Goal: Transaction & Acquisition: Complete application form

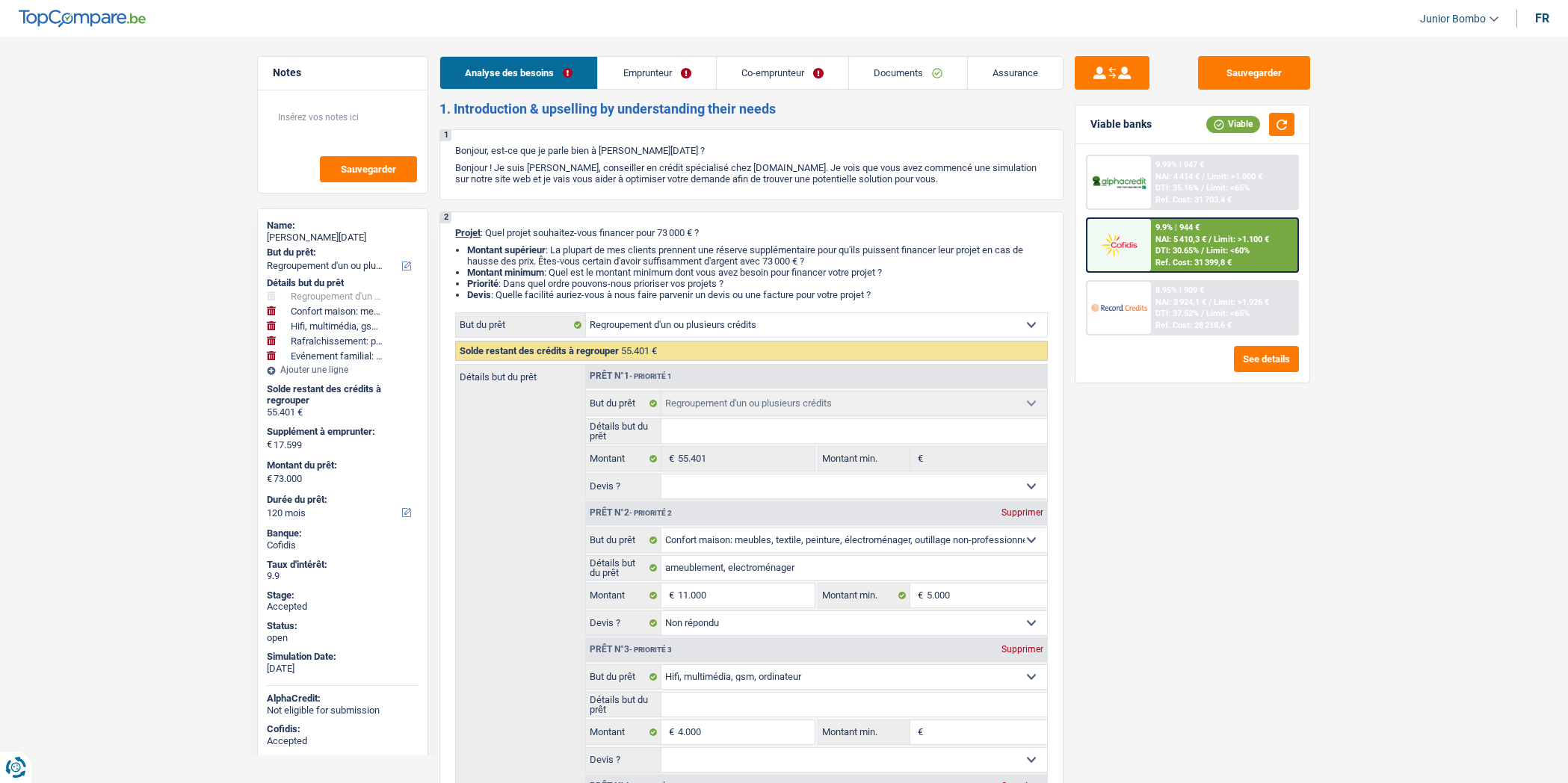
select select "refinancing"
select select "household"
select select "tech"
select select "houseOrGarden"
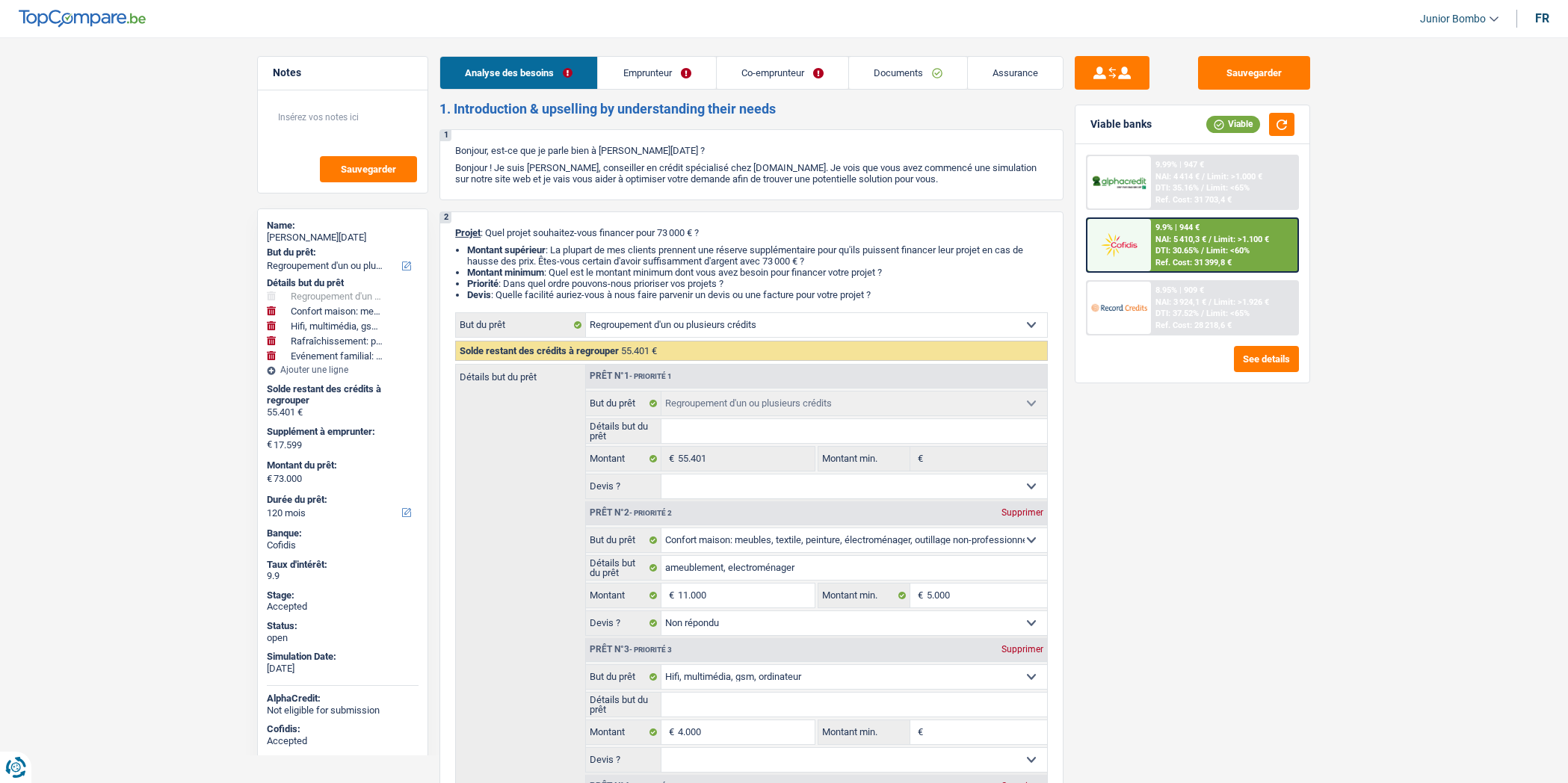
select select "familyEvent"
select select "120"
select select "refinancing"
select select "household"
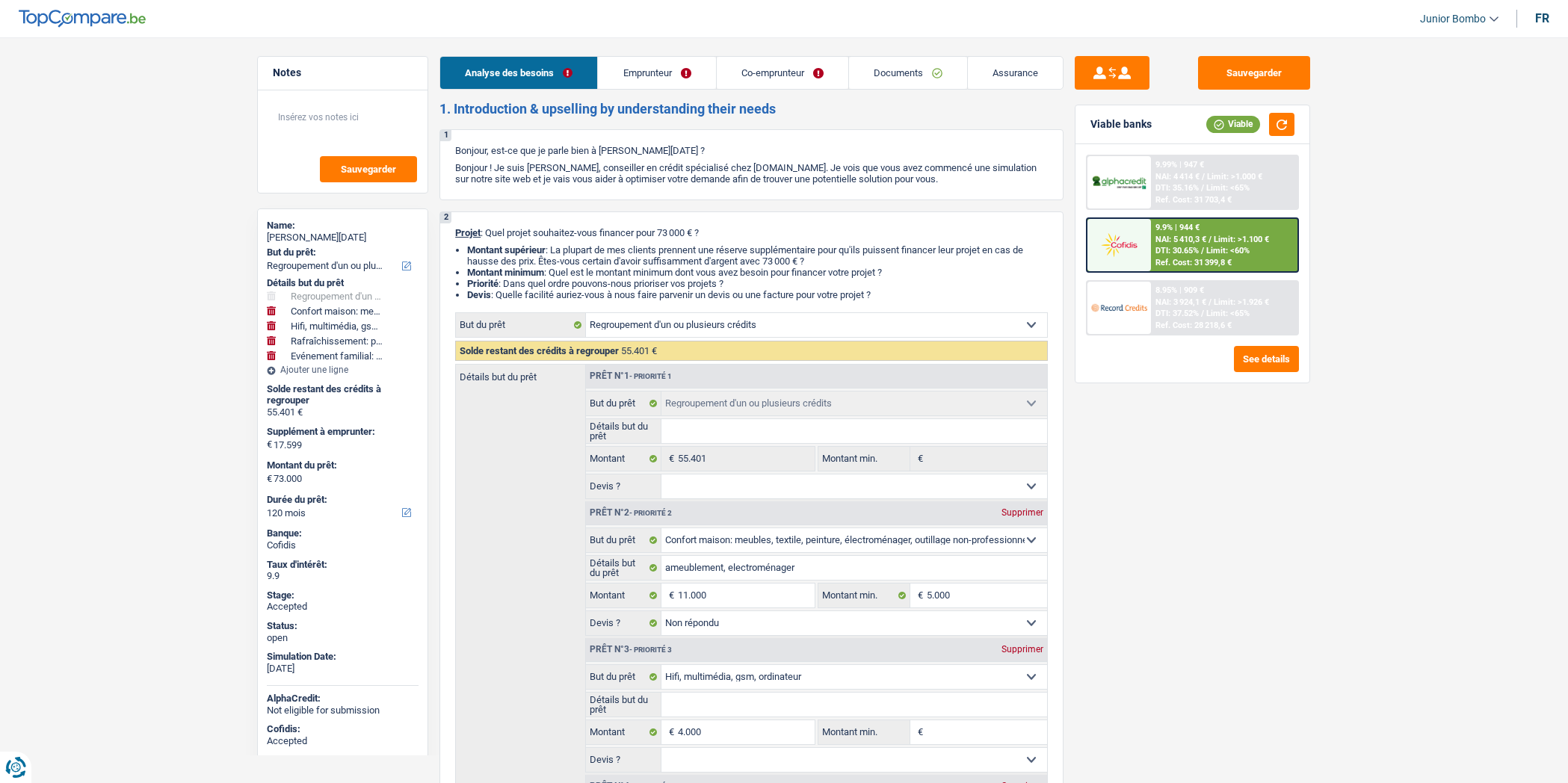
select select "not_answered"
select select "tech"
select select "houseOrGarden"
select select "familyEvent"
select select "120"
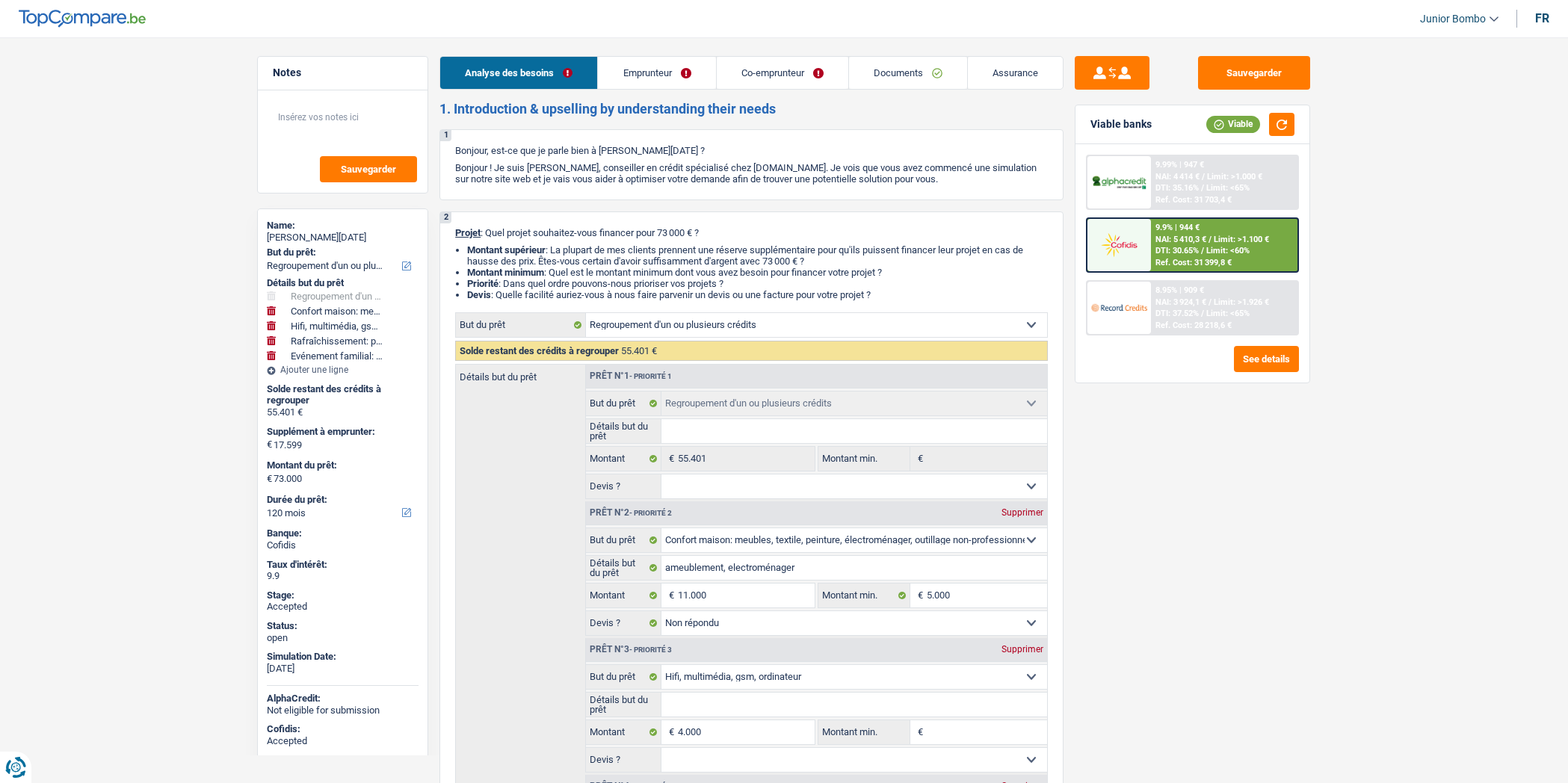
select select "privateEmployee"
select select "netSalary"
select select "familyAllowances"
select select "mealVouchers"
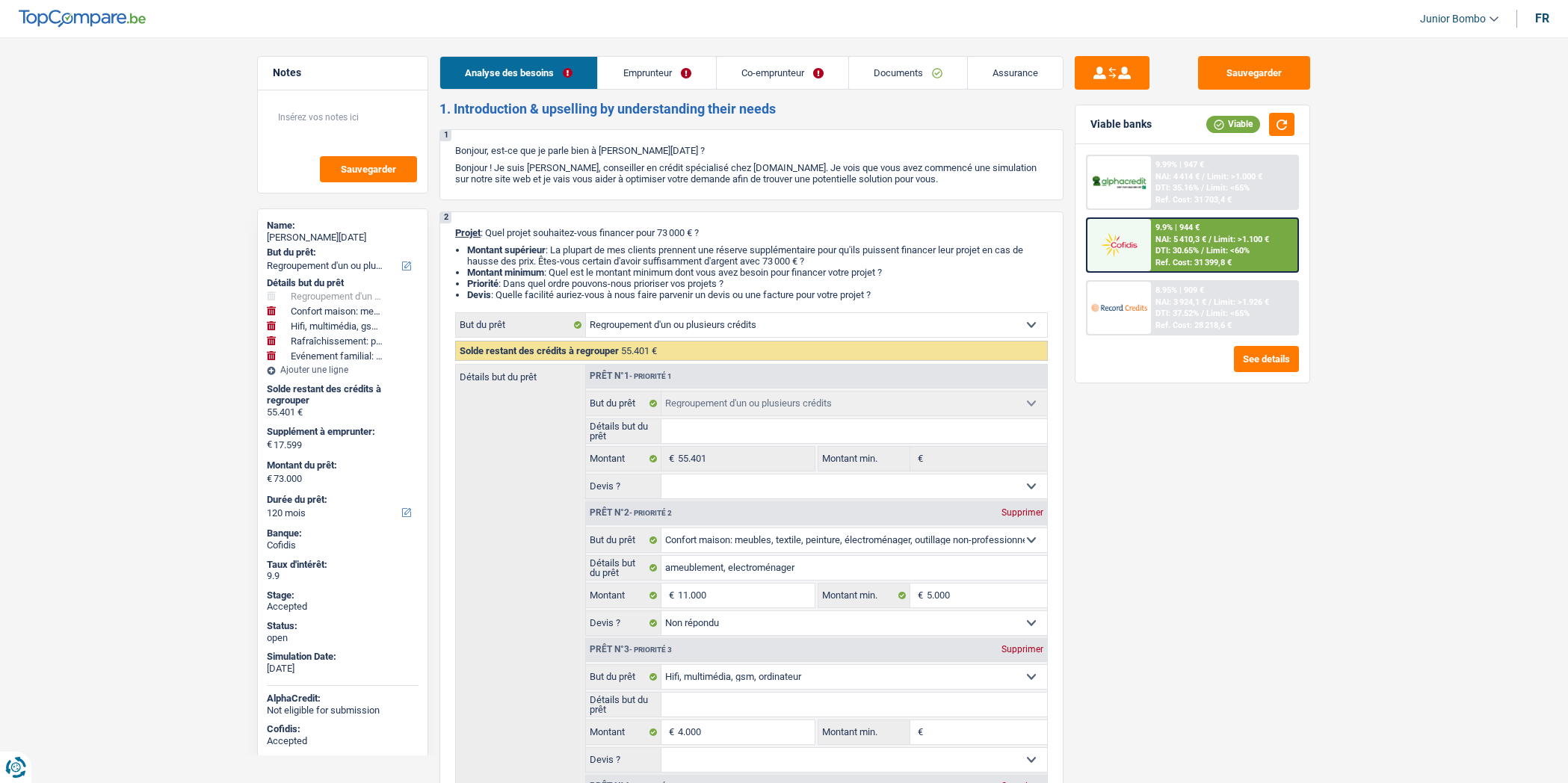
select select "netSalary"
select select "familyAllowances"
select select "mealVouchers"
select select "ownerWithMortgage"
select select "mortgage"
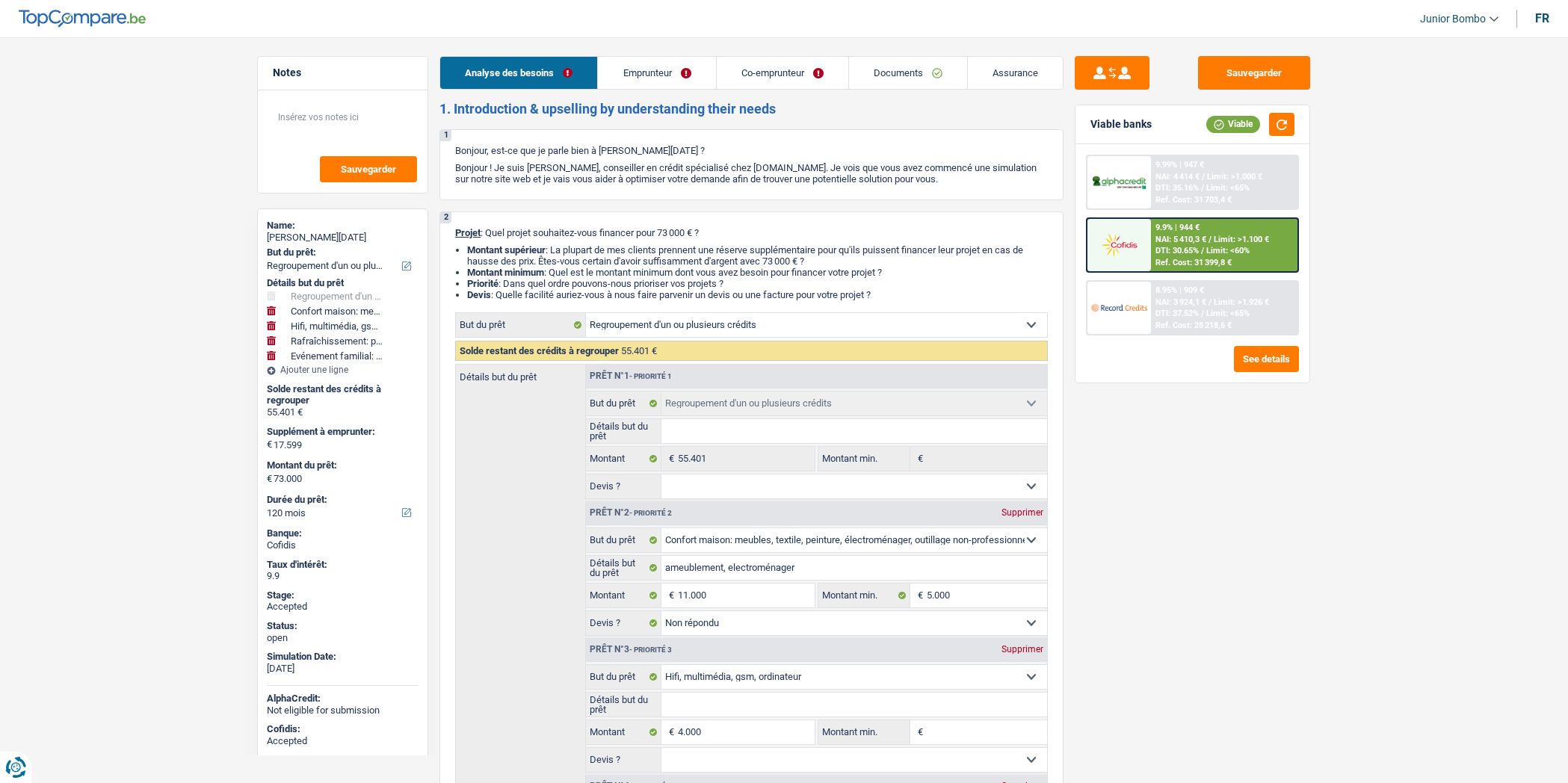
select select "240"
select select "creditConsolidation"
select select "84"
select select "renovationLoan"
select select "60"
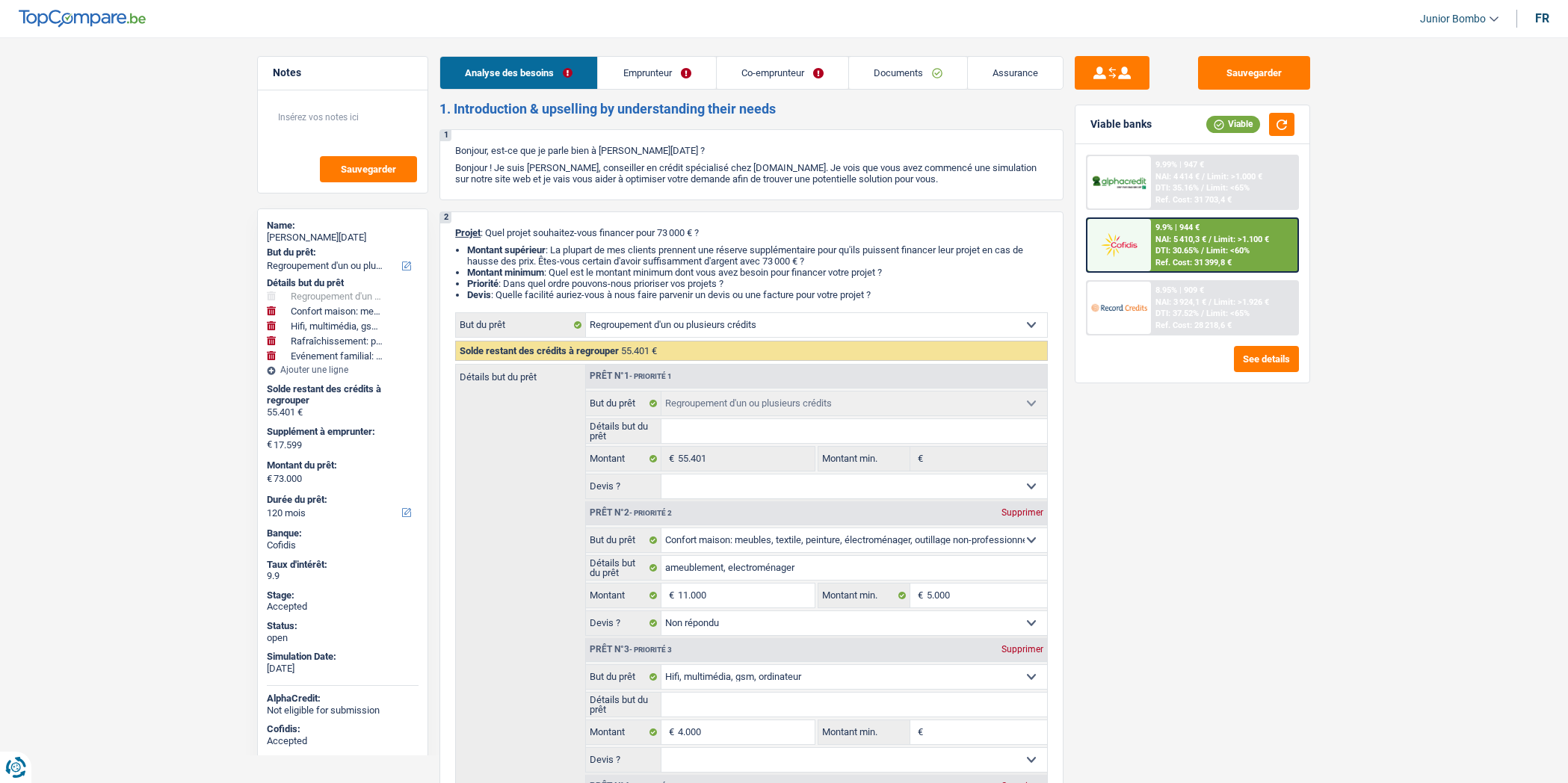
select select "renovationLoan"
select select "36"
select select "carLoan"
select select "48"
select select "carLoan"
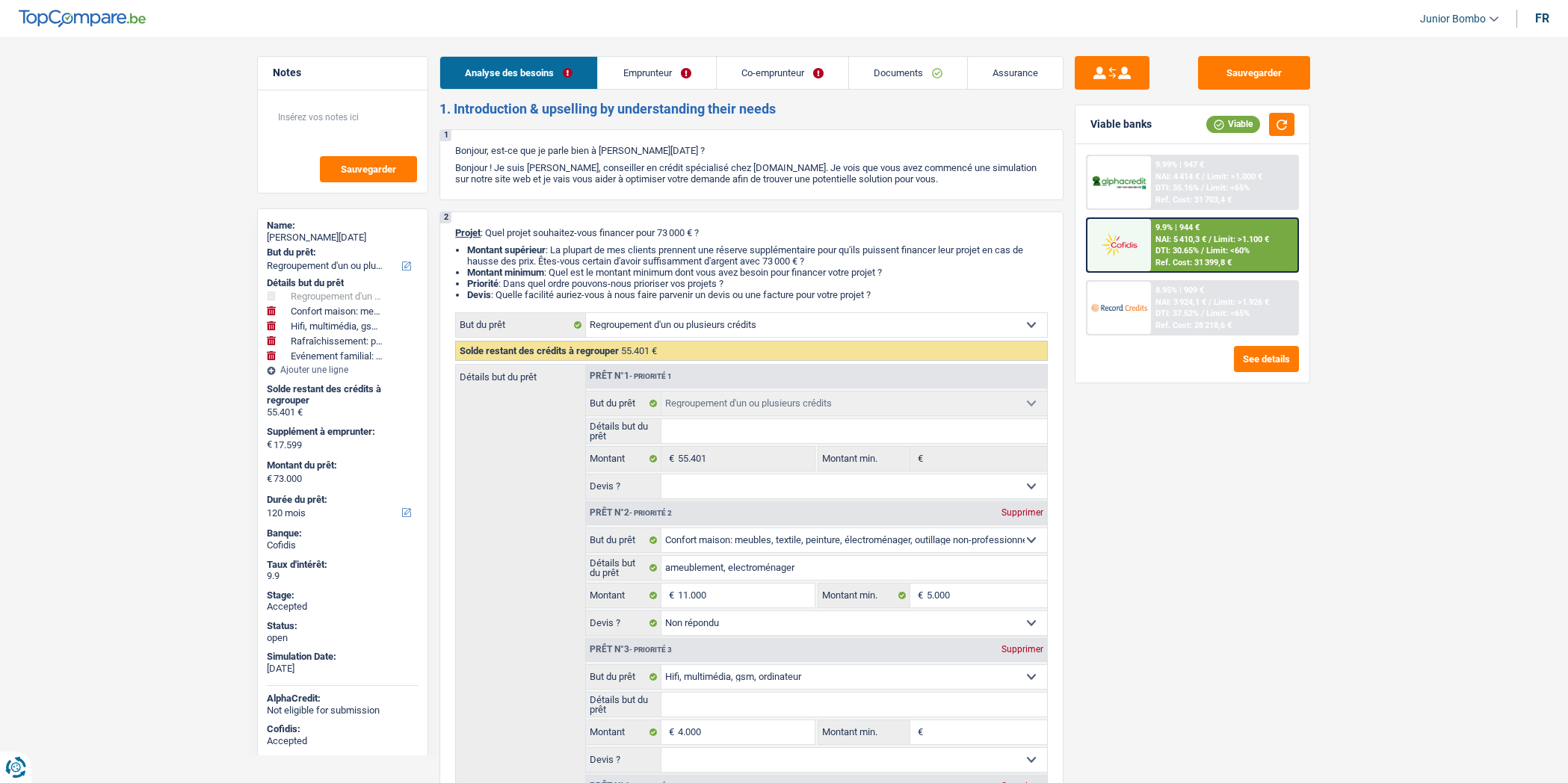
select select "84"
select select "personalLoan"
select select "miscellaneousCosts"
select select "24"
select select "cardOrCredit"
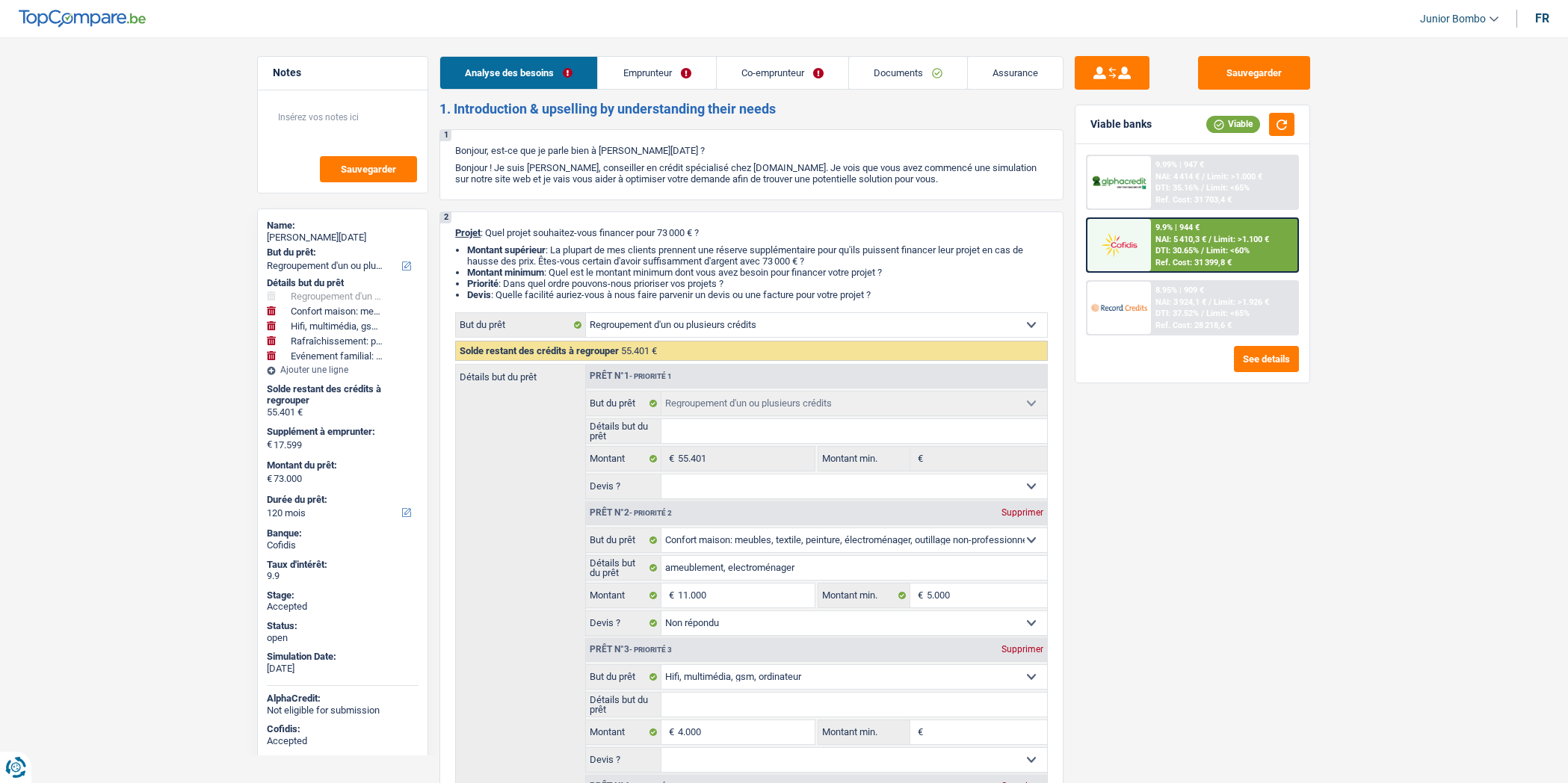
select select "cardOrCredit"
select select "refinancing"
select select "household"
select select "not_answered"
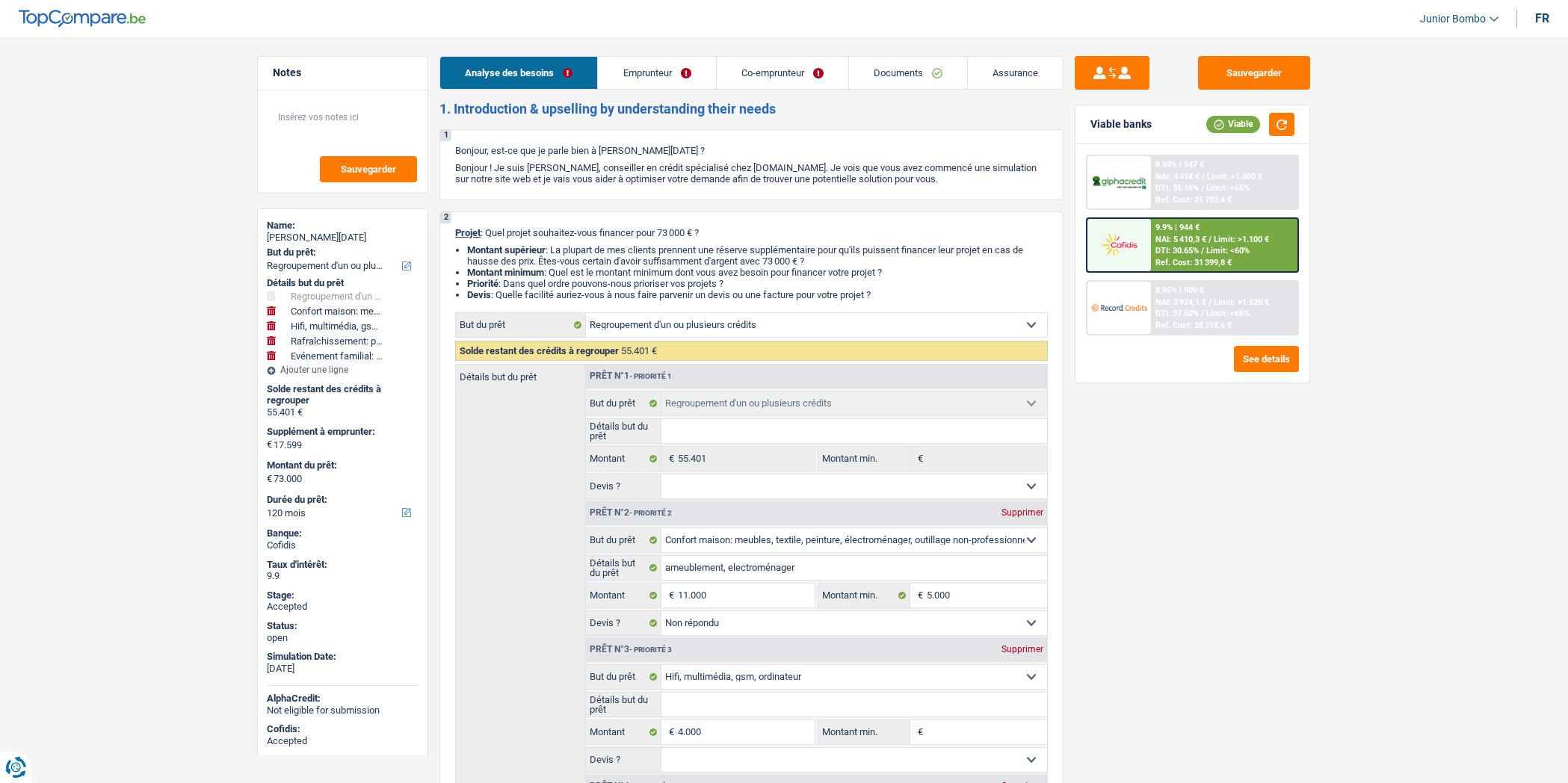
select select "tech"
select select "houseOrGarden"
select select "familyEvent"
select select "120"
select select "32"
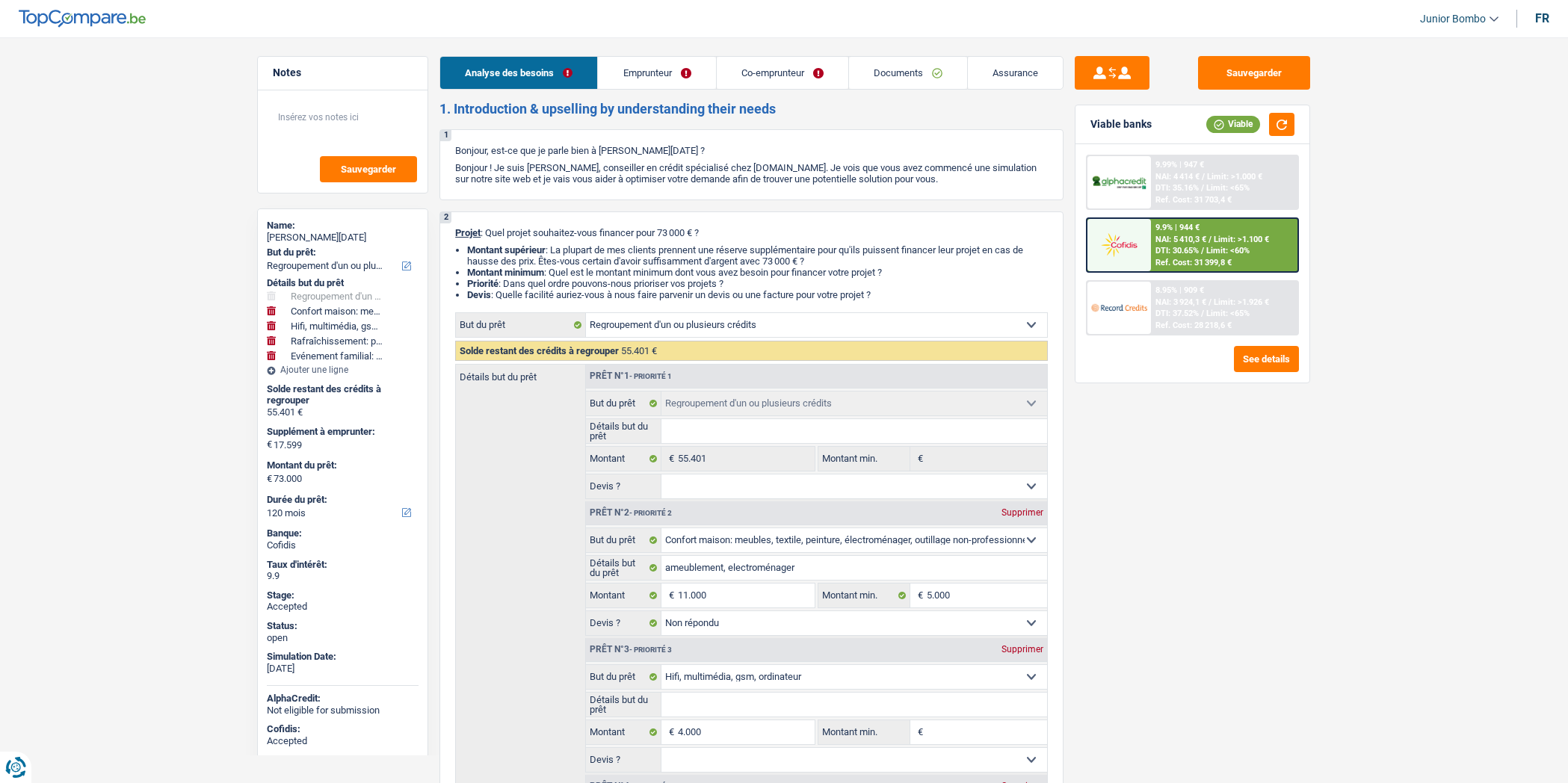
select select "married"
click at [665, 75] on link "Emprunteur" at bounding box center [656, 72] width 117 height 32
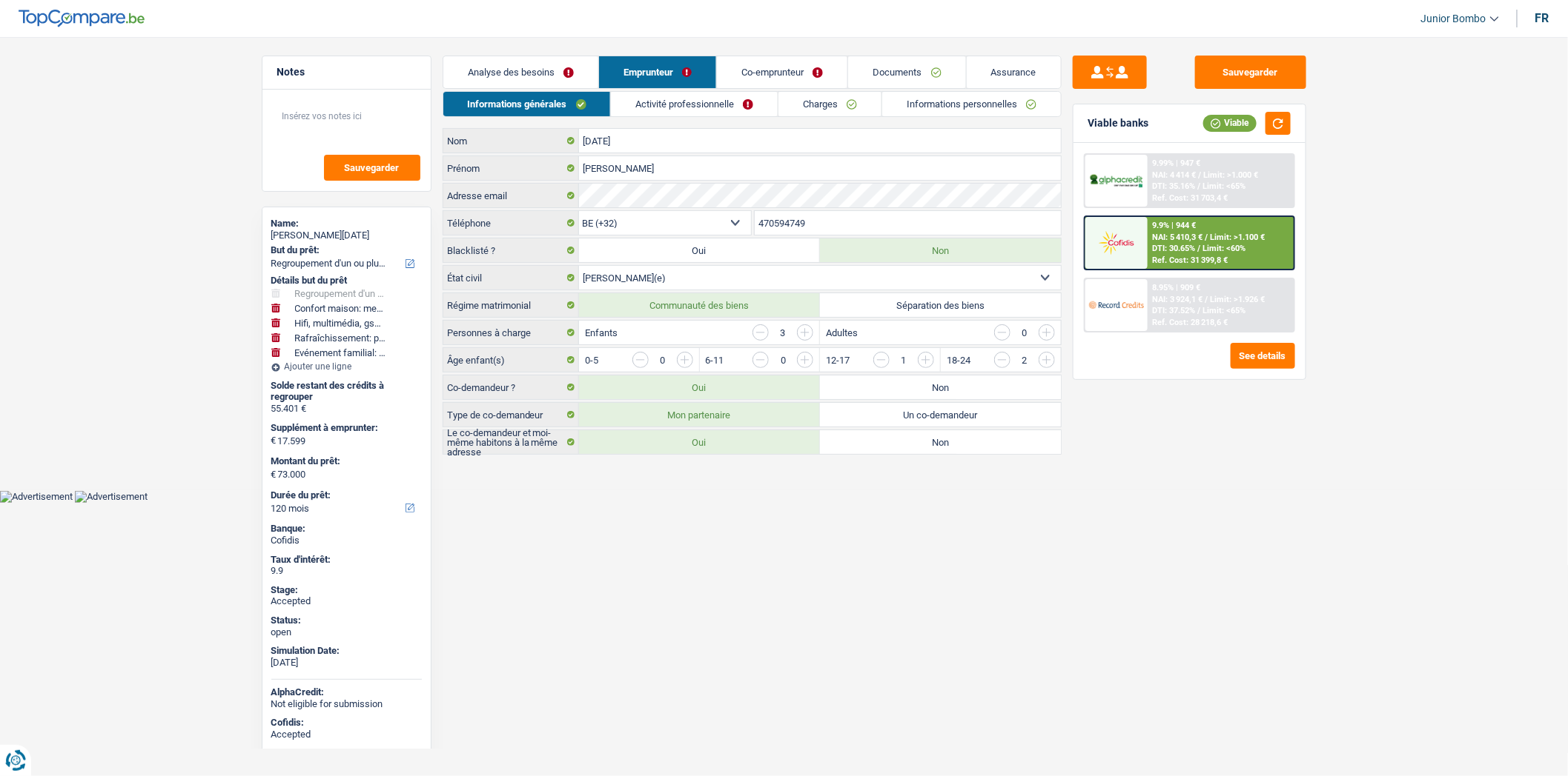
click at [1448, 18] on span "Junior Bombo" at bounding box center [1453, 18] width 65 height 13
click at [1423, 141] on button "SO" at bounding box center [1430, 135] width 132 height 29
select select "32"
select select "ownerWithMortgage"
select select "mortgage"
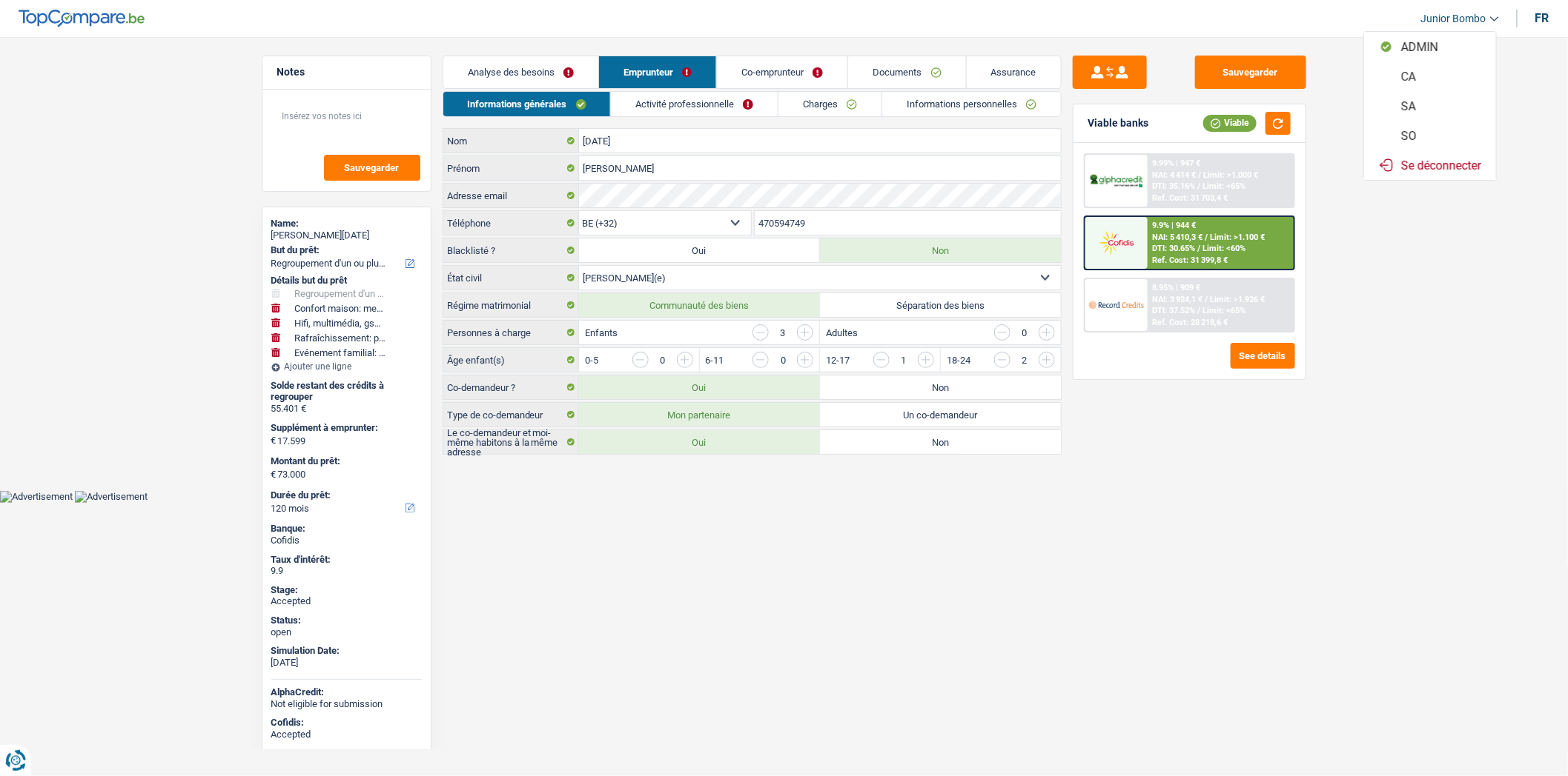
select select "240"
select select "creditConsolidation"
select select "84"
select select "renovationLoan"
select select "60"
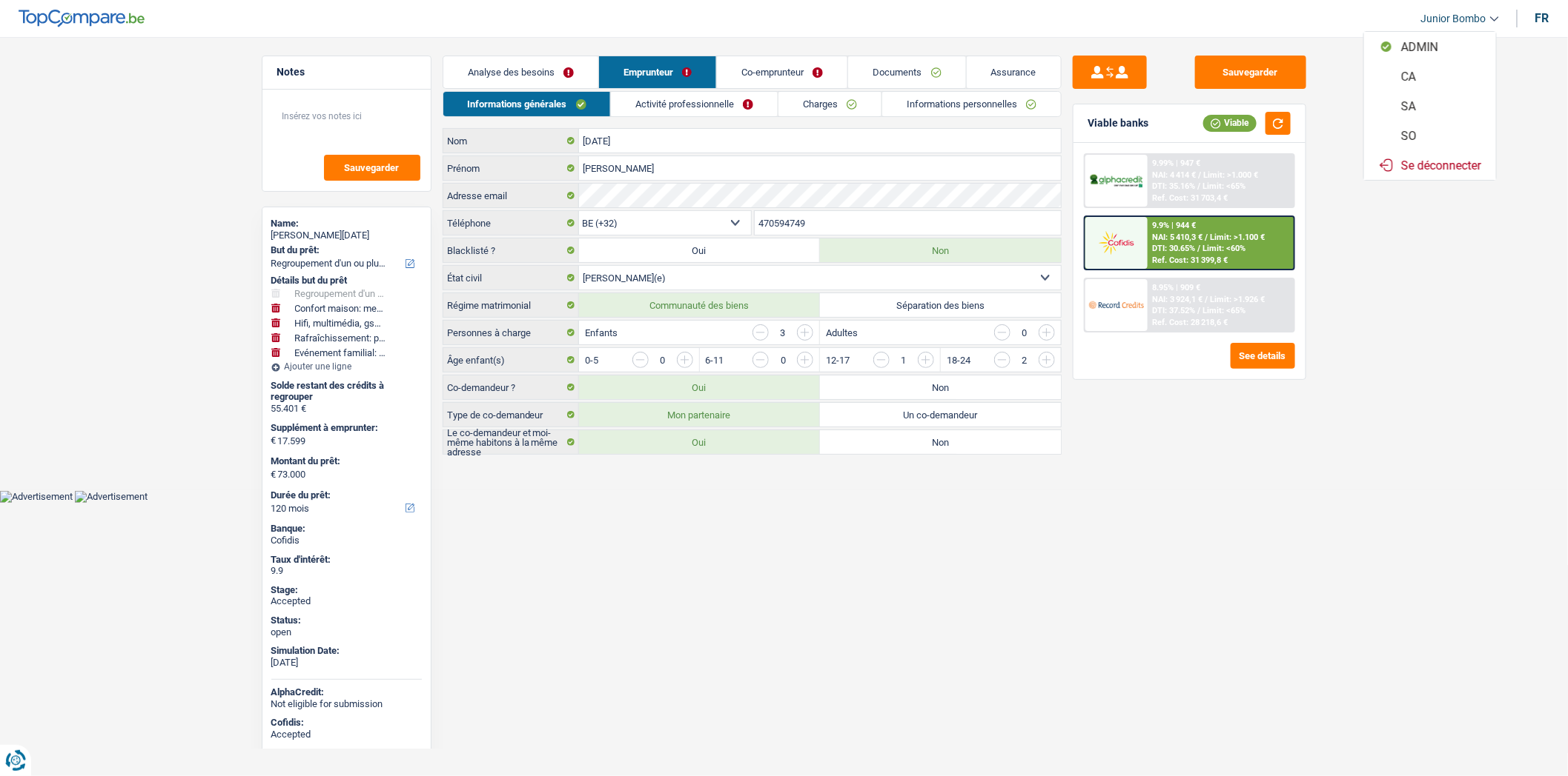
select select "renovationLoan"
select select "36"
select select "carLoan"
select select "48"
select select "carLoan"
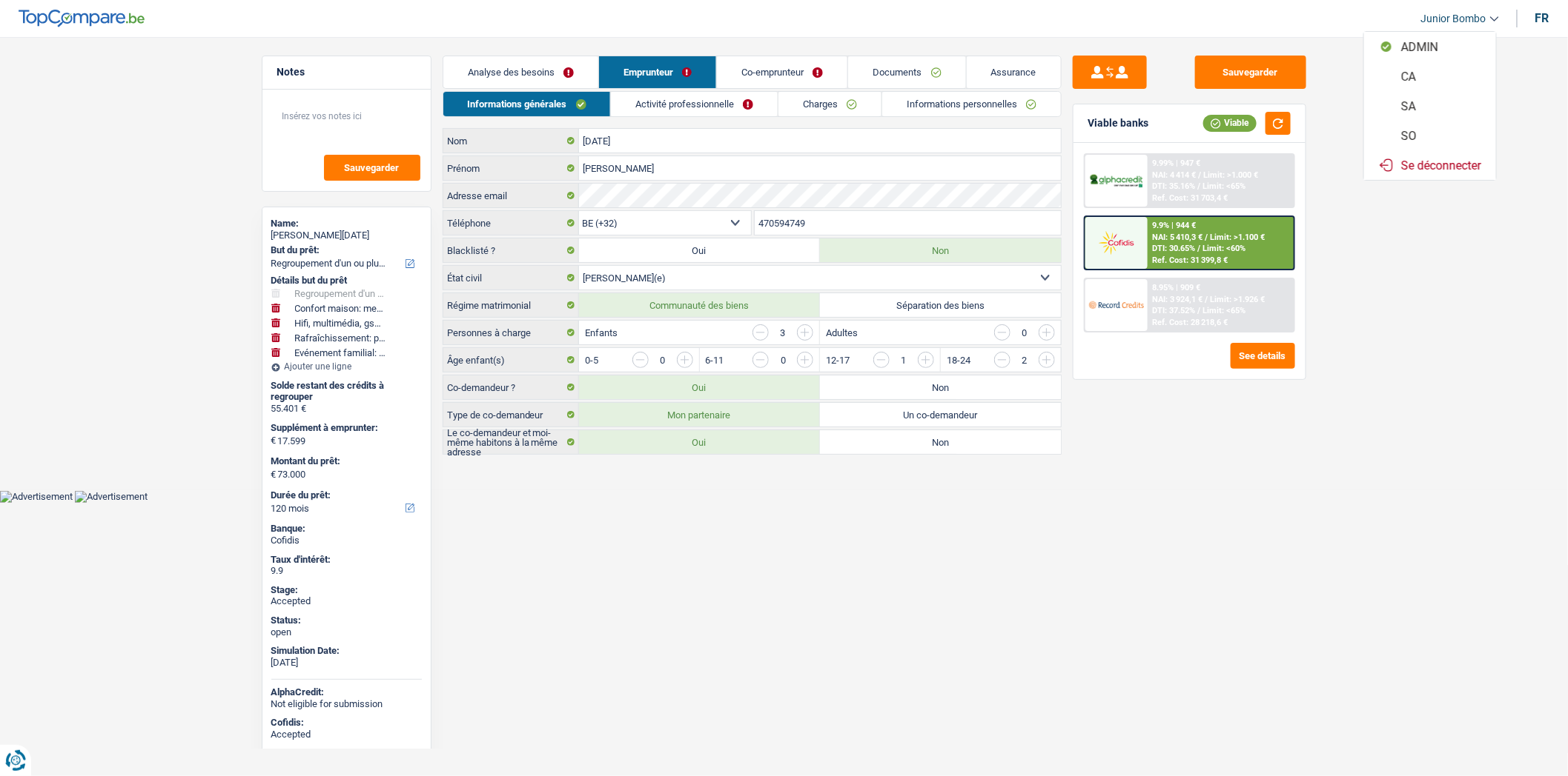
select select "84"
select select "personalLoan"
select select "miscellaneousCosts"
select select "24"
select select "cardOrCredit"
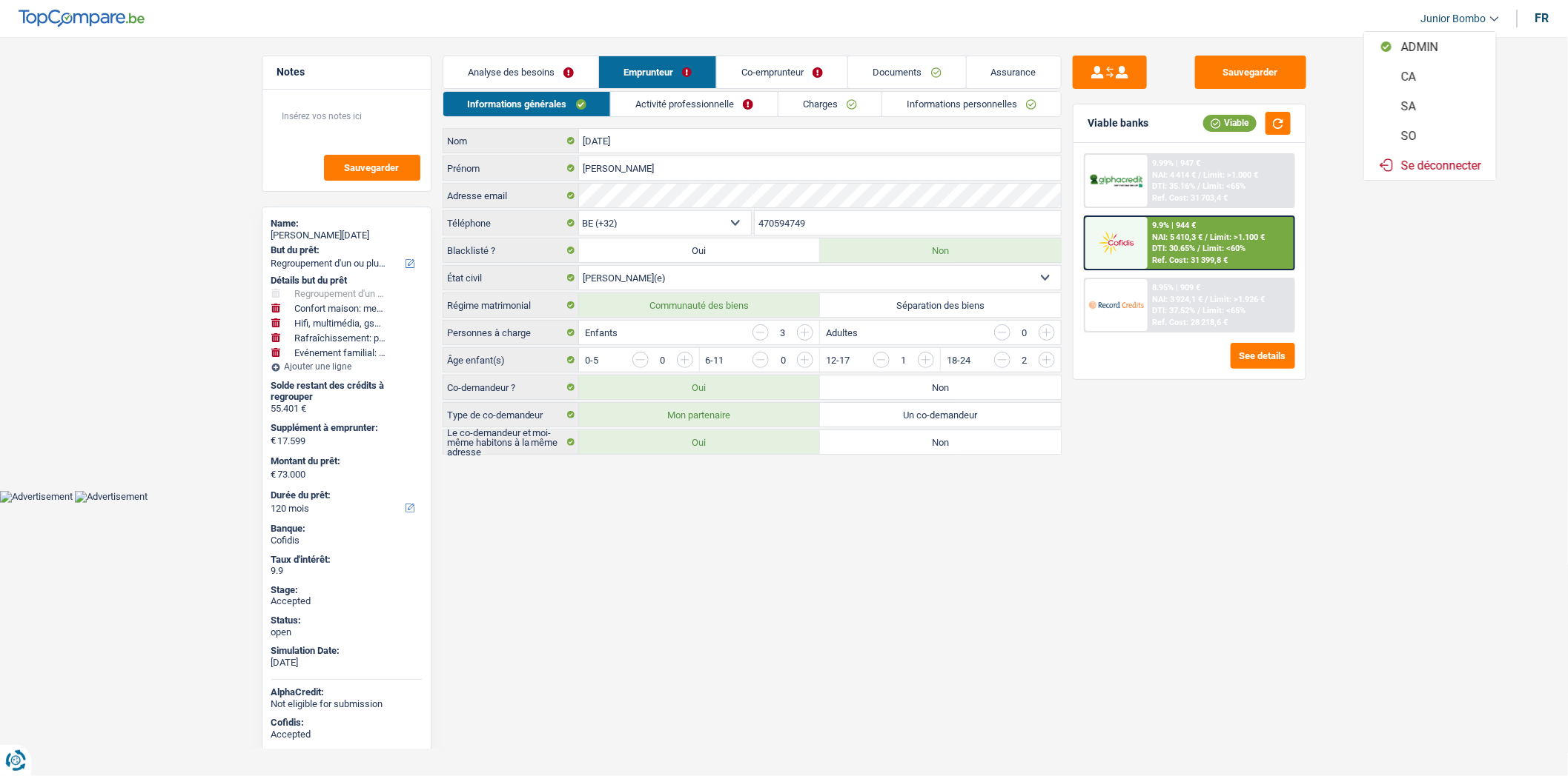
select select "cardOrCredit"
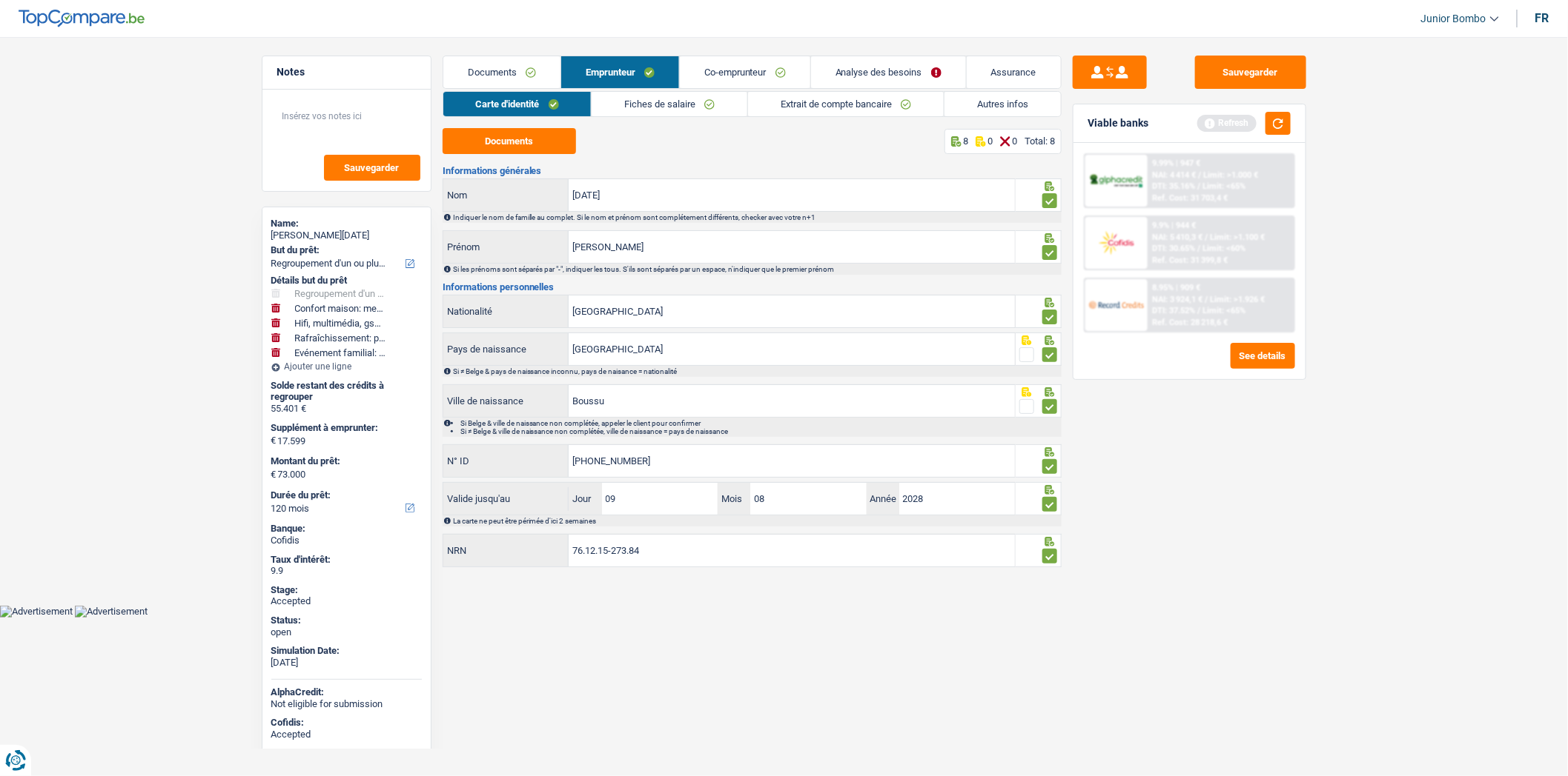
click at [1010, 102] on link "Autres infos" at bounding box center [1002, 104] width 116 height 24
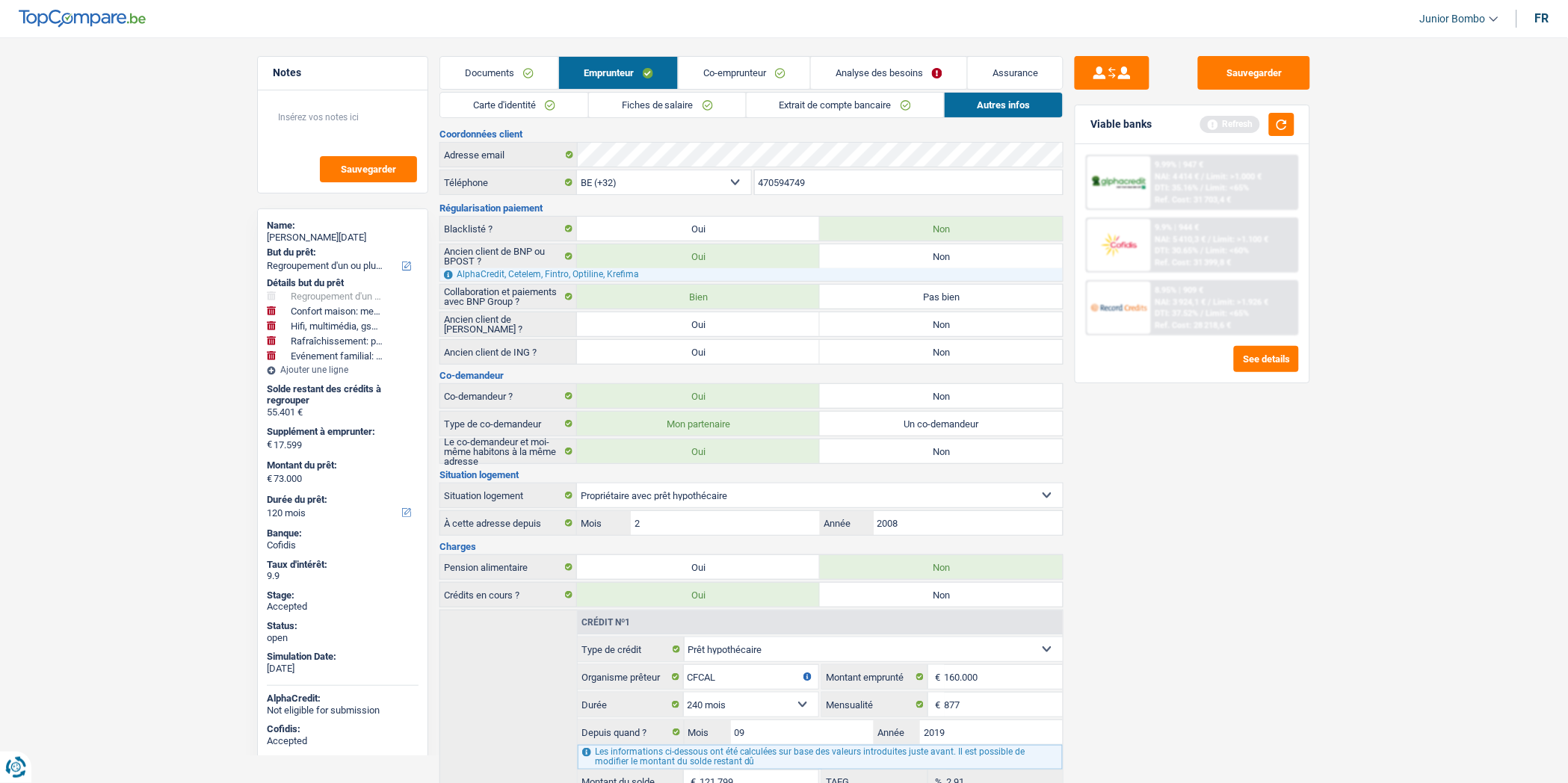
click at [649, 109] on link "Fiches de salaire" at bounding box center [667, 105] width 157 height 24
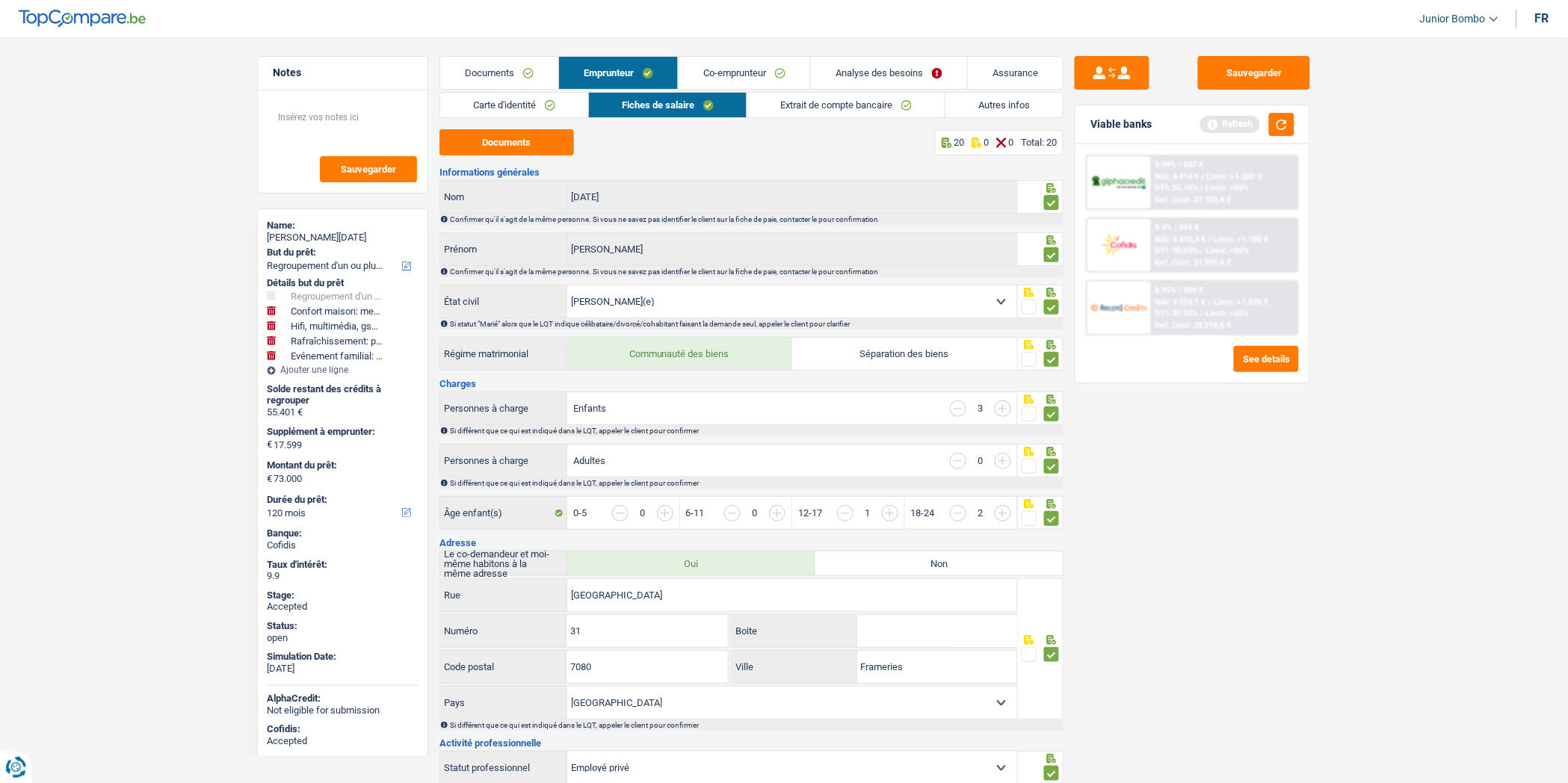
click at [995, 75] on link "Assurance" at bounding box center [1015, 72] width 95 height 32
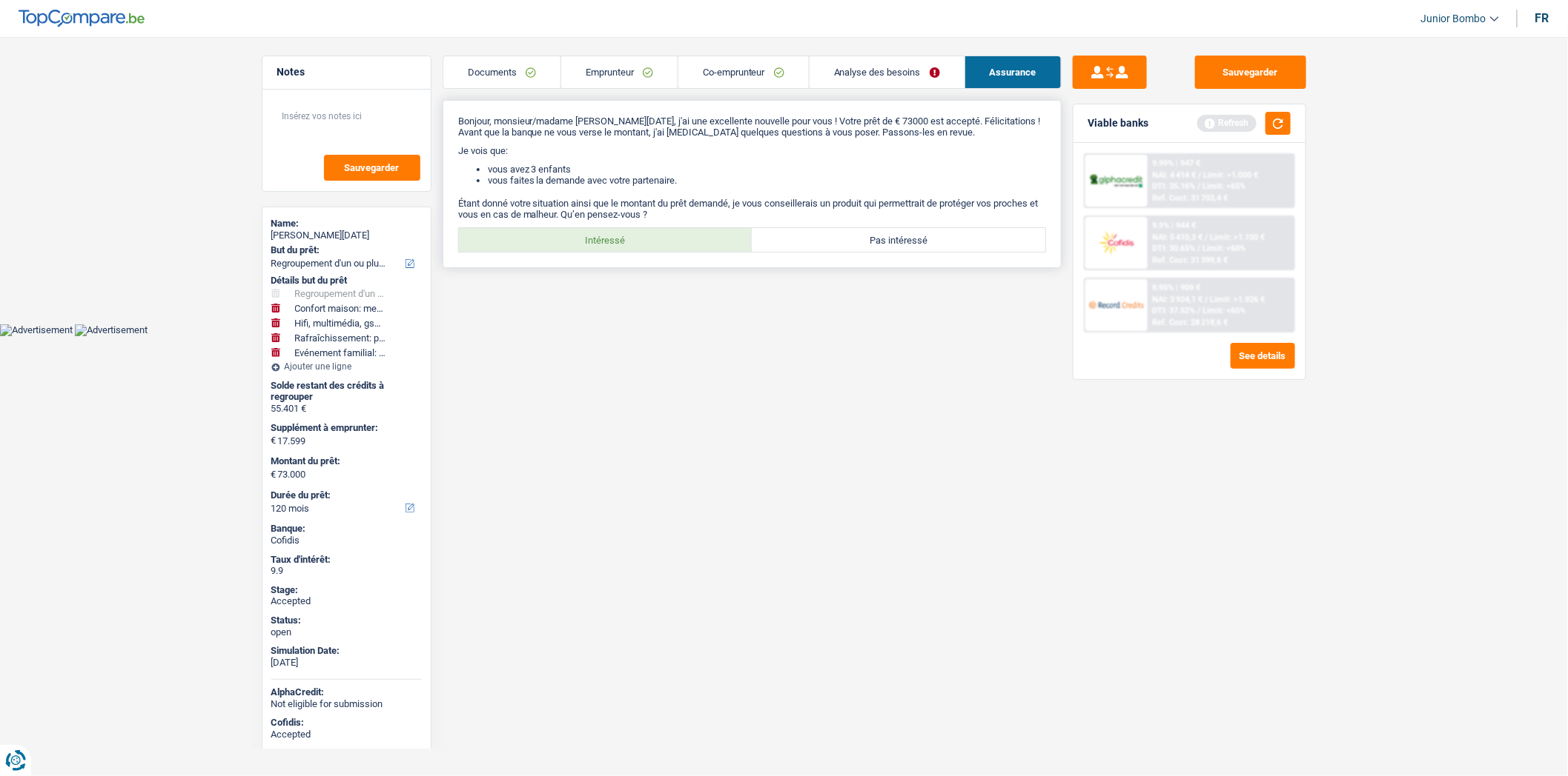
click at [649, 242] on label "Intéressé" at bounding box center [605, 240] width 293 height 23
click at [649, 242] on input "Intéressé" at bounding box center [605, 240] width 293 height 23
radio input "true"
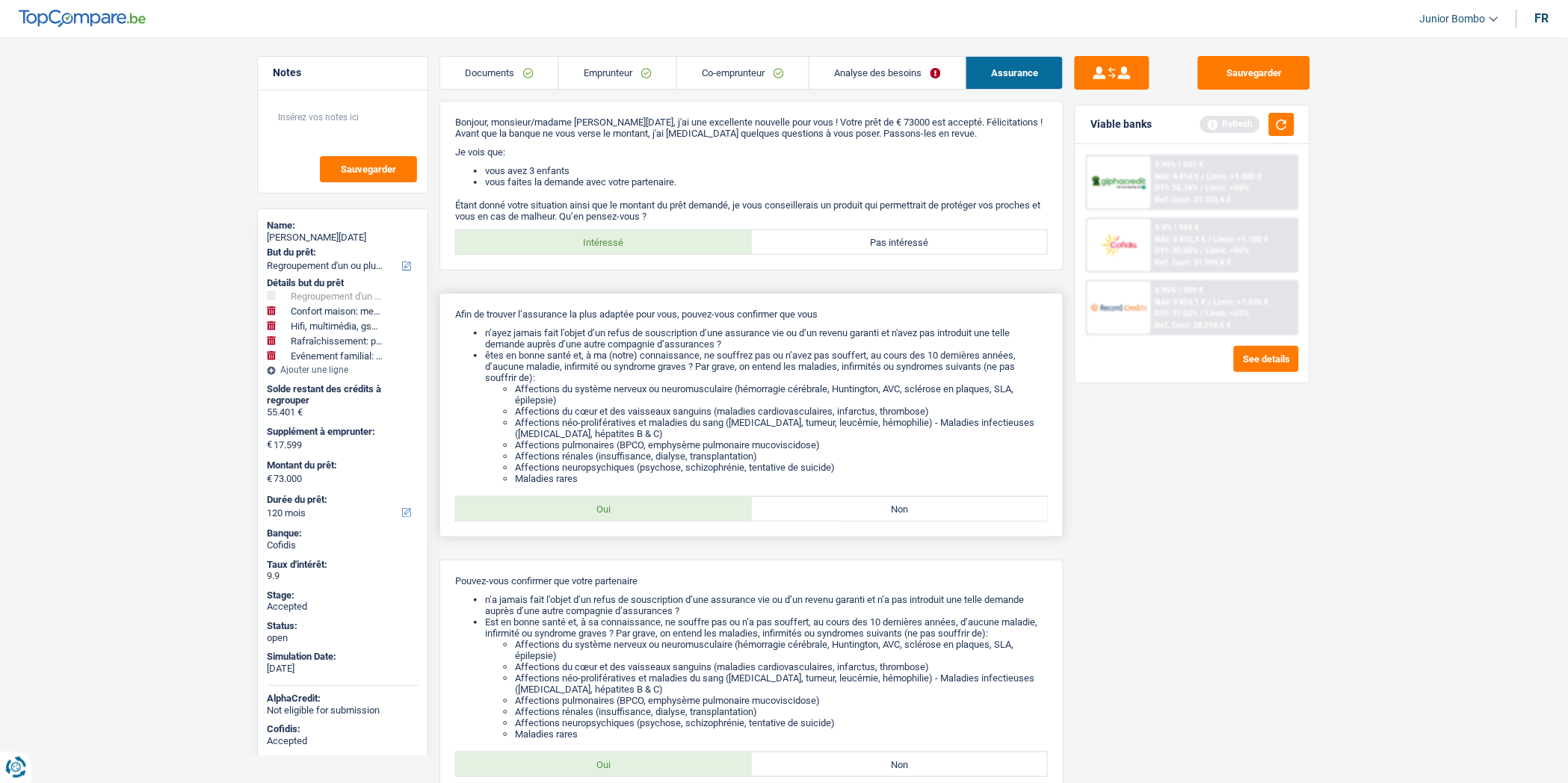
click at [614, 509] on label "Oui" at bounding box center [603, 509] width 296 height 24
click at [614, 509] on input "Oui" at bounding box center [603, 509] width 296 height 24
radio input "true"
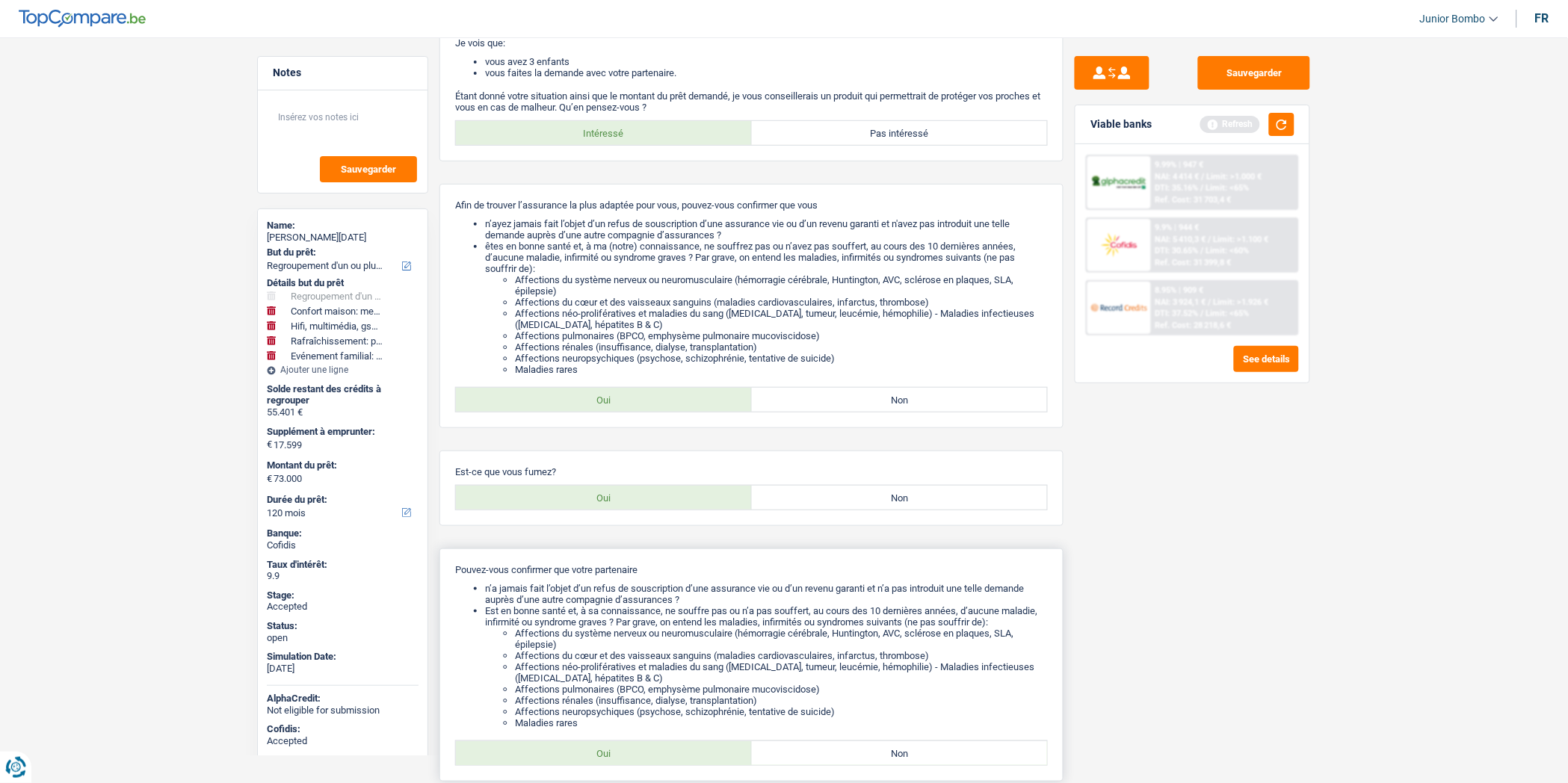
scroll to position [124, 0]
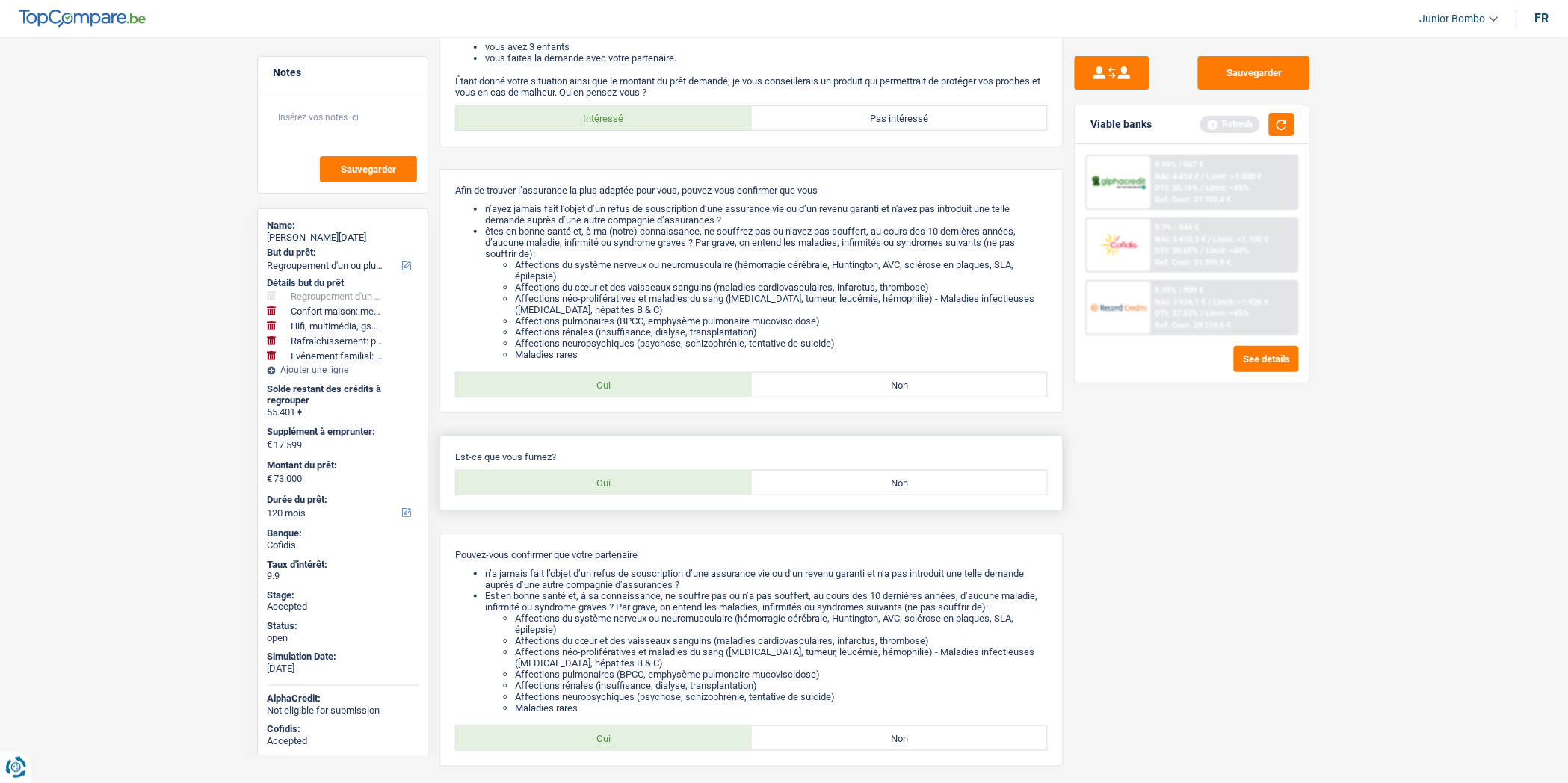
click at [589, 486] on label "Oui" at bounding box center [603, 483] width 296 height 24
click at [589, 486] on input "Oui" at bounding box center [603, 483] width 296 height 24
radio input "true"
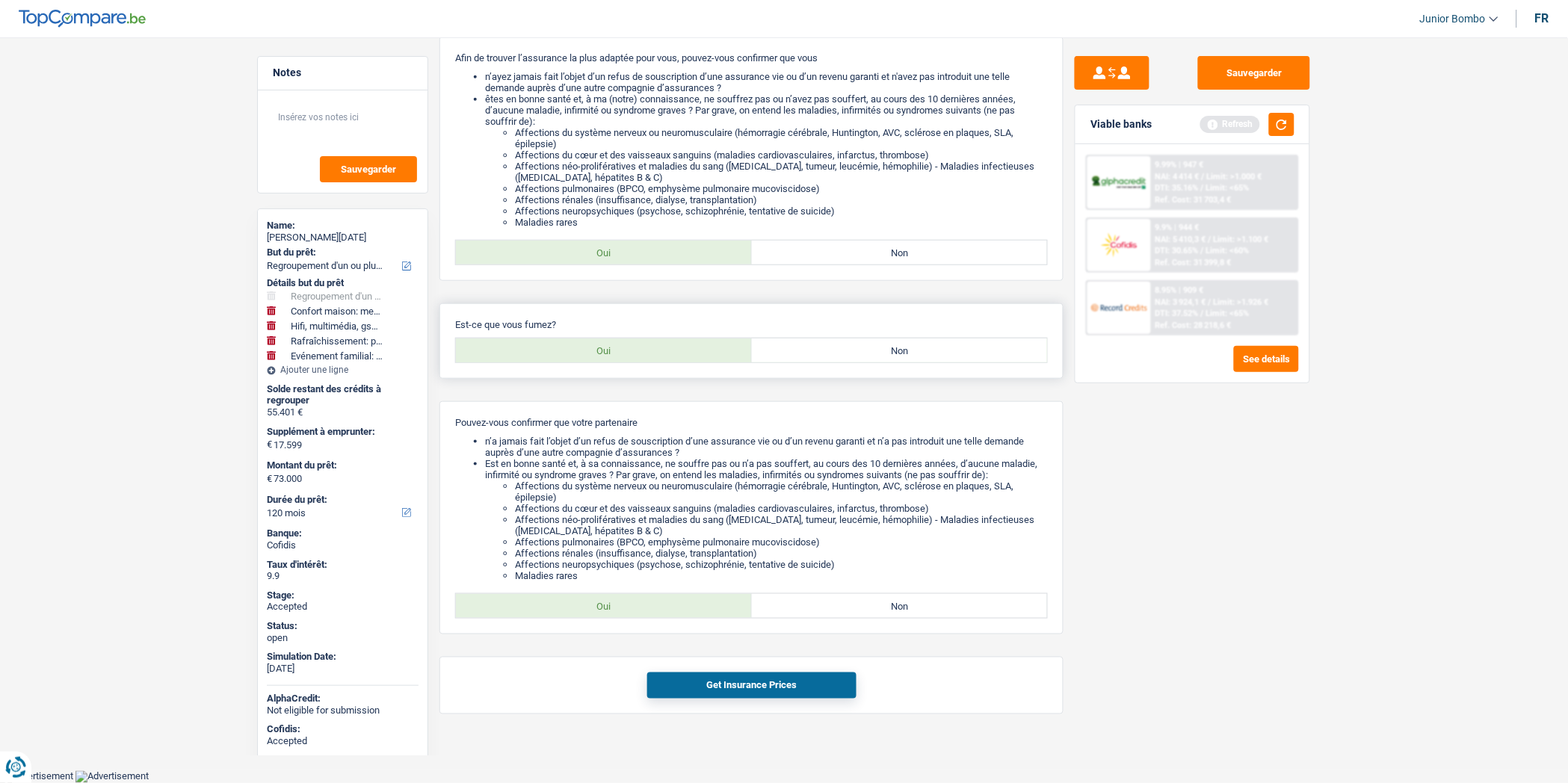
scroll to position [271, 0]
click at [623, 609] on label "Oui" at bounding box center [603, 606] width 296 height 24
click at [623, 609] on input "Oui" at bounding box center [603, 606] width 296 height 24
radio input "true"
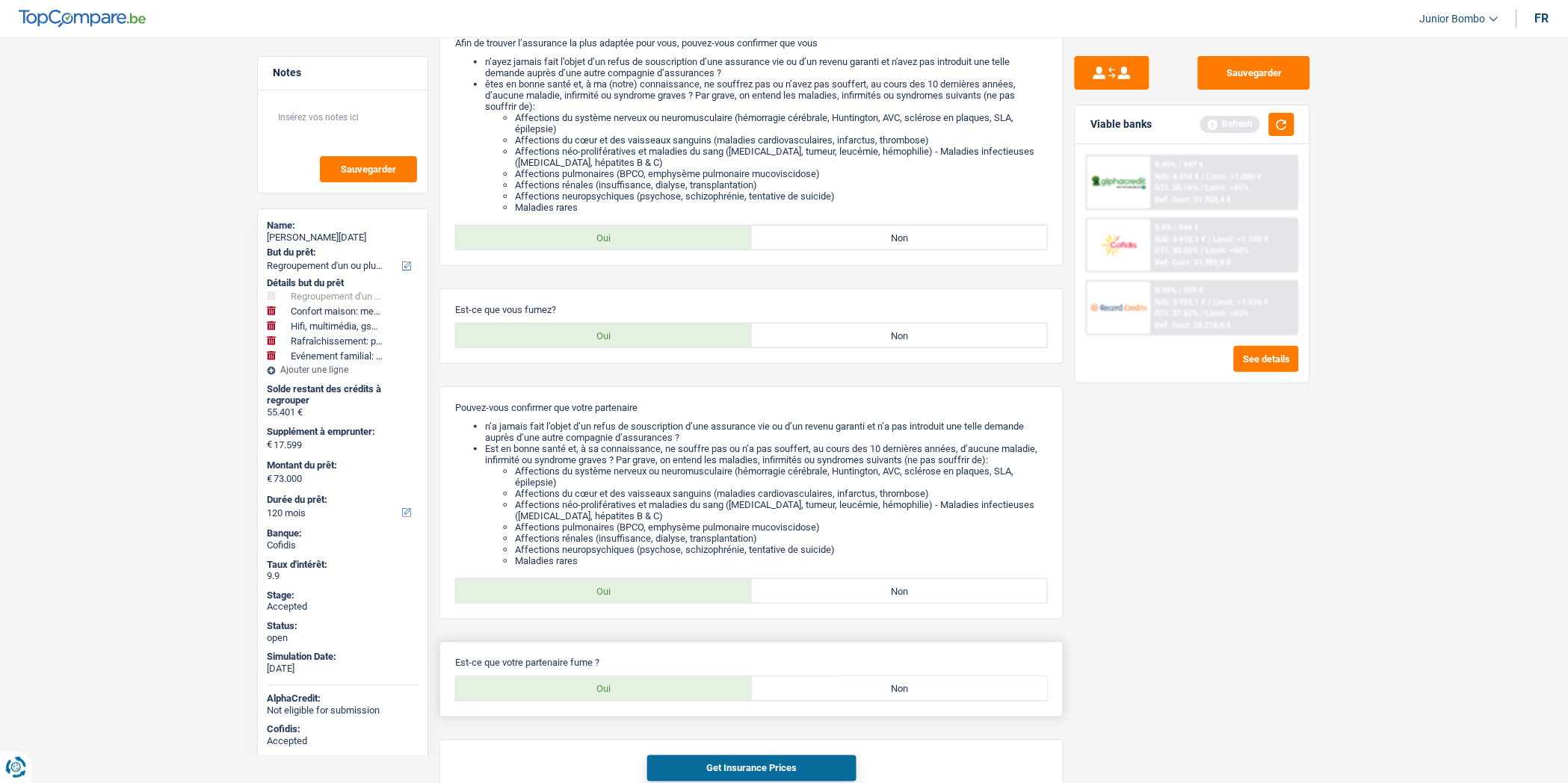
click at [591, 701] on label "Oui" at bounding box center [603, 689] width 296 height 24
click at [591, 701] on input "Oui" at bounding box center [603, 689] width 296 height 24
radio input "true"
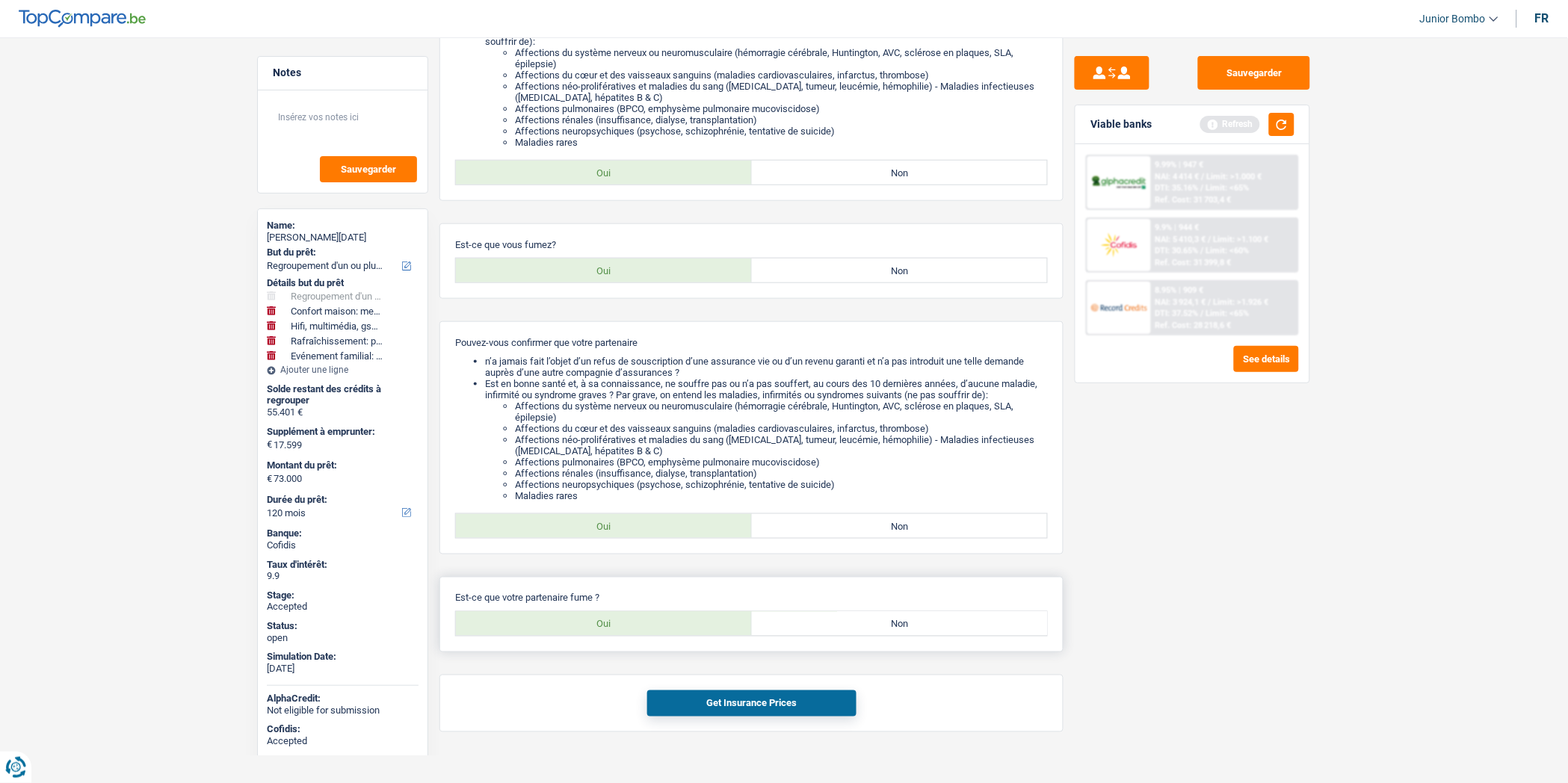
scroll to position [370, 0]
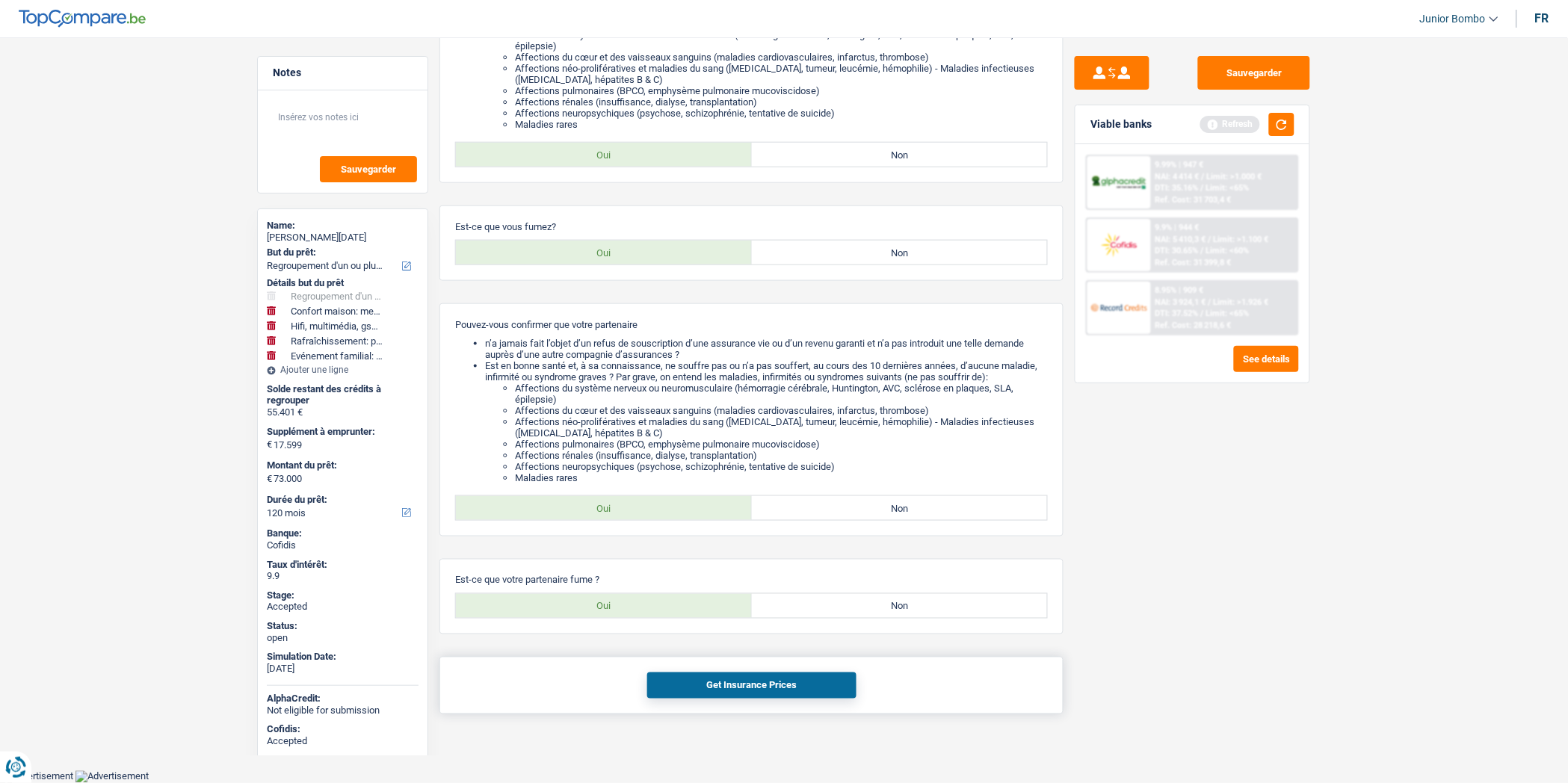
click at [764, 689] on button "Get Insurance Prices" at bounding box center [752, 685] width 209 height 26
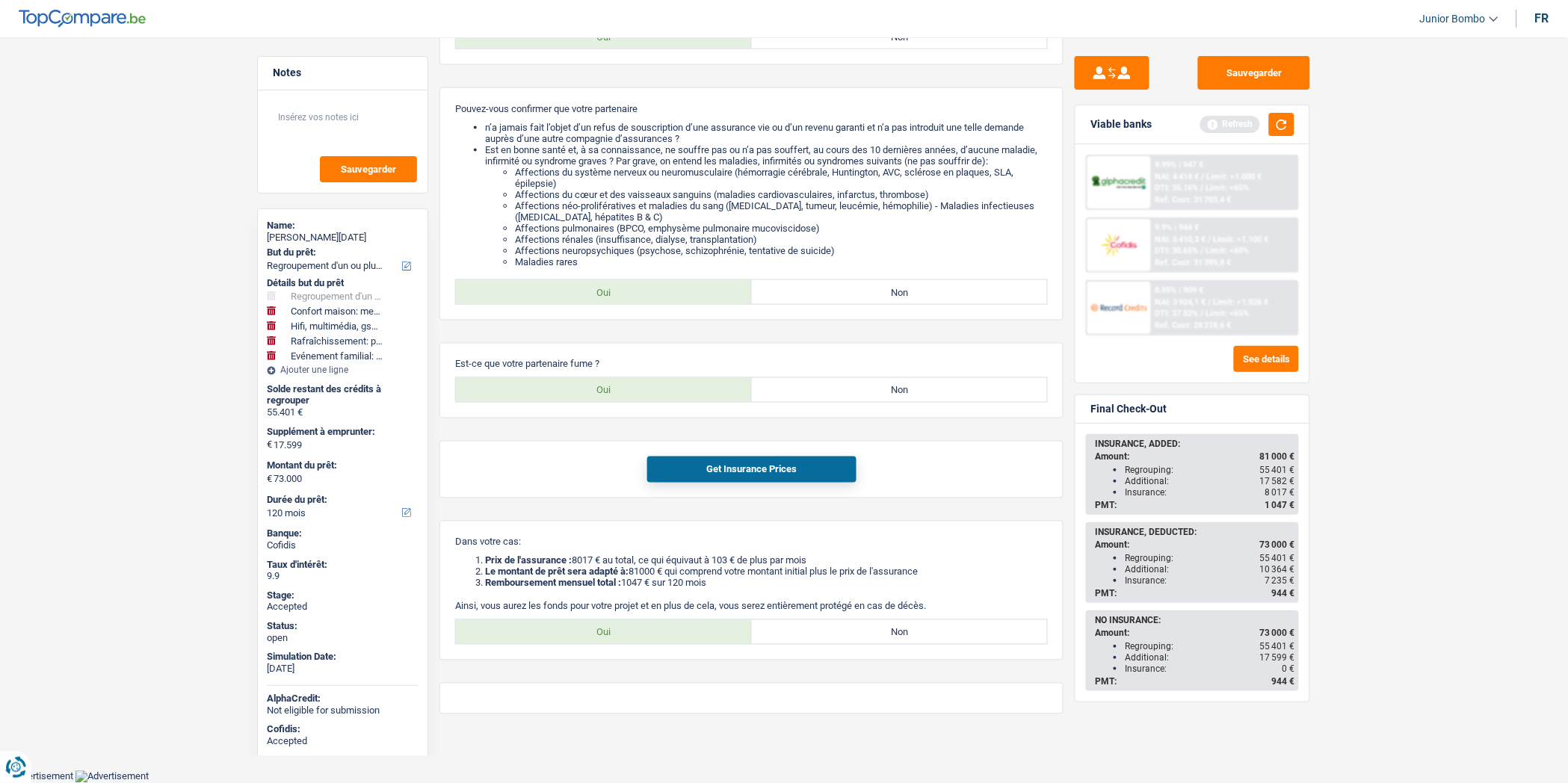
scroll to position [588, 0]
click at [1287, 129] on button "button" at bounding box center [1282, 124] width 25 height 23
click at [1190, 246] on span "DTI: 30.65%" at bounding box center [1176, 251] width 43 height 10
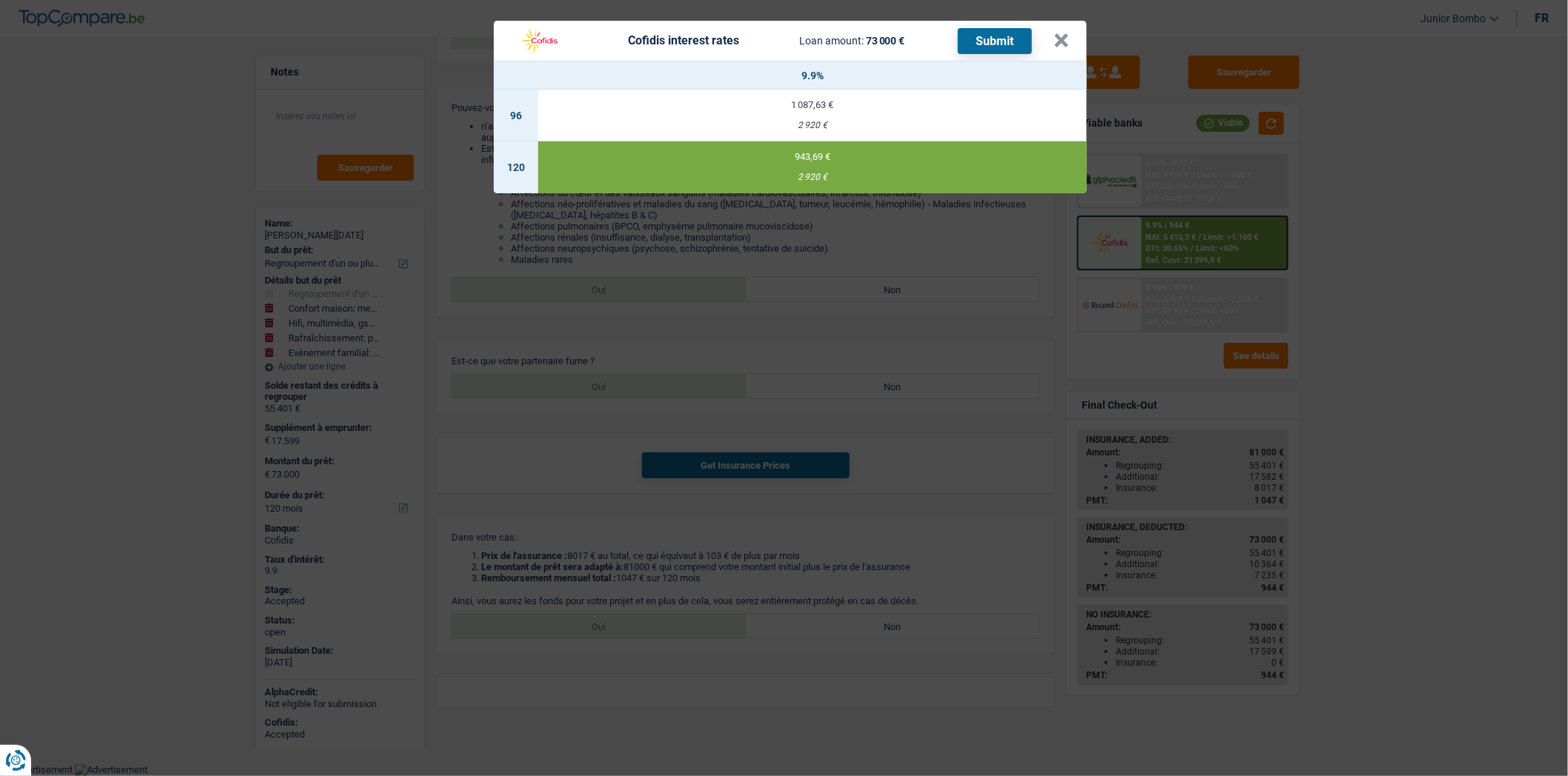
click at [1180, 241] on div "Cofidis interest rates Loan amount: 73 000 € Submit × 9.9% 96 1 087,63 € 2 920 …" at bounding box center [784, 388] width 1568 height 776
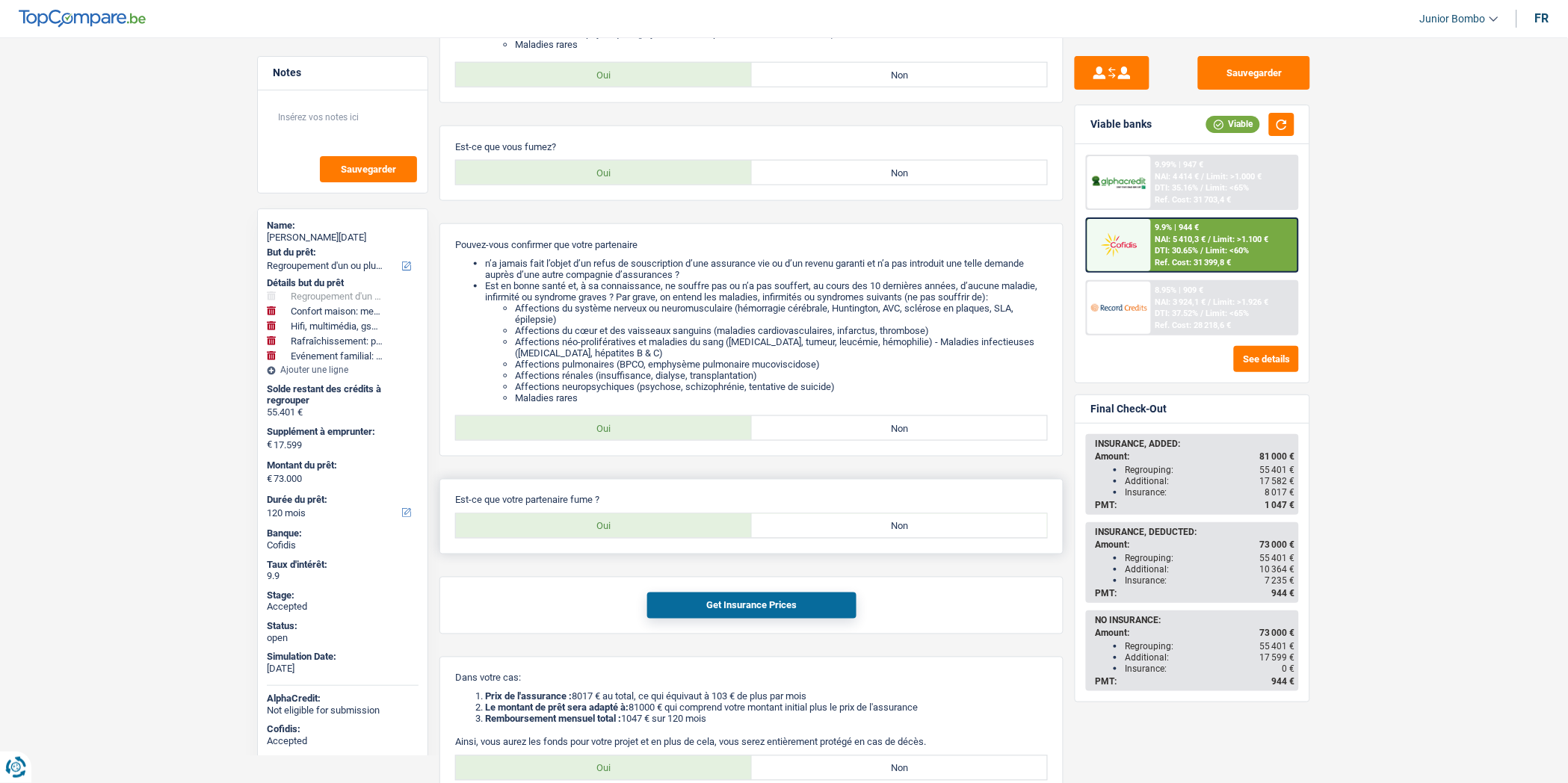
scroll to position [457, 0]
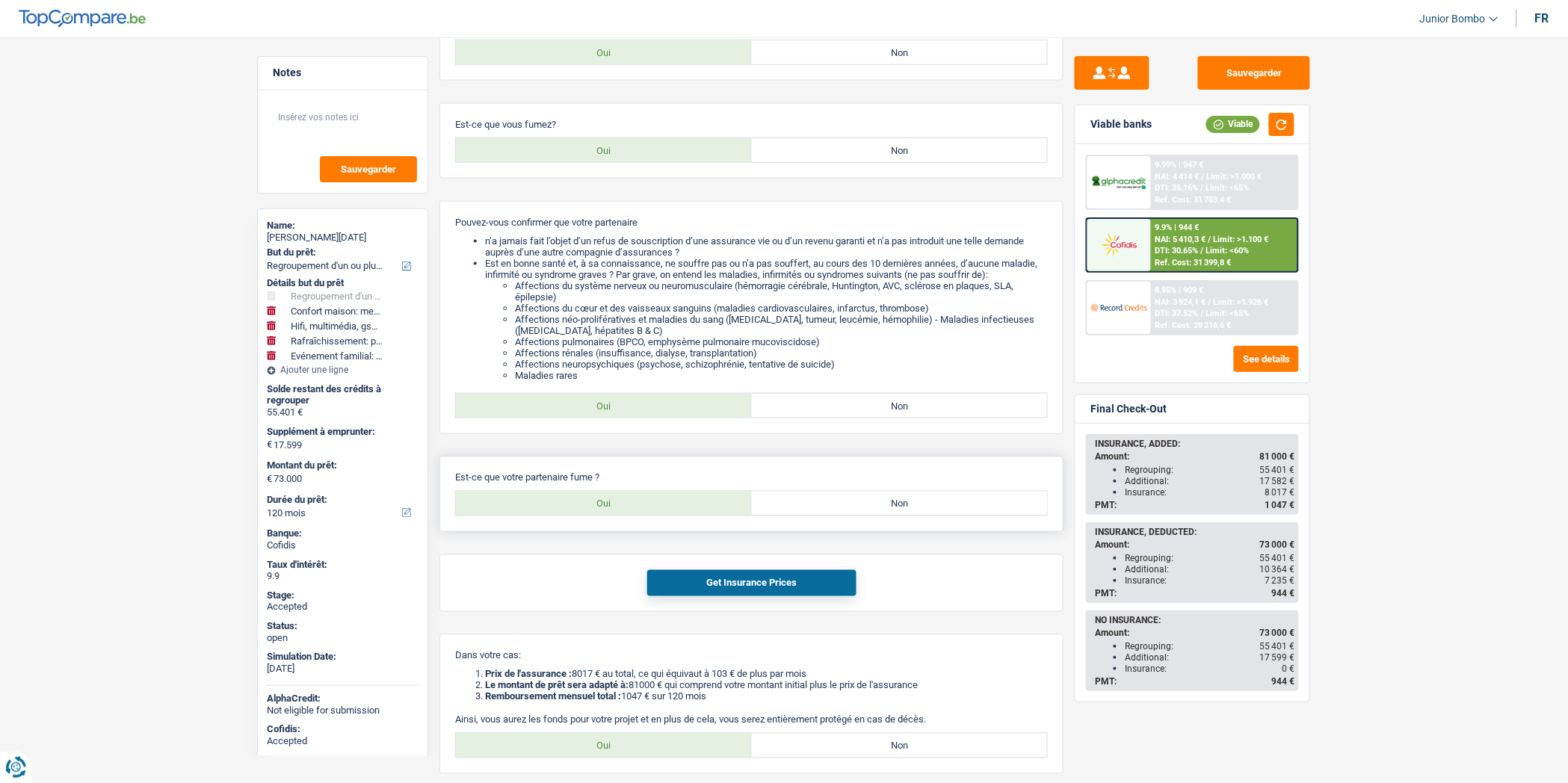
click at [843, 512] on label "Non" at bounding box center [899, 504] width 296 height 24
click at [843, 512] on input "Non" at bounding box center [899, 504] width 296 height 24
radio input "true"
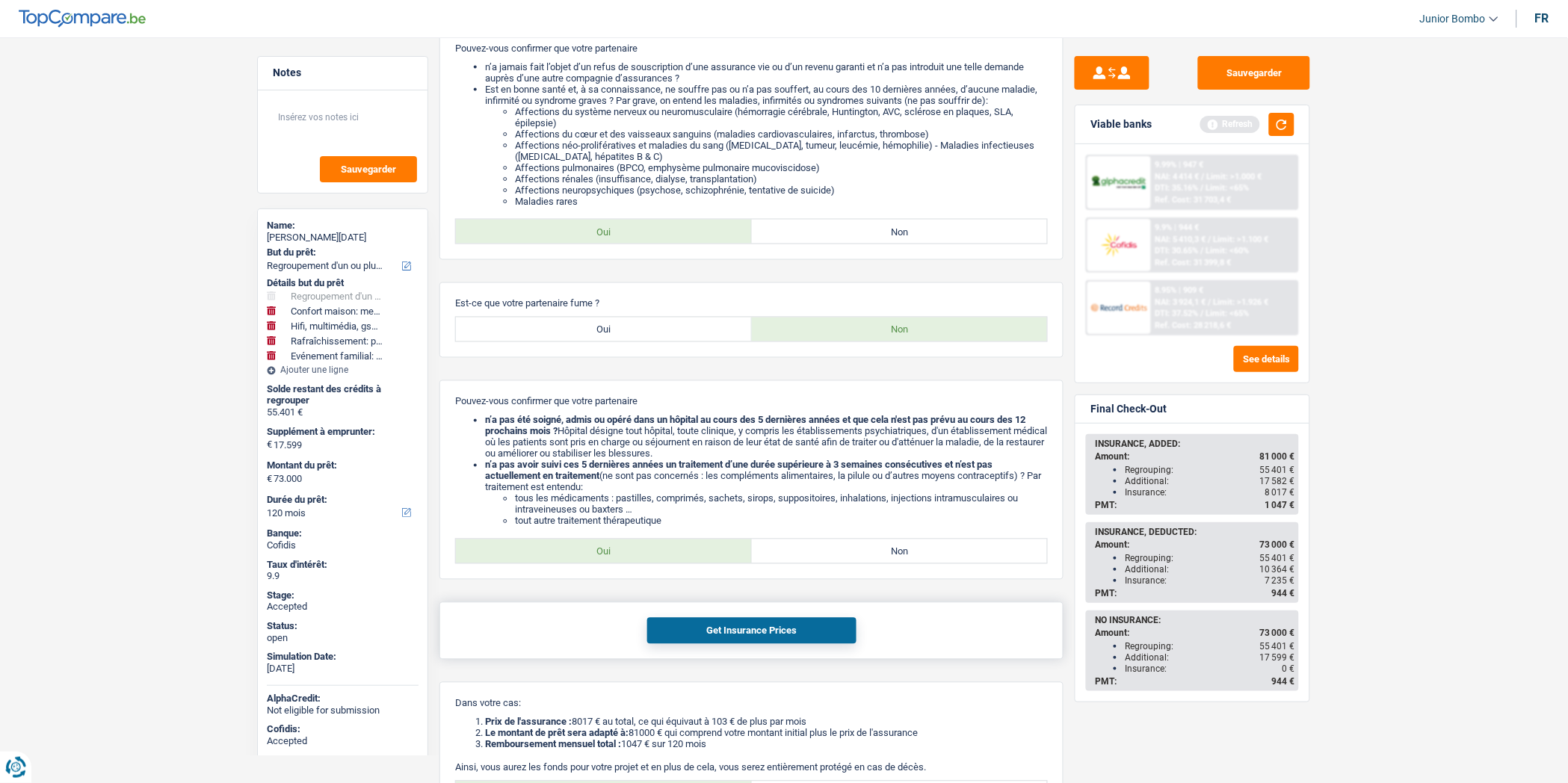
scroll to position [637, 0]
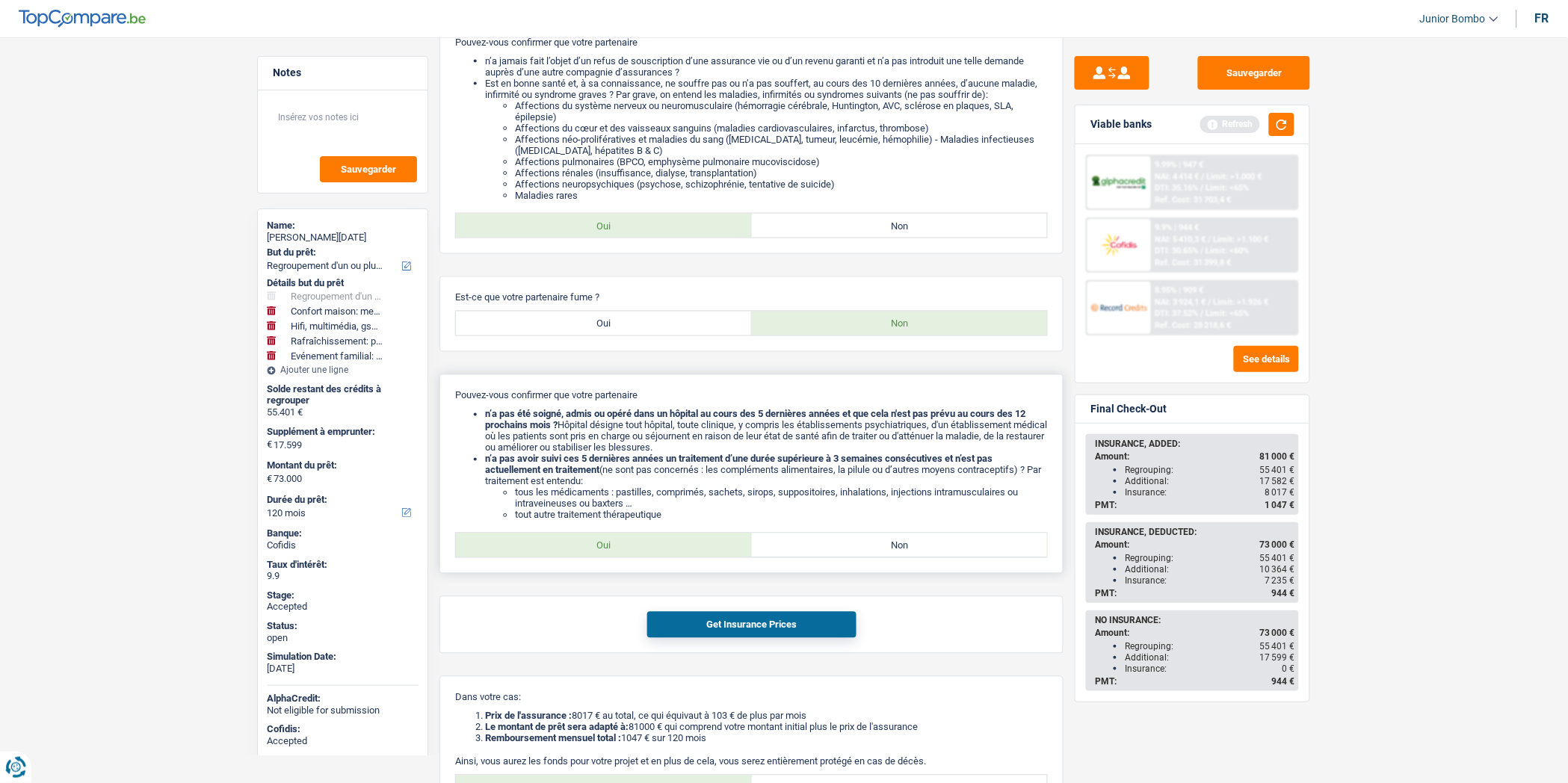
click at [591, 558] on label "Oui" at bounding box center [603, 545] width 296 height 24
click at [591, 558] on input "Oui" at bounding box center [603, 545] width 296 height 24
radio input "true"
click at [722, 638] on button "Get Insurance Prices" at bounding box center [752, 625] width 209 height 26
click at [1286, 120] on button "button" at bounding box center [1282, 124] width 25 height 23
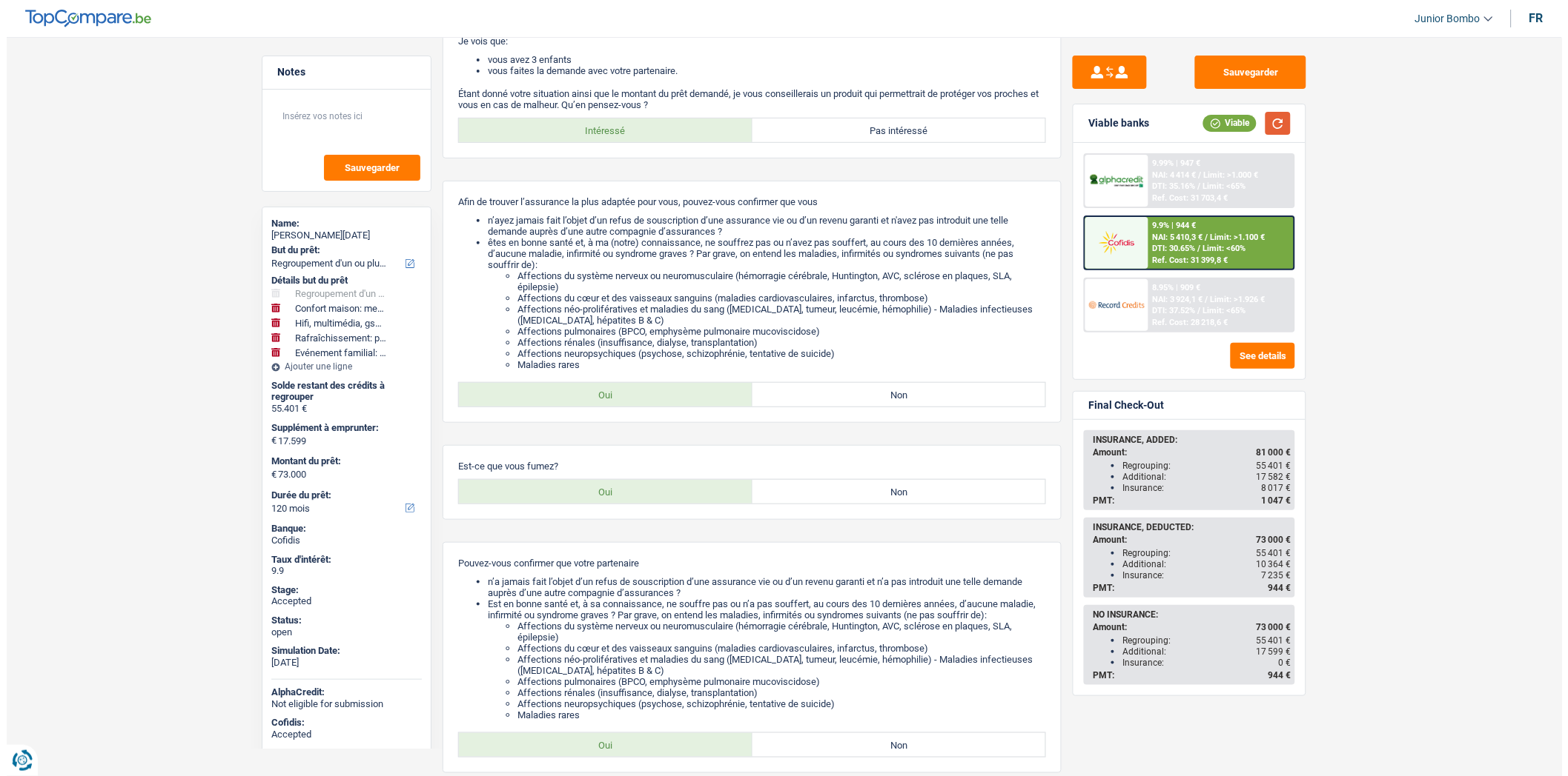
scroll to position [0, 0]
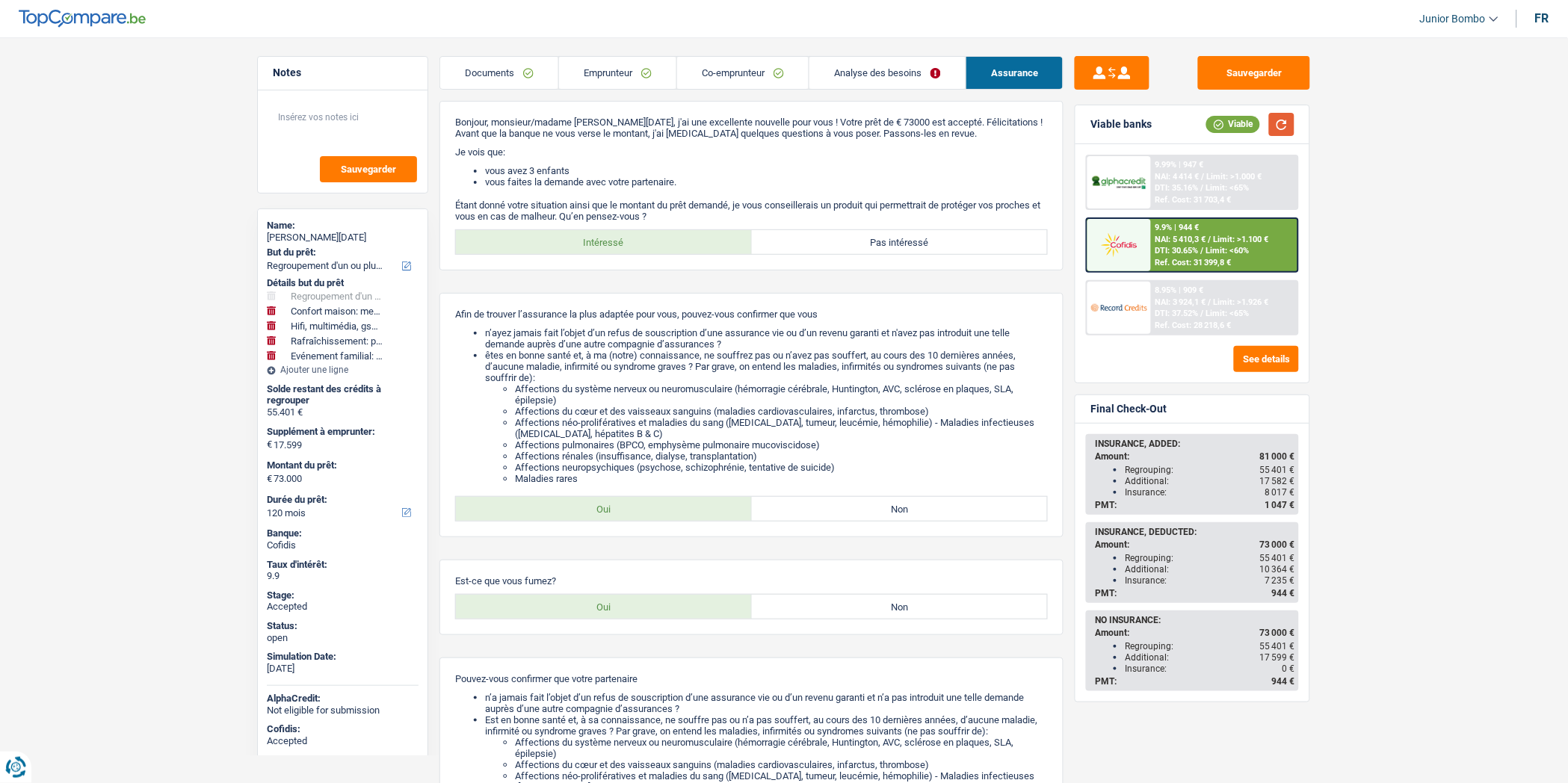
click at [1276, 129] on button "button" at bounding box center [1282, 124] width 25 height 23
click at [614, 75] on link "Emprunteur" at bounding box center [617, 72] width 117 height 32
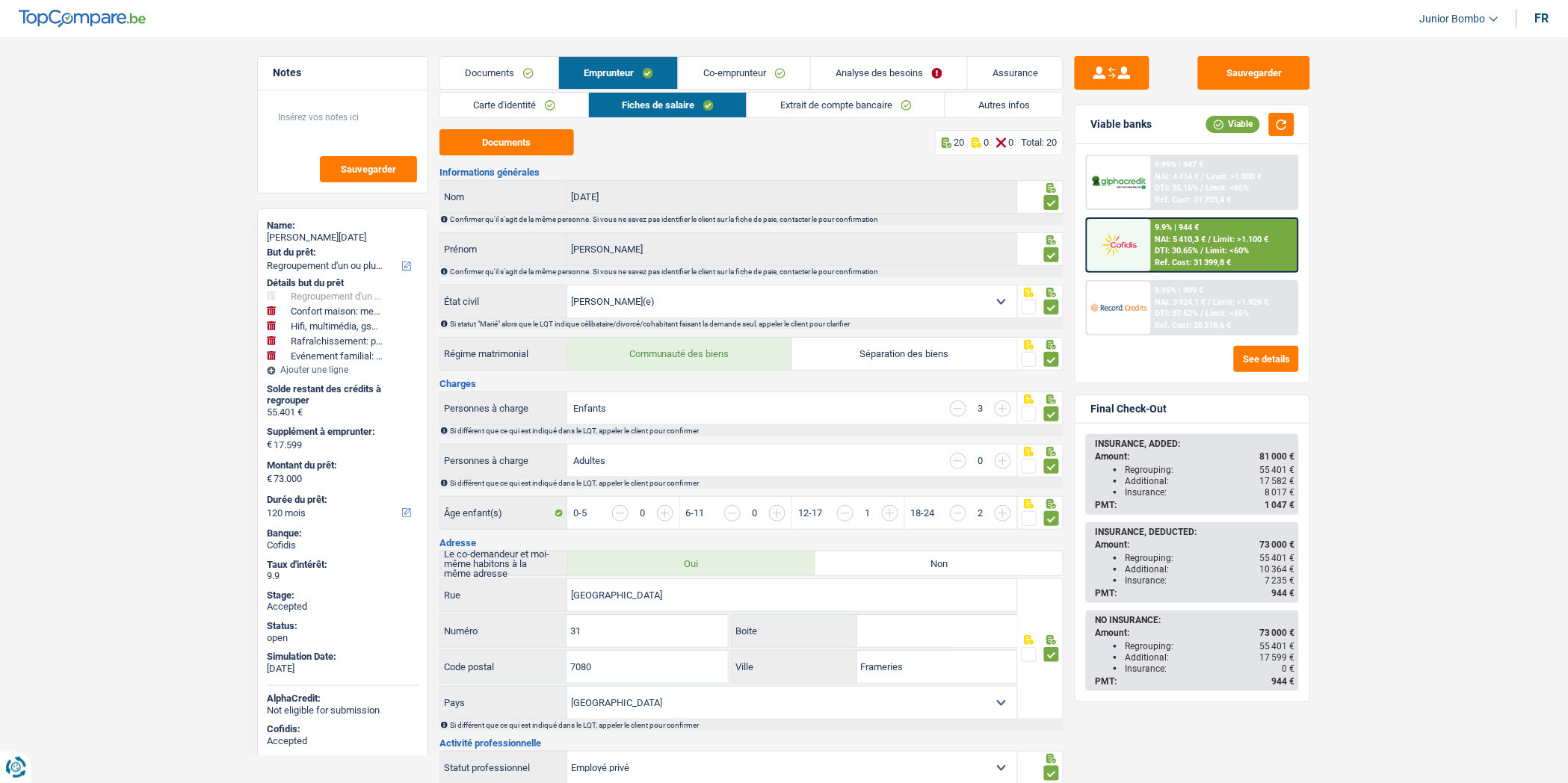
click at [998, 98] on link "Autres infos" at bounding box center [1003, 105] width 117 height 24
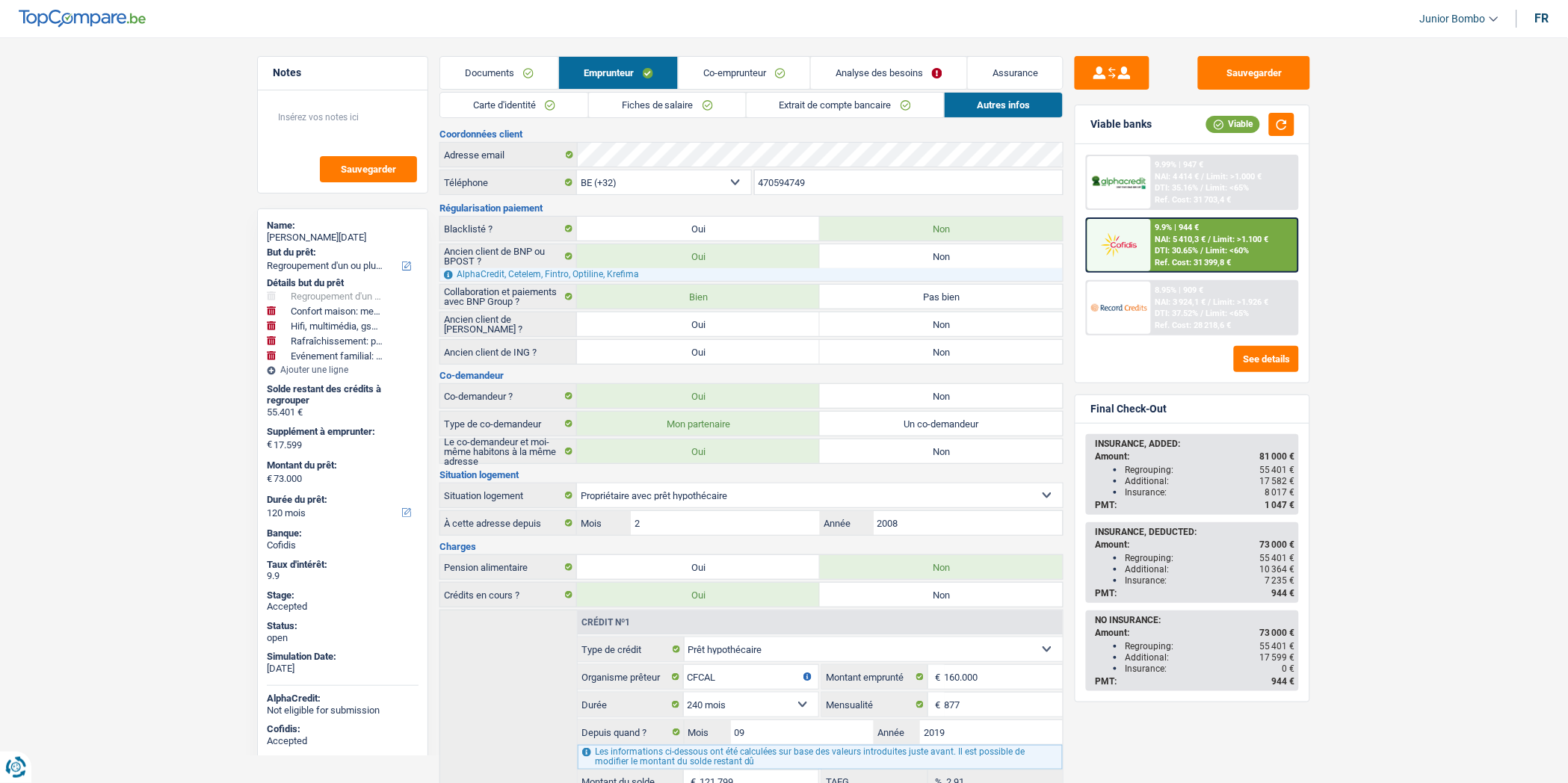
click at [501, 99] on link "Carte d'identité" at bounding box center [514, 105] width 148 height 24
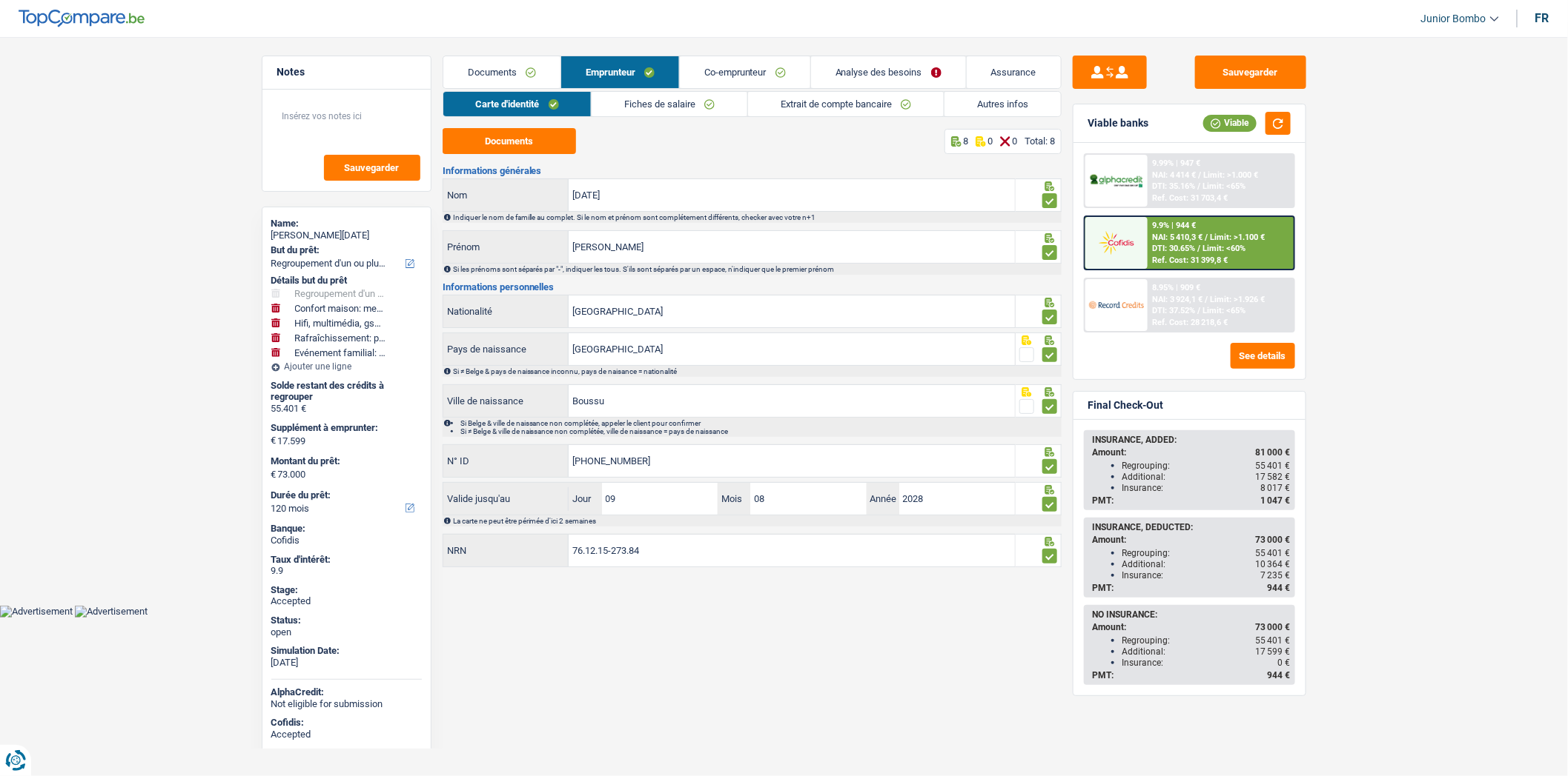
click at [1478, 28] on link "Junior Bombo" at bounding box center [1453, 18] width 89 height 24
click at [1408, 49] on button "ADMIN" at bounding box center [1430, 46] width 132 height 29
select select "32"
select select "married"
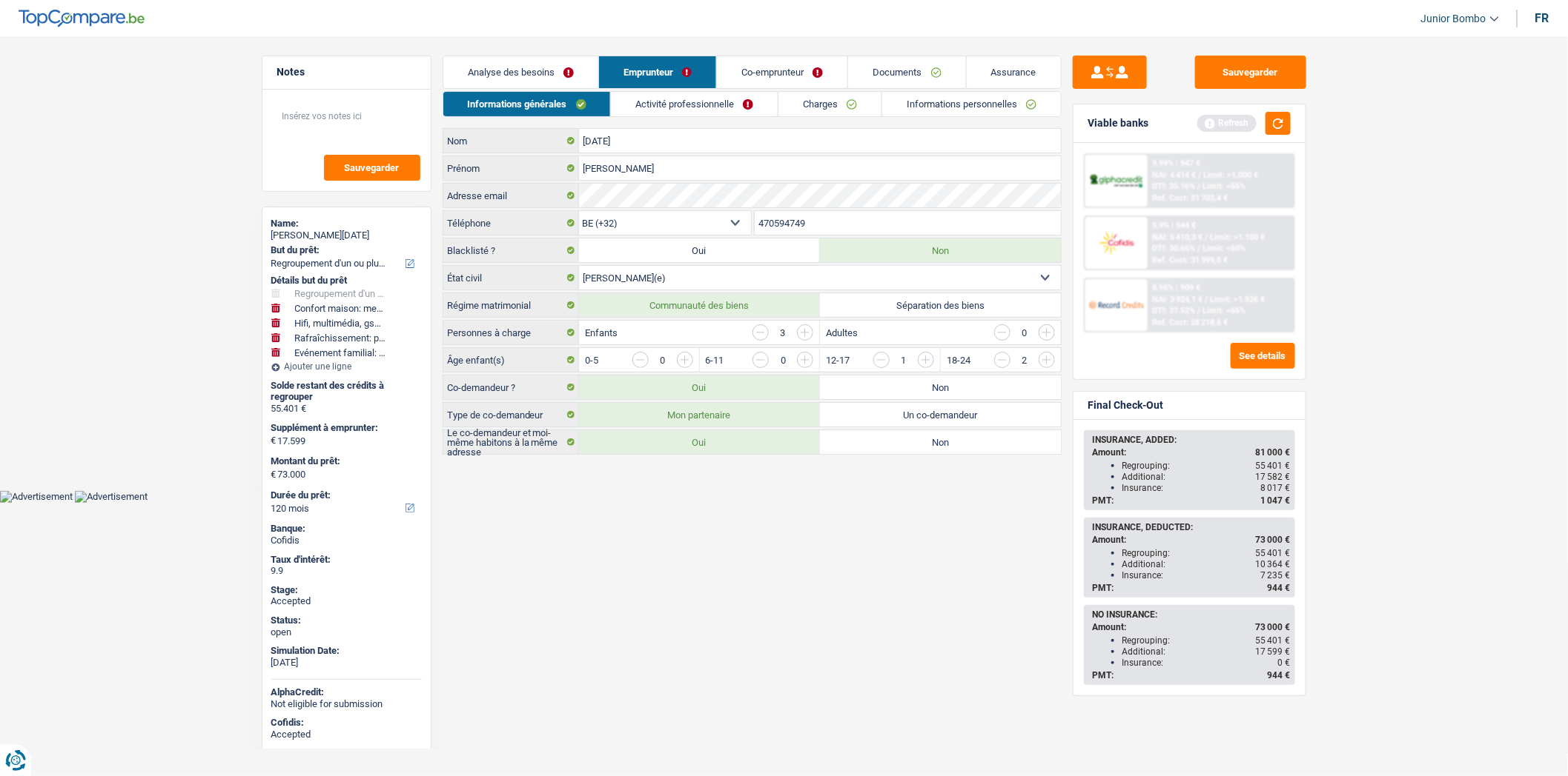
click at [652, 96] on link "Activité professionnelle" at bounding box center [695, 104] width 167 height 24
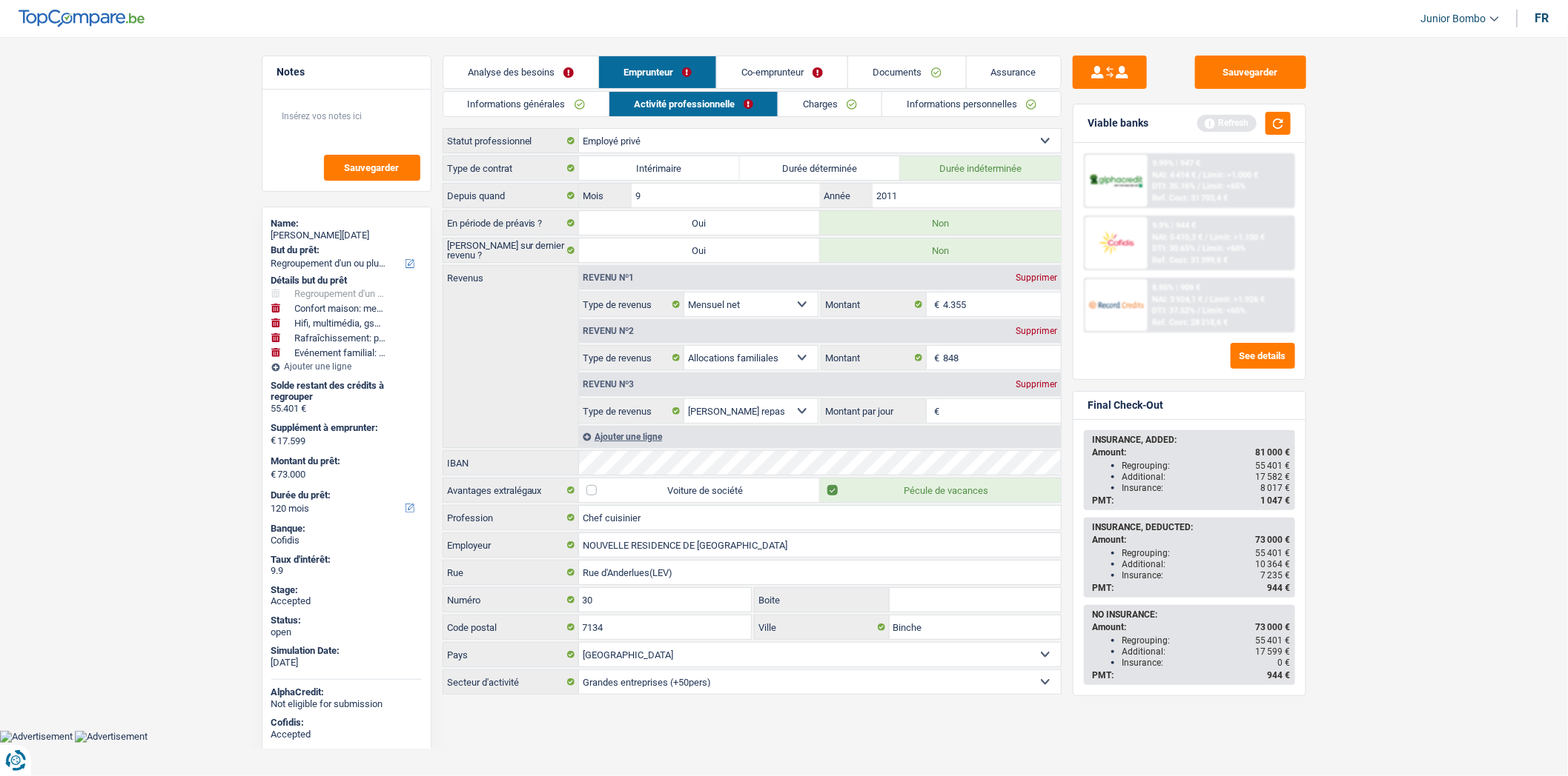
click at [952, 94] on link "Informations personnelles" at bounding box center [971, 104] width 179 height 24
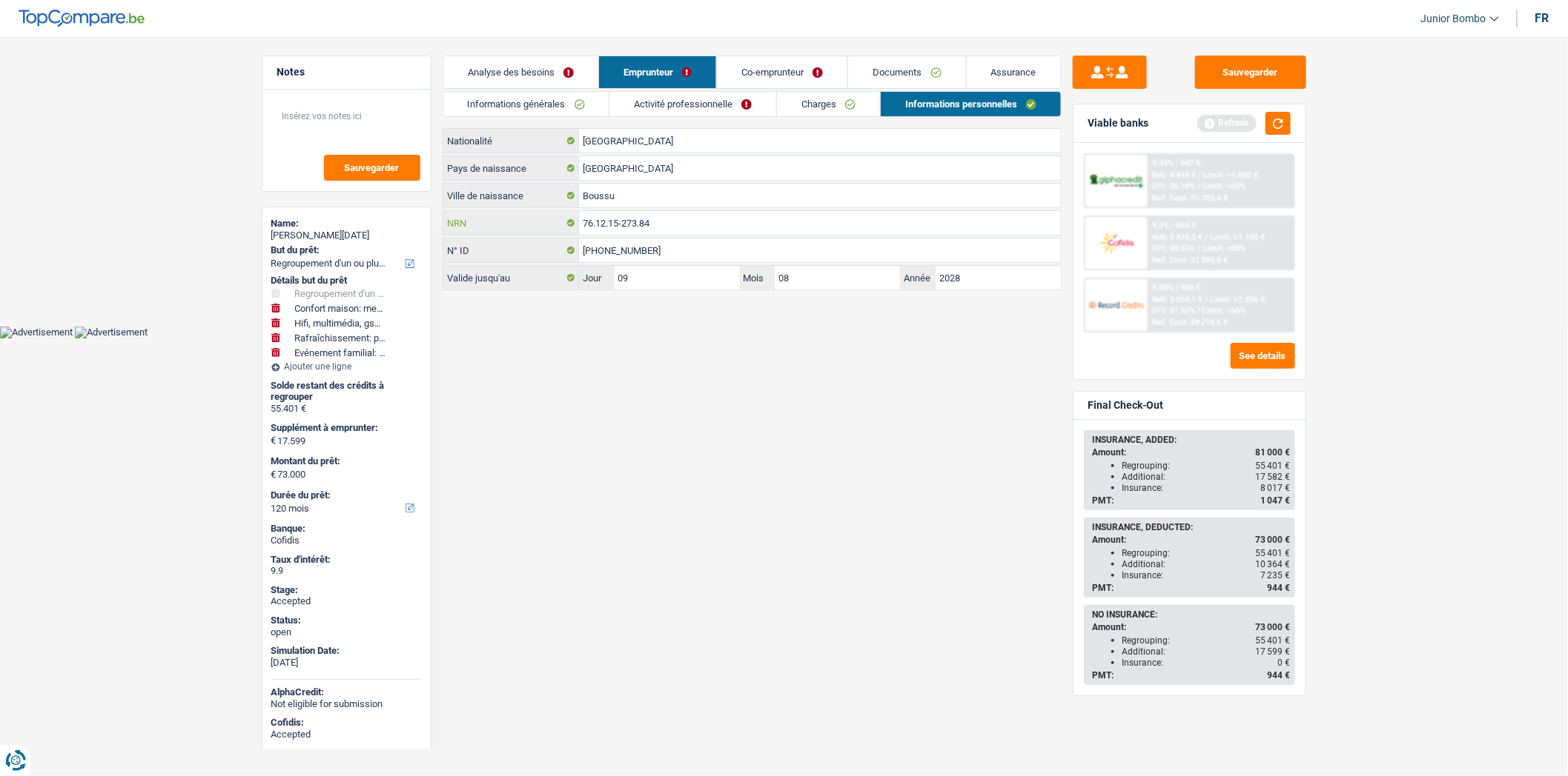
click at [626, 225] on input "76.12.15-273.84" at bounding box center [820, 223] width 481 height 23
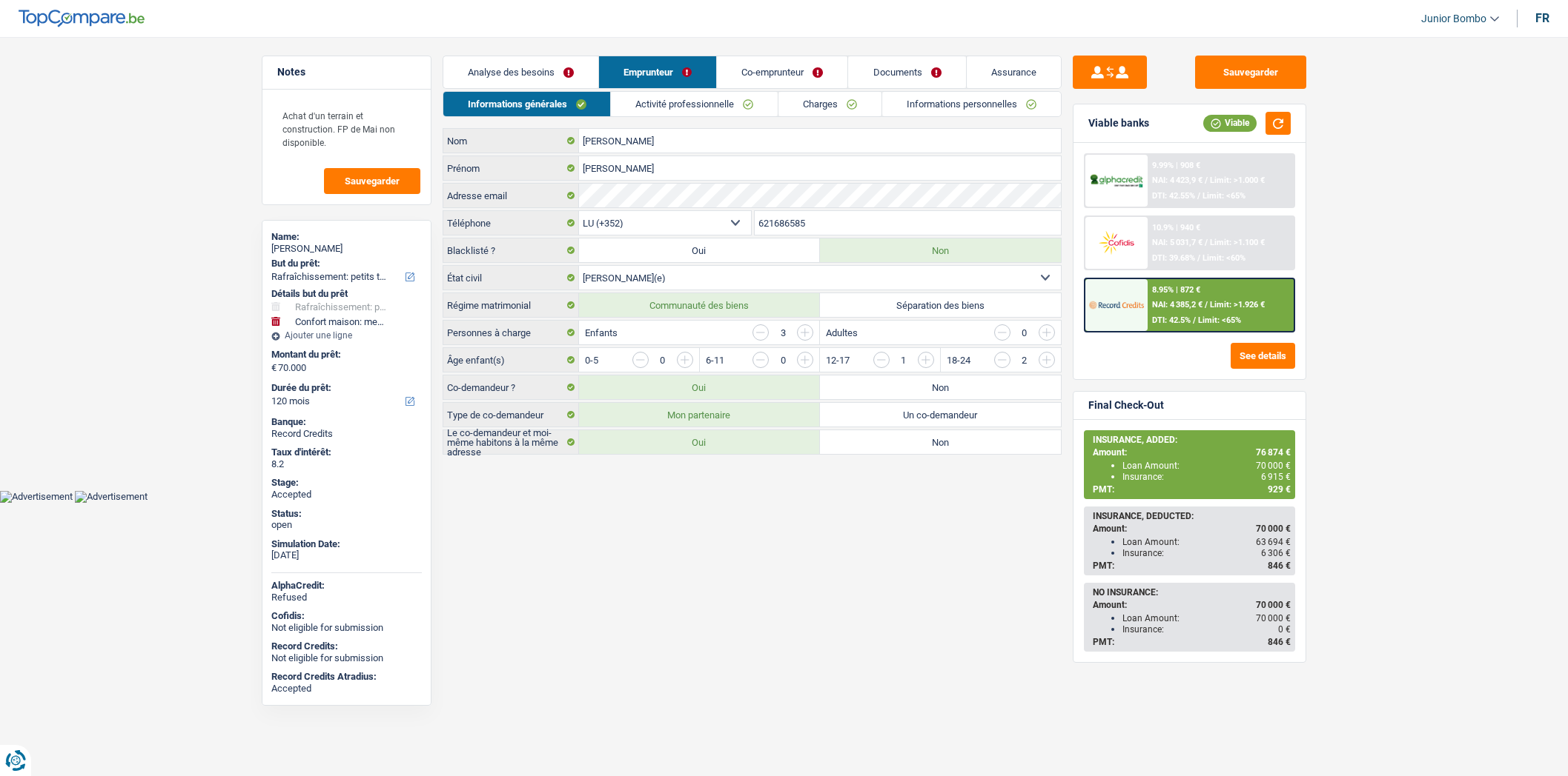
select select "houseOrGarden"
select select "household"
select select "120"
select select "ownerWithMortgage"
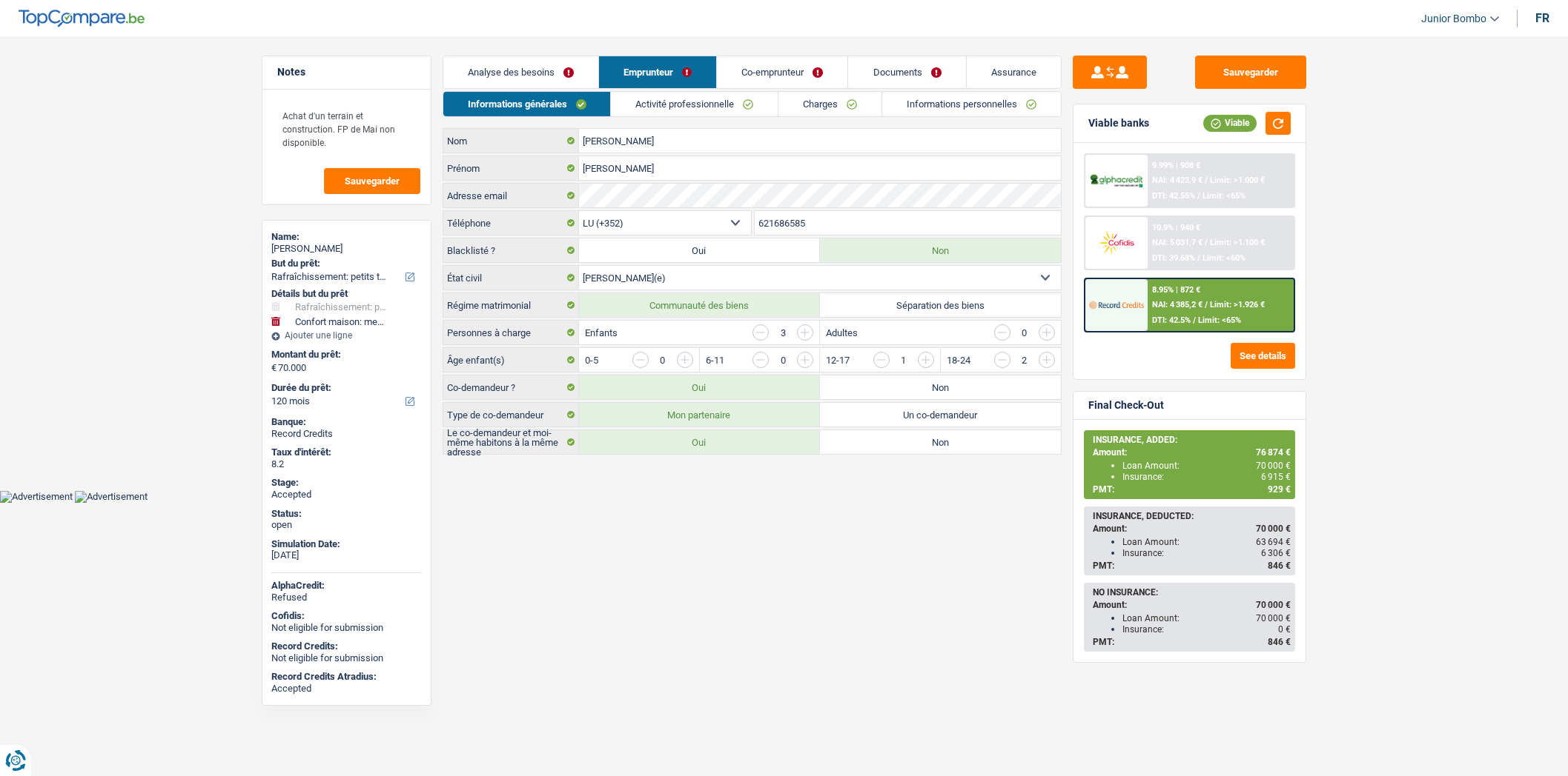
select select "LU"
select select "carLoan"
select select "60"
select select "personalLoan"
select select "other"
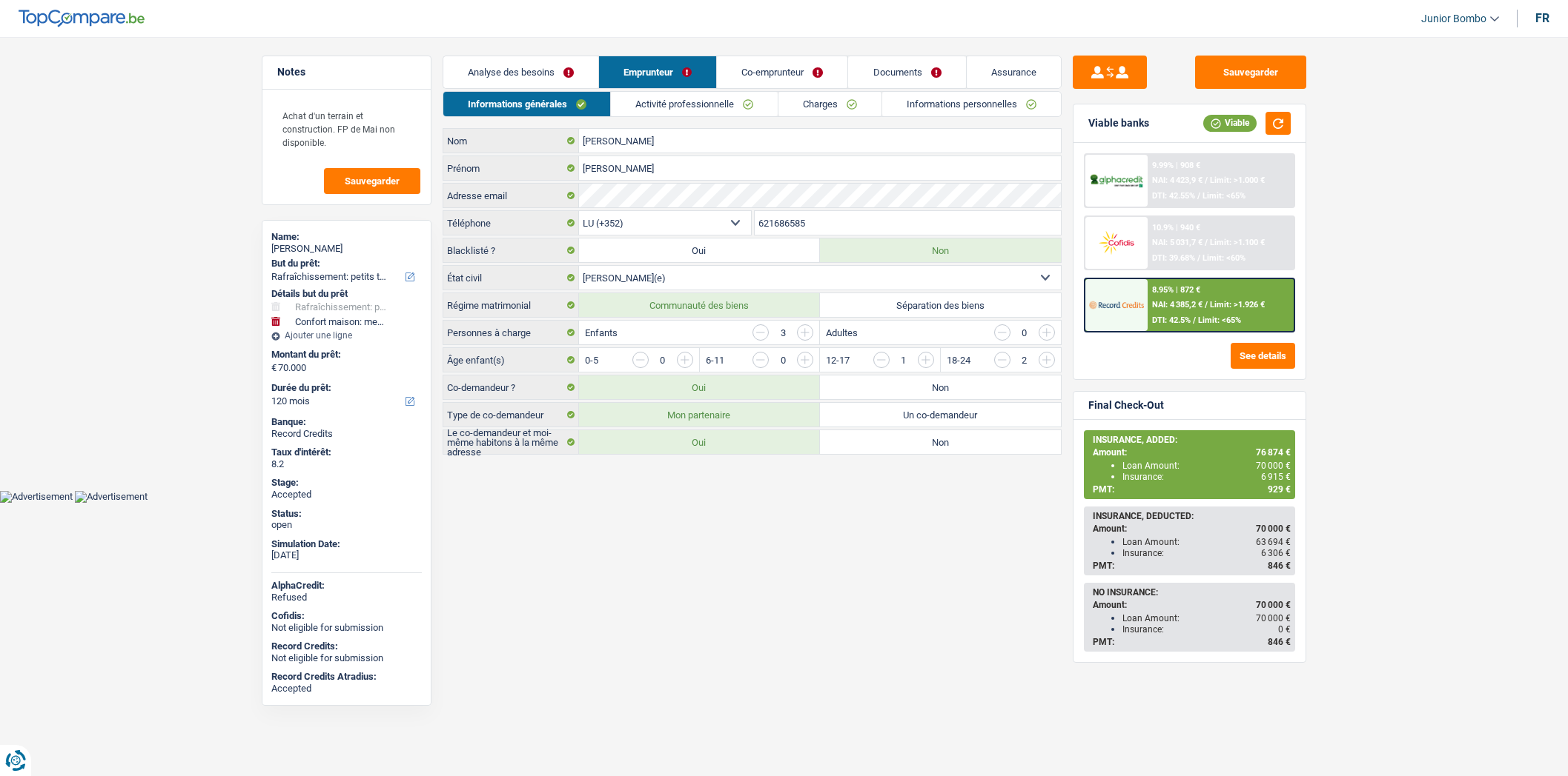
select select "60"
select select "mortgage"
select select "360"
click at [821, 109] on link "Charges" at bounding box center [829, 104] width 103 height 24
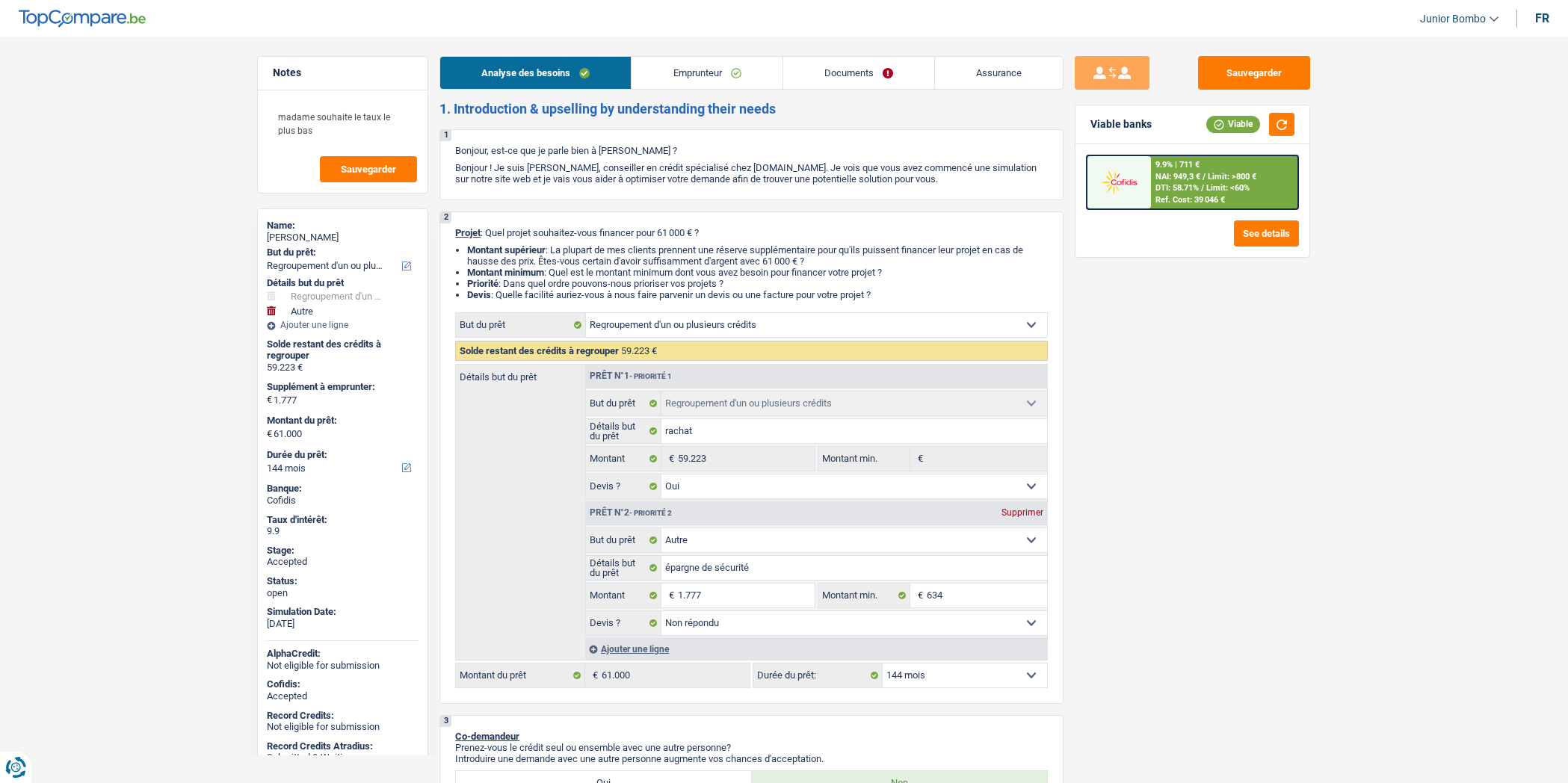
select select "refinancing"
select select "other"
select select "144"
select select "refinancing"
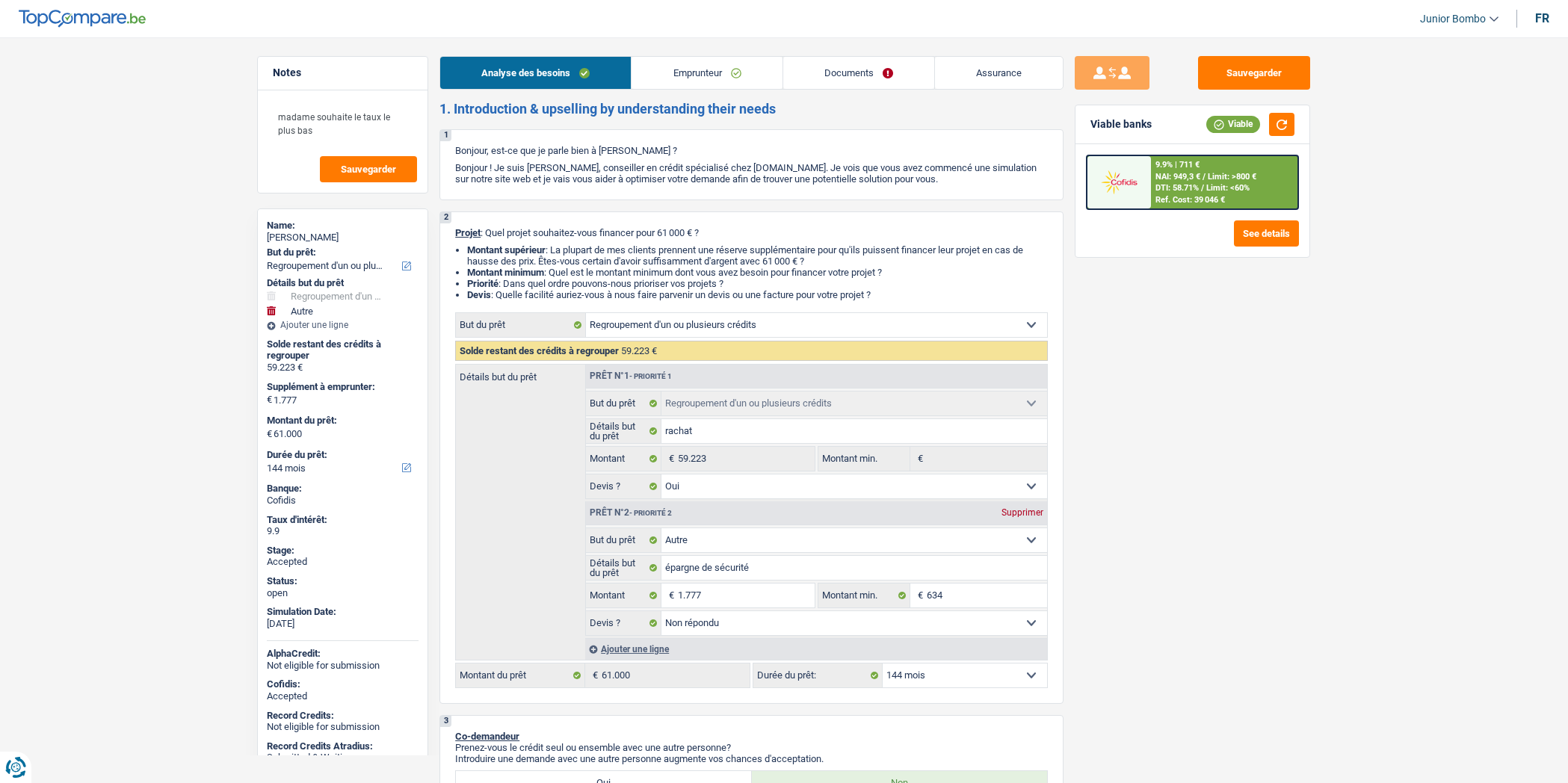
select select "refinancing"
select select "yes"
select select "other"
select select "not_answered"
select select "144"
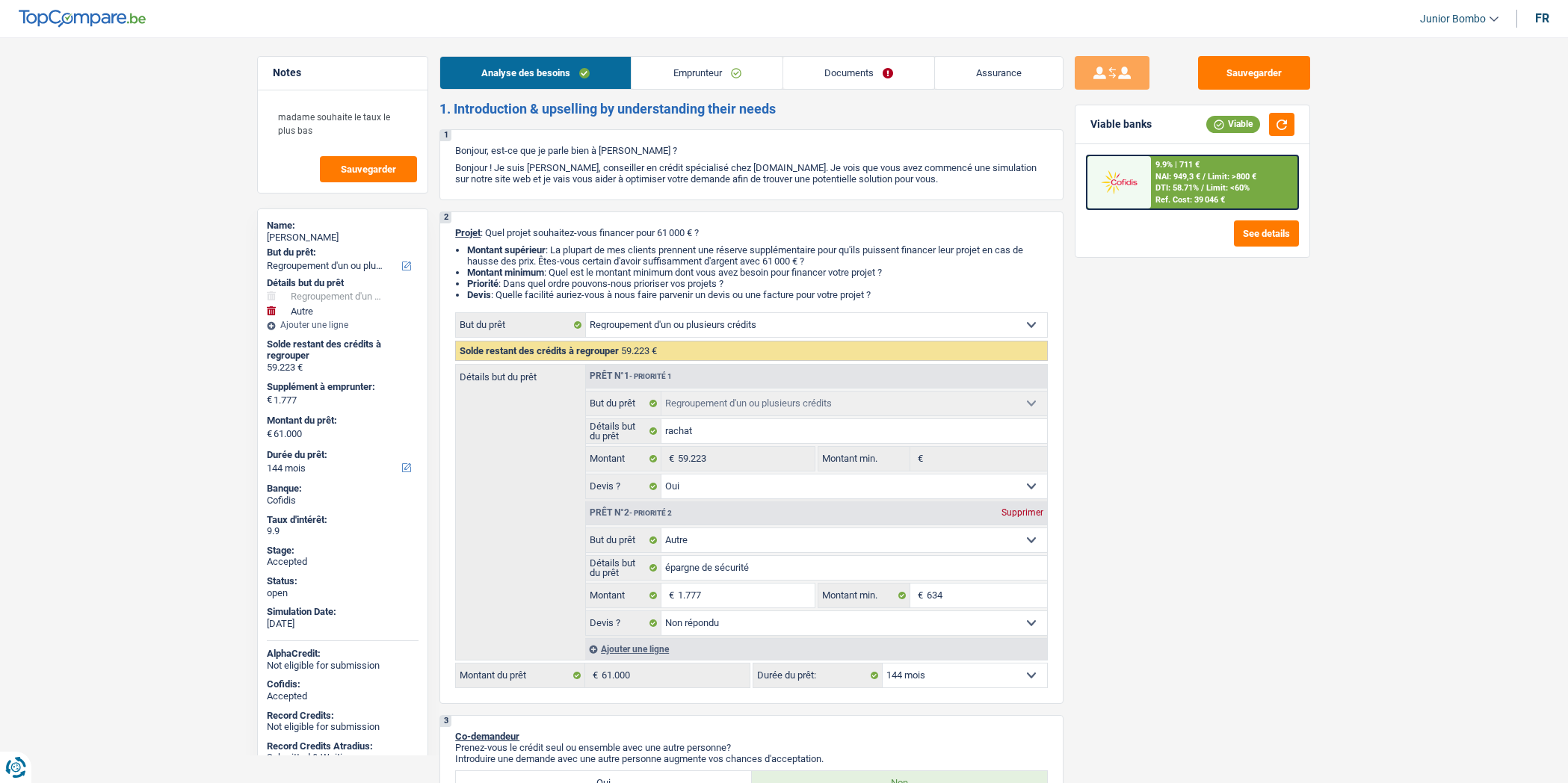
select select "publicEmployee"
select select "netSalary"
select select "mealVouchers"
select select "ownerWithMortgage"
select select "mortgage"
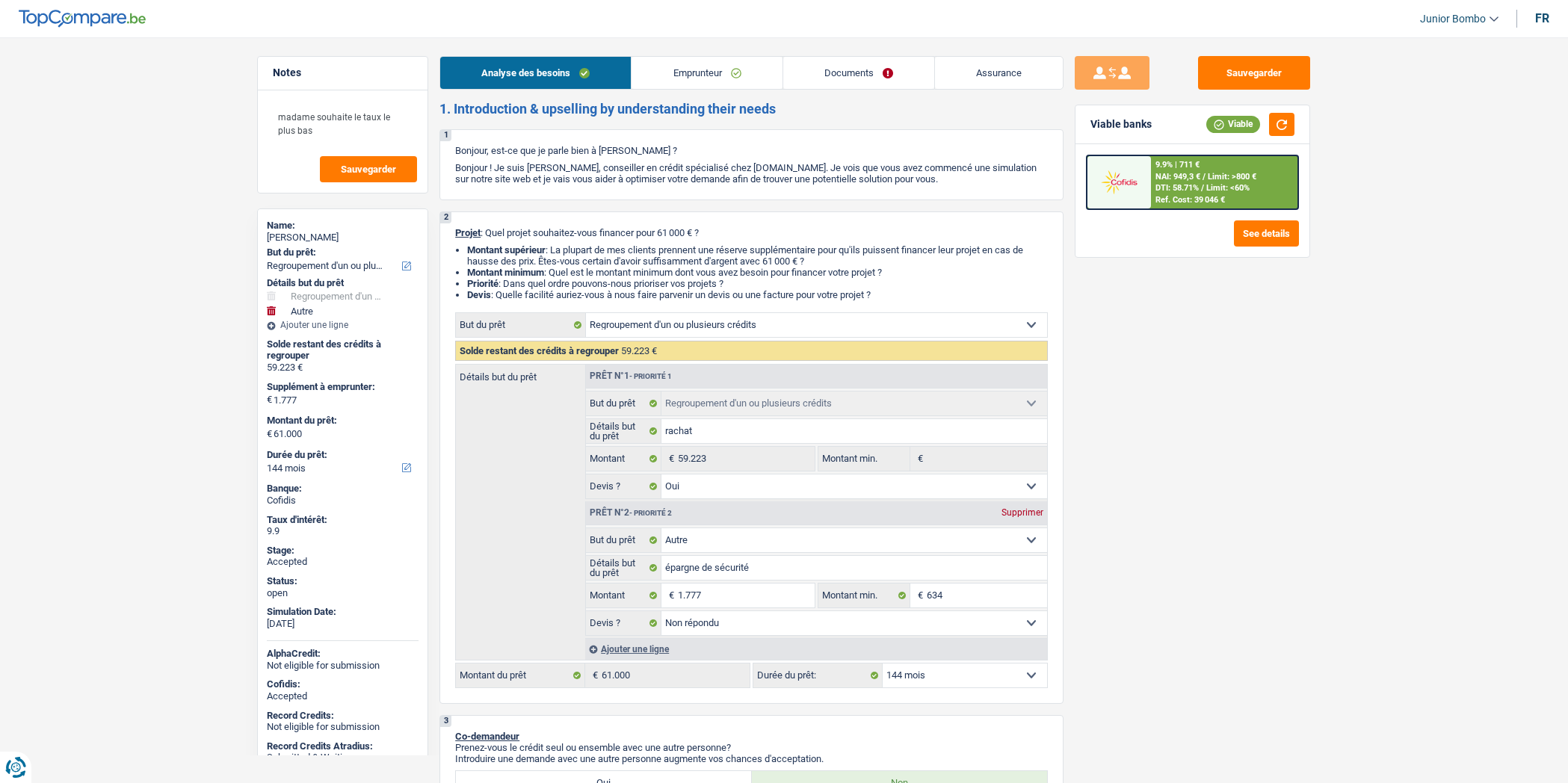
select select "360"
select select "creditConsolidation"
select select "144"
select select "cardOrCredit"
select select "renovationLoan"
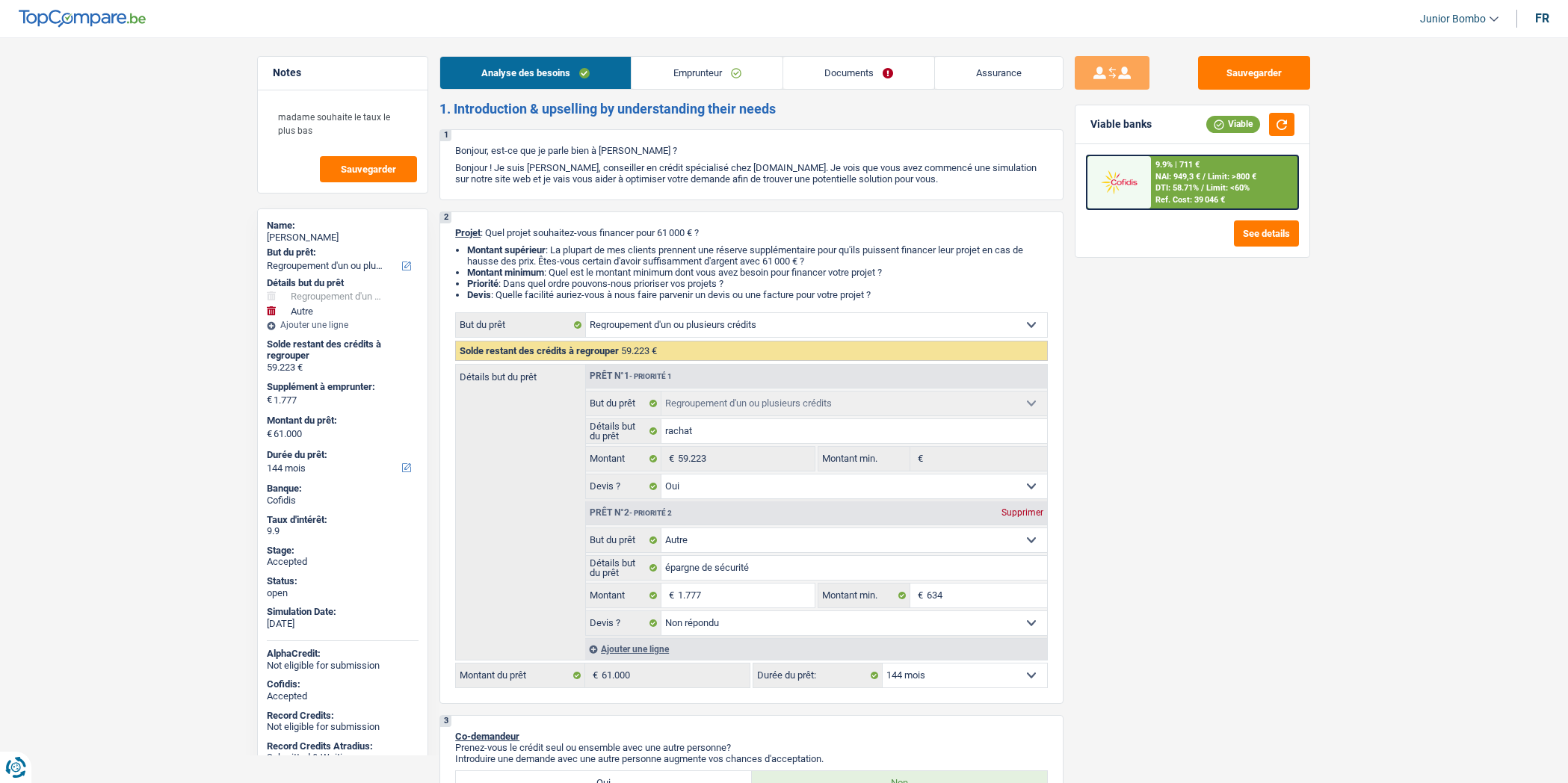
select select "60"
select select "refinancing"
select select "yes"
select select "other"
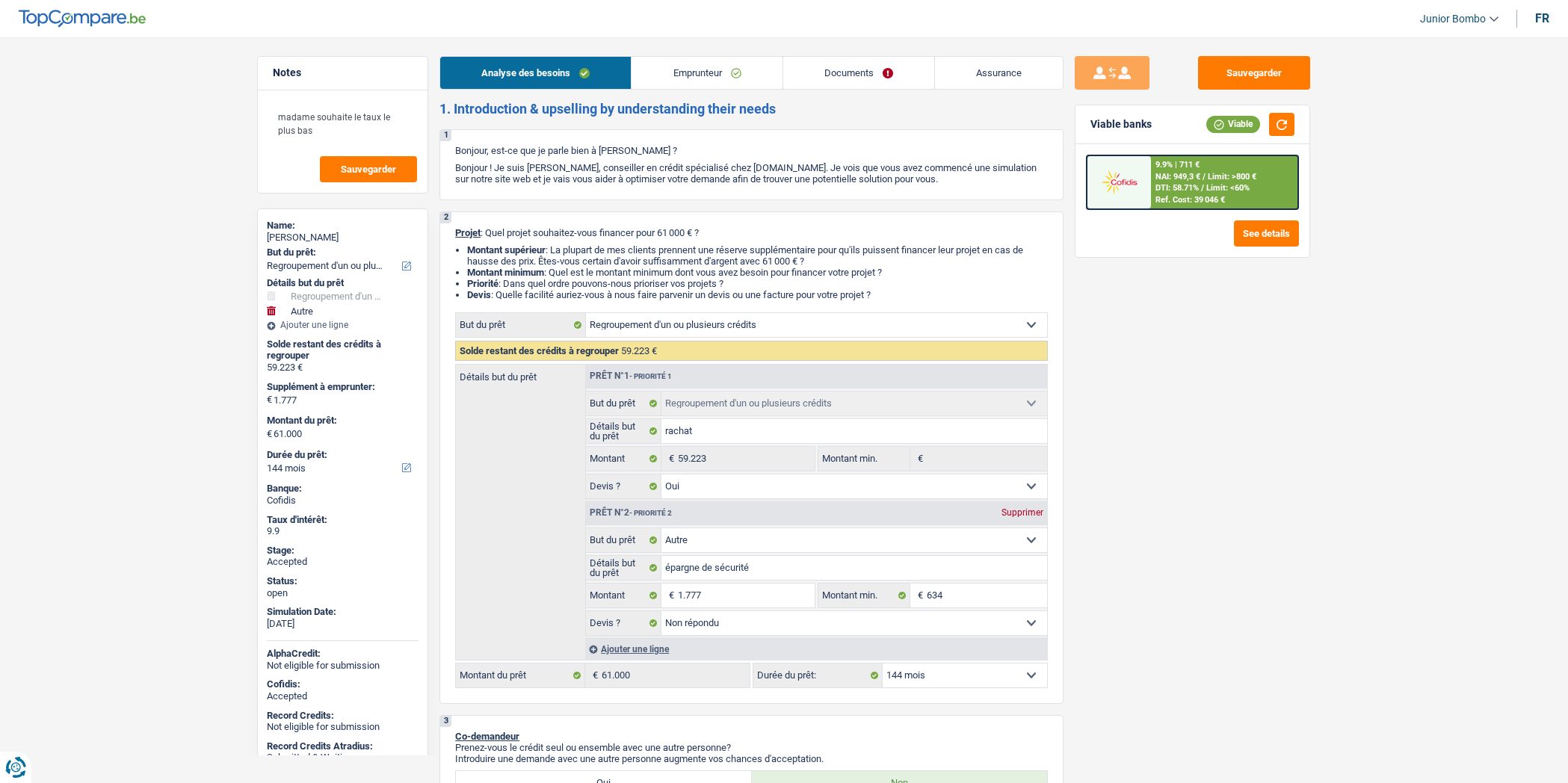
select select "not_answered"
select select "144"
click at [727, 68] on link "Emprunteur" at bounding box center [706, 72] width 150 height 32
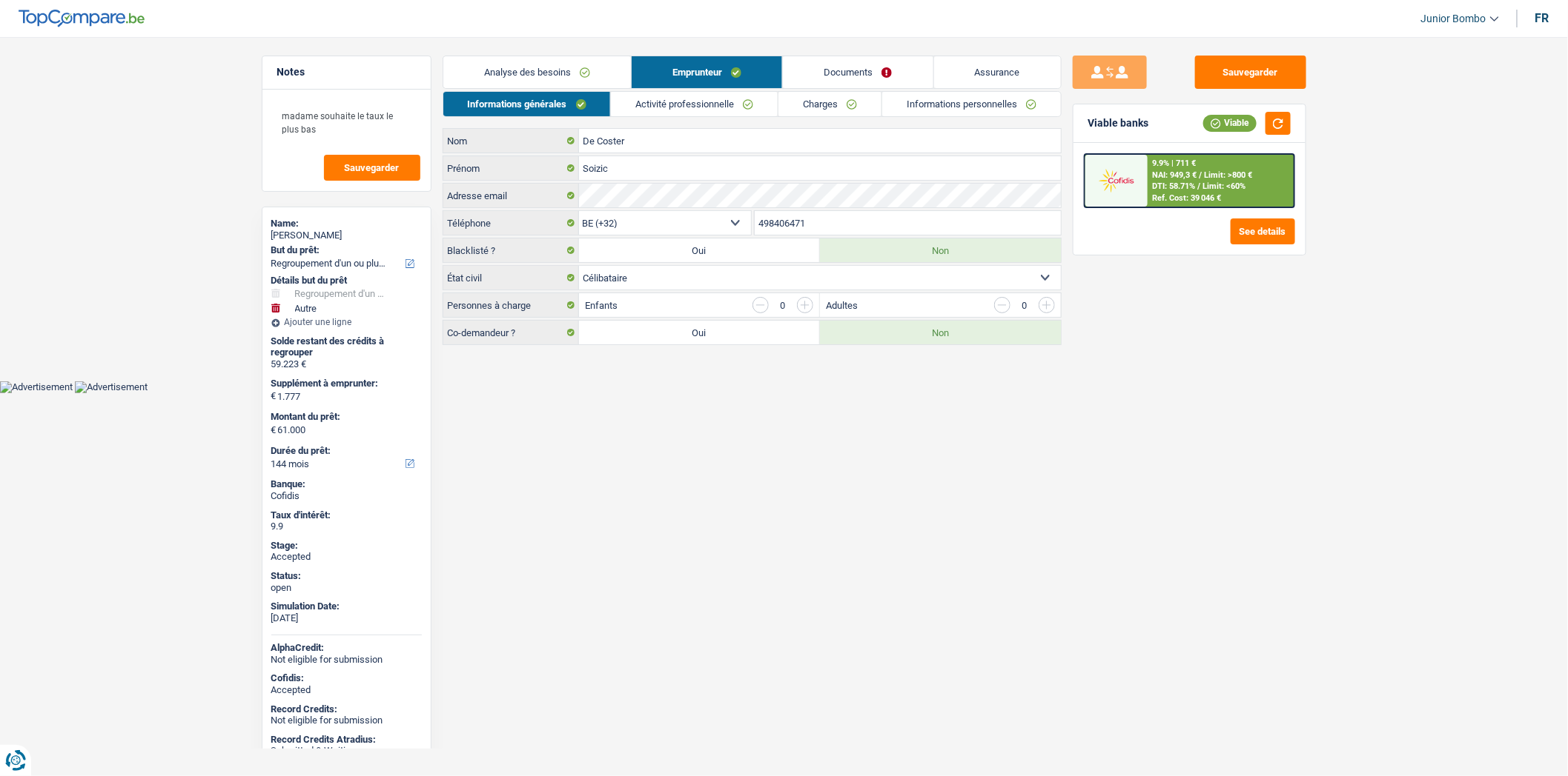
click at [1000, 75] on link "Assurance" at bounding box center [998, 72] width 127 height 32
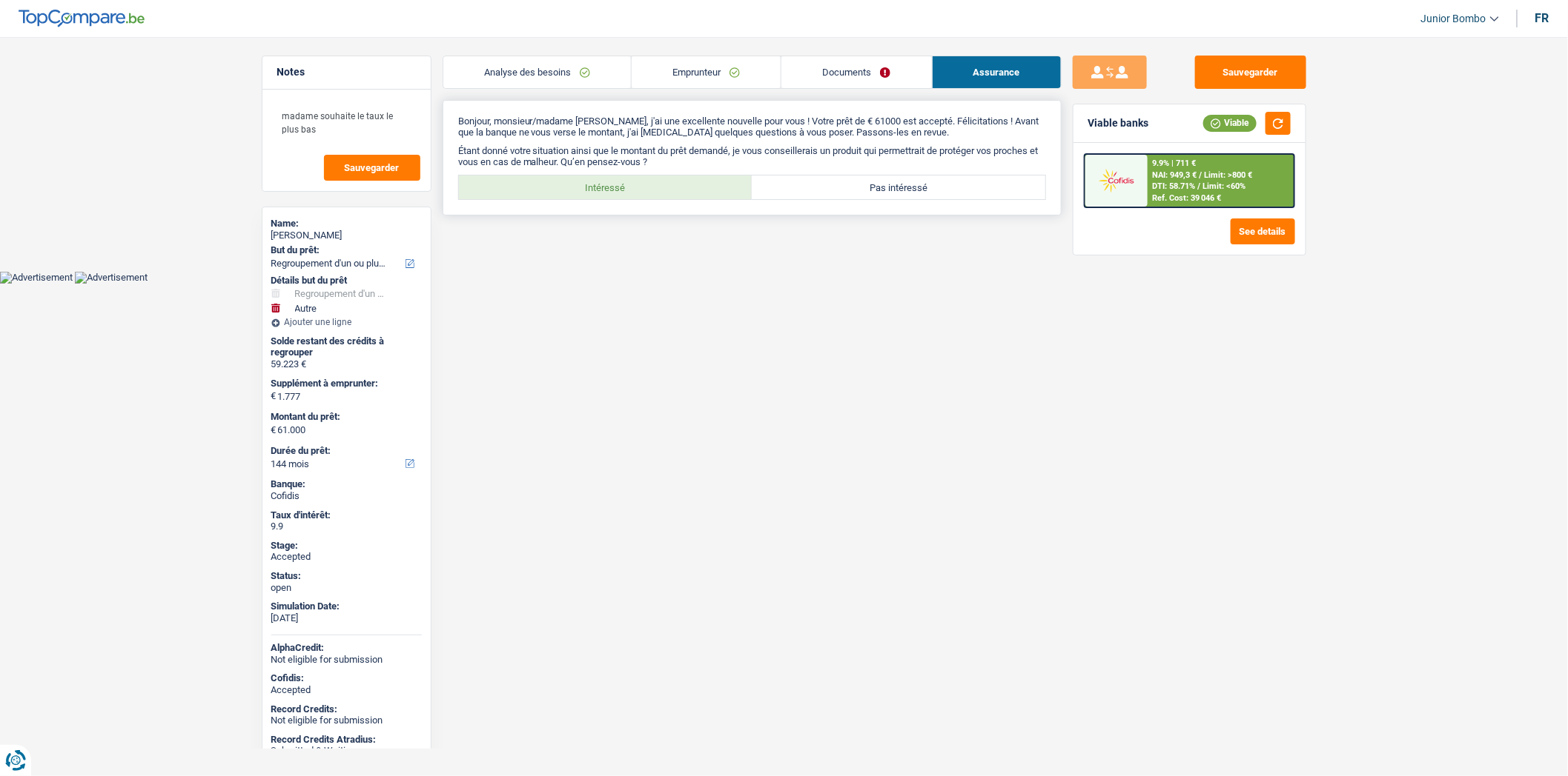
click at [619, 195] on label "Intéressé" at bounding box center [605, 187] width 293 height 23
click at [619, 195] on input "Intéressé" at bounding box center [605, 187] width 293 height 23
radio input "true"
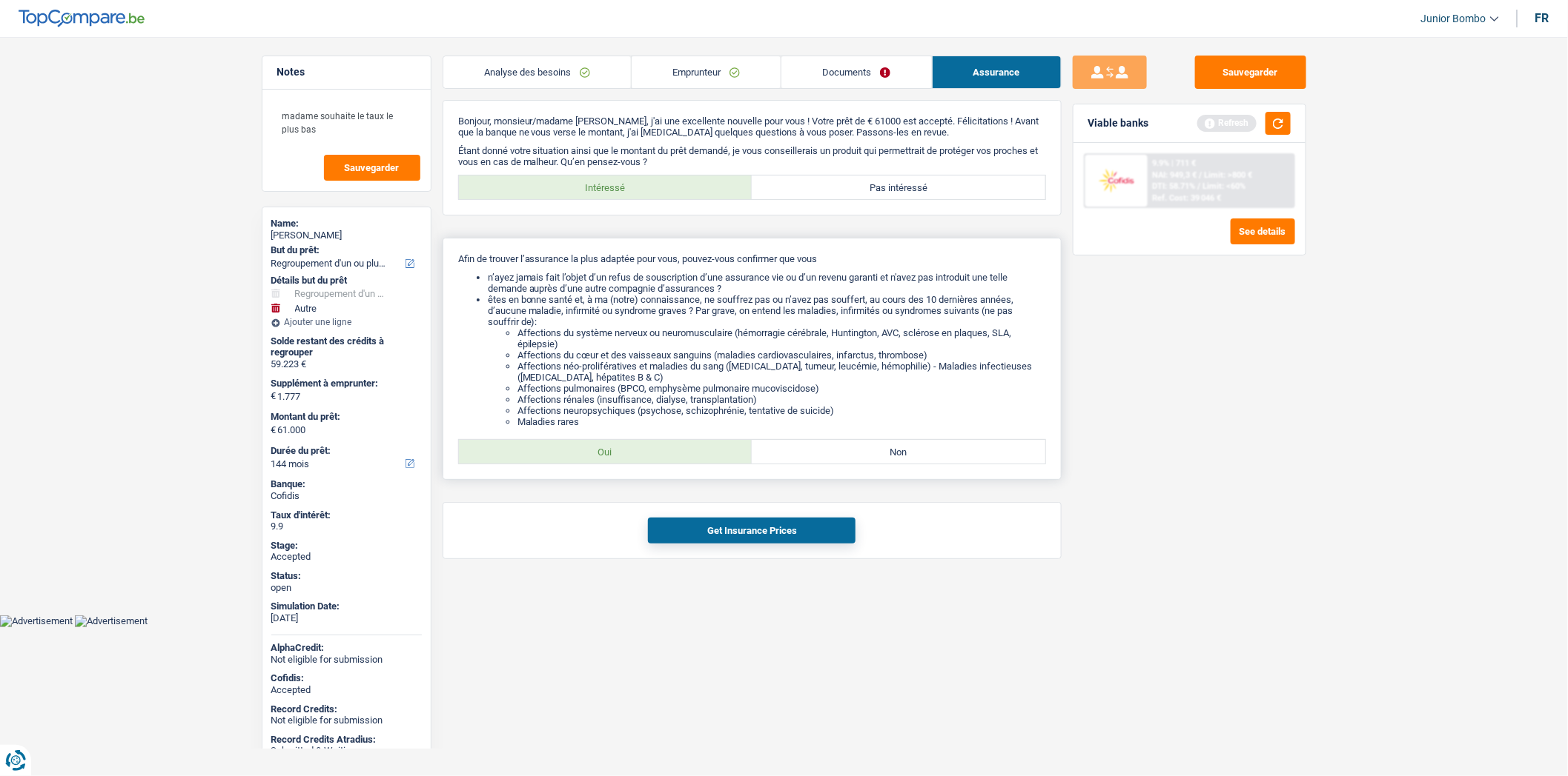
click at [615, 446] on div "Afin de trouver l’assurance la plus adaptée pour vous, pouvez-vous confirmer qu…" at bounding box center [751, 359] width 619 height 242
click at [630, 462] on label "Oui" at bounding box center [605, 452] width 293 height 23
click at [630, 462] on input "Oui" at bounding box center [605, 452] width 293 height 23
radio input "true"
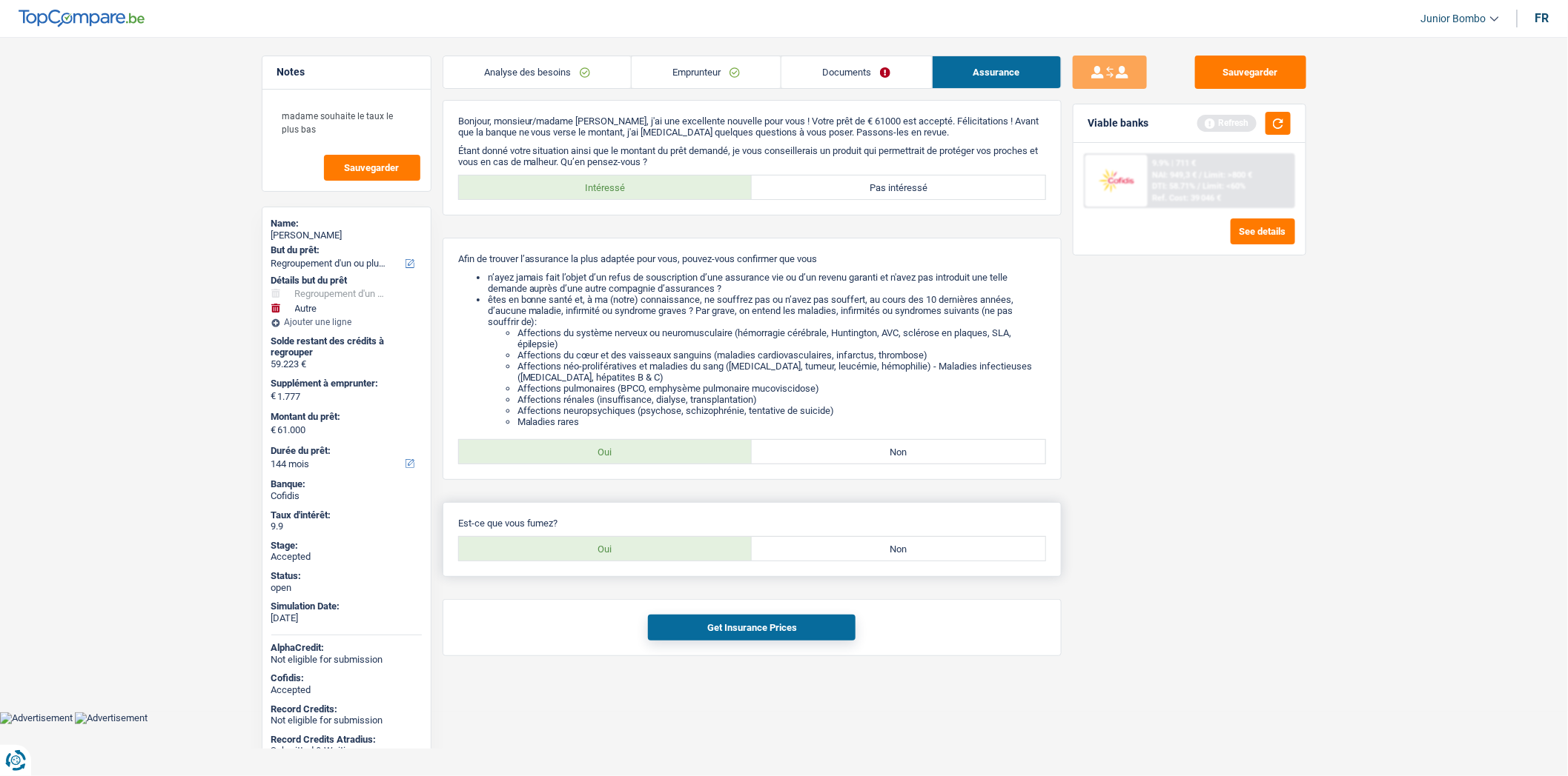
click at [625, 547] on label "Oui" at bounding box center [605, 549] width 293 height 23
click at [625, 547] on input "Oui" at bounding box center [605, 549] width 293 height 23
radio input "true"
click at [718, 634] on button "Get Insurance Prices" at bounding box center [751, 627] width 207 height 26
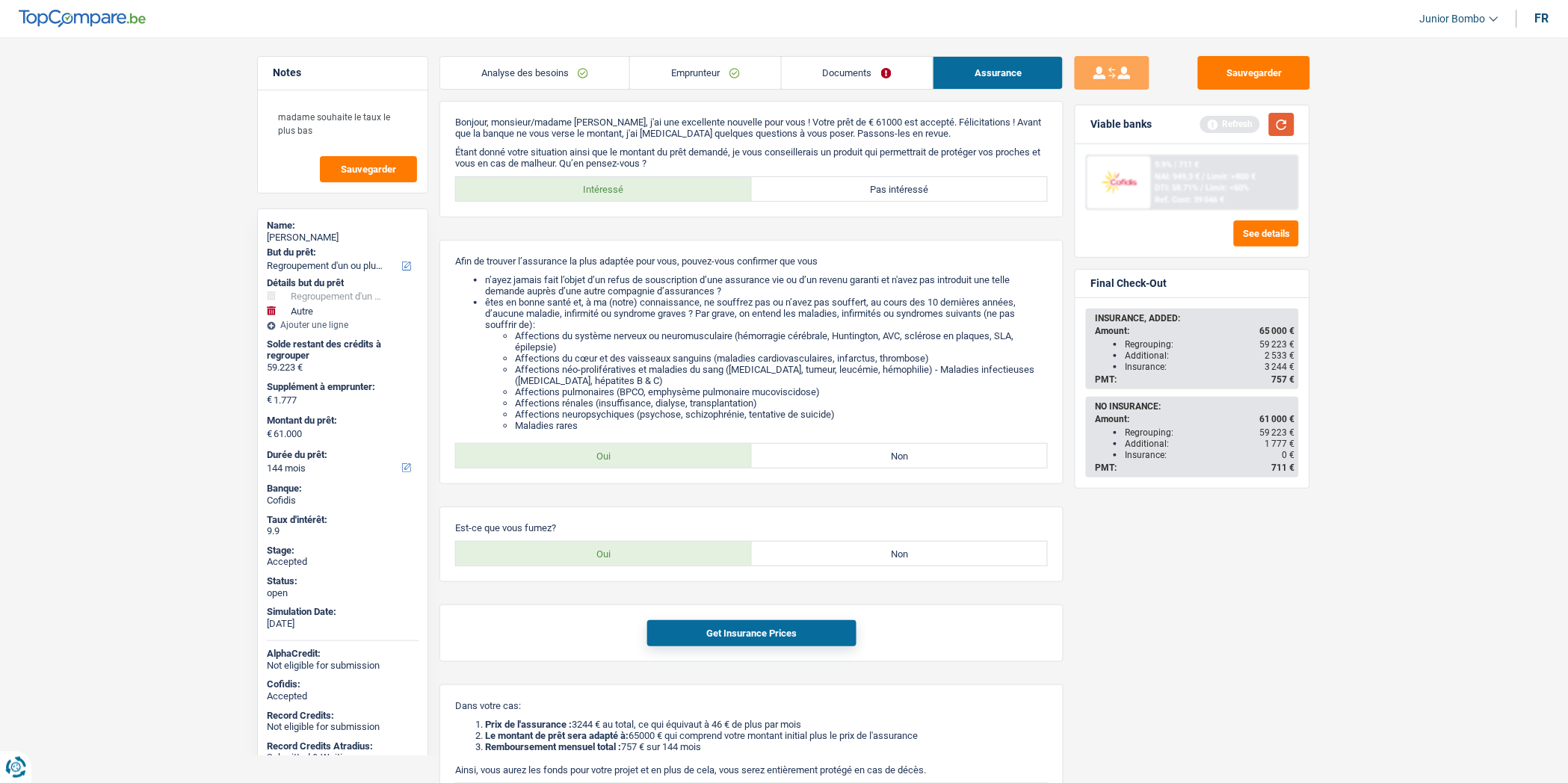
click at [1287, 128] on button "button" at bounding box center [1282, 124] width 25 height 23
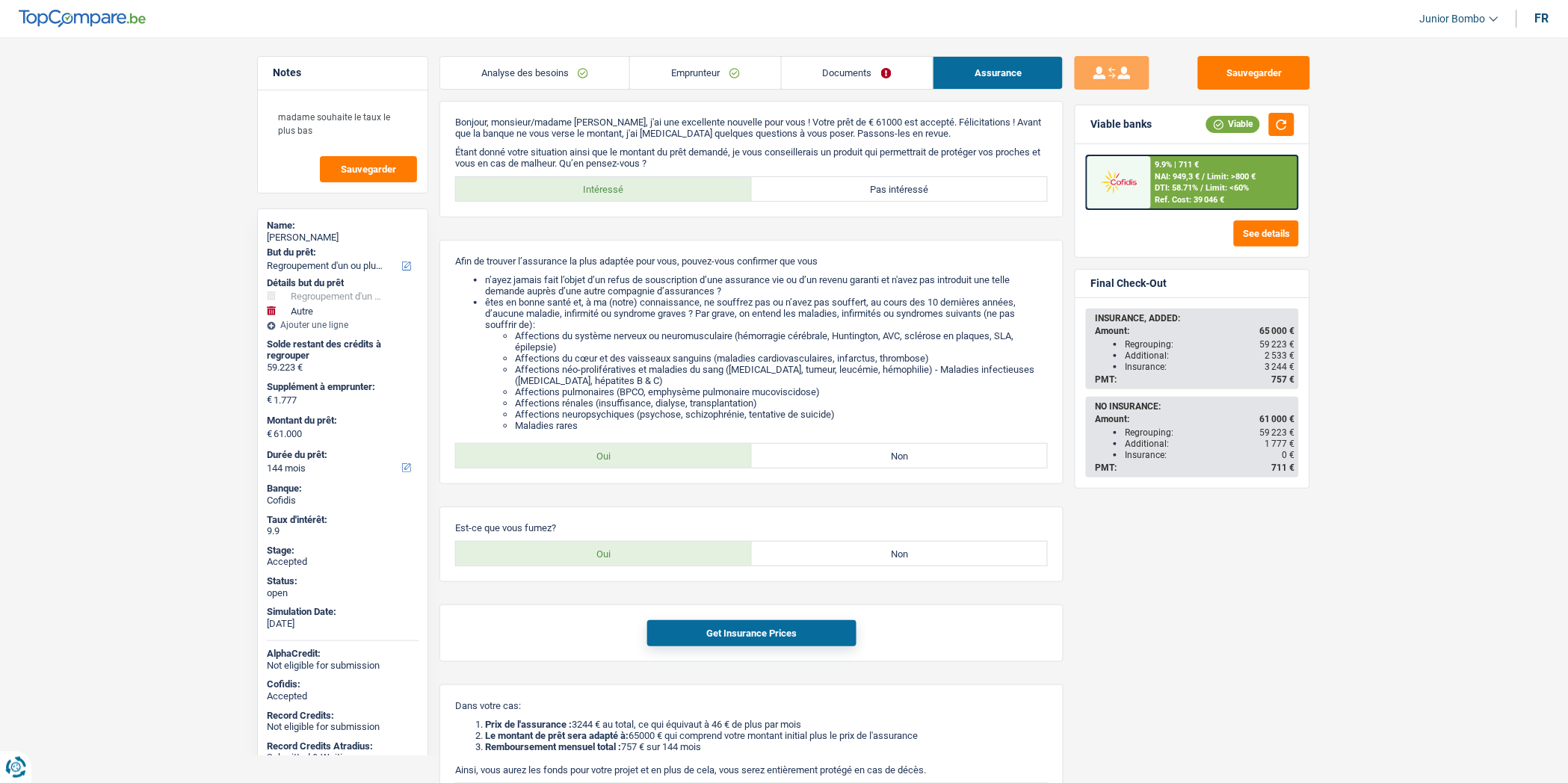
click at [699, 76] on link "Emprunteur" at bounding box center [705, 72] width 150 height 32
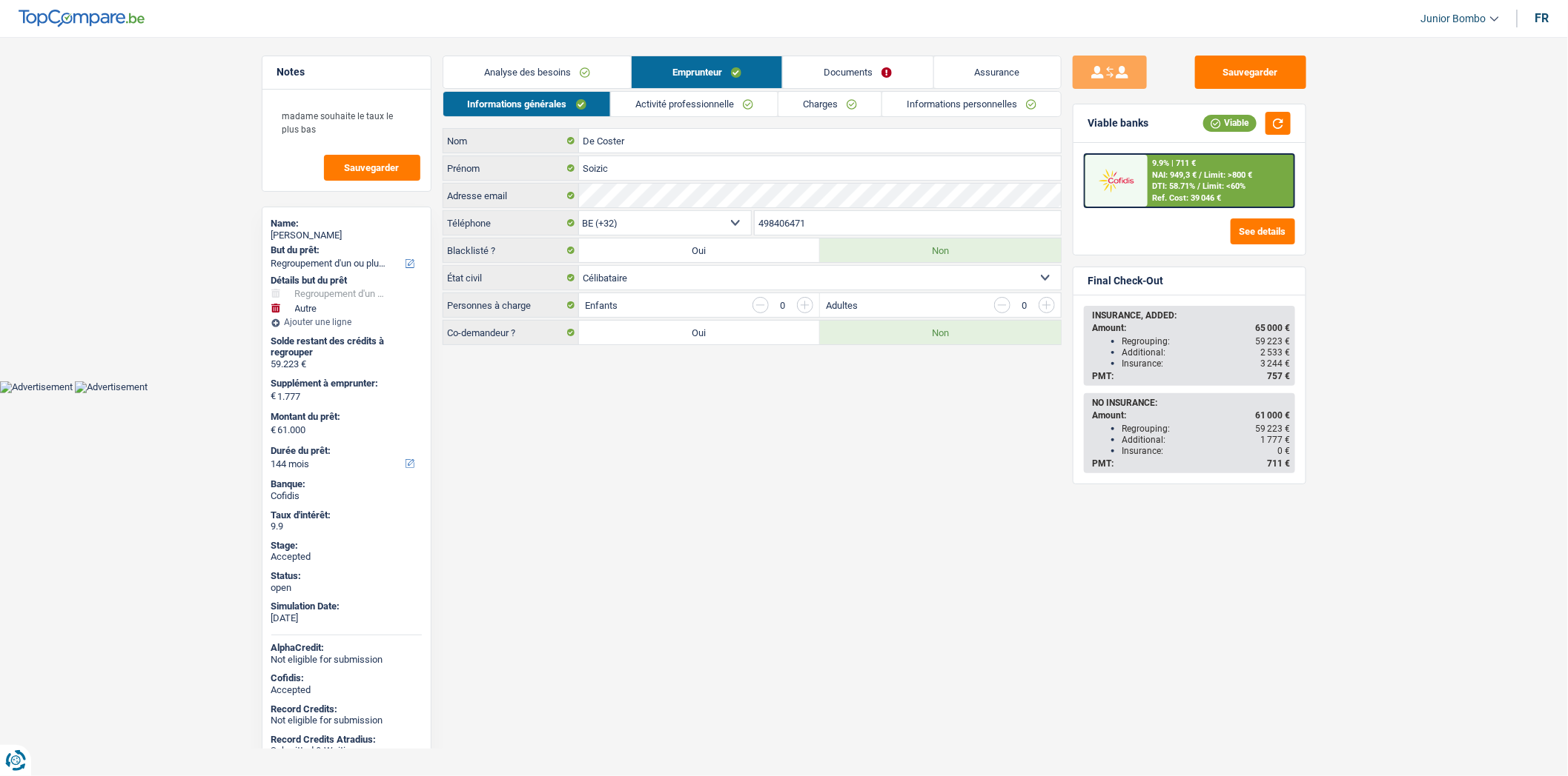
click at [557, 68] on link "Analyse des besoins" at bounding box center [537, 72] width 187 height 32
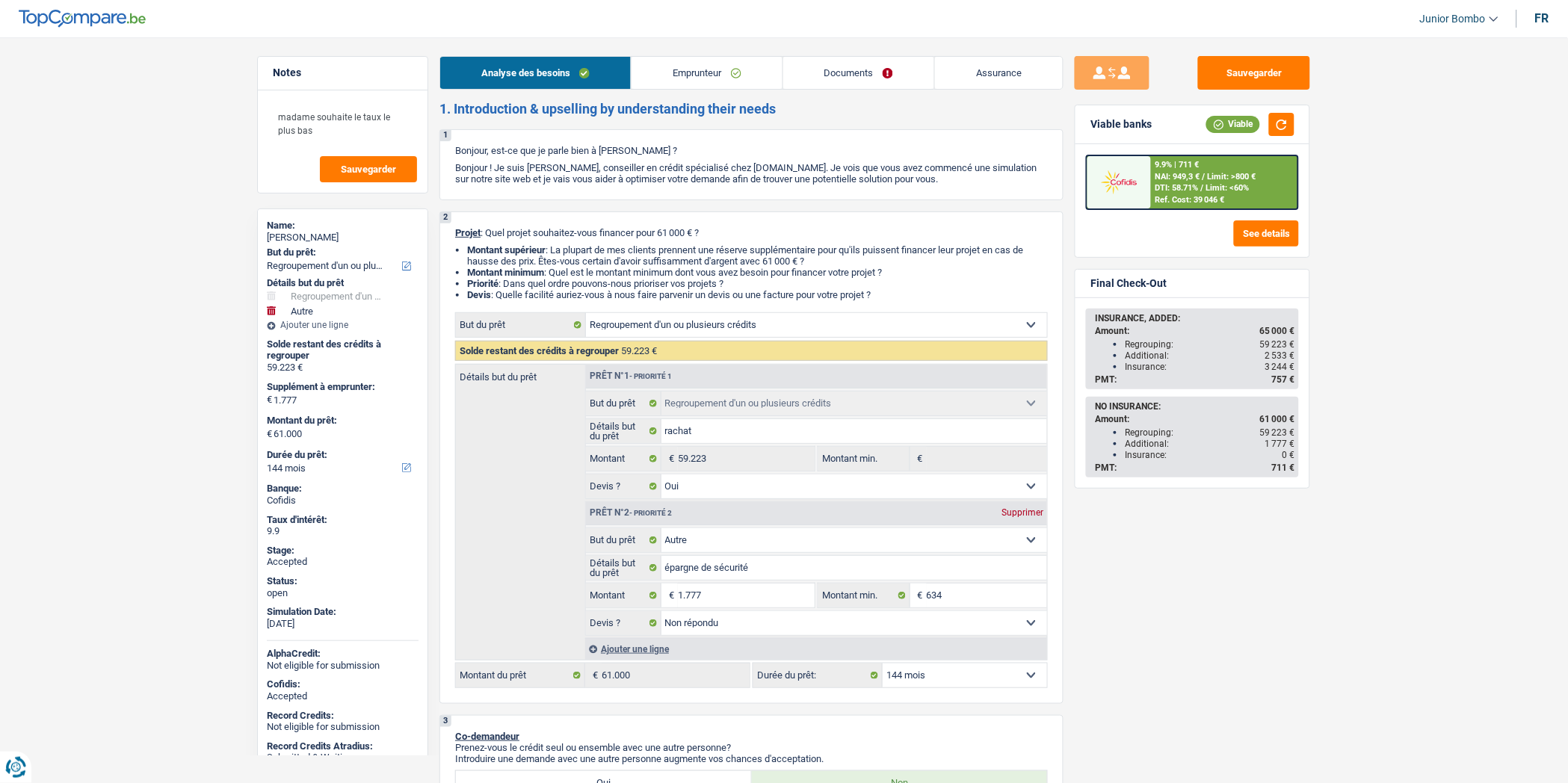
click at [665, 77] on link "Emprunteur" at bounding box center [706, 72] width 150 height 32
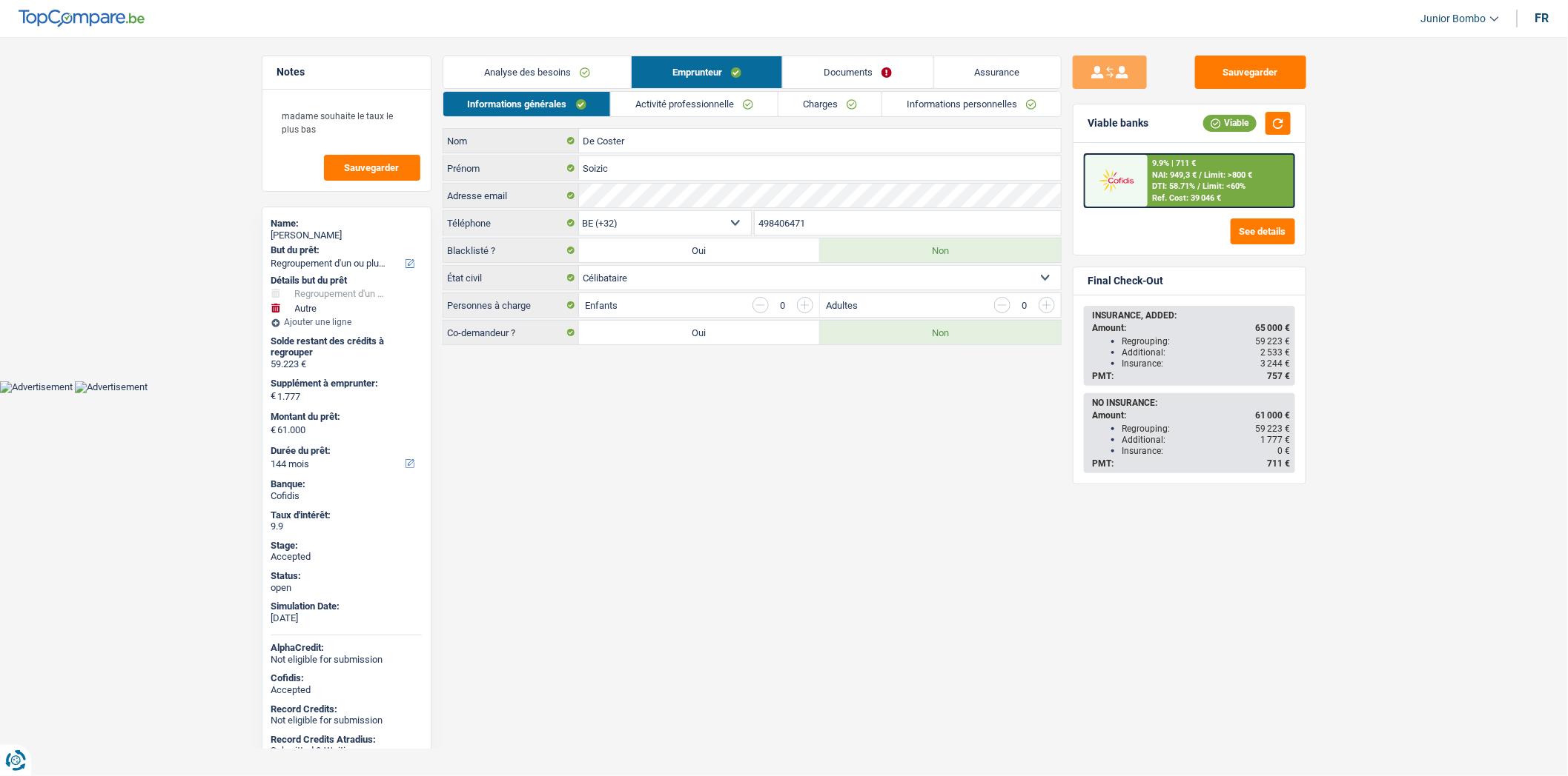
click at [836, 104] on link "Charges" at bounding box center [829, 104] width 103 height 24
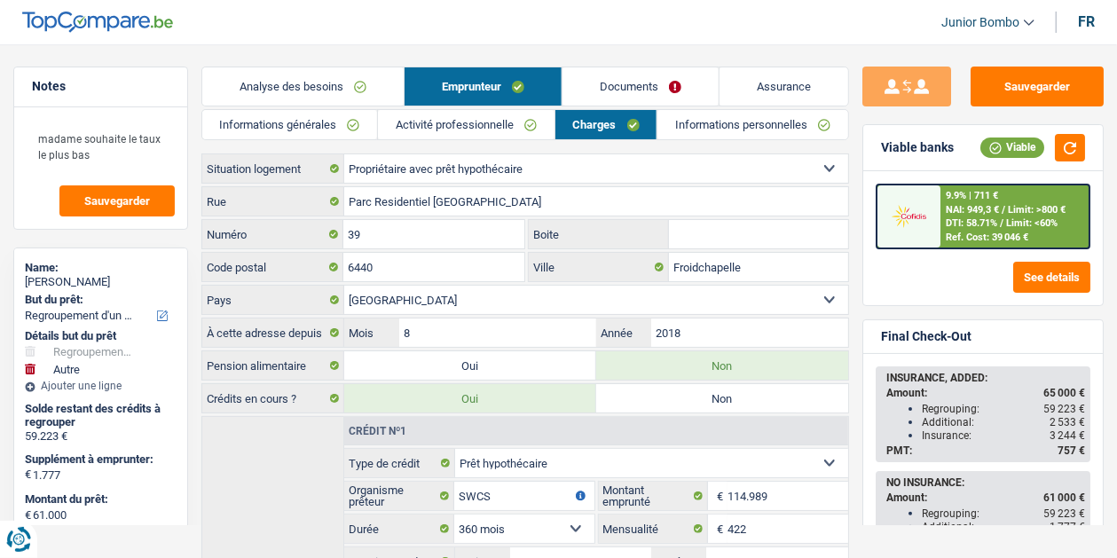
click at [756, 129] on link "Informations personnelles" at bounding box center [752, 124] width 191 height 29
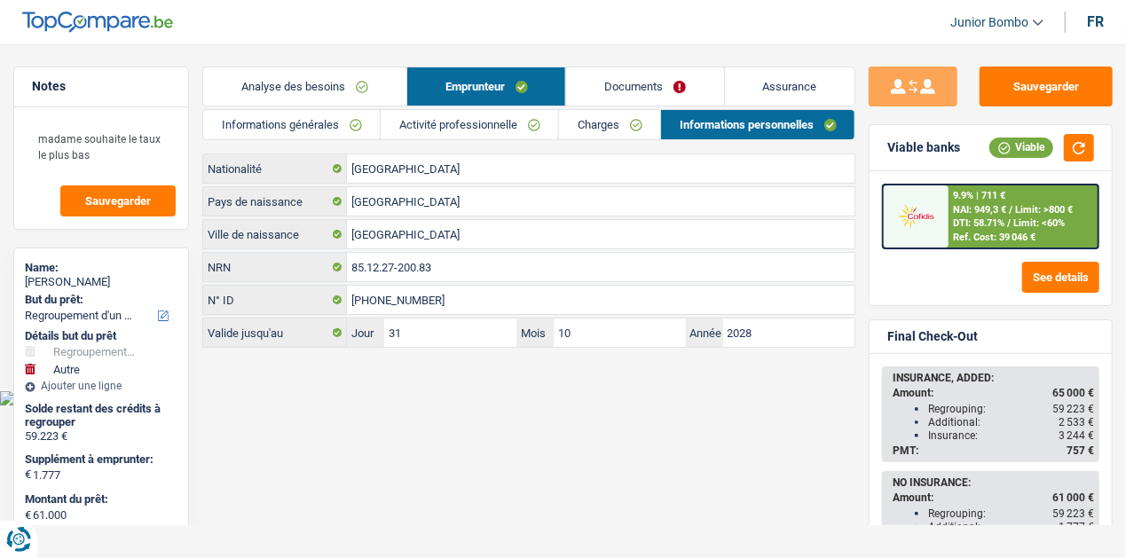
click at [619, 133] on link "Charges" at bounding box center [609, 124] width 101 height 29
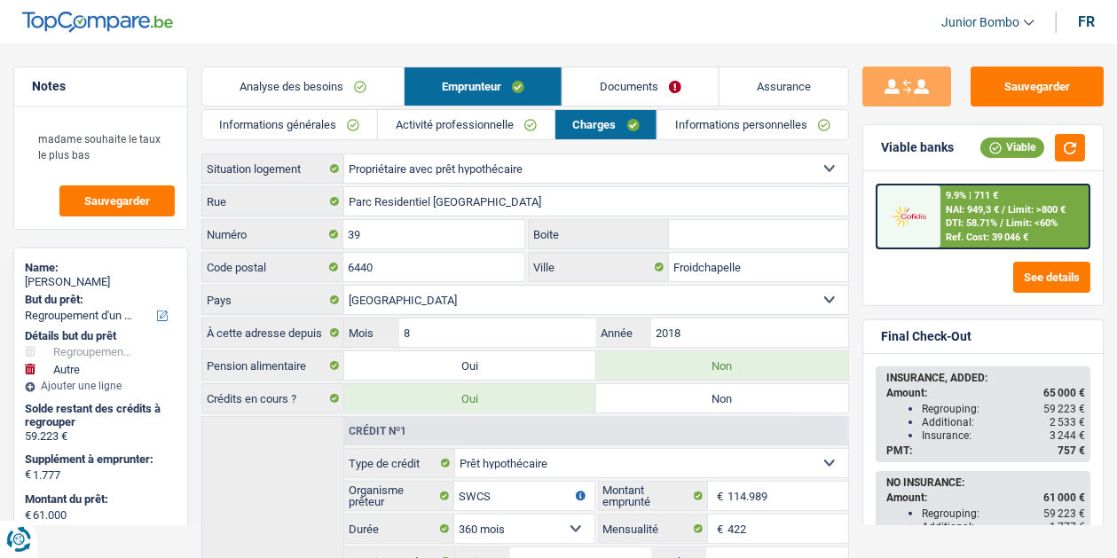
click at [284, 78] on link "Analyse des besoins" at bounding box center [302, 86] width 201 height 38
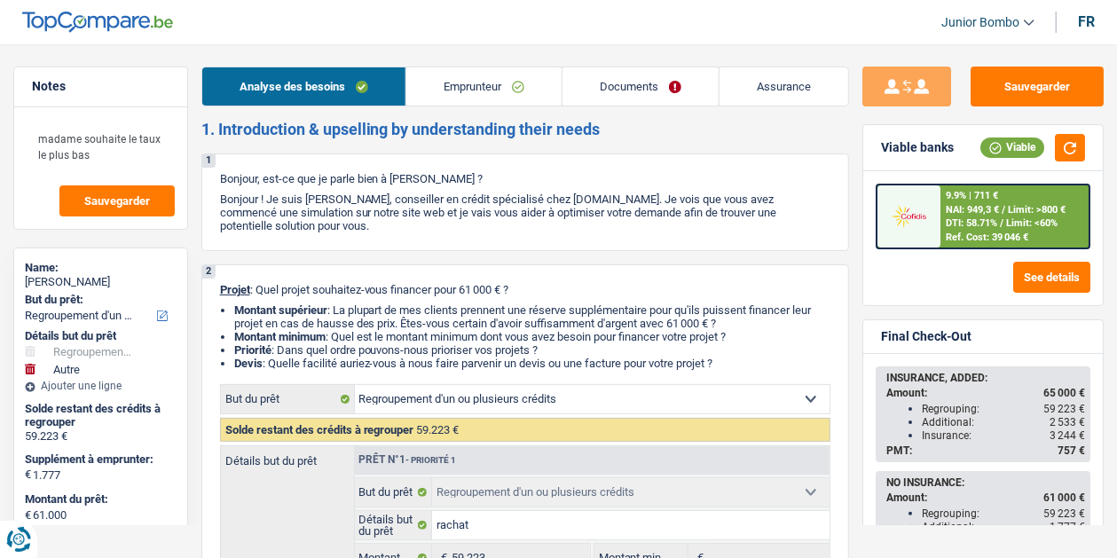
click at [472, 97] on link "Emprunteur" at bounding box center [483, 86] width 155 height 38
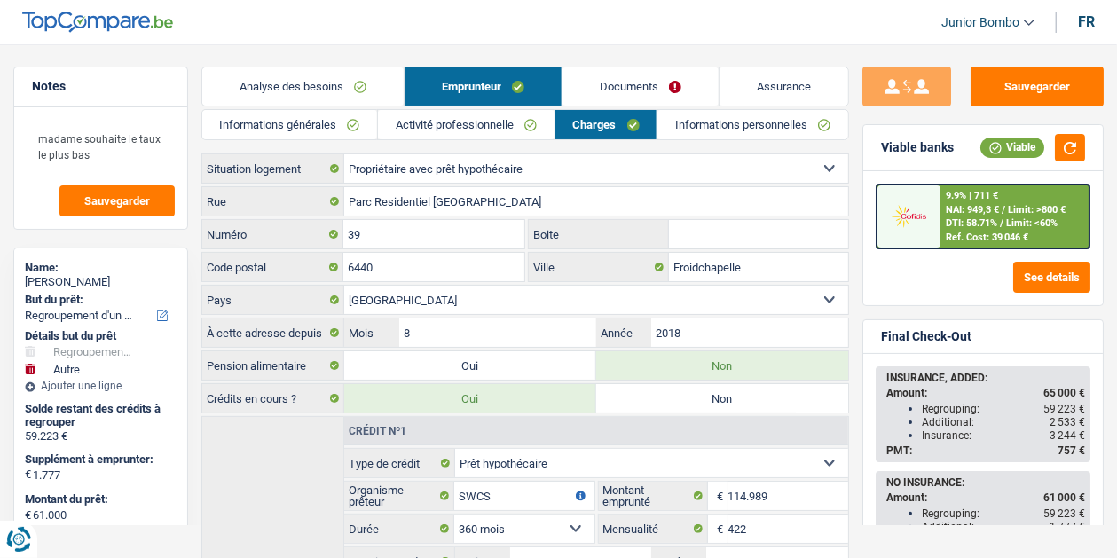
scroll to position [850, 0]
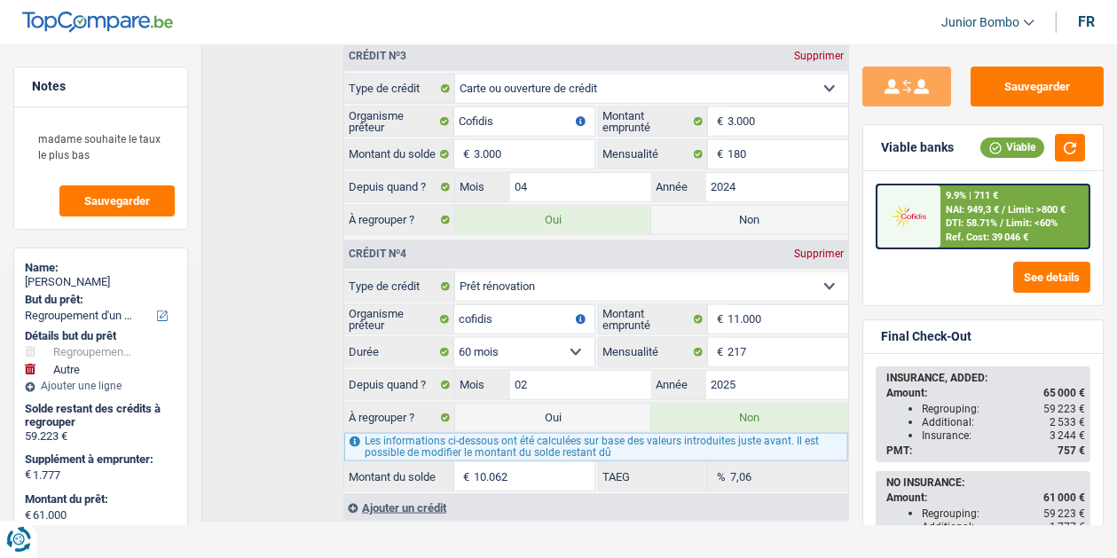
click at [535, 404] on label "Oui" at bounding box center [553, 418] width 196 height 28
click at [535, 404] on input "Oui" at bounding box center [553, 418] width 196 height 28
radio input "true"
type input "71.062"
radio input "false"
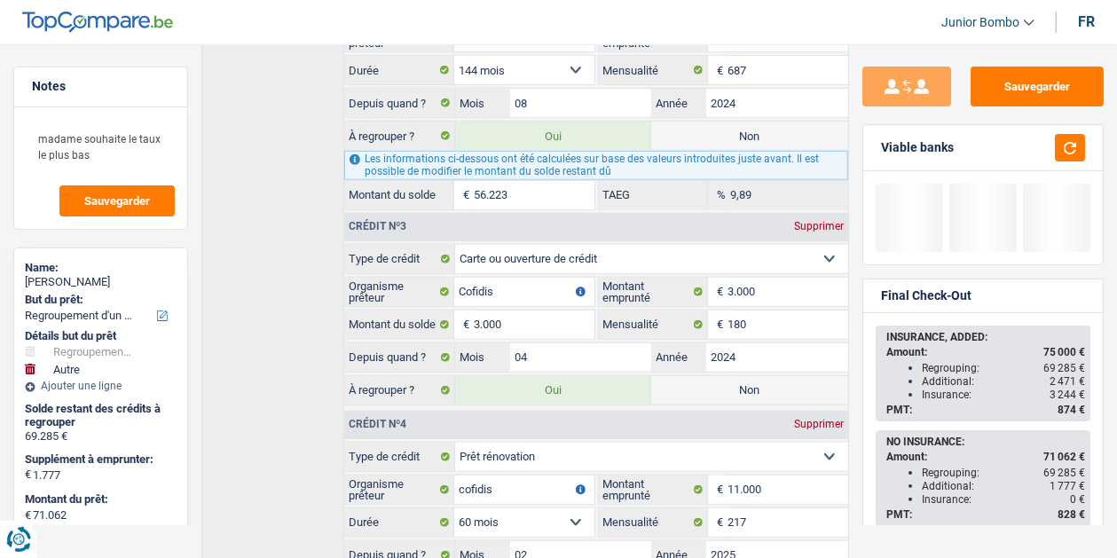
scroll to position [573, 0]
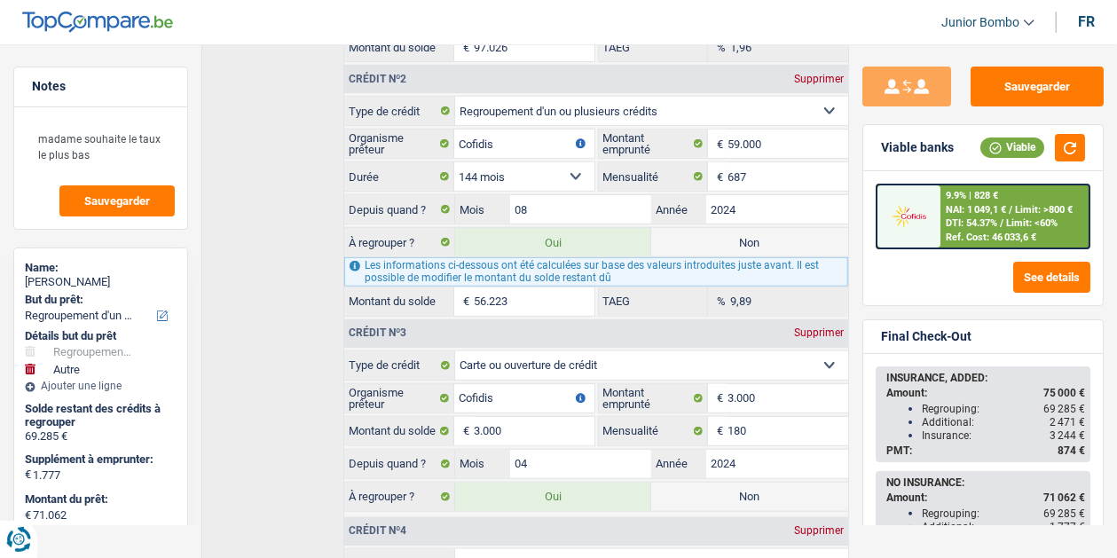
click at [477, 287] on input "56.223" at bounding box center [534, 301] width 121 height 28
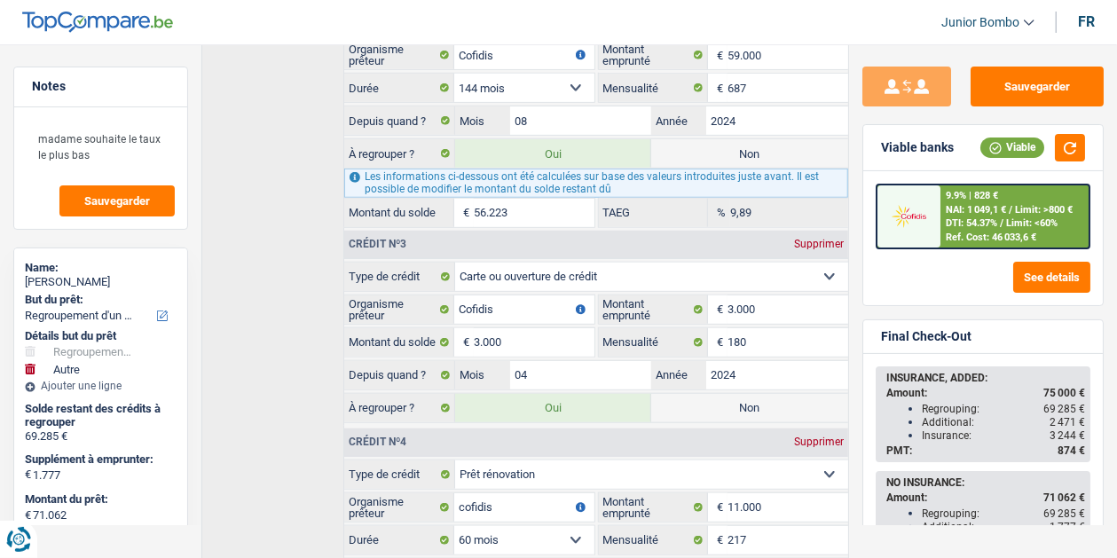
scroll to position [850, 0]
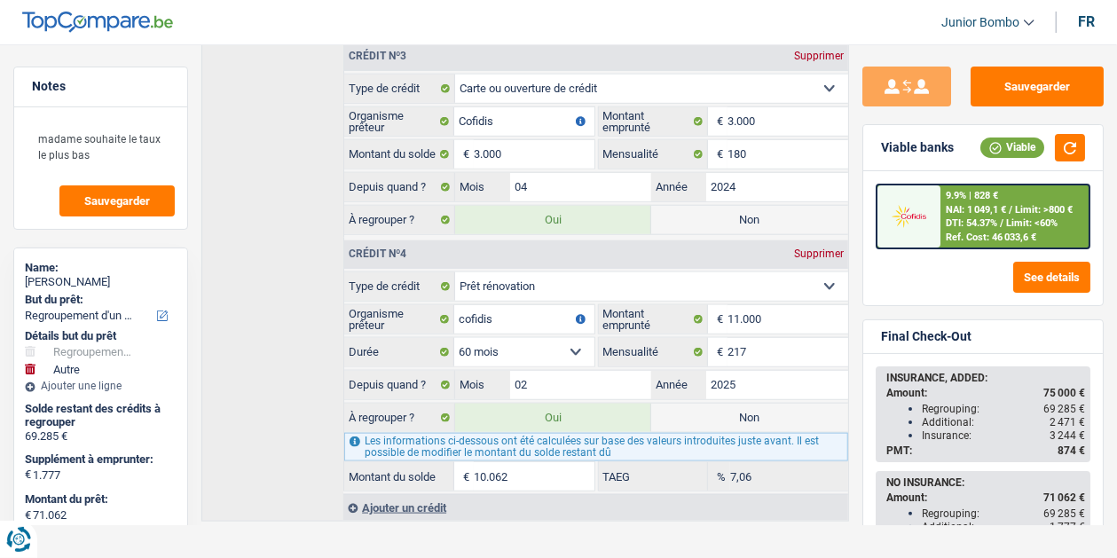
click at [485, 462] on input "10.062" at bounding box center [534, 476] width 121 height 28
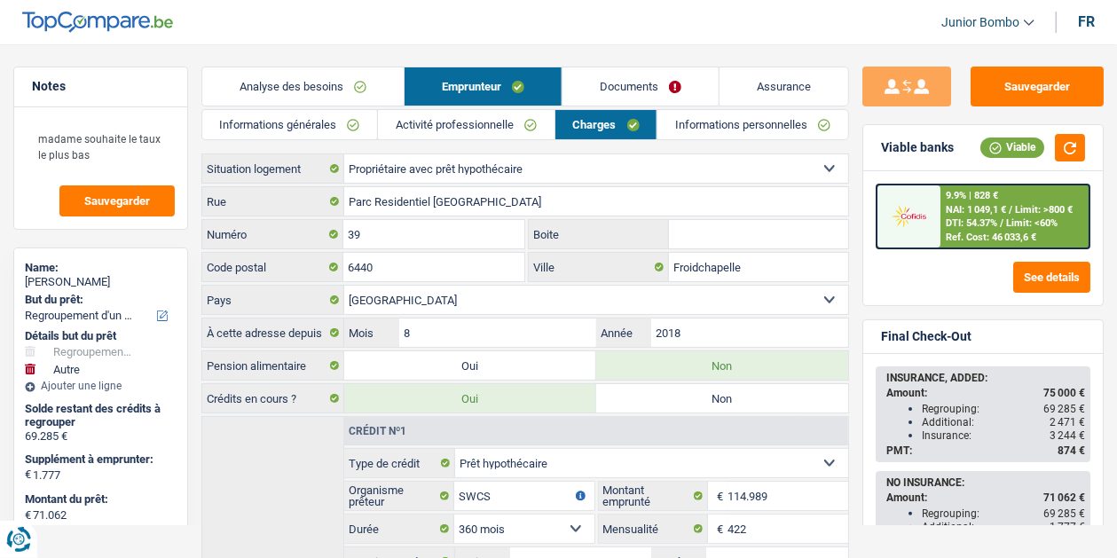
click at [277, 98] on link "Analyse des besoins" at bounding box center [302, 86] width 201 height 38
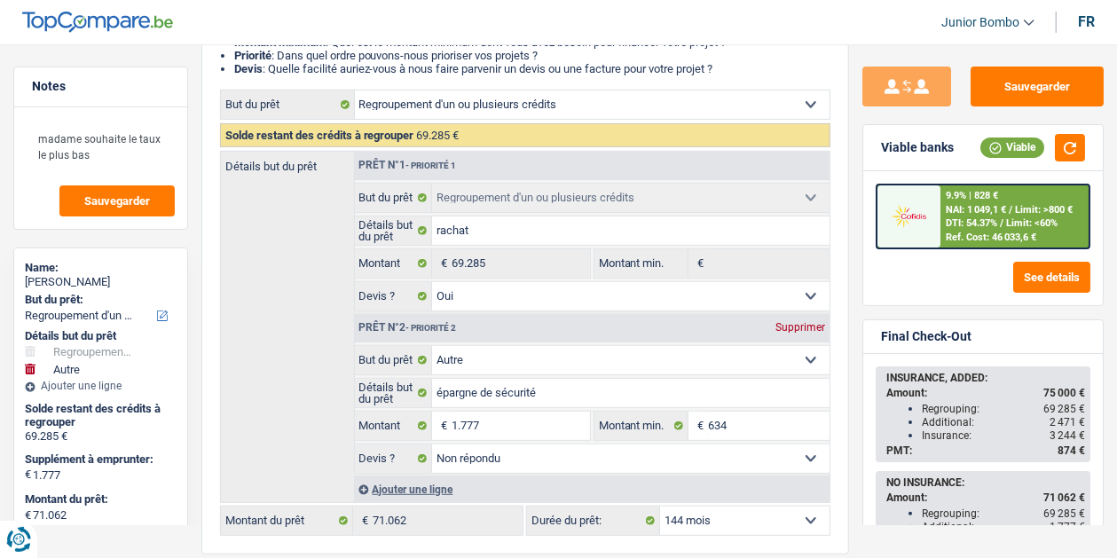
scroll to position [295, 0]
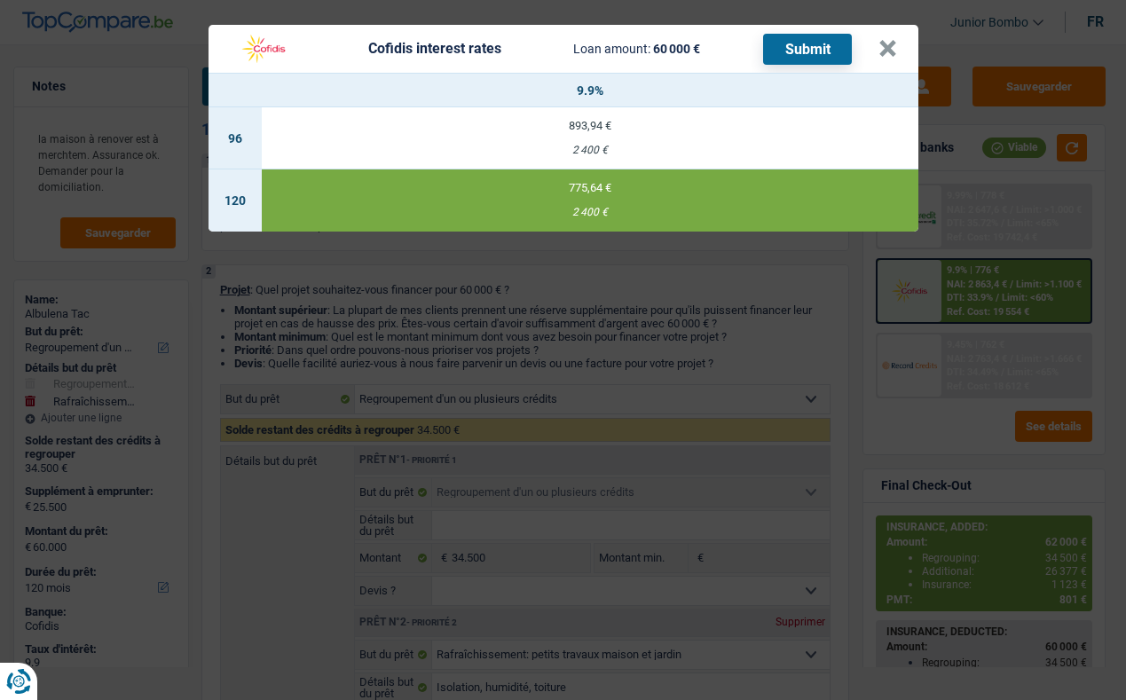
select select "refinancing"
select select "houseOrGarden"
select select "120"
select select "refinancing"
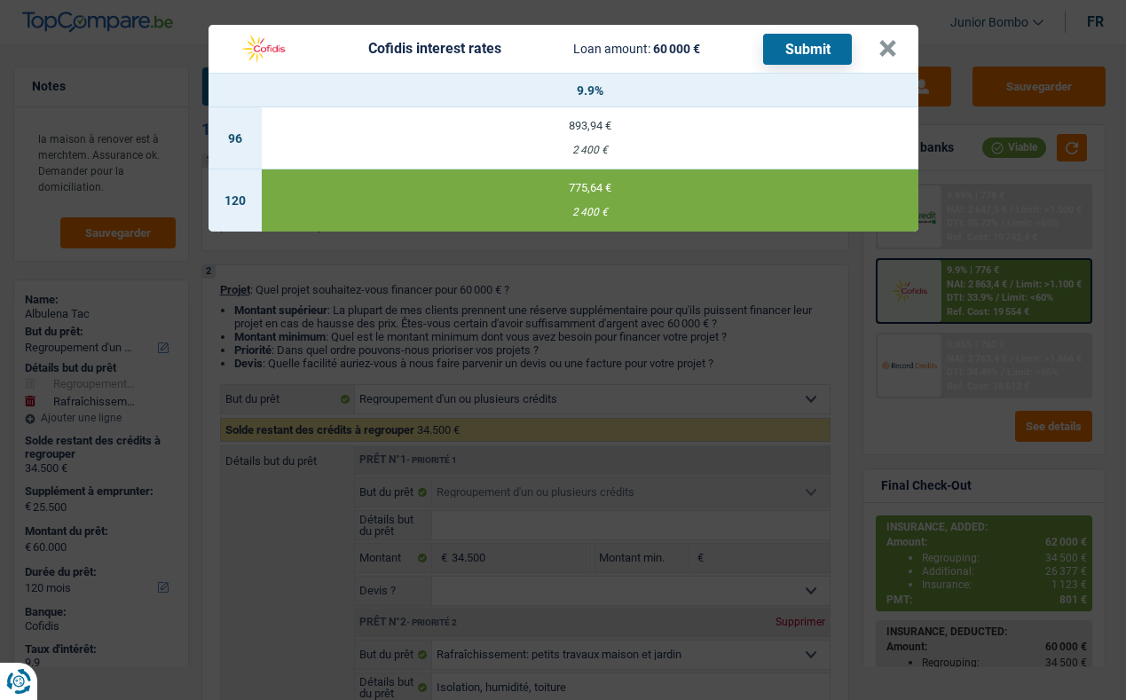
select select "refinancing"
select select "houseOrGarden"
select select "yes"
select select "120"
select select "publicEmployee"
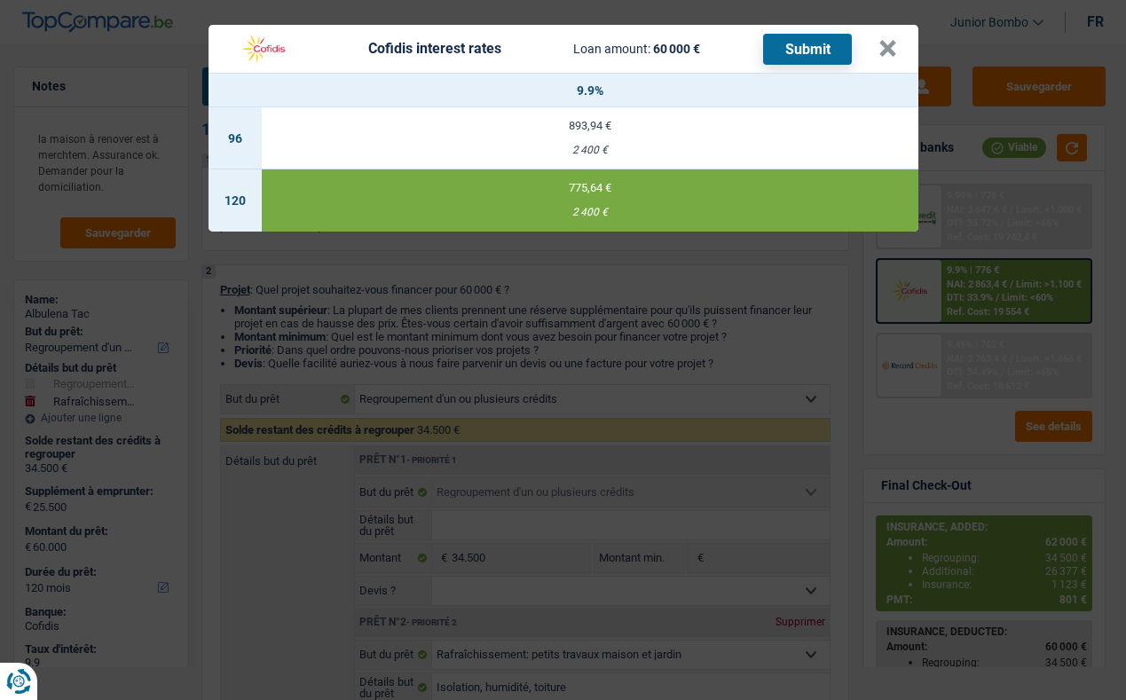
select select "worker"
select select "familyAllowances"
select select "netSalary"
select select "mealVouchers"
select select "netSalary"
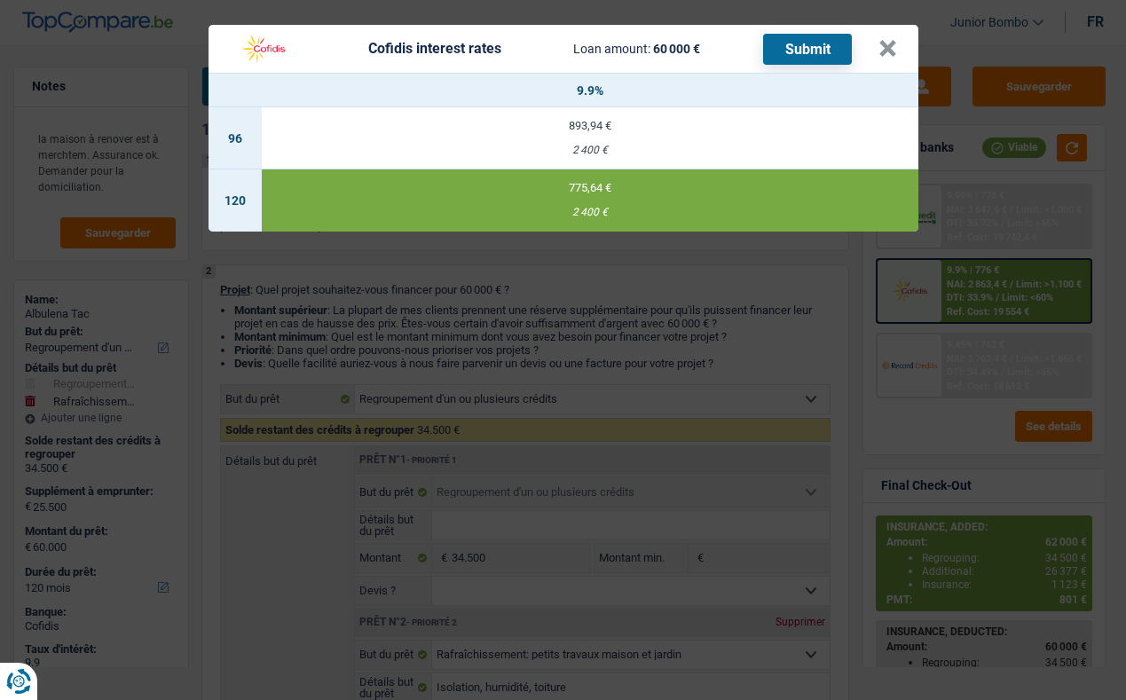
select select "ownerWithMortgage"
select select "mortgage"
select select "360"
select select "renovationLoan"
select select "120"
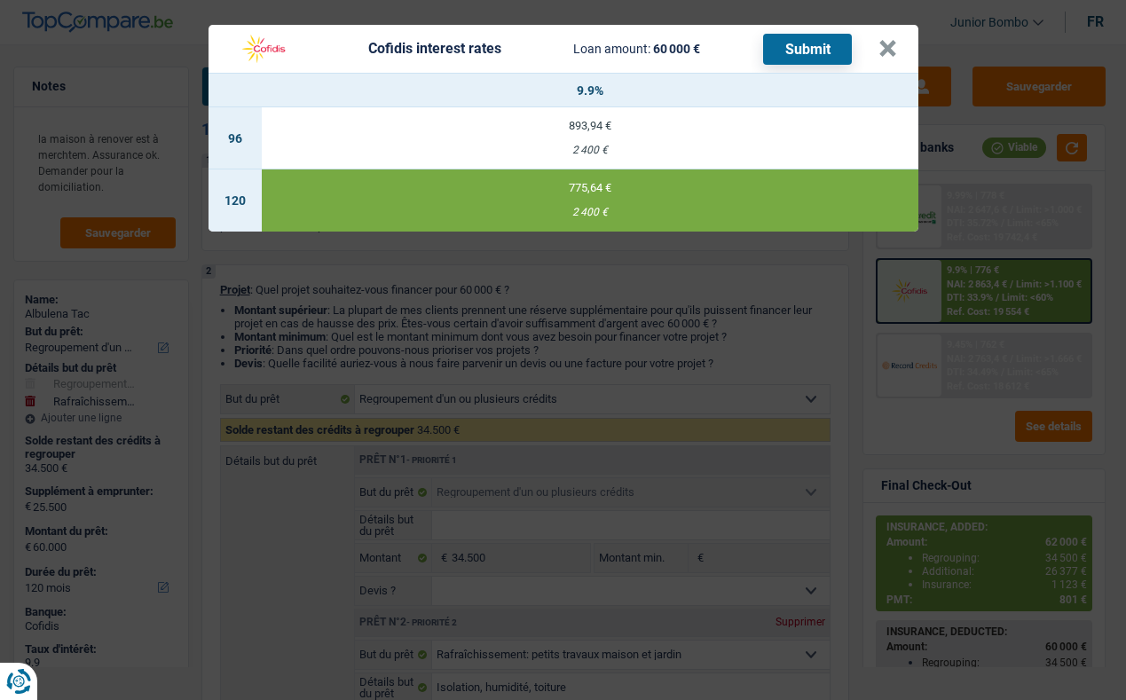
select select "carLoan"
select select "60"
select select "refinancing"
select select "houseOrGarden"
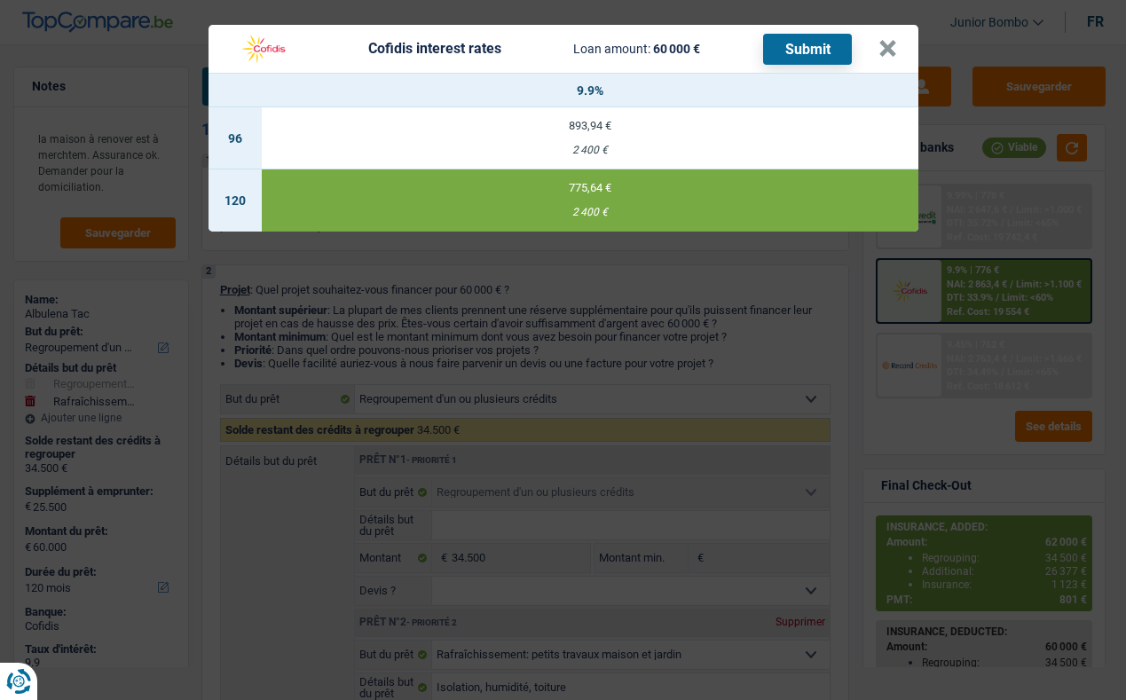
select select "yes"
select select "120"
click at [880, 50] on button "×" at bounding box center [887, 49] width 19 height 18
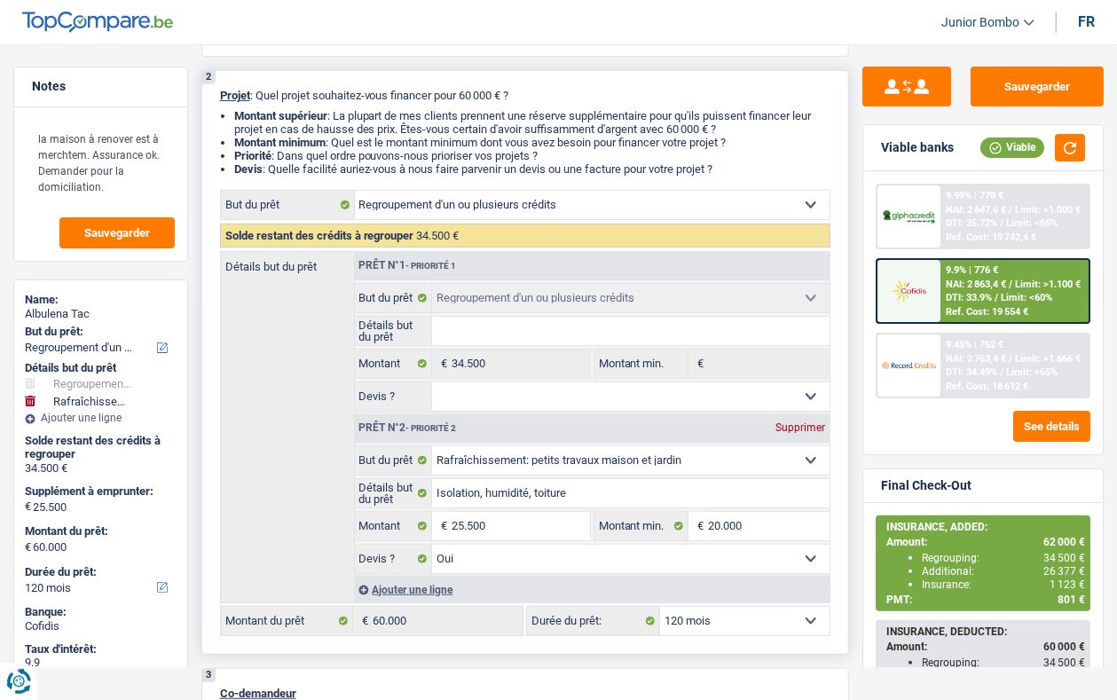
scroll to position [216, 0]
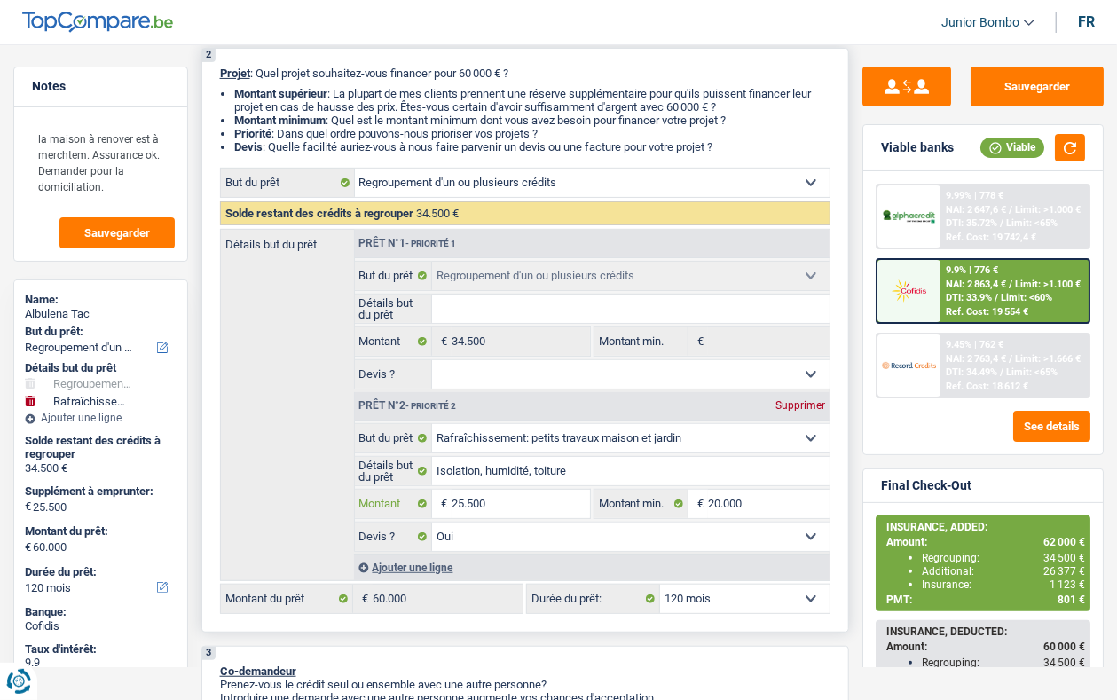
click at [461, 504] on input "25.500" at bounding box center [520, 504] width 138 height 28
type input "2.500"
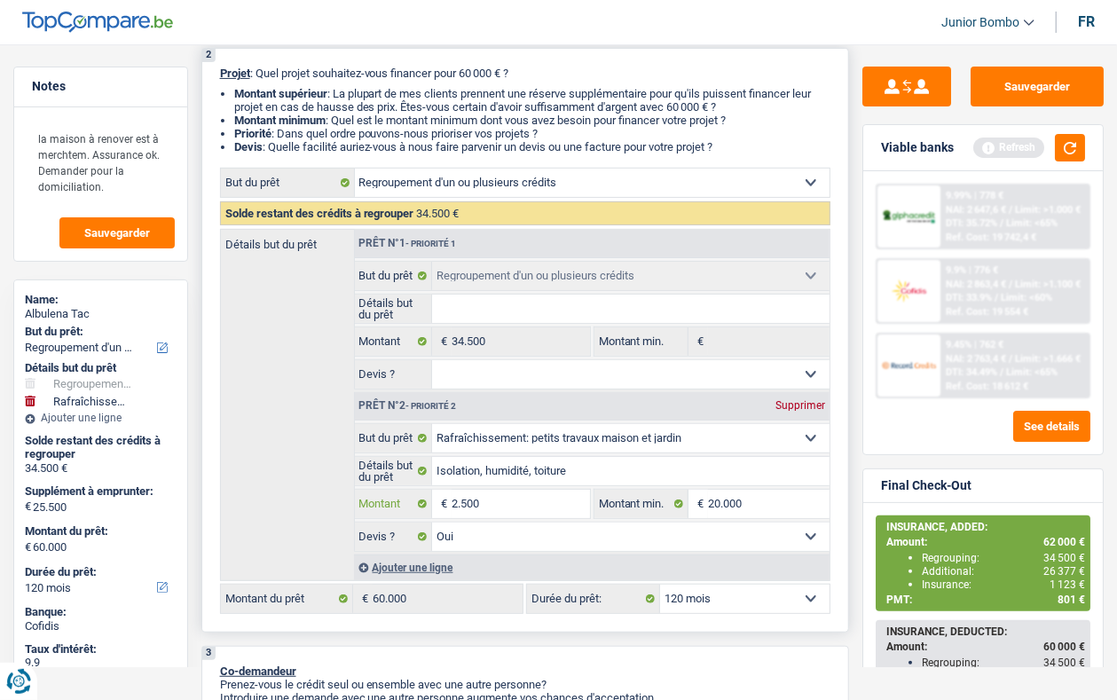
type input "23.500"
type input "2.500"
type input "22.500"
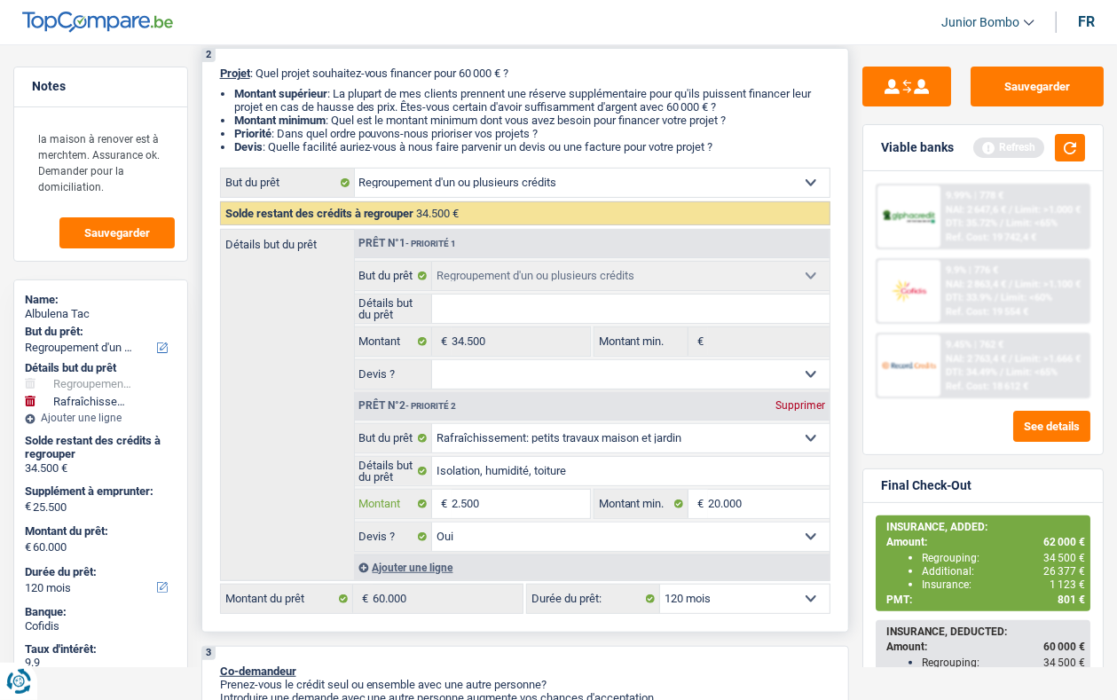
type input "22.500"
click at [1066, 160] on button "button" at bounding box center [1070, 147] width 30 height 27
type input "22.500"
type input "57.000"
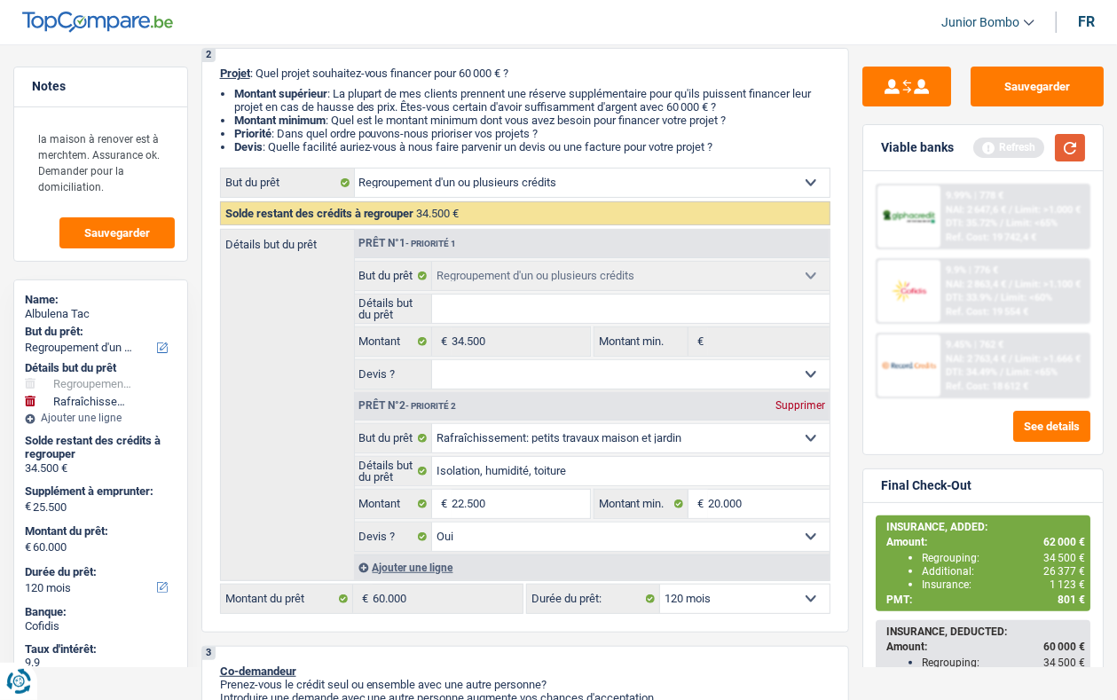
select select "144"
type input "57.000"
select select "144"
type input "57.000"
select select "144"
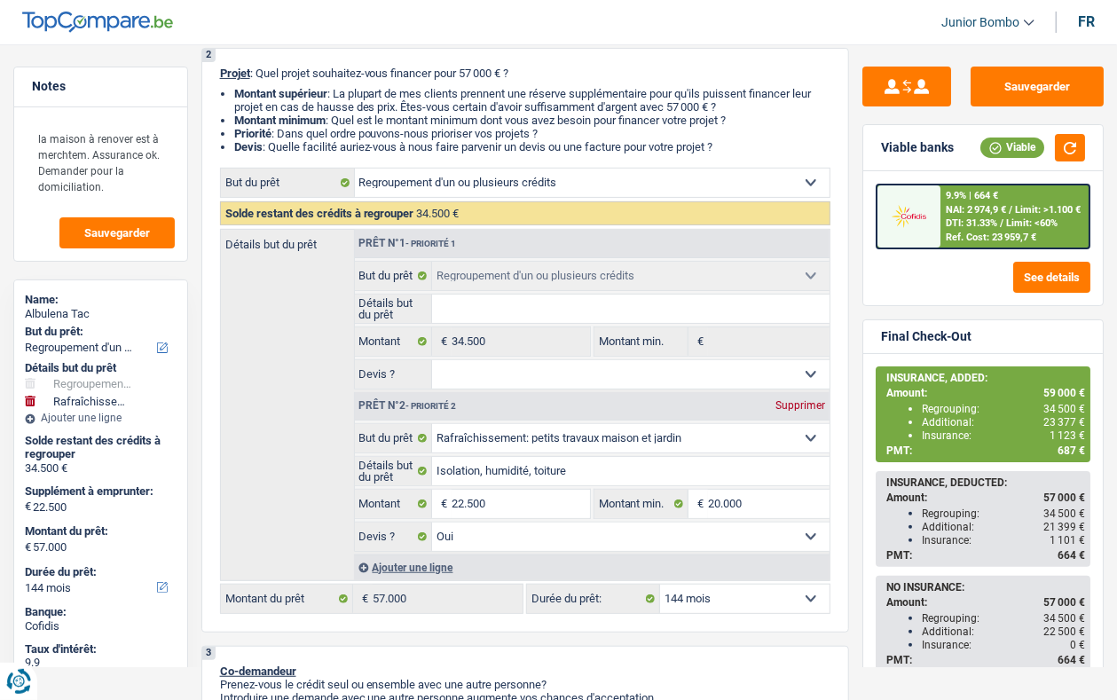
click at [948, 204] on span "NAI: 2 974,9 €" at bounding box center [975, 210] width 60 height 12
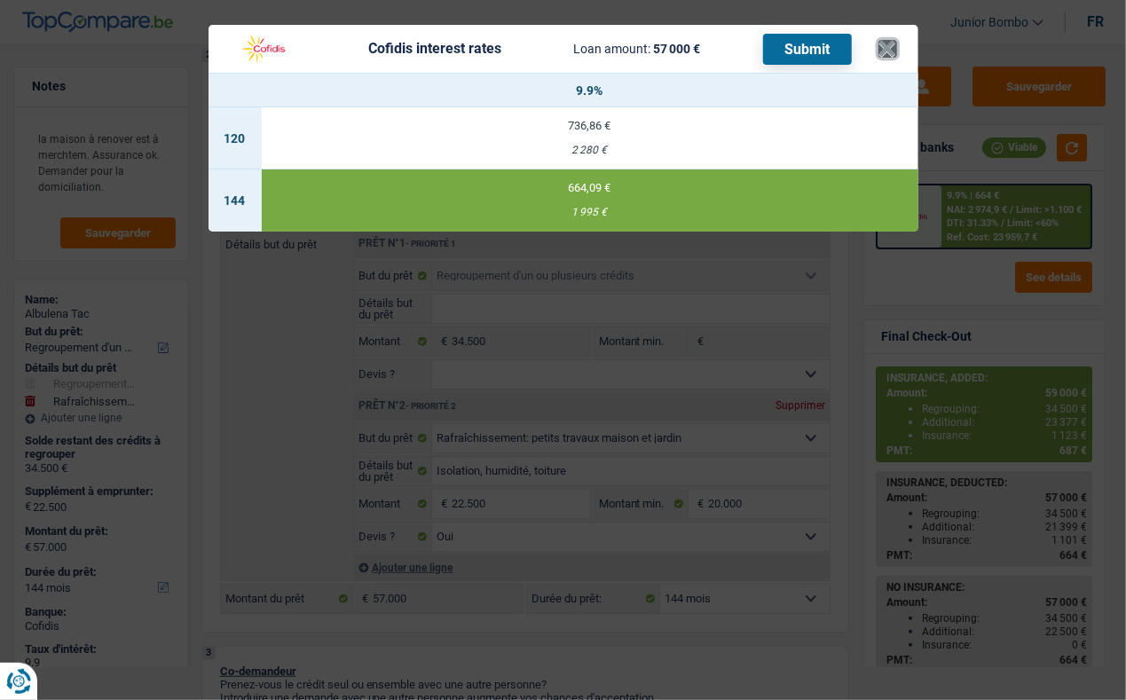
click at [885, 50] on button "×" at bounding box center [887, 49] width 19 height 18
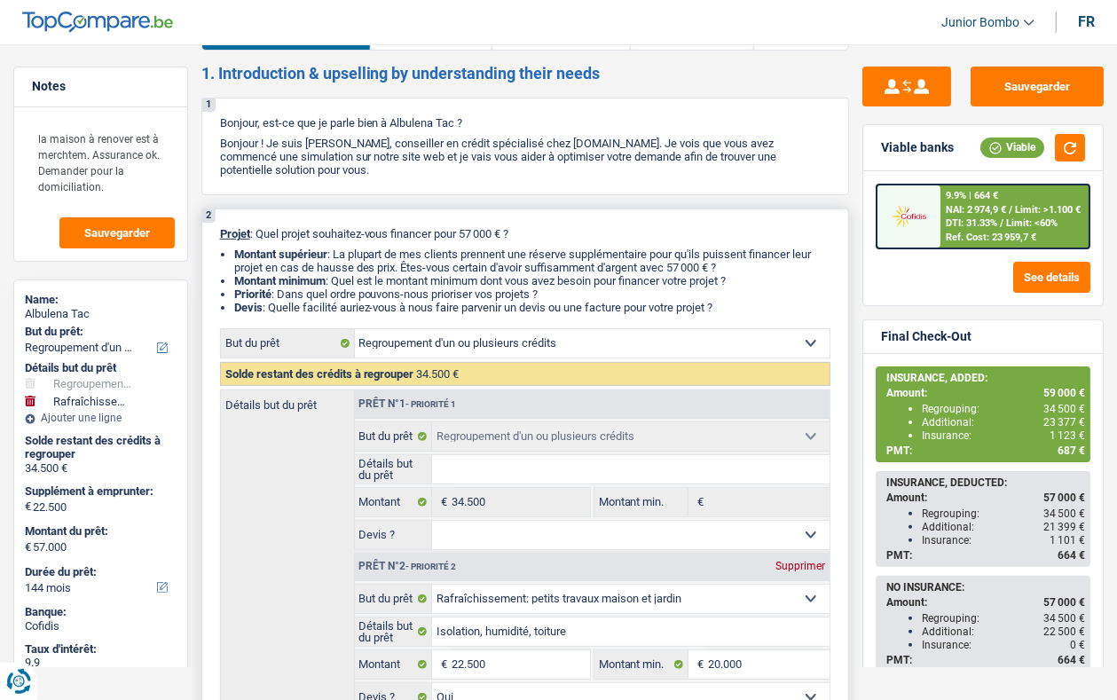
scroll to position [0, 0]
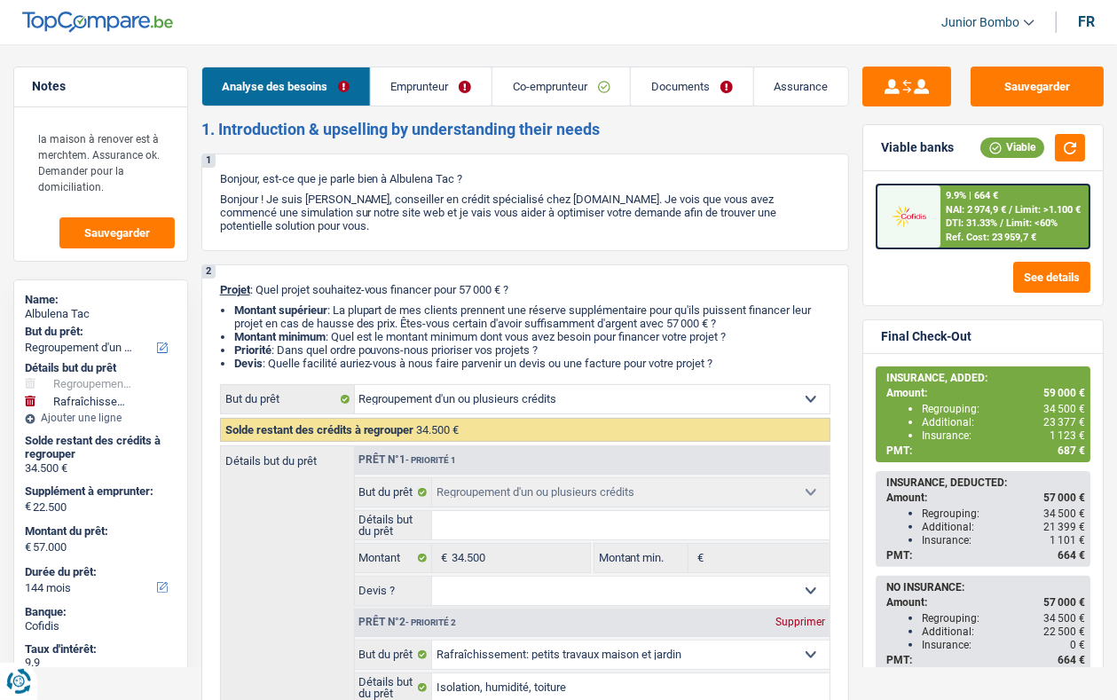
click at [429, 87] on link "Emprunteur" at bounding box center [431, 86] width 121 height 38
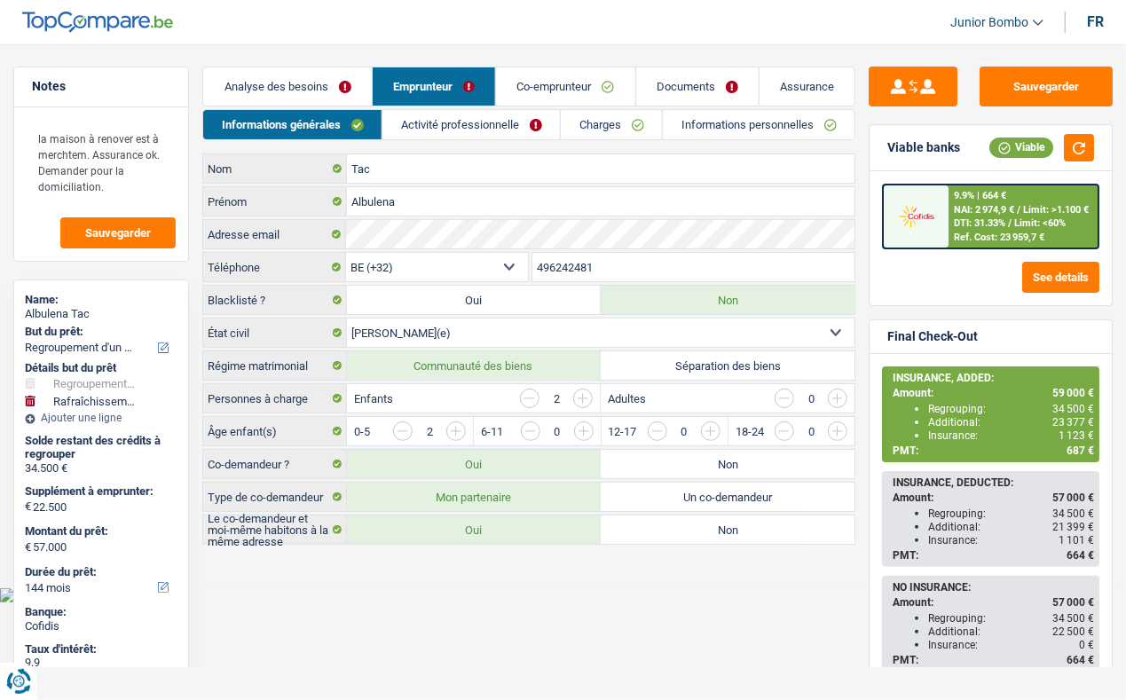
click at [733, 124] on link "Informations personnelles" at bounding box center [759, 124] width 192 height 29
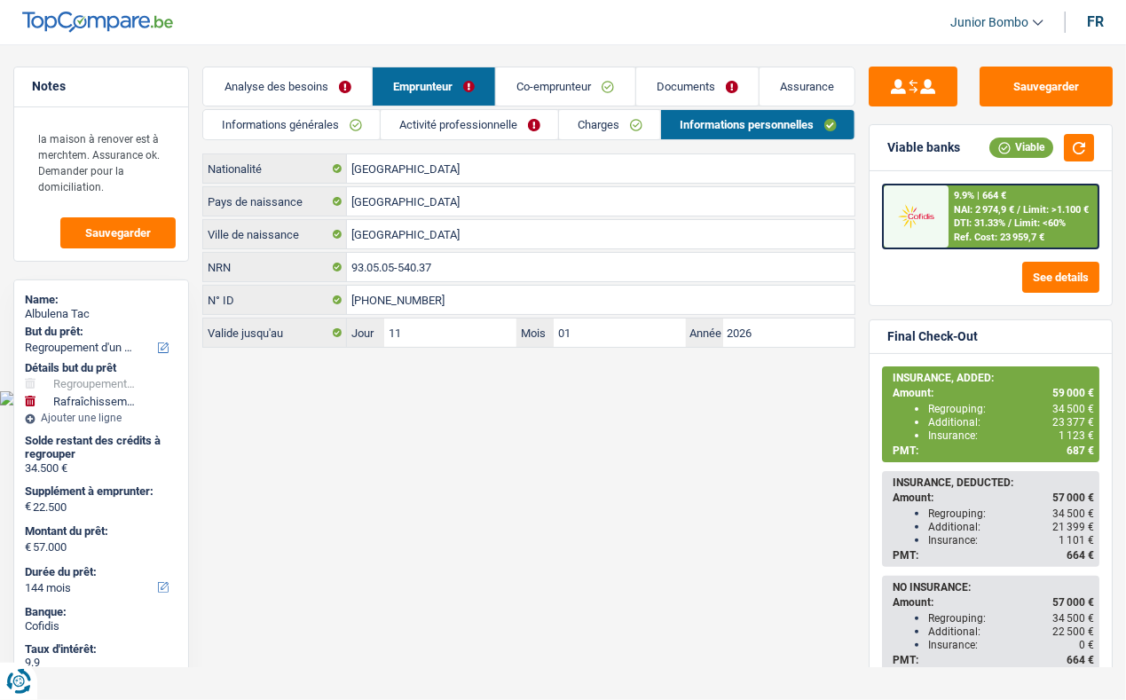
click at [260, 89] on link "Analyse des besoins" at bounding box center [287, 86] width 168 height 38
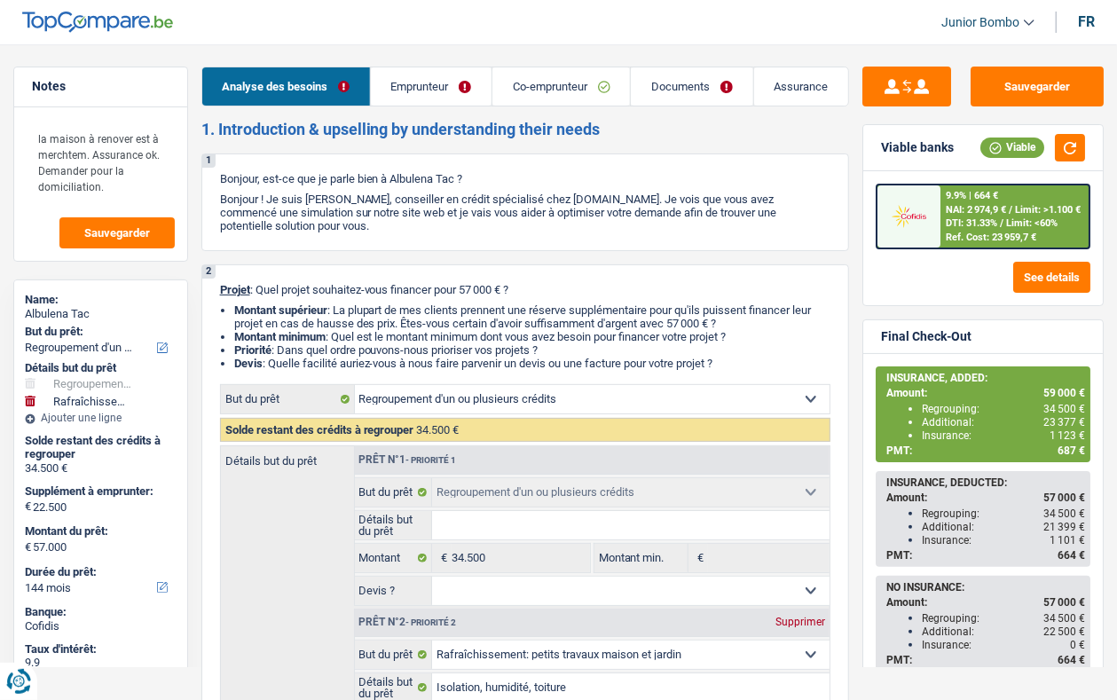
click at [964, 216] on div "9.9% | 664 € NAI: 2 974,9 € / Limit: >1.100 € DTI: 31.33% / Limit: <60% Ref. Co…" at bounding box center [1014, 216] width 148 height 62
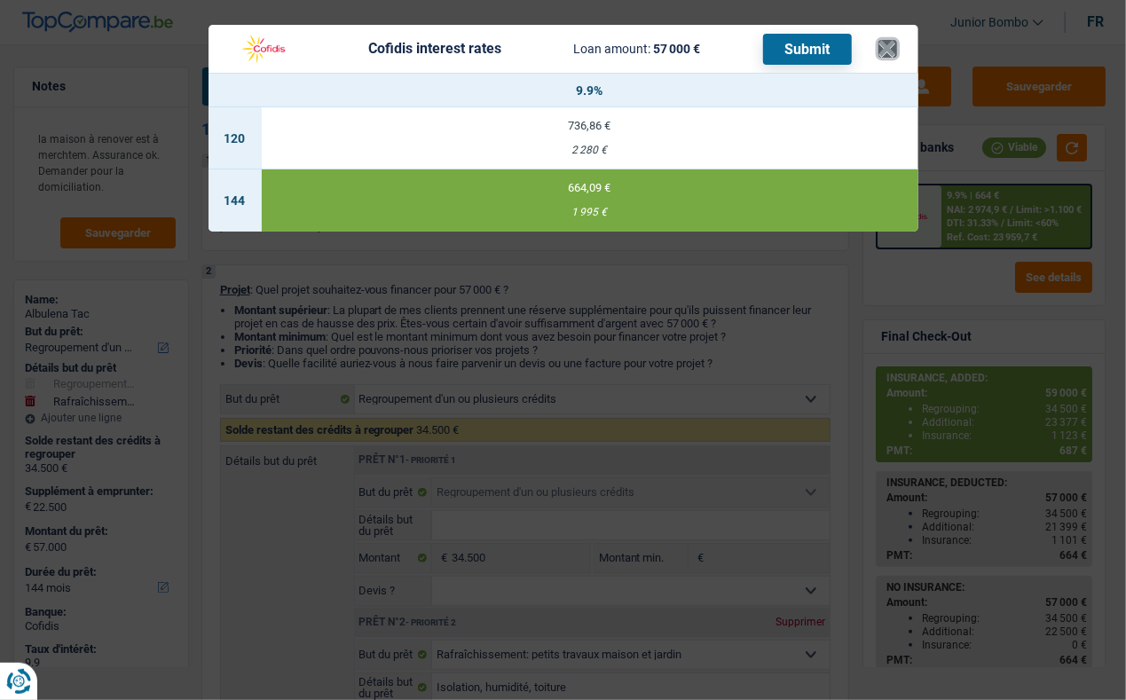
click at [883, 51] on button "×" at bounding box center [887, 49] width 19 height 18
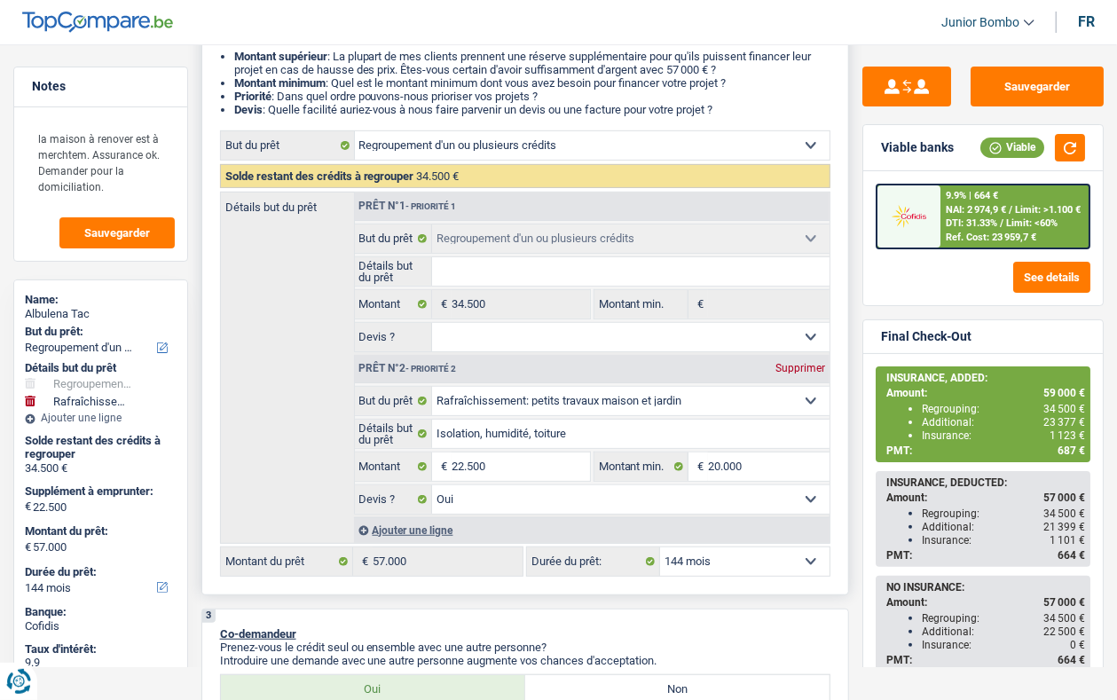
scroll to position [443, 0]
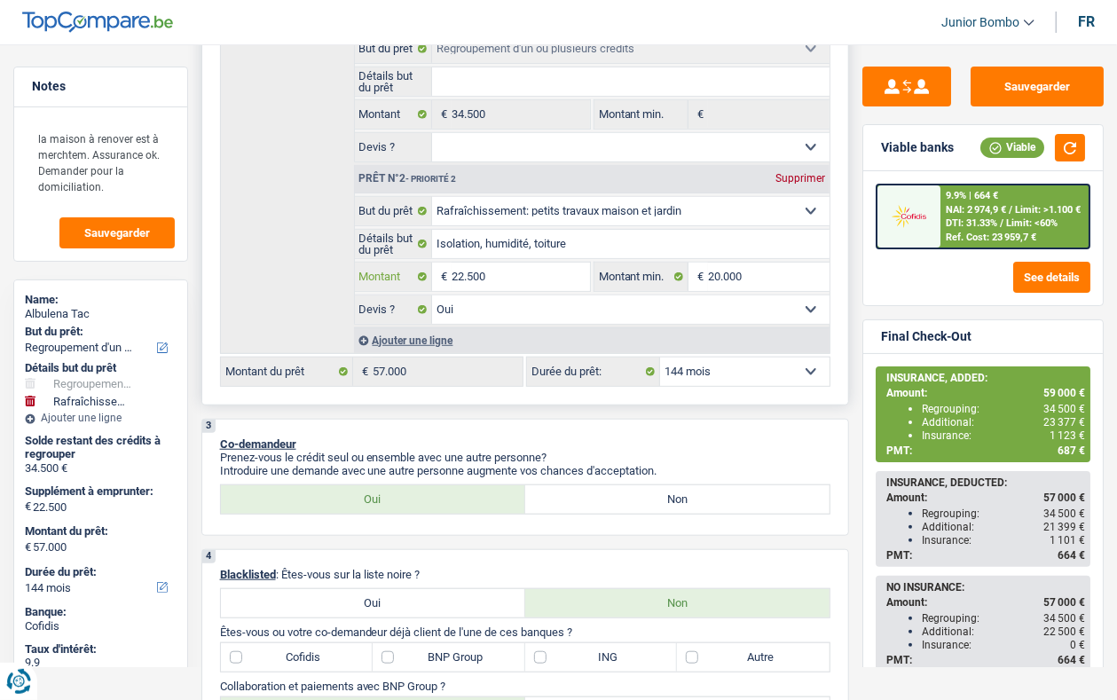
click at [459, 278] on input "22.500" at bounding box center [520, 277] width 138 height 28
type input "2.500"
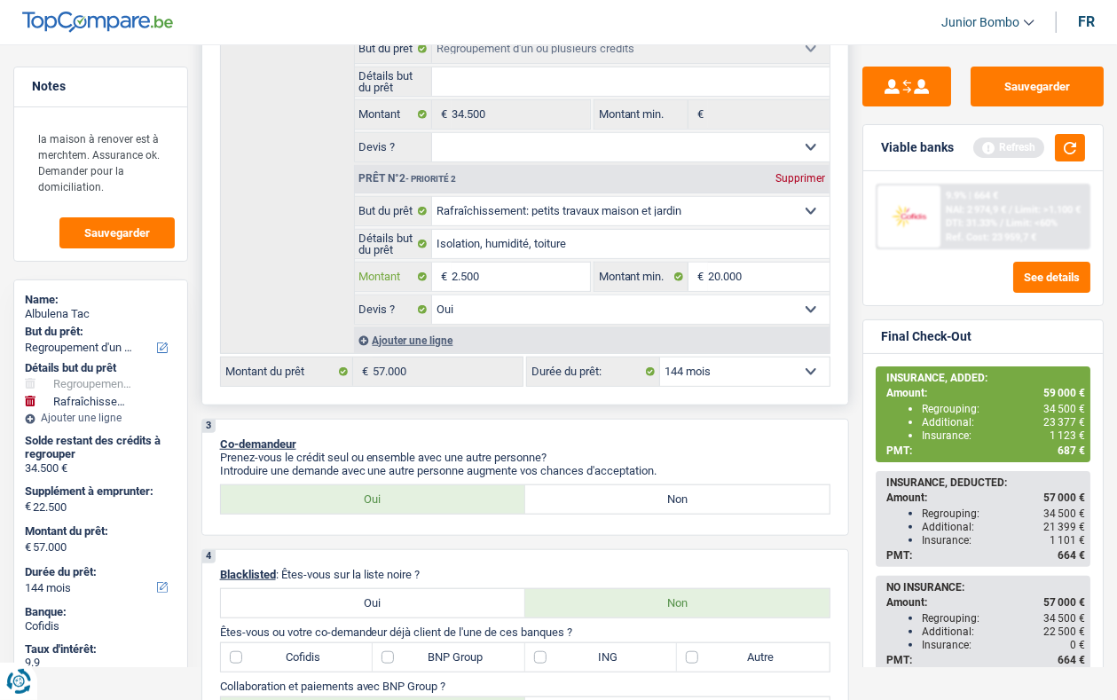
type input "25.500"
click at [1070, 151] on button "button" at bounding box center [1070, 147] width 30 height 27
type input "25.500"
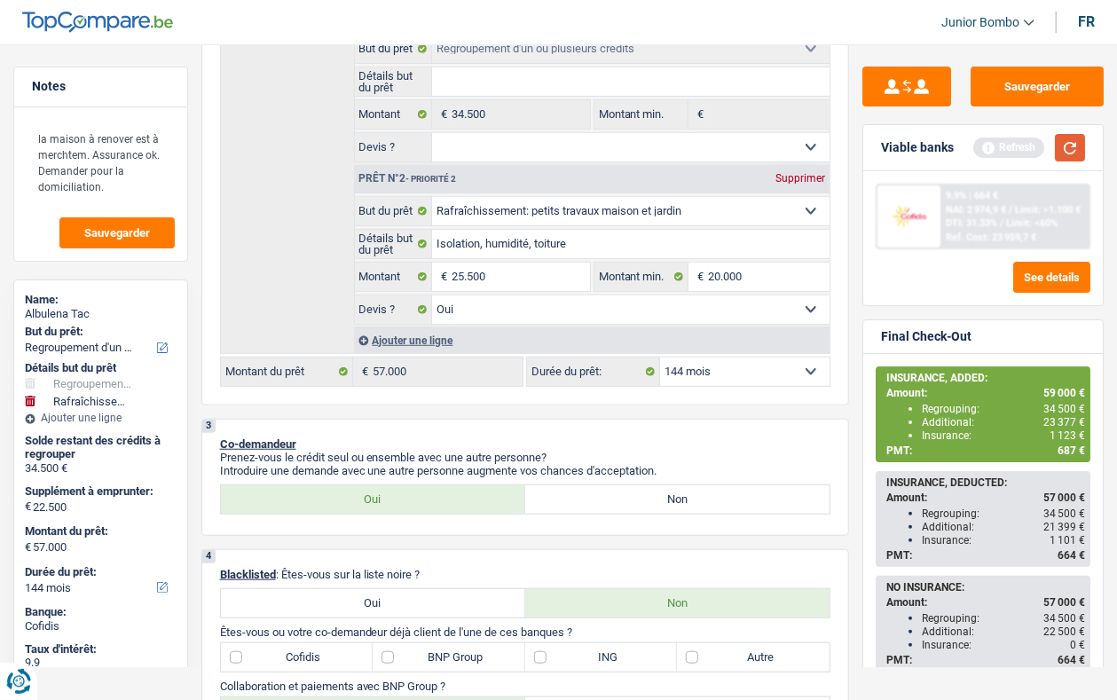
type input "60.000"
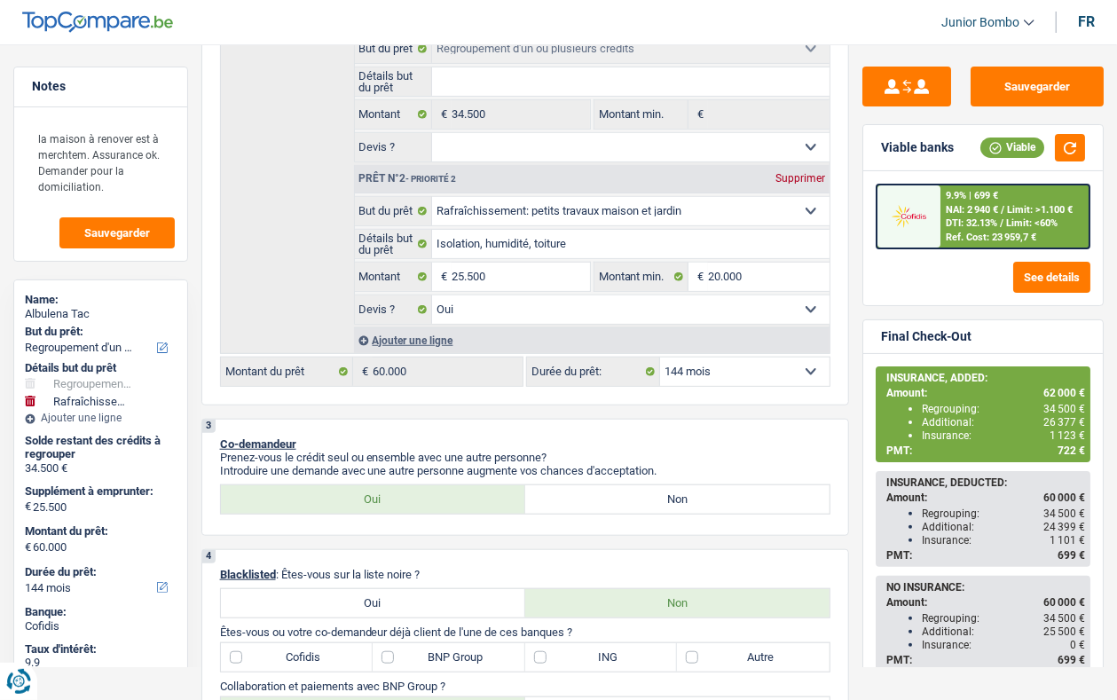
click at [960, 211] on span "NAI: 2 940 €" at bounding box center [971, 210] width 52 height 12
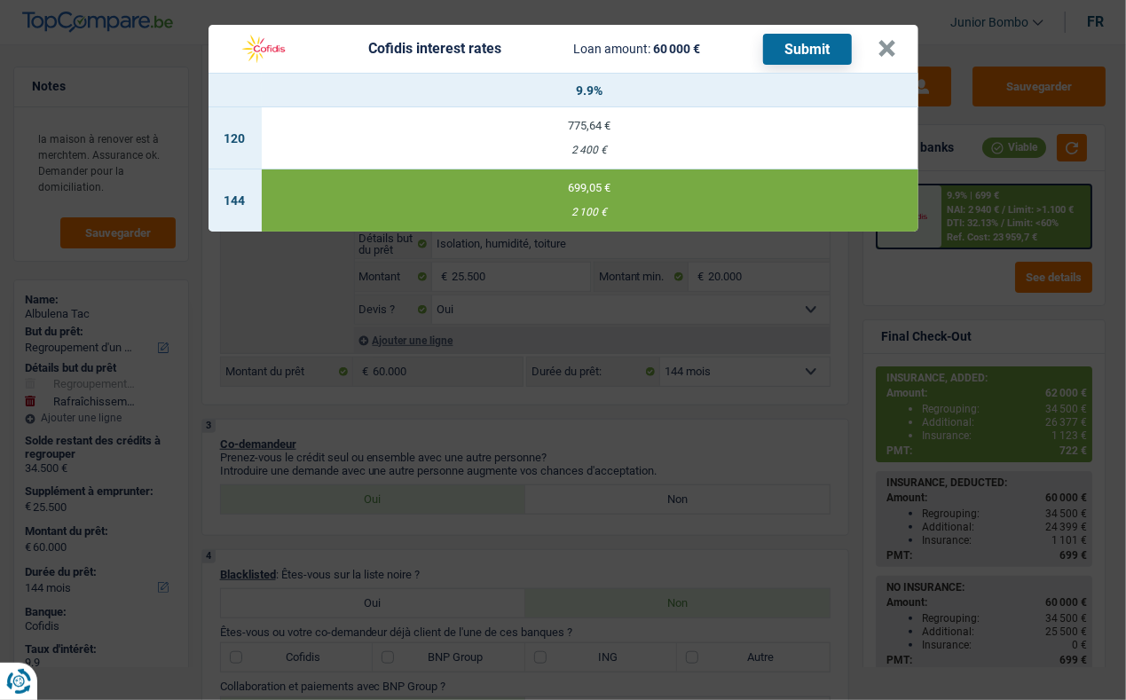
click at [790, 60] on button "Submit" at bounding box center [807, 49] width 89 height 31
click at [884, 48] on button "×" at bounding box center [887, 49] width 19 height 18
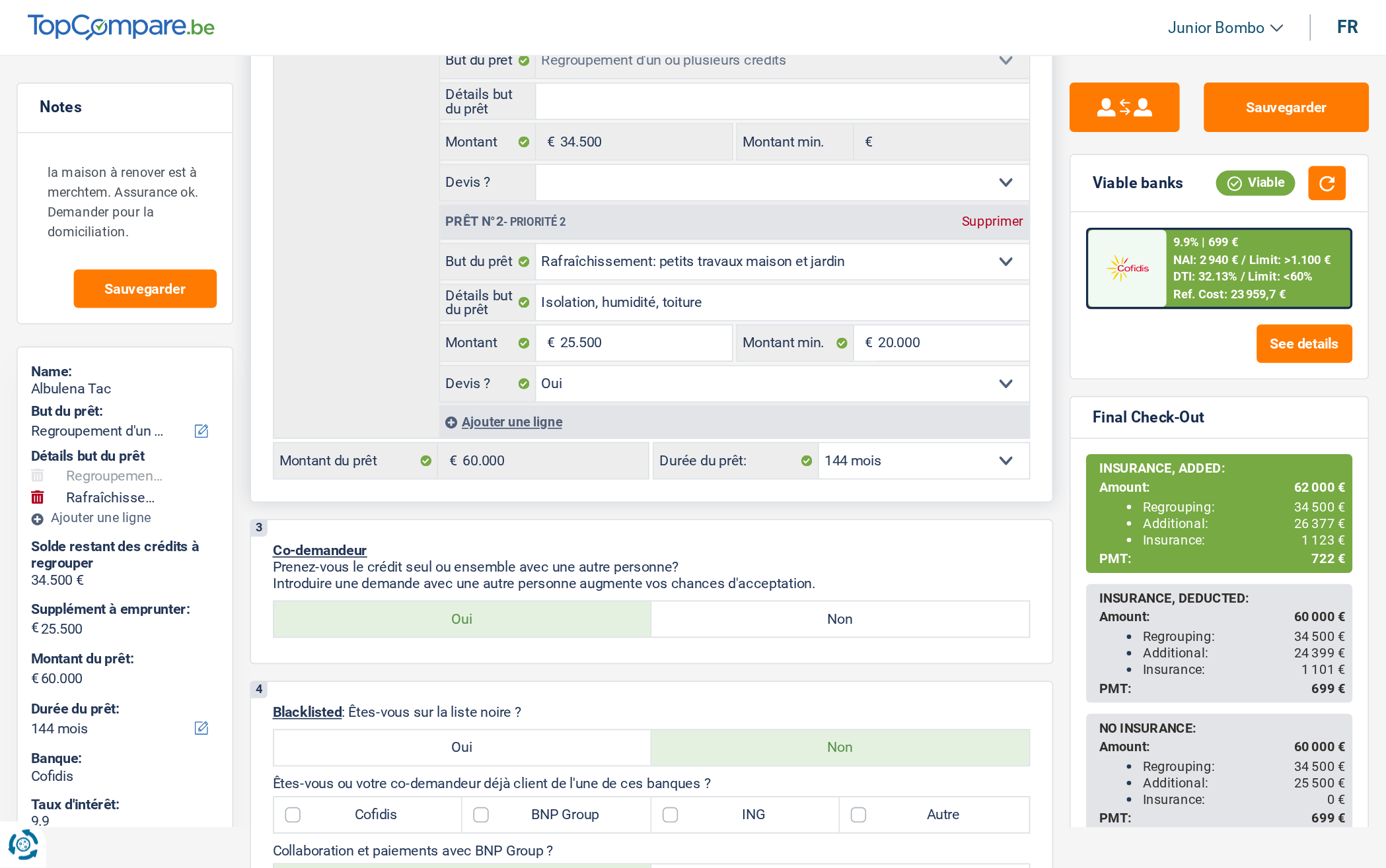
scroll to position [0, 0]
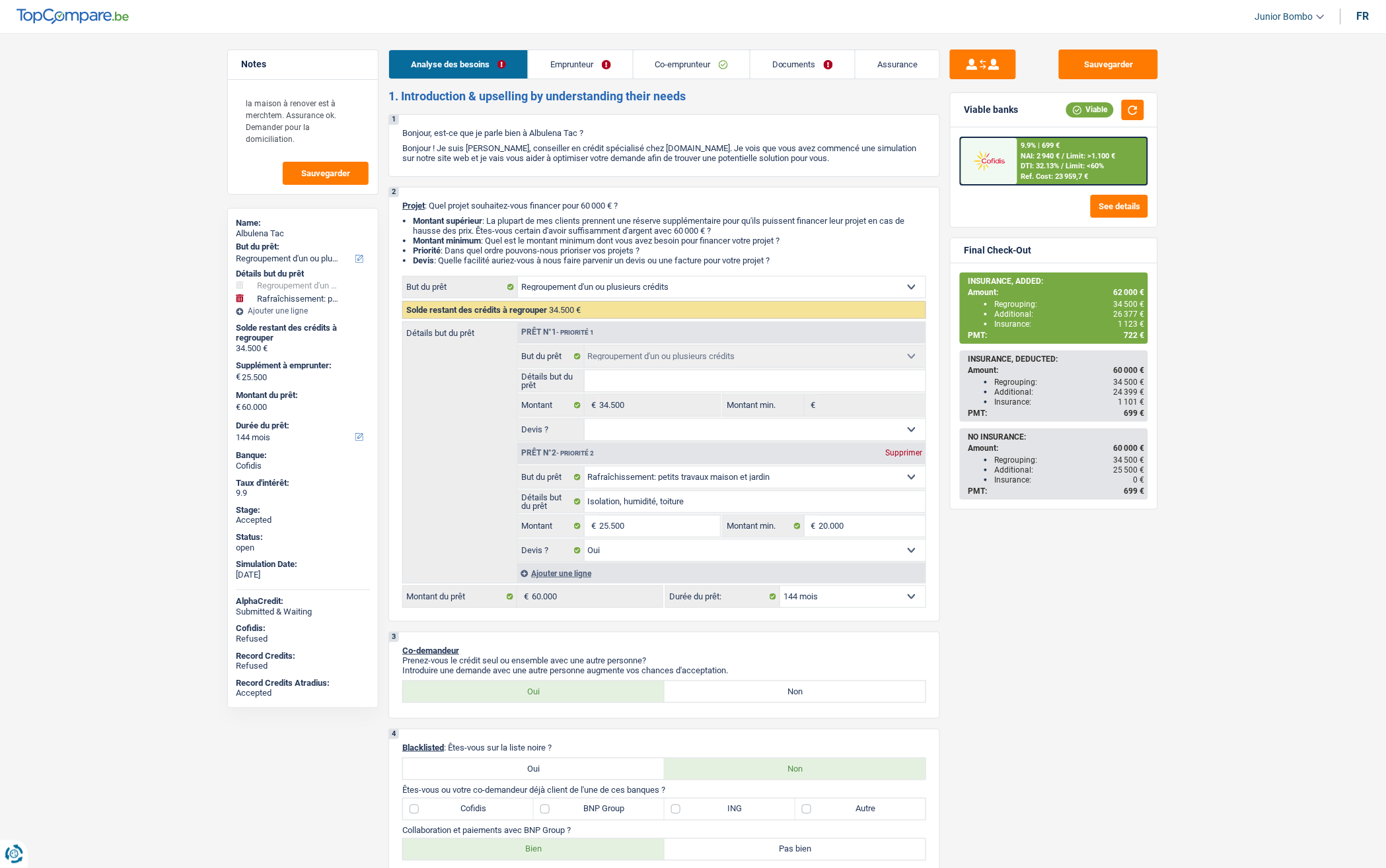
click at [793, 58] on link "Documents" at bounding box center [803, 64] width 104 height 28
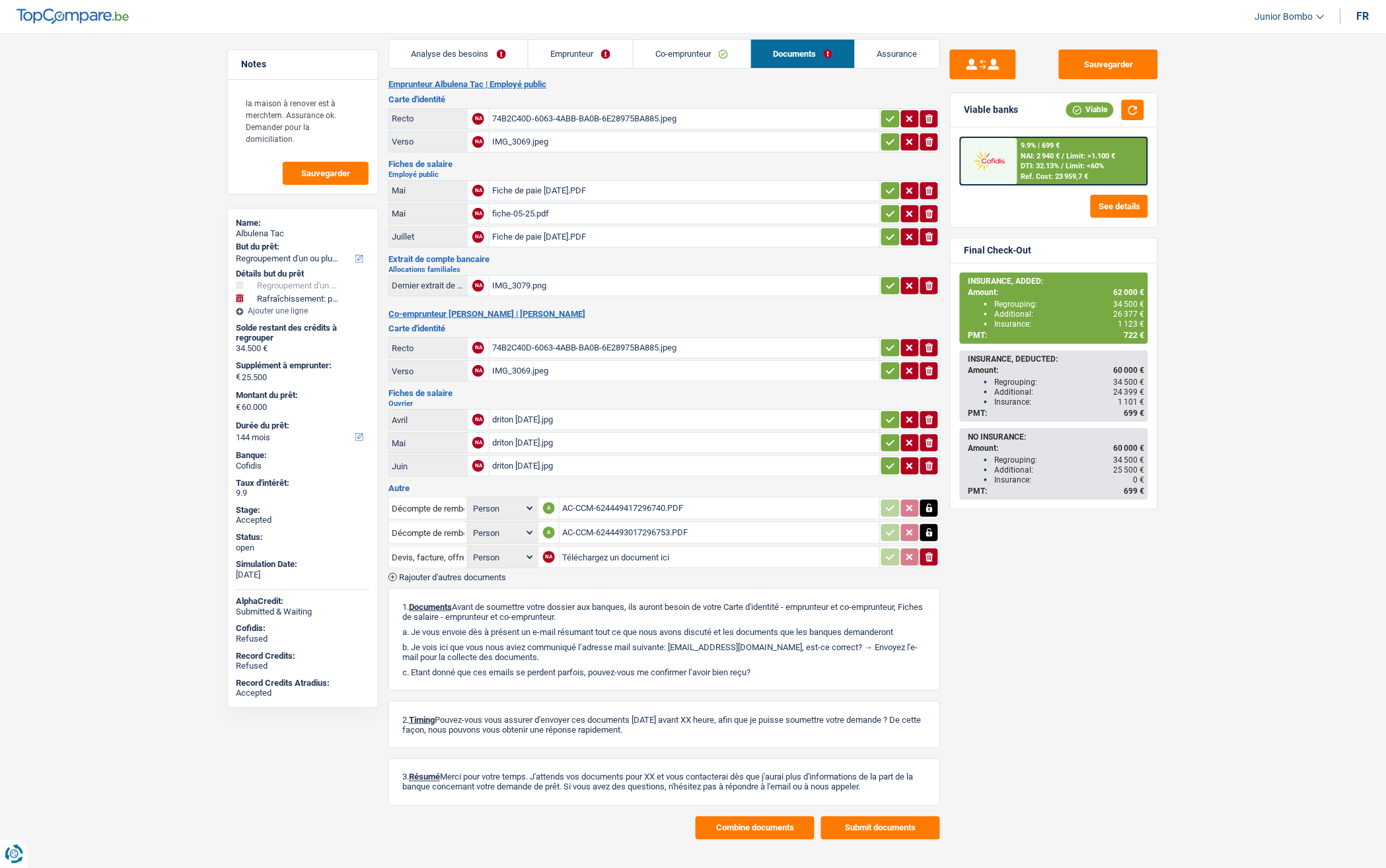
scroll to position [17, 0]
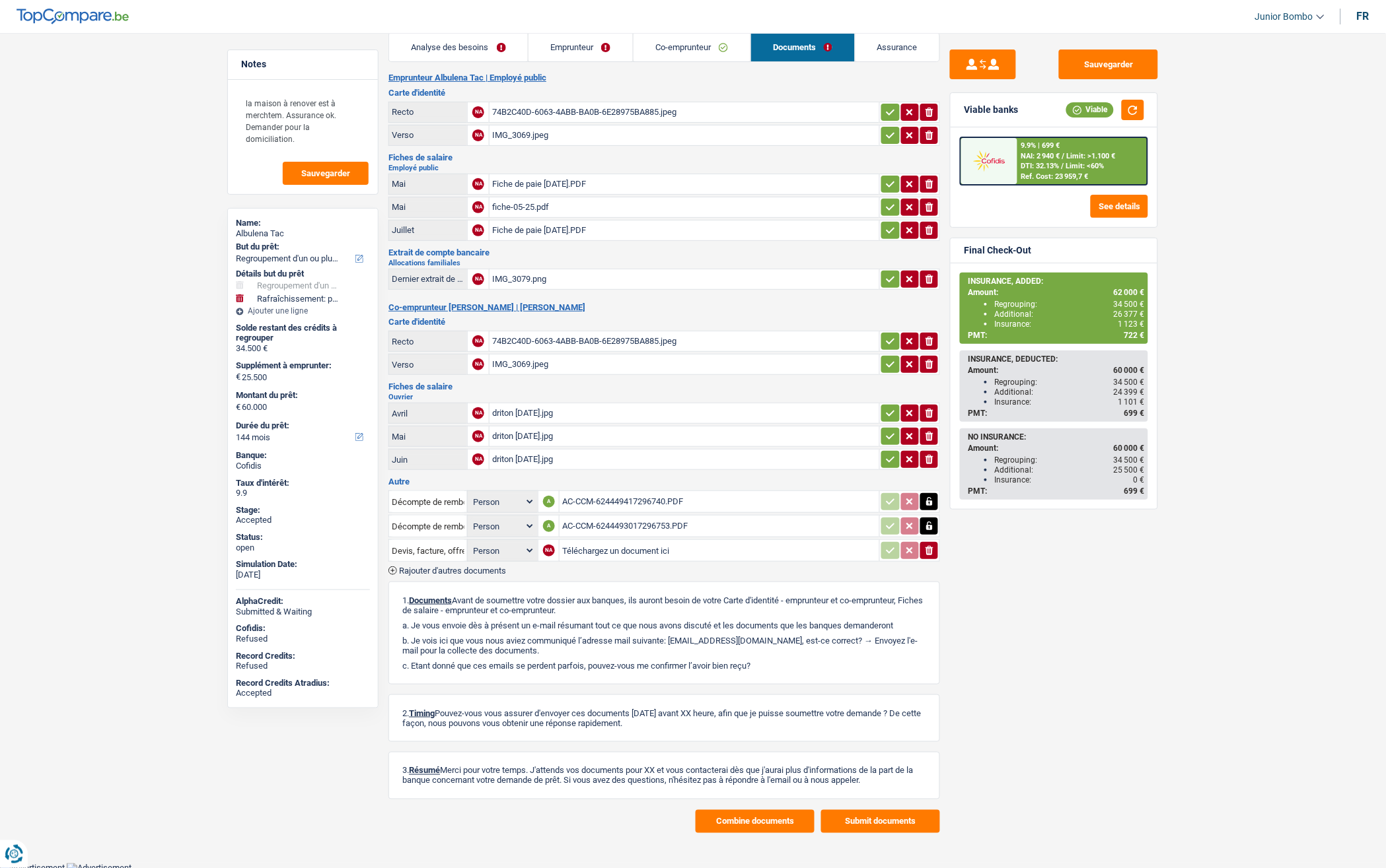
click at [838, 520] on button "Submit documents" at bounding box center [880, 821] width 119 height 23
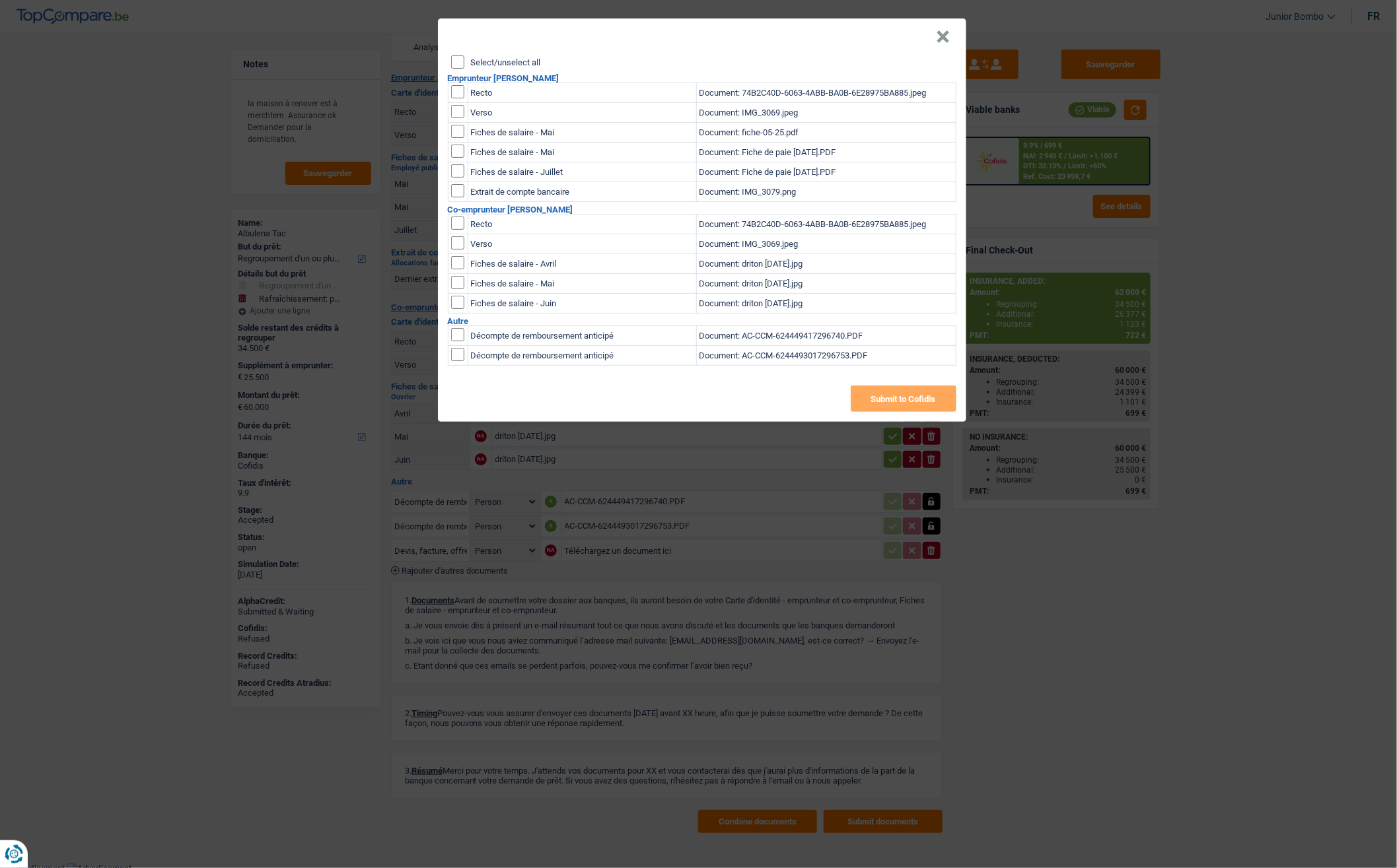
click at [457, 61] on input "Select/unselect all" at bounding box center [458, 63] width 13 height 13
checkbox input "true"
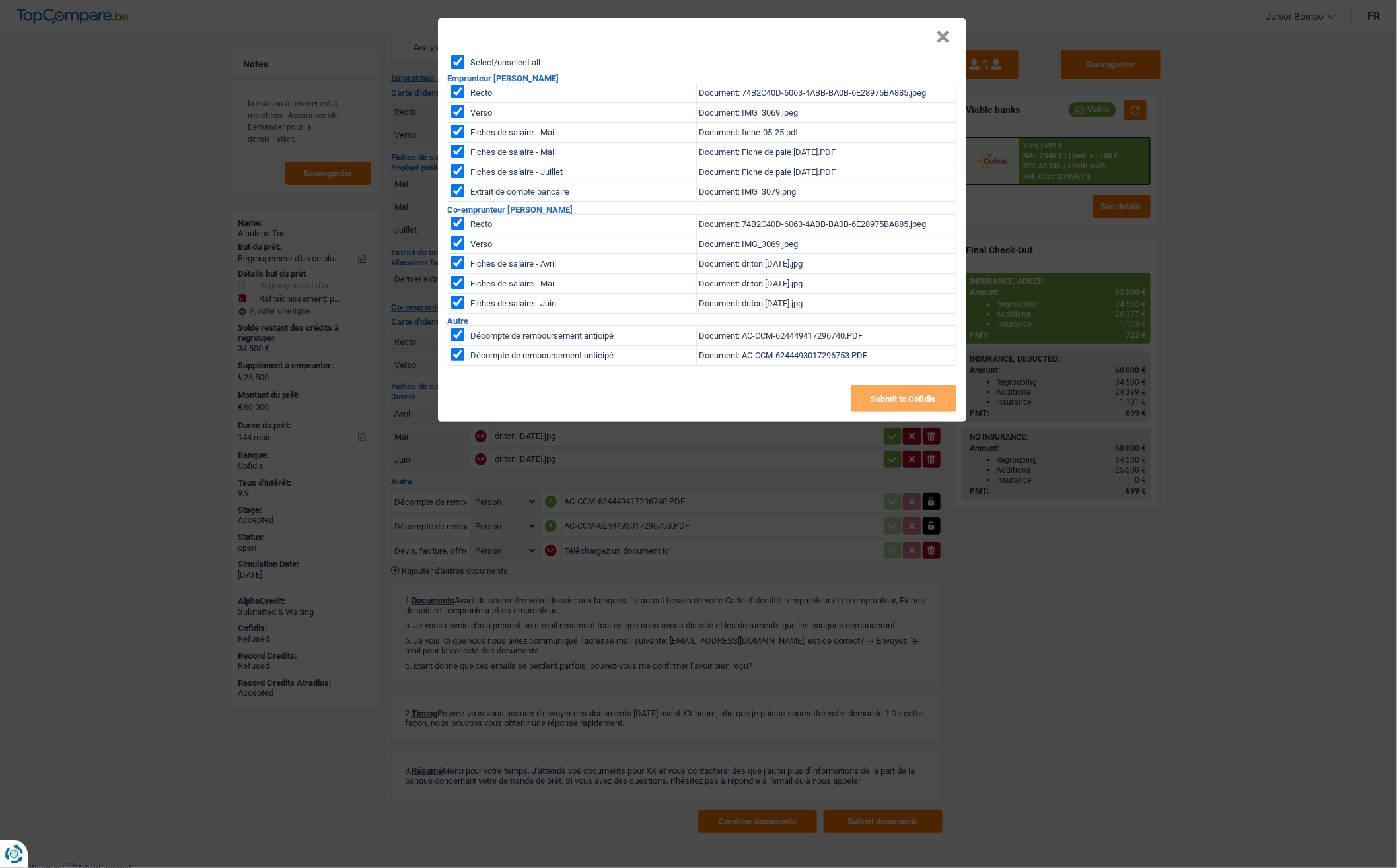
checkbox input "true"
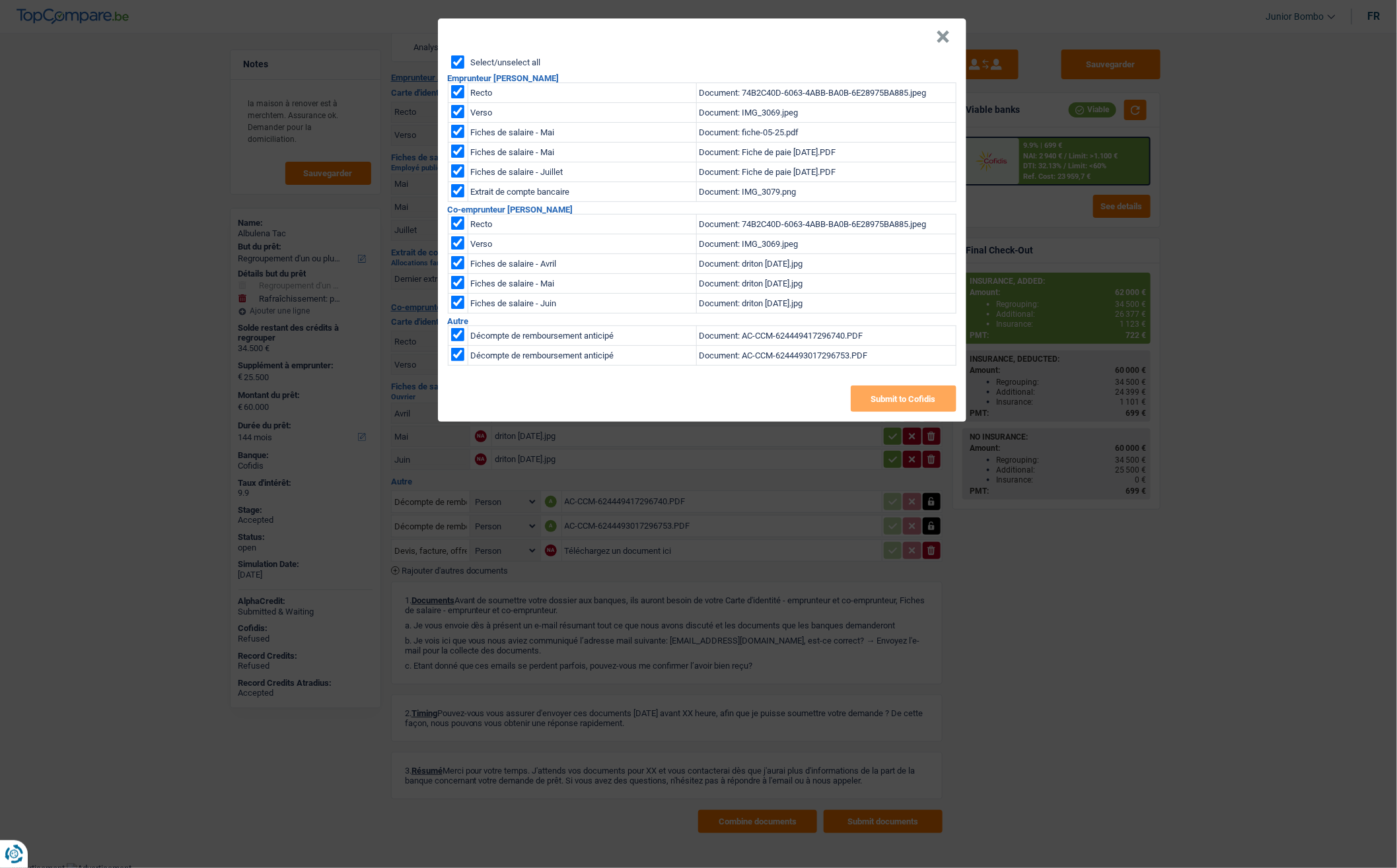
checkbox input "true"
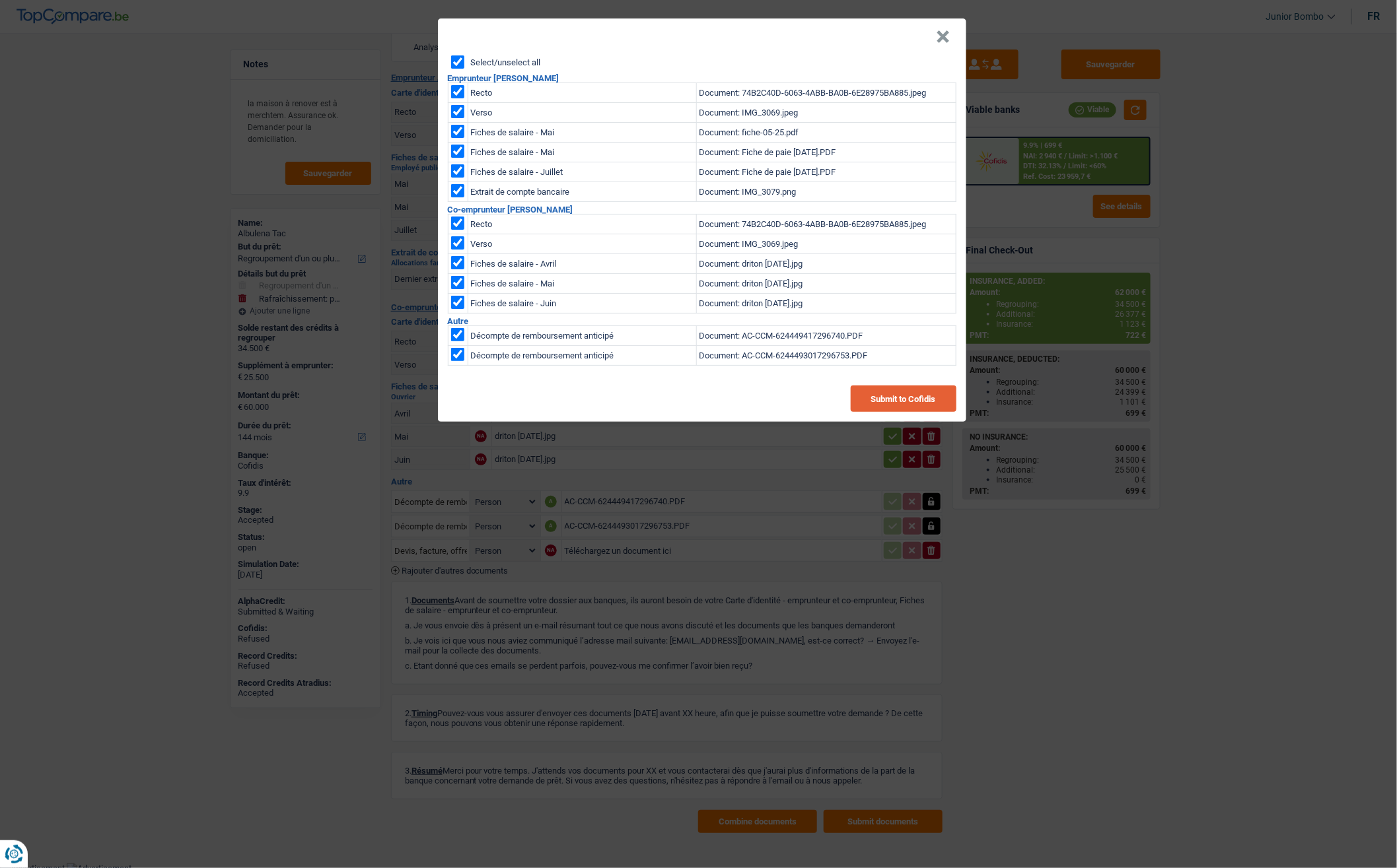
click at [838, 399] on button "Submit to Cofidis" at bounding box center [903, 398] width 106 height 26
click at [838, 33] on button "×" at bounding box center [943, 37] width 14 height 13
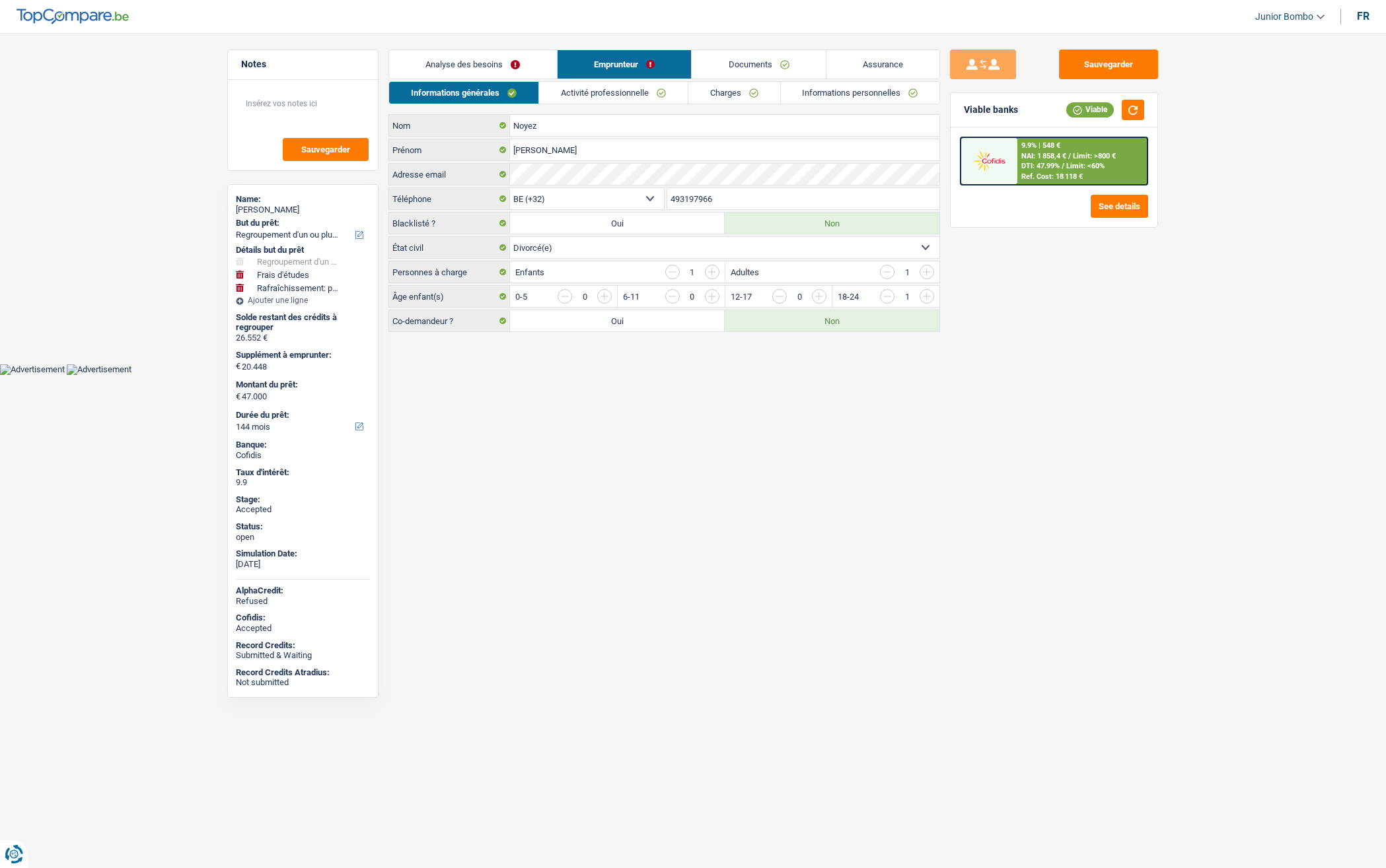
select select "refinancing"
select select "study"
select select "houseOrGarden"
select select "144"
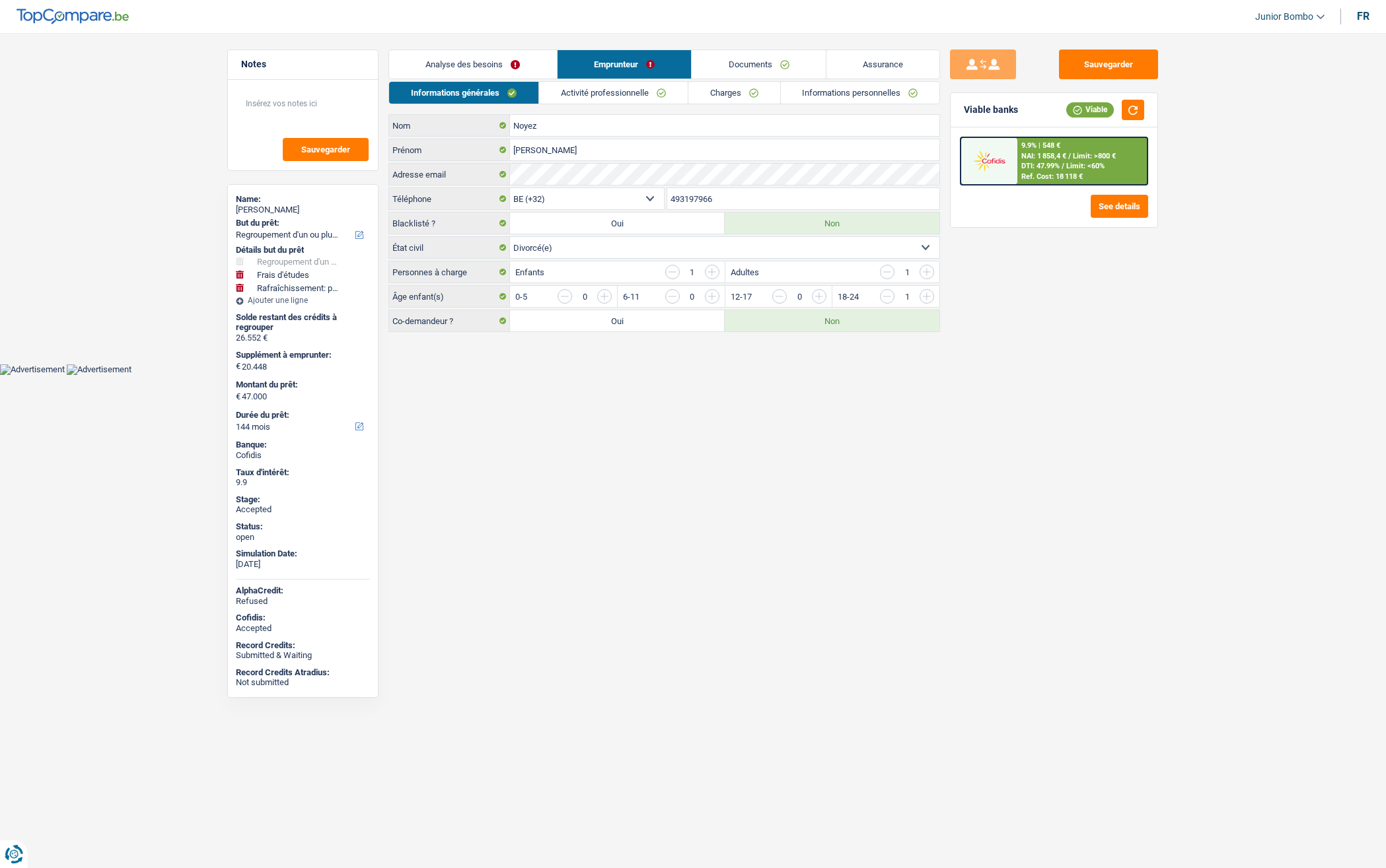
select select "32"
select select "divorced"
click at [829, 85] on link "Informations personnelles" at bounding box center [865, 92] width 159 height 22
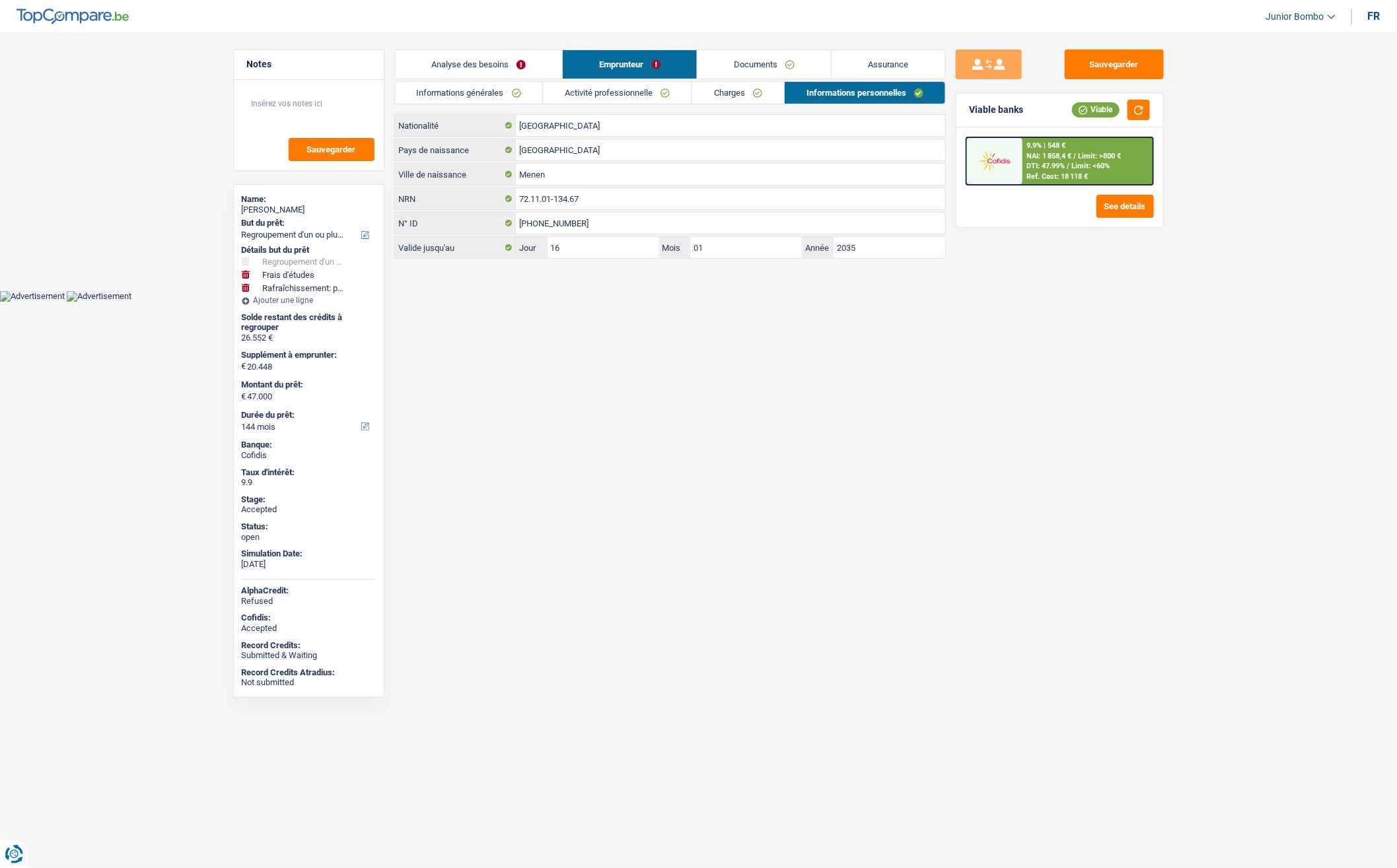
click at [728, 86] on link "Charges" at bounding box center [737, 92] width 92 height 22
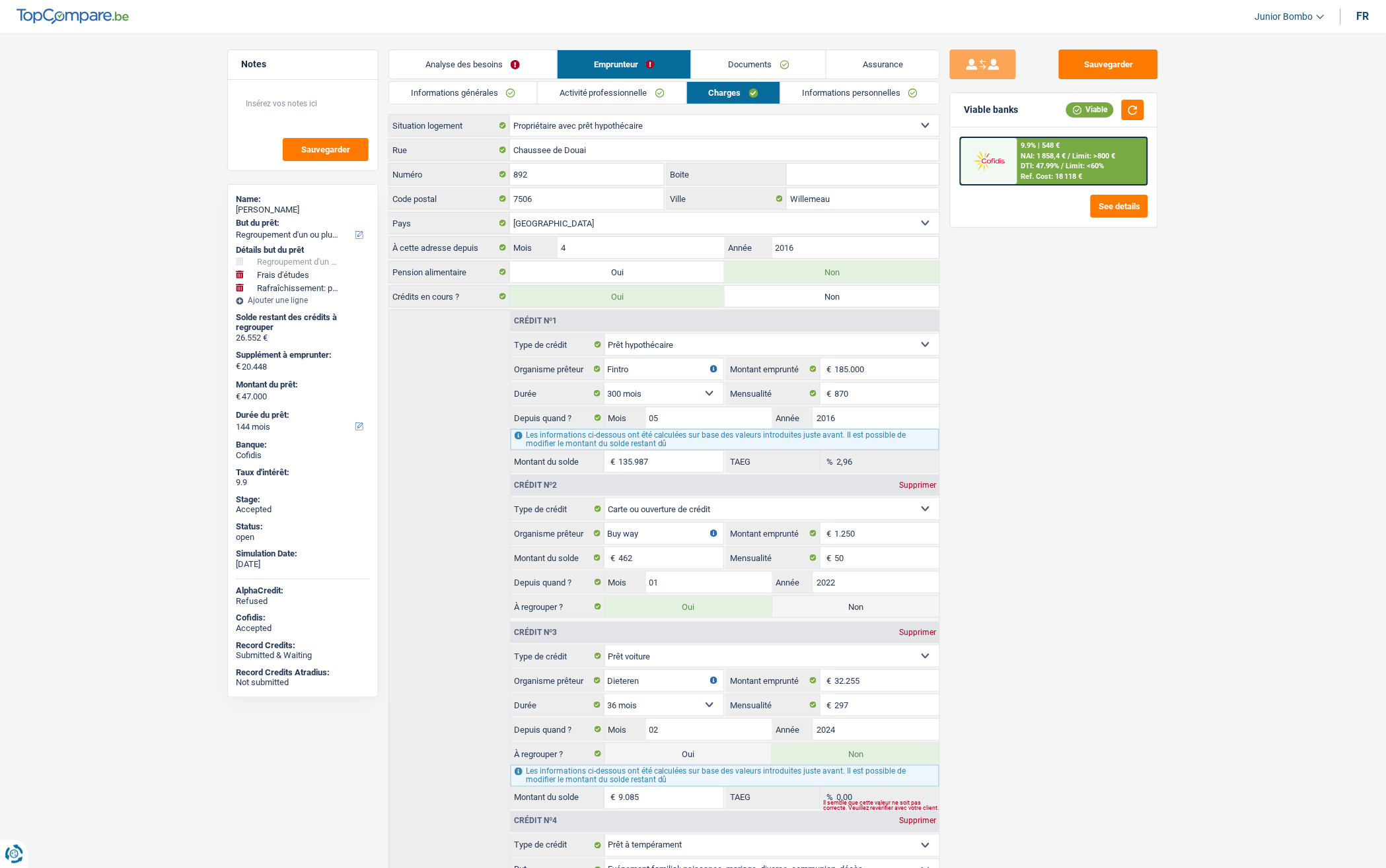
click at [445, 57] on link "Analyse des besoins" at bounding box center [472, 64] width 168 height 28
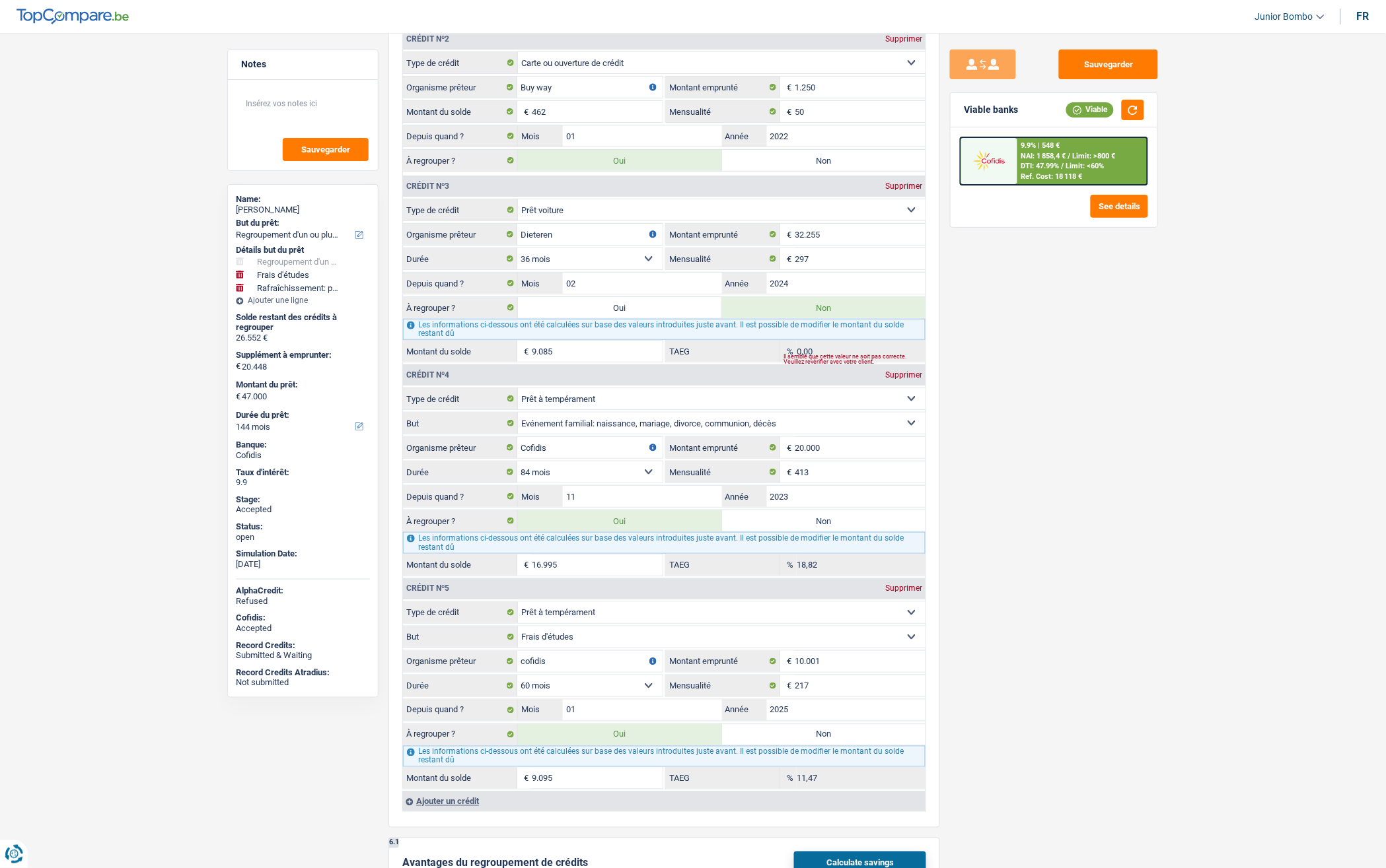
scroll to position [2228, 0]
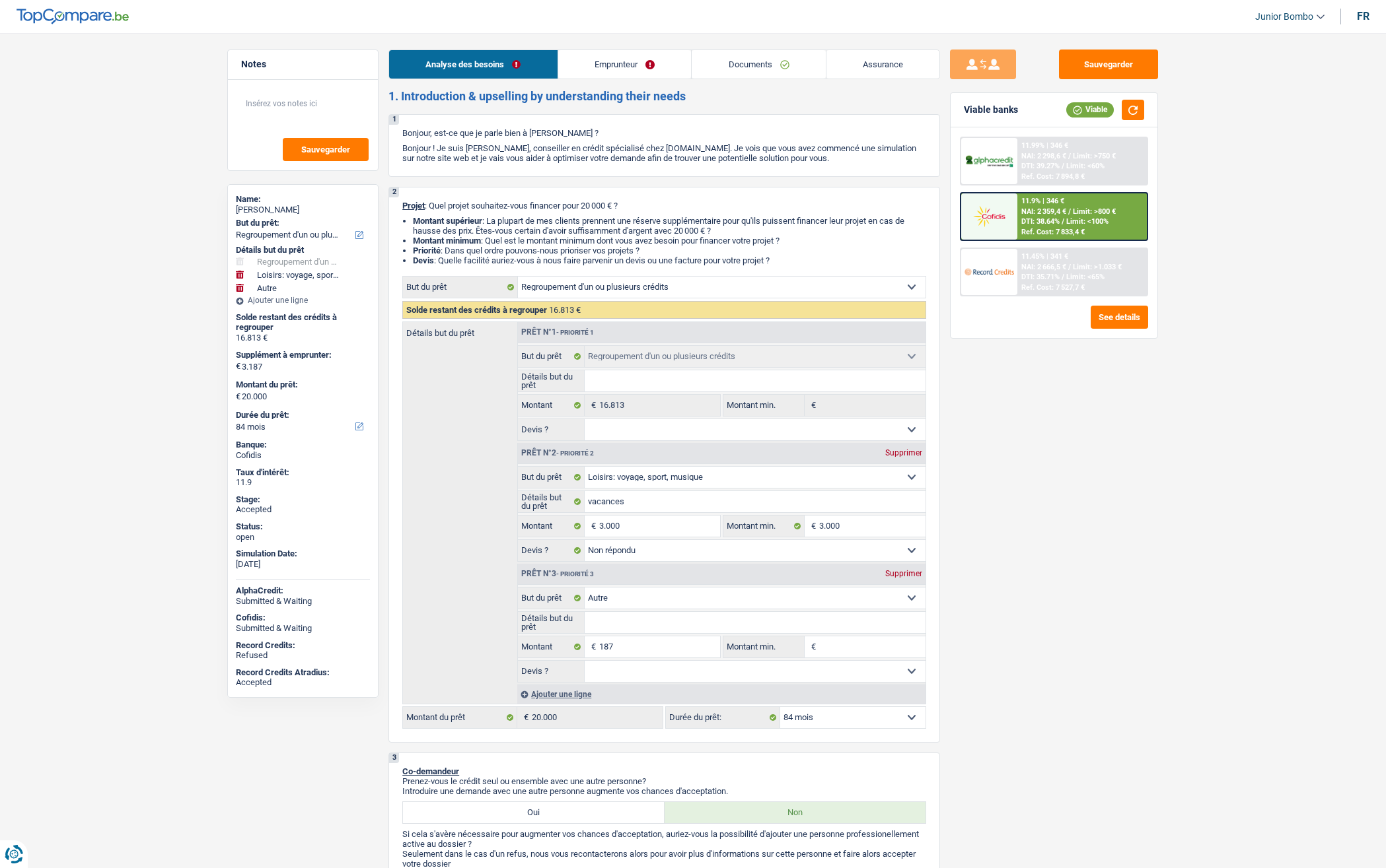
select select "refinancing"
select select "hobbies"
select select "other"
select select "84"
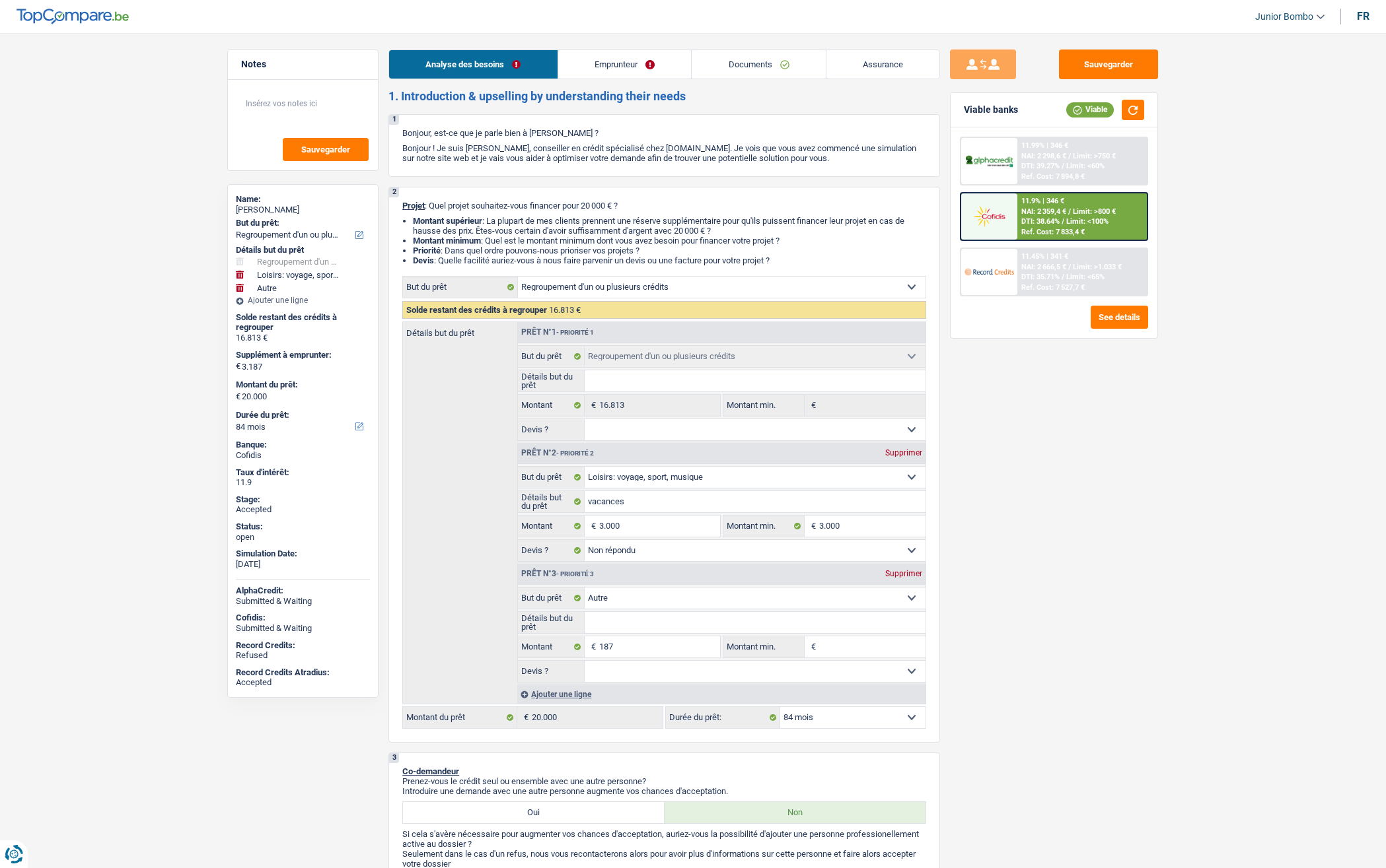
select select "refinancing"
select select "hobbies"
select select "not_answered"
select select "other"
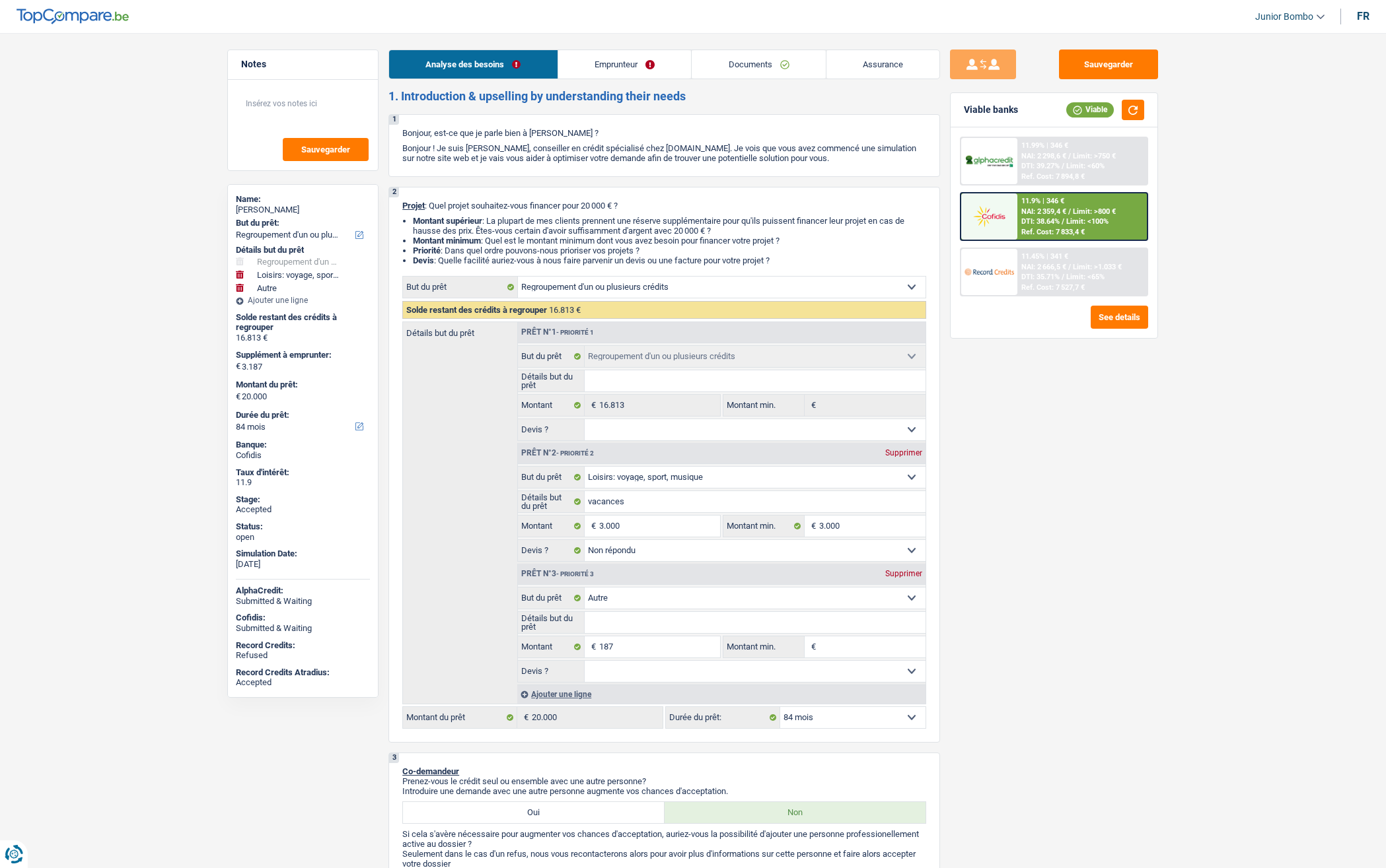
select select "84"
select select "privateEmployee"
select select "netSalary"
select select "mealVouchers"
select select "rents"
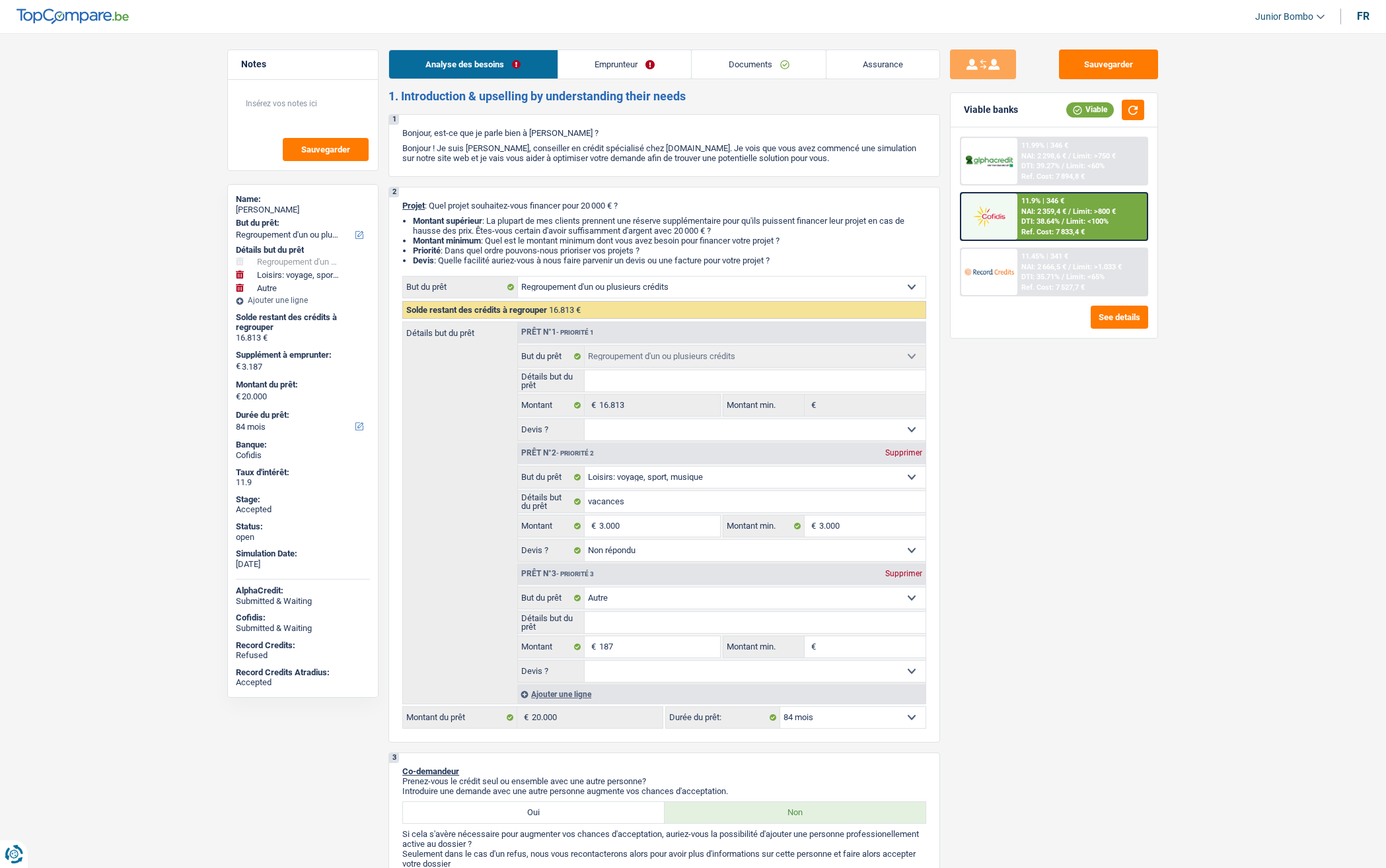
select select "carLoan"
select select "60"
select select "personalLoan"
select select "miscellaneousCosts"
select select "24"
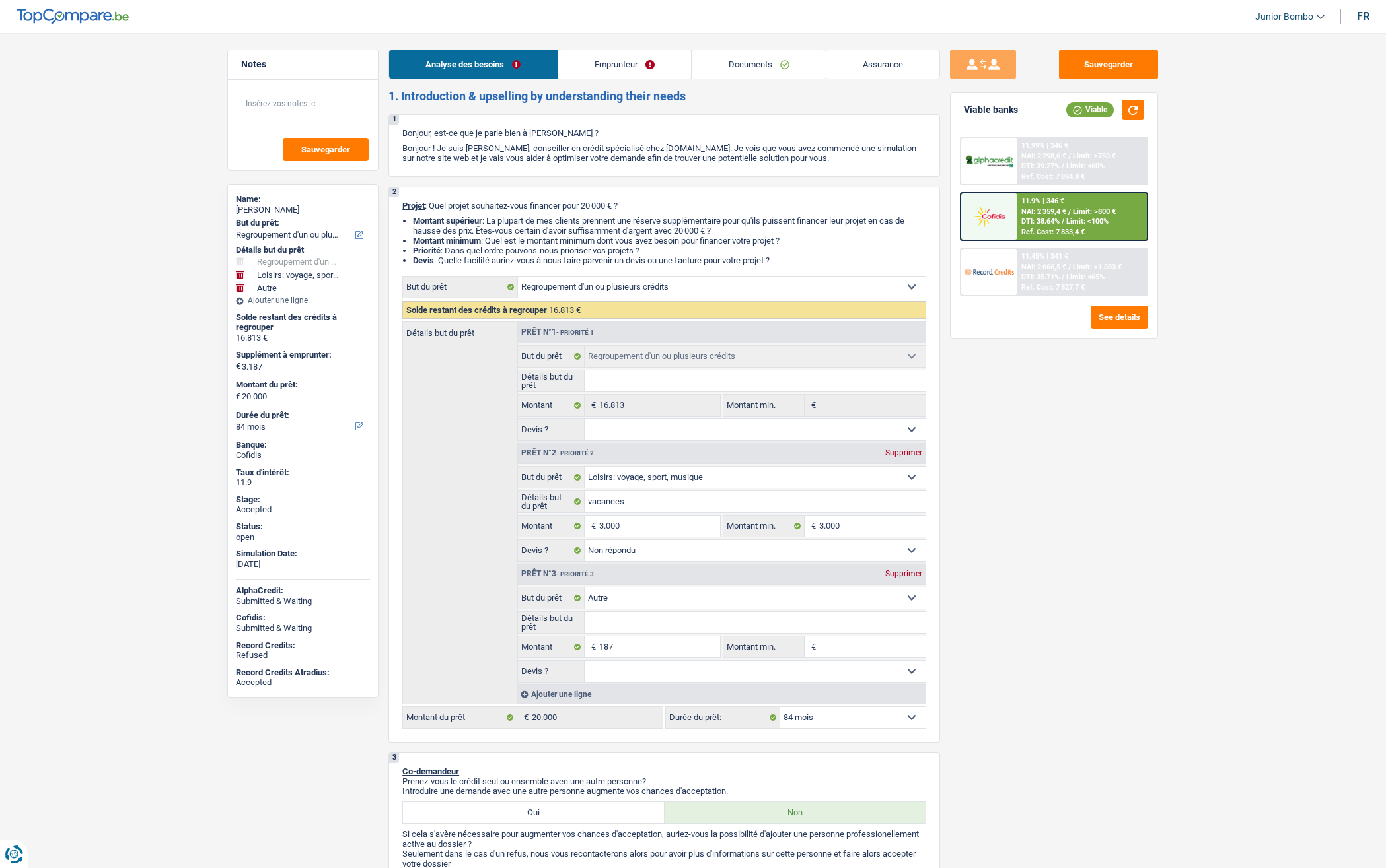
select select "personalLoan"
select select "loanRepayment"
select select "96"
select select "refinancing"
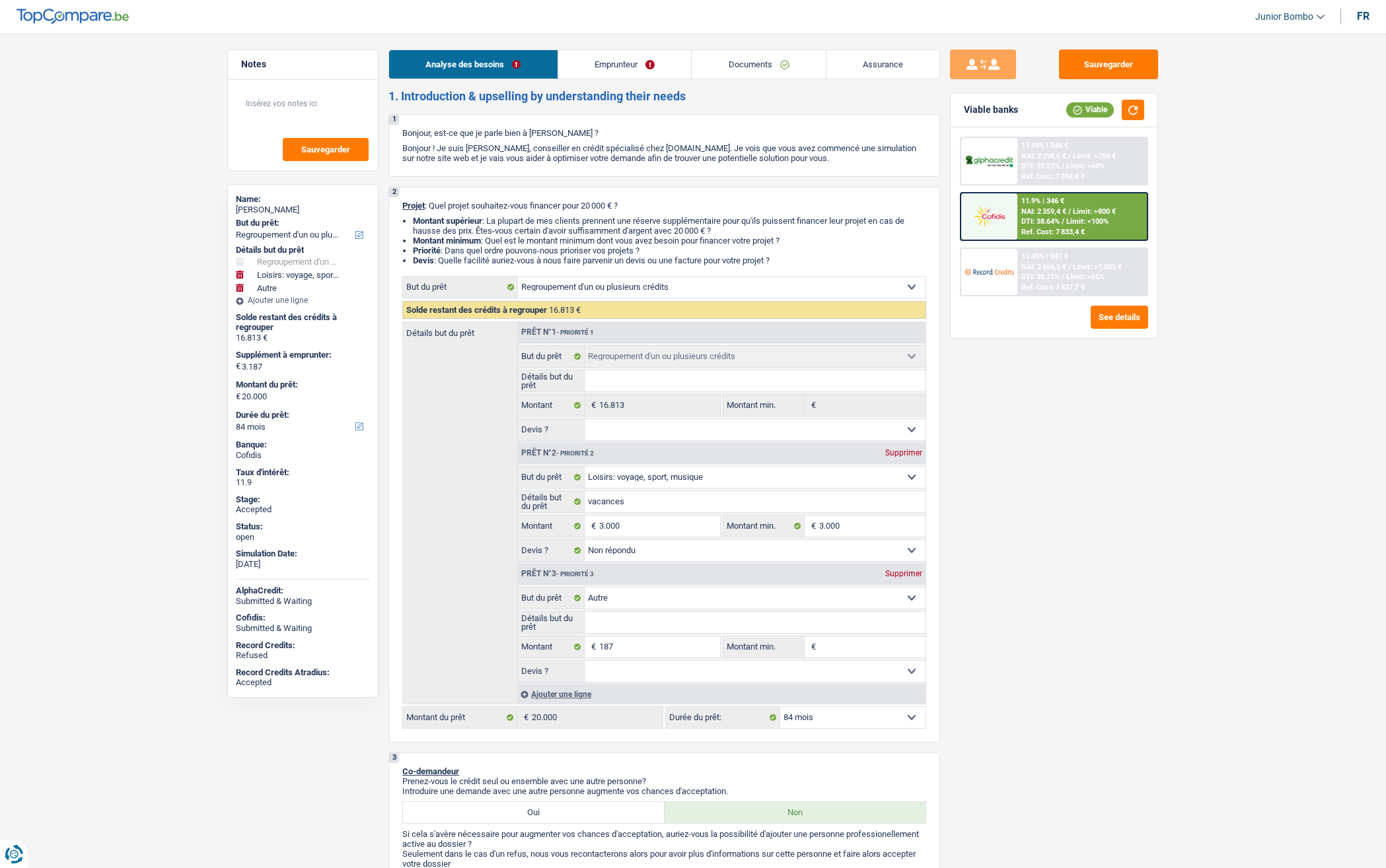
select select "hobbies"
select select "not_answered"
select select "other"
select select "84"
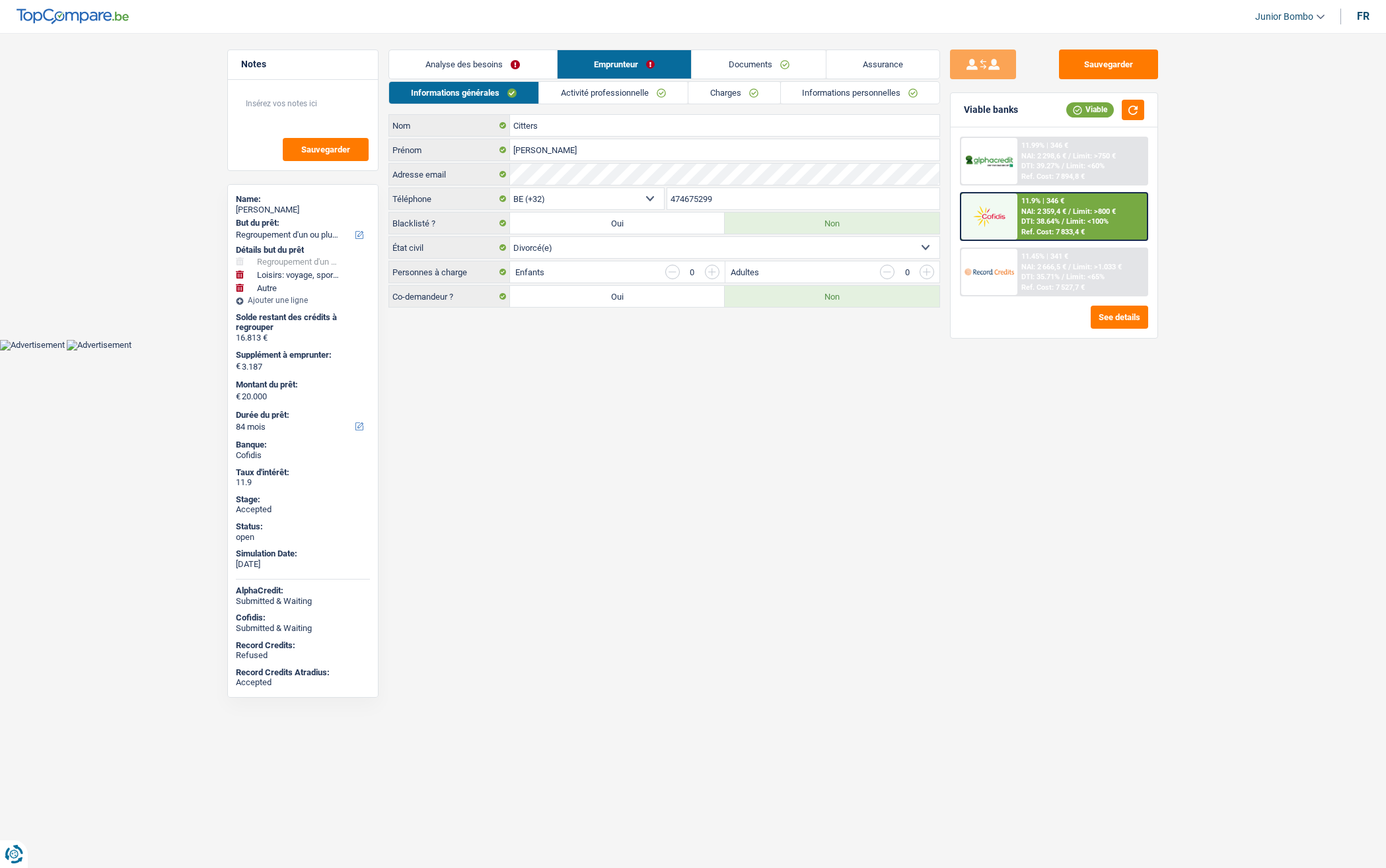
select select "refinancing"
select select "hobbies"
select select "other"
select select "84"
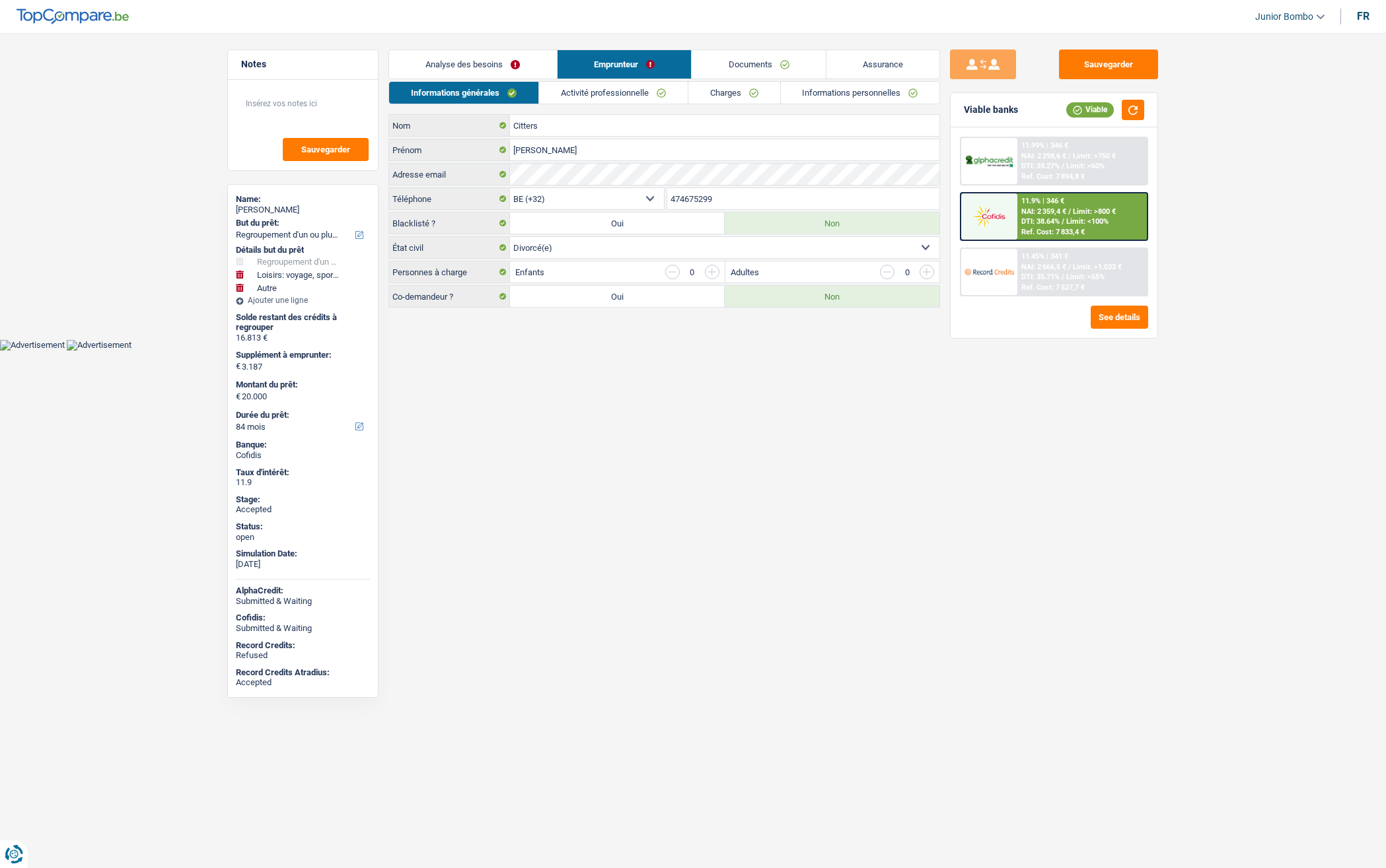
select select "32"
select select "divorced"
select select "rents"
select select "BE"
select select "carLoan"
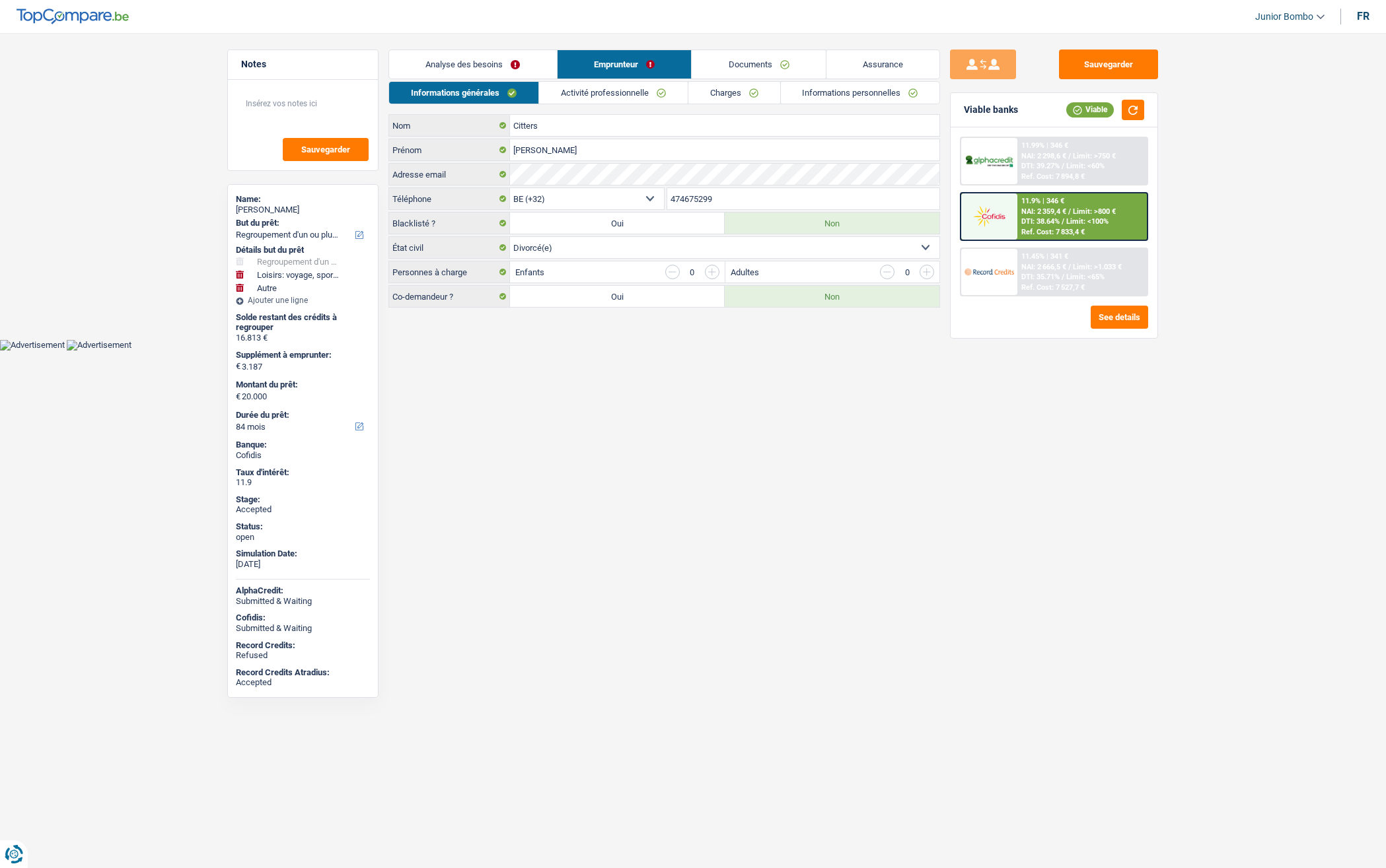
select select "60"
select select "personalLoan"
select select "miscellaneousCosts"
select select "24"
select select "personalLoan"
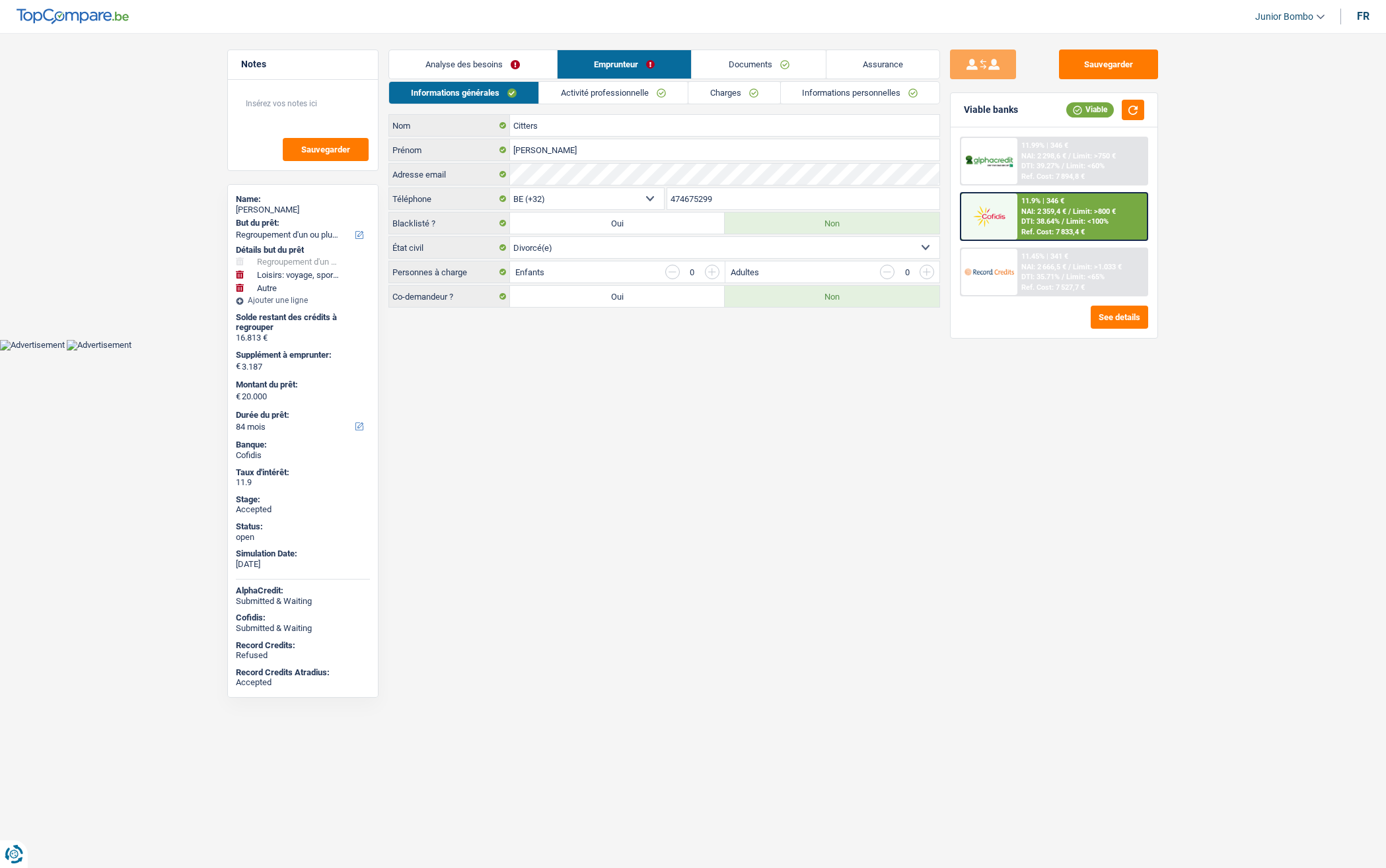
select select "loanRepayment"
select select "96"
click at [728, 86] on link "Charges" at bounding box center [739, 92] width 92 height 22
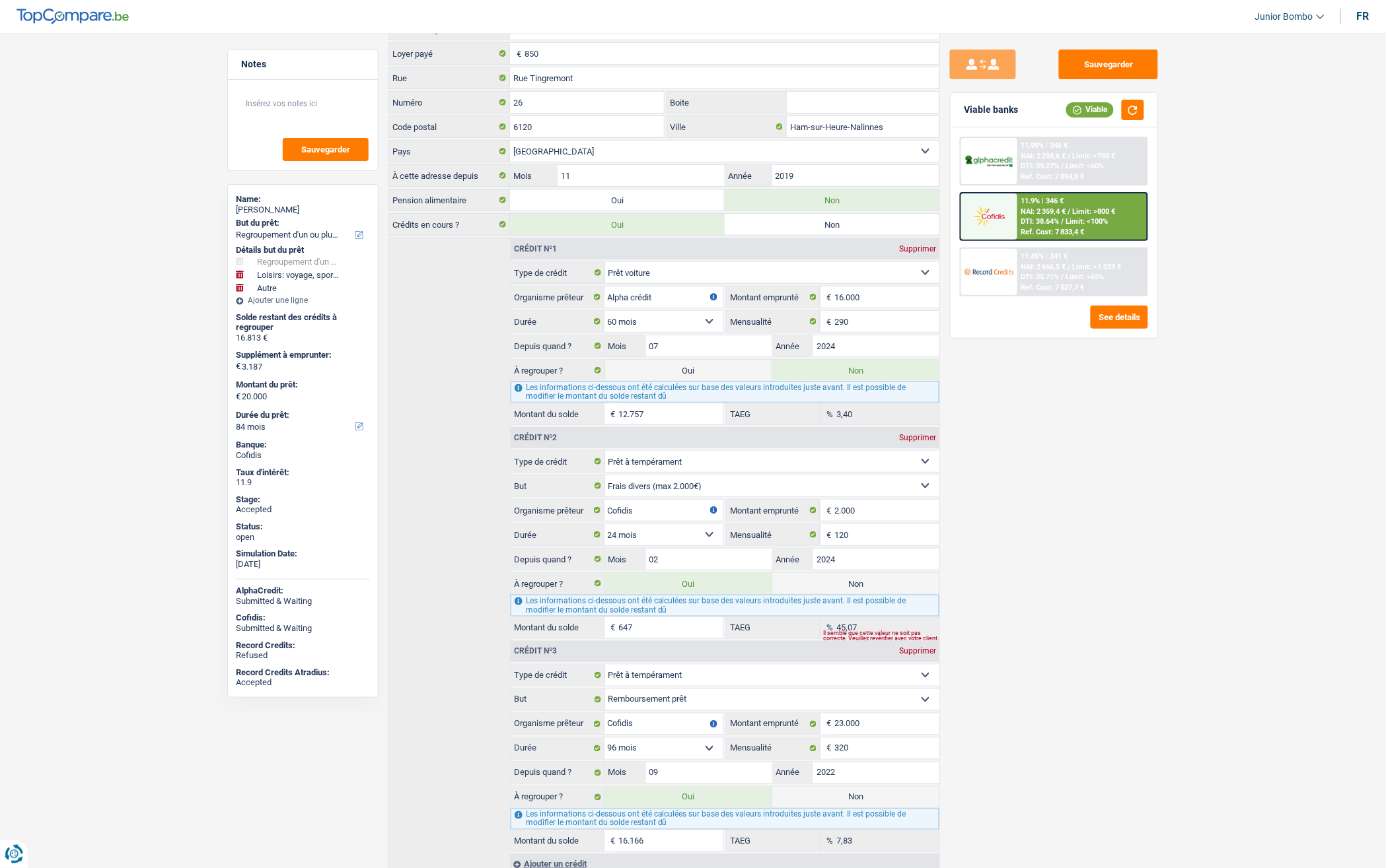
scroll to position [149, 0]
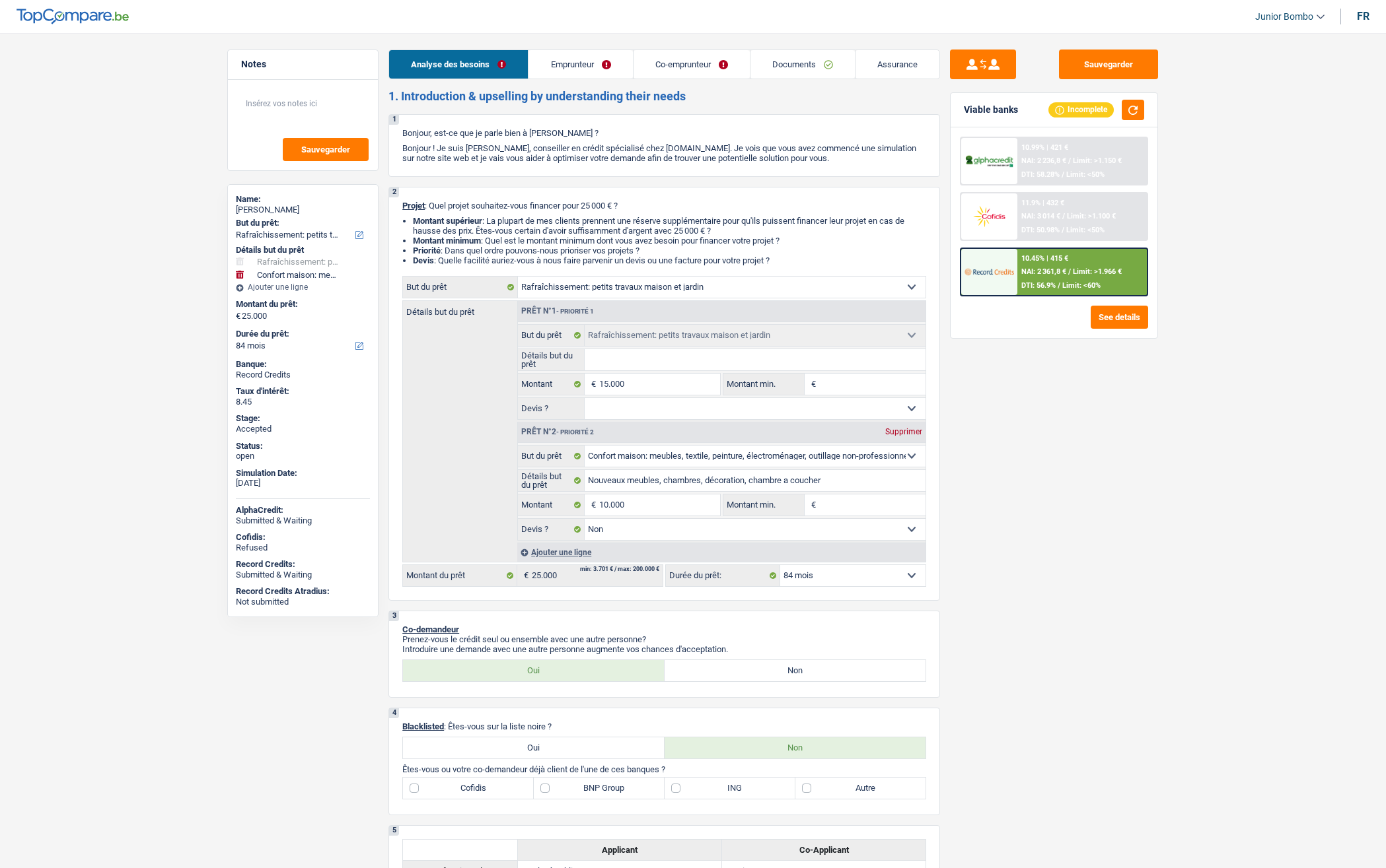
select select "houseOrGarden"
select select "household"
select select "84"
select select "32"
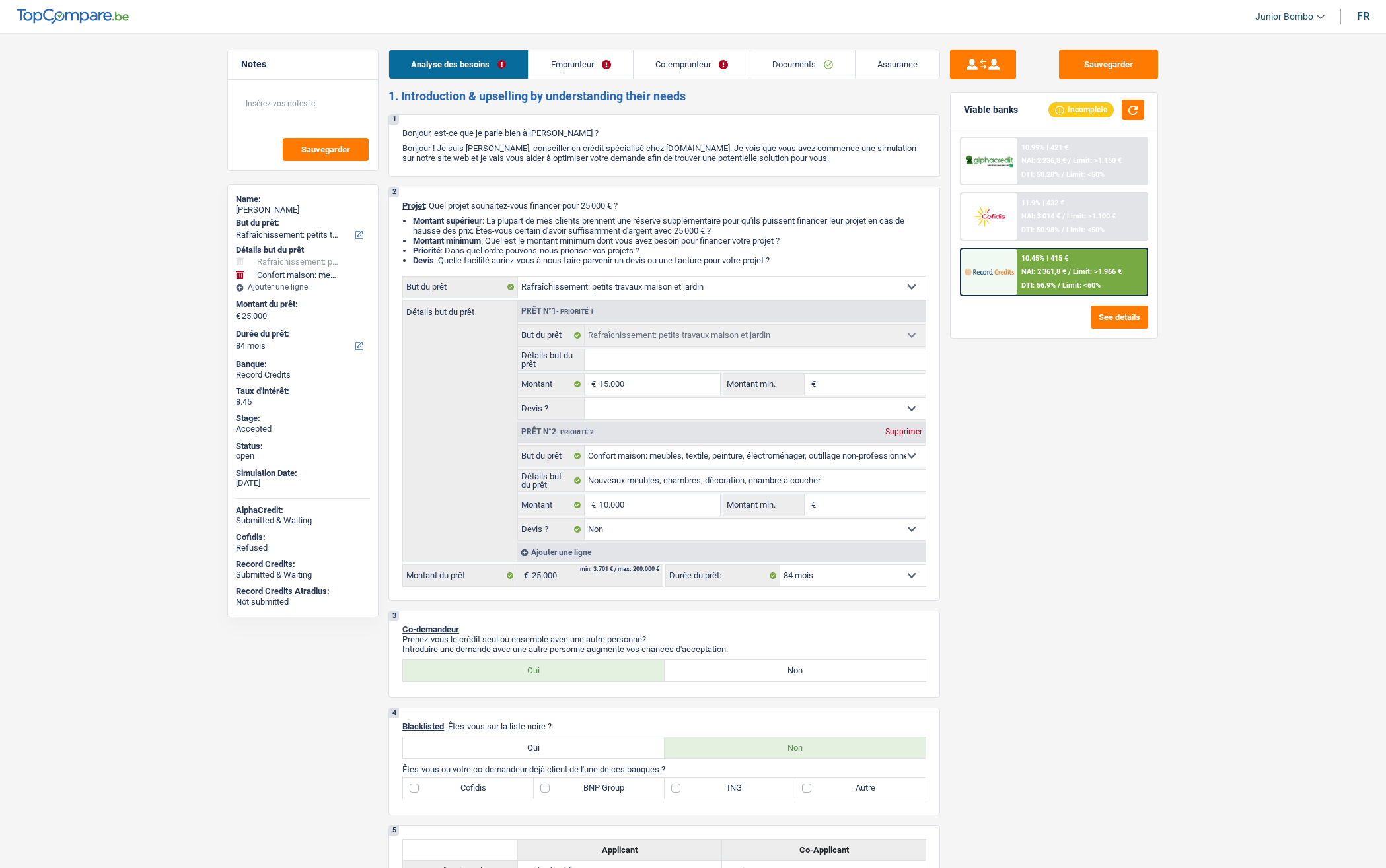
select select "married"
click at [580, 69] on link "Emprunteur" at bounding box center [580, 64] width 104 height 28
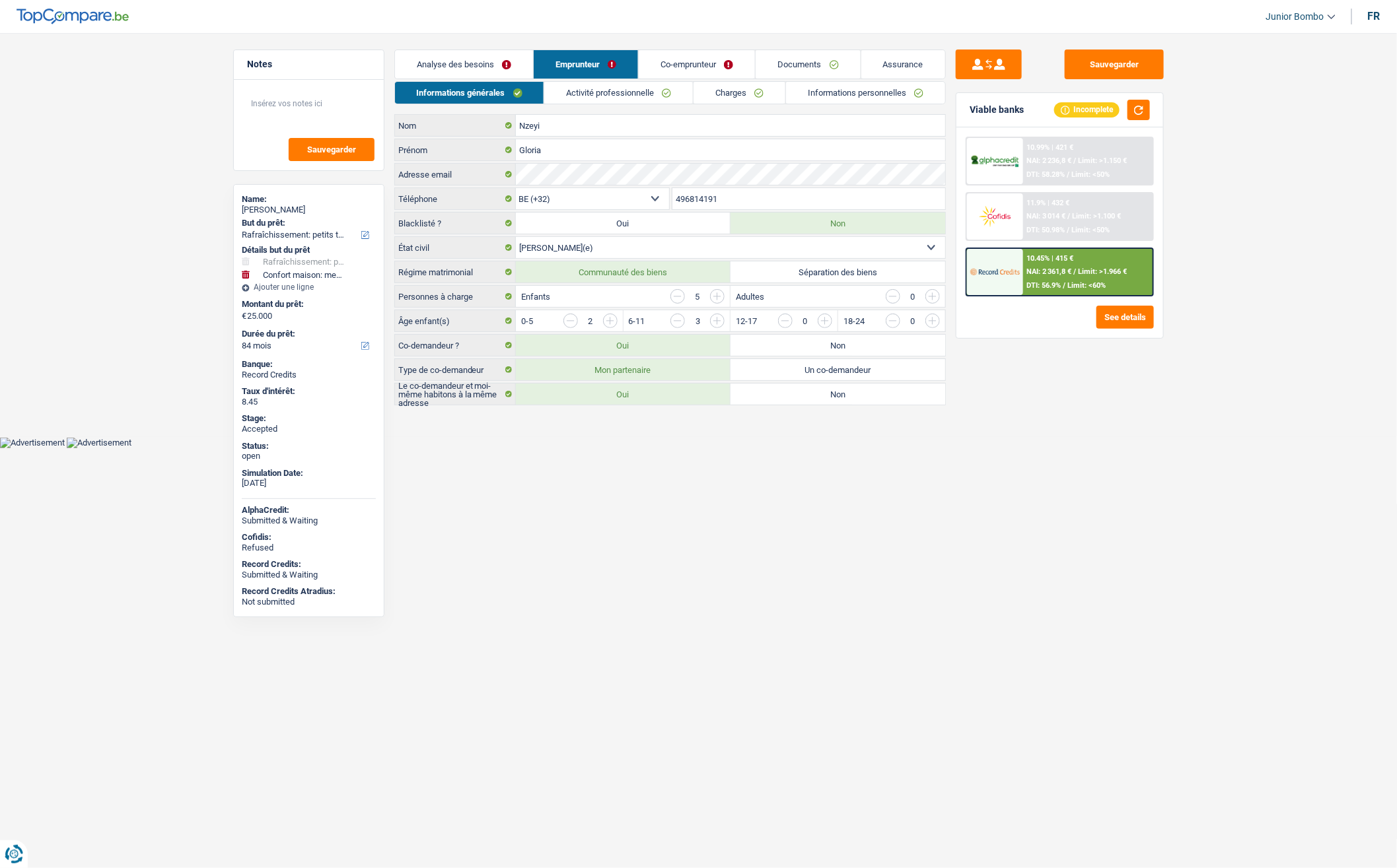
click at [889, 61] on link "Assurance" at bounding box center [903, 64] width 84 height 28
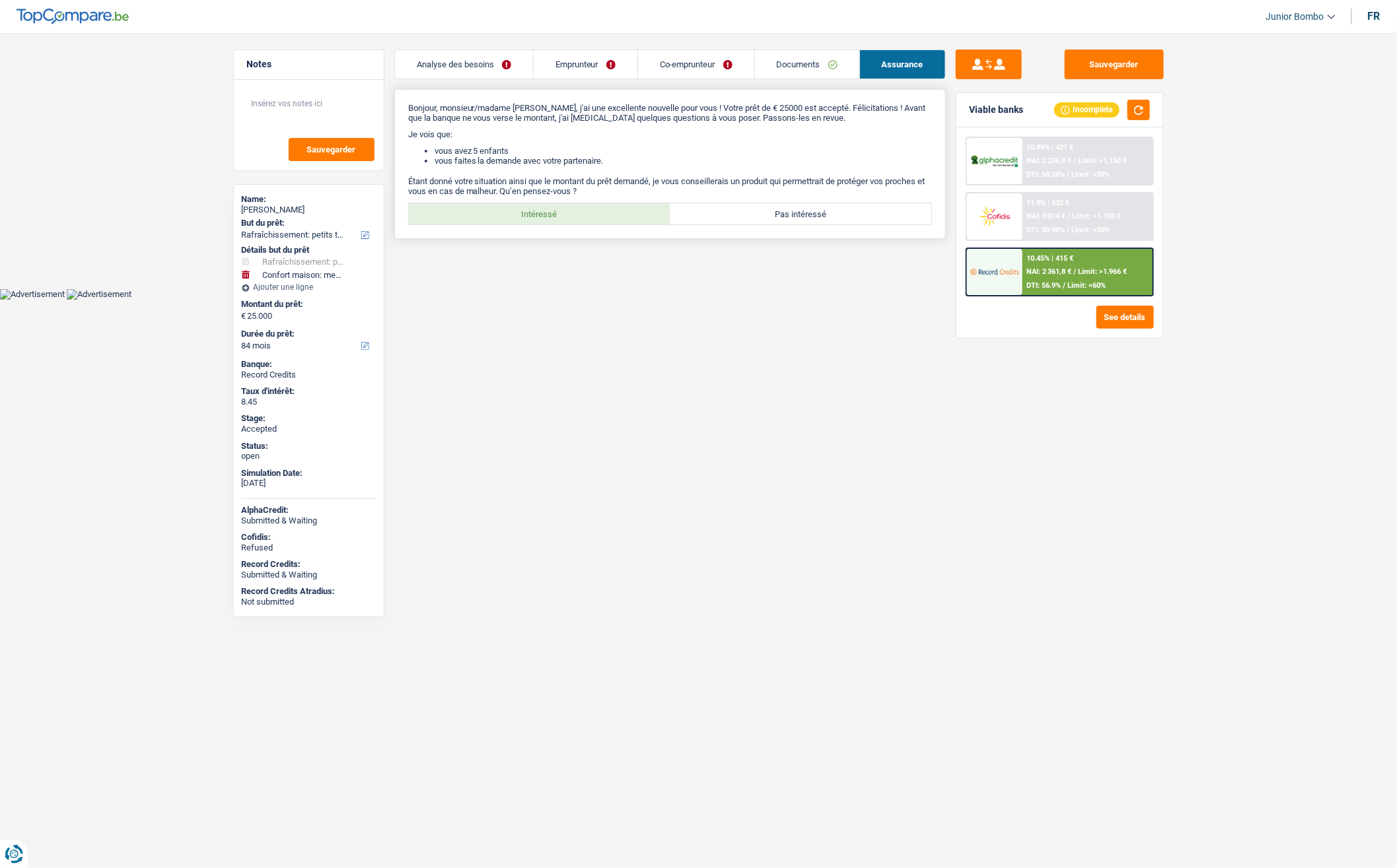
click at [502, 212] on label "Intéressé" at bounding box center [539, 214] width 261 height 21
click at [502, 212] on input "Intéressé" at bounding box center [539, 214] width 261 height 21
radio input "true"
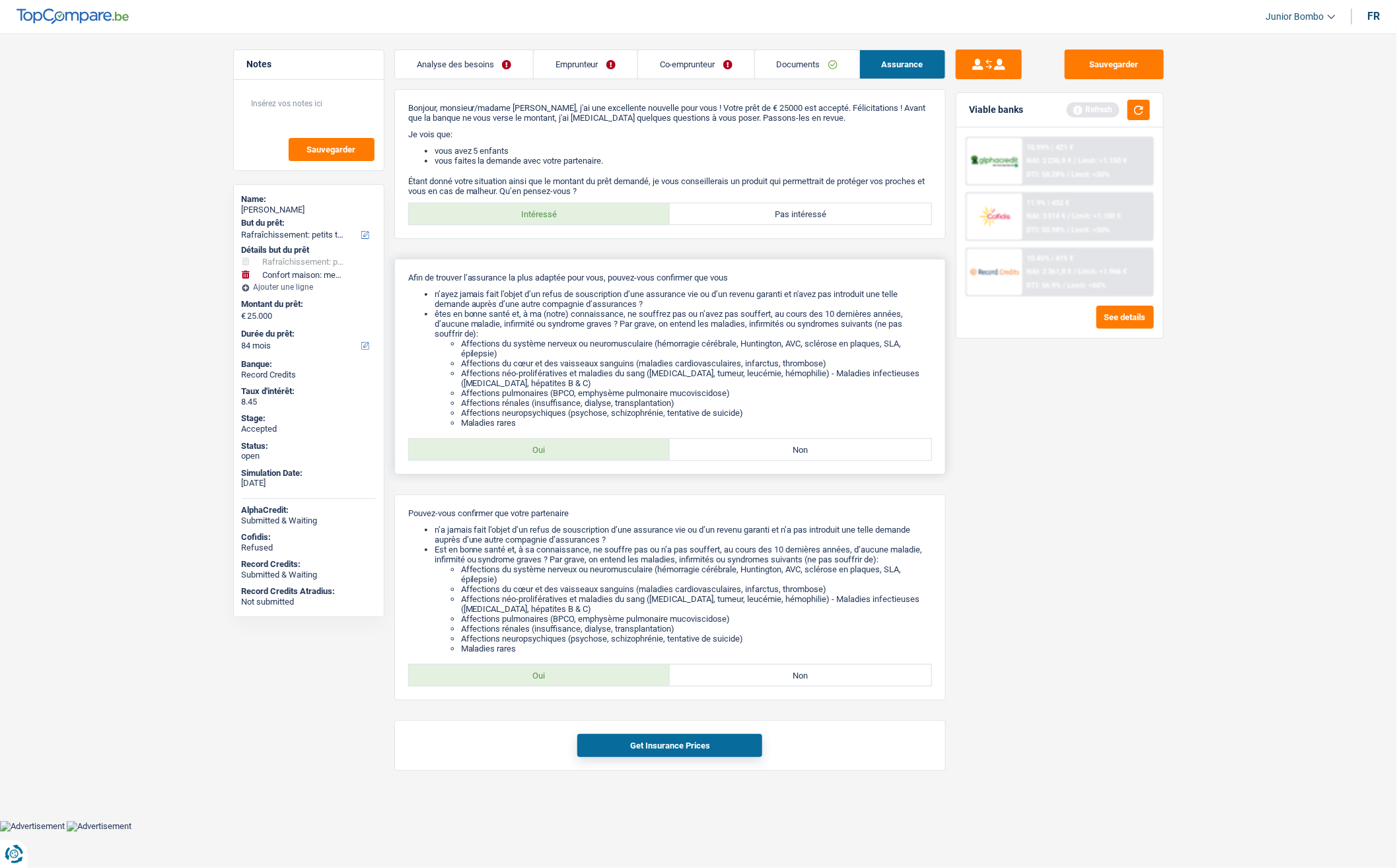
click at [535, 459] on label "Oui" at bounding box center [539, 450] width 261 height 21
click at [535, 459] on input "Oui" at bounding box center [539, 450] width 261 height 21
radio input "true"
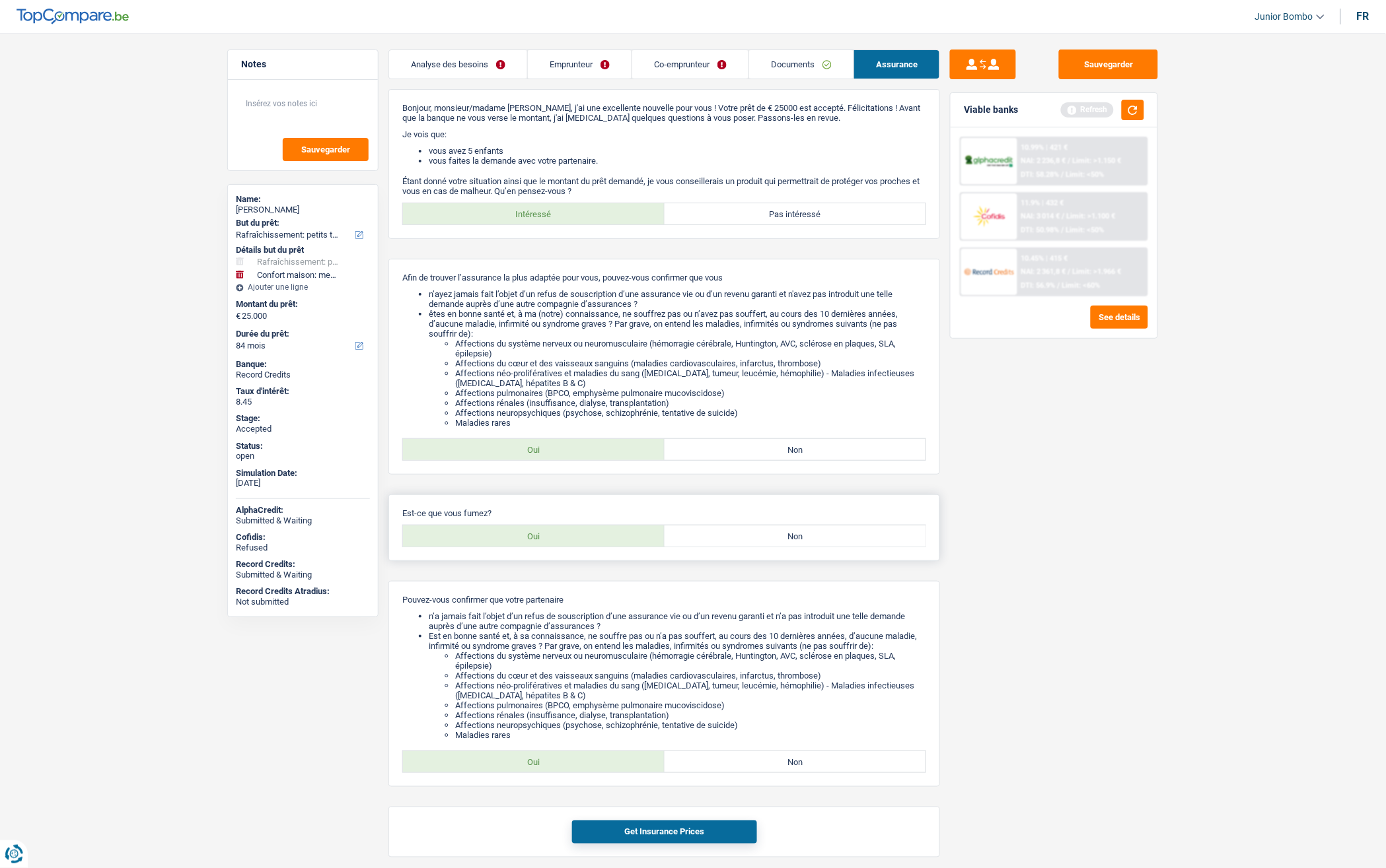
click at [513, 545] on label "Oui" at bounding box center [533, 536] width 261 height 21
click at [513, 545] on input "Oui" at bounding box center [533, 536] width 261 height 21
radio input "true"
click at [533, 768] on label "Oui" at bounding box center [533, 762] width 261 height 21
click at [533, 768] on input "Oui" at bounding box center [533, 762] width 261 height 21
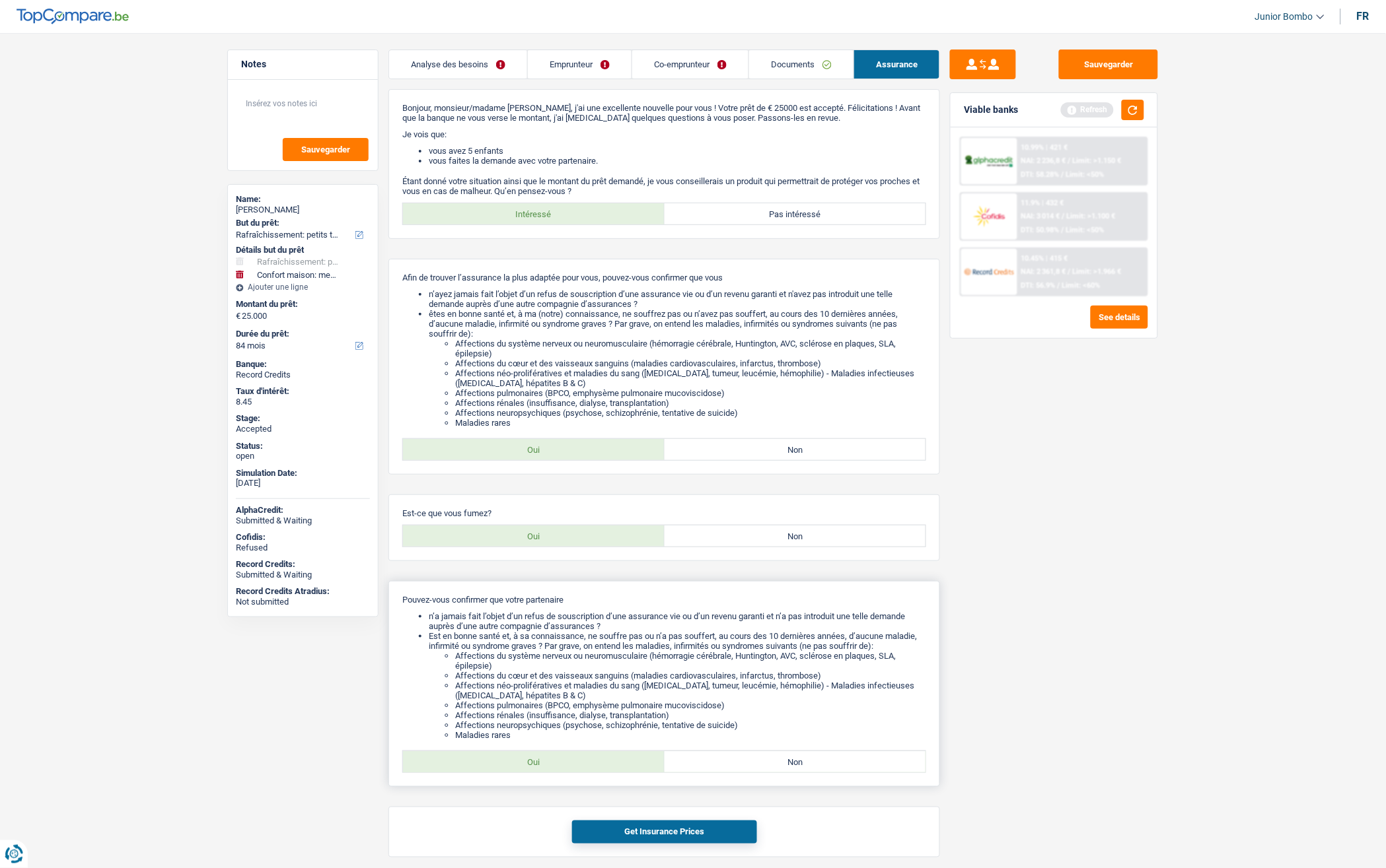
radio input "true"
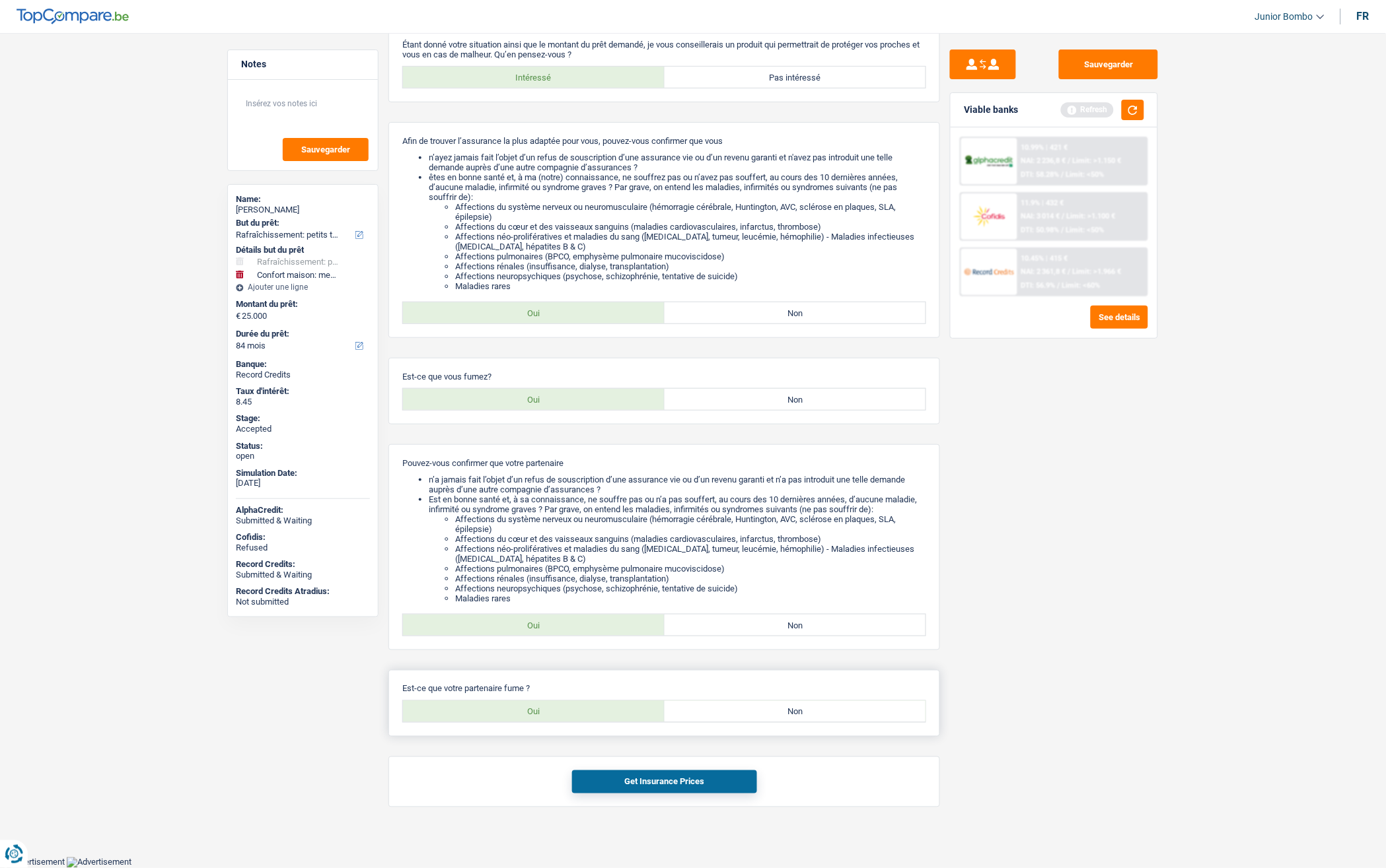
click at [524, 708] on label "Oui" at bounding box center [533, 712] width 261 height 21
click at [524, 708] on input "Oui" at bounding box center [533, 712] width 261 height 21
radio input "true"
click at [623, 780] on button "Get Insurance Prices" at bounding box center [664, 782] width 185 height 23
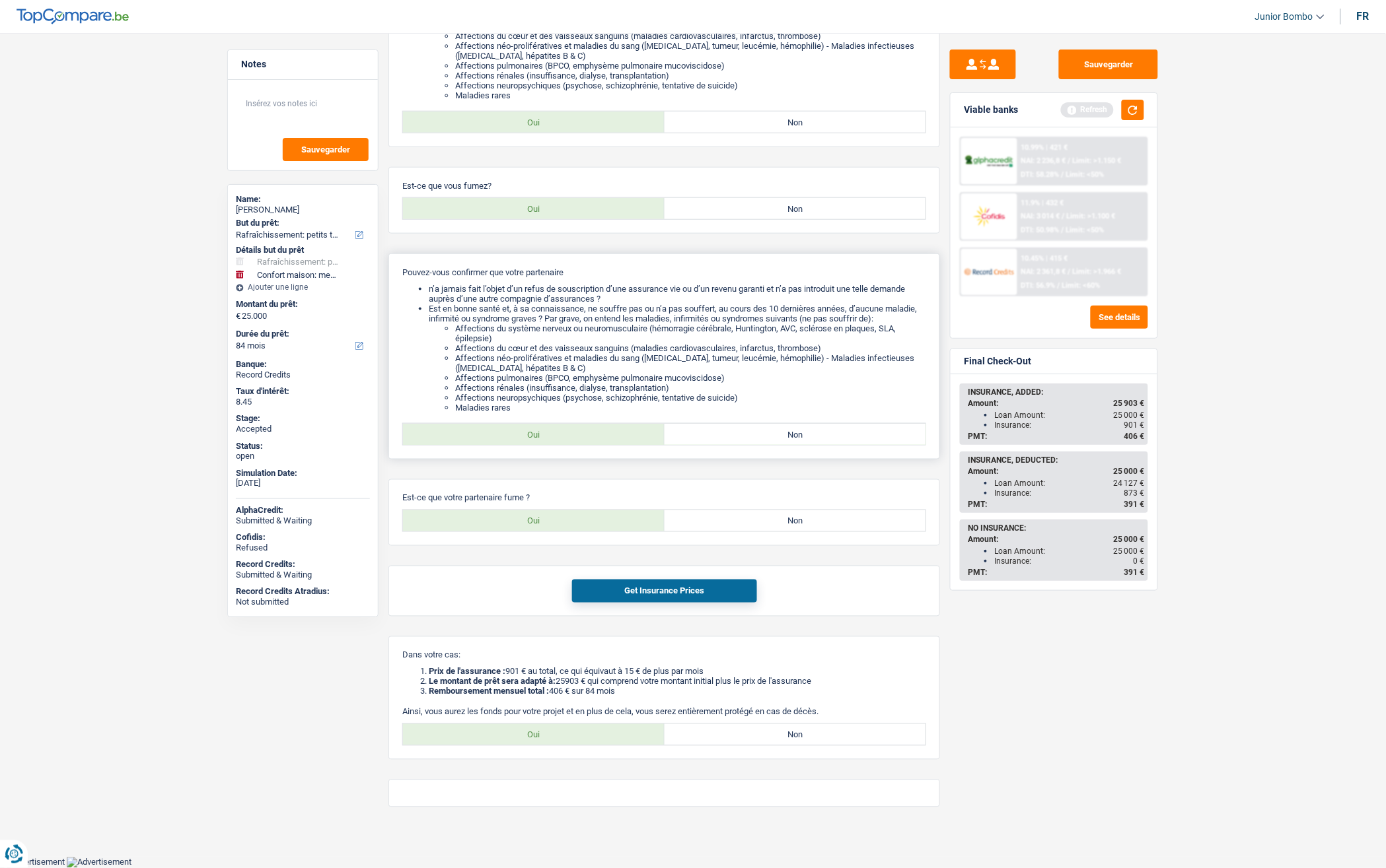
scroll to position [0, 0]
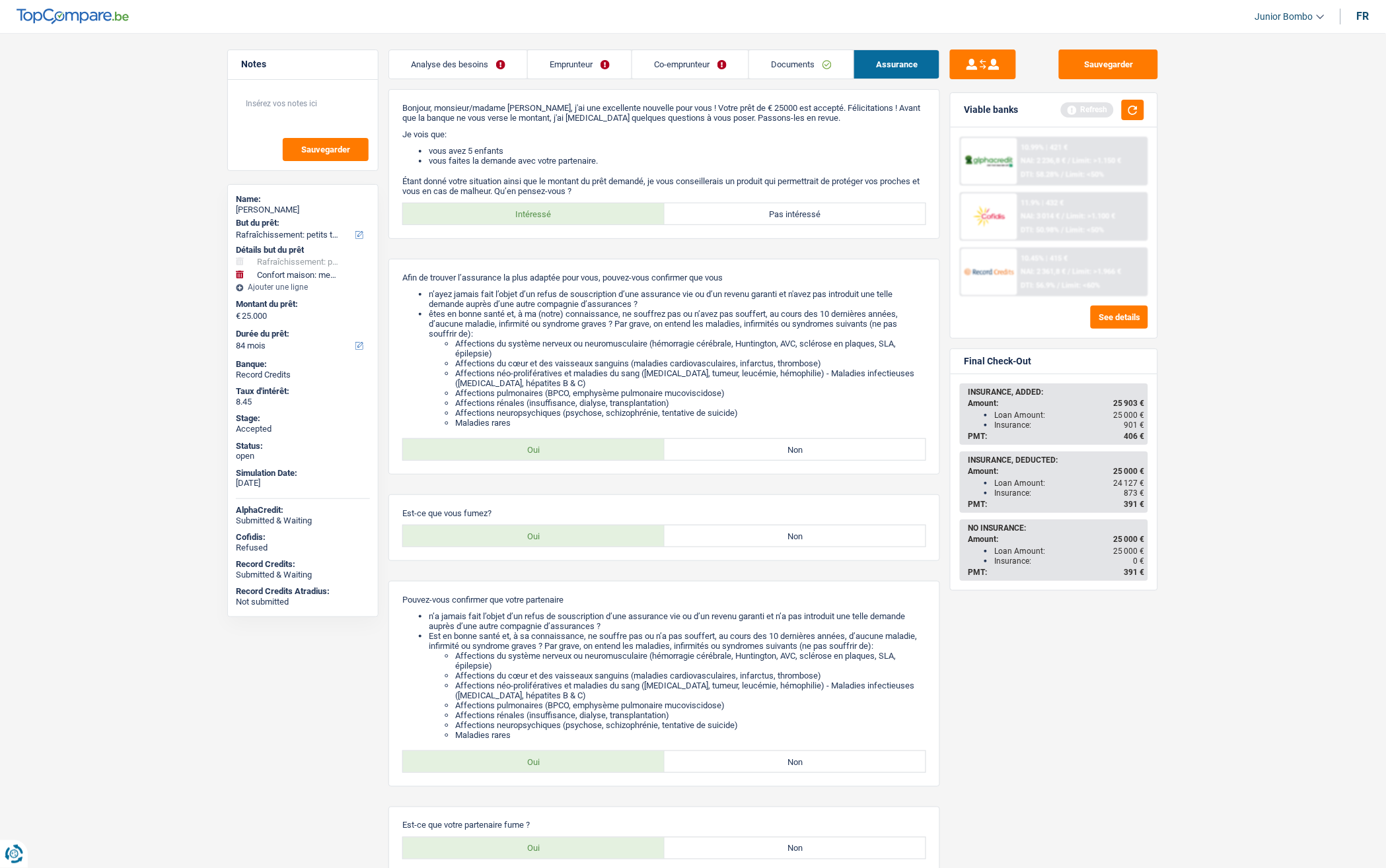
click at [451, 73] on link "Analyse des besoins" at bounding box center [457, 64] width 138 height 28
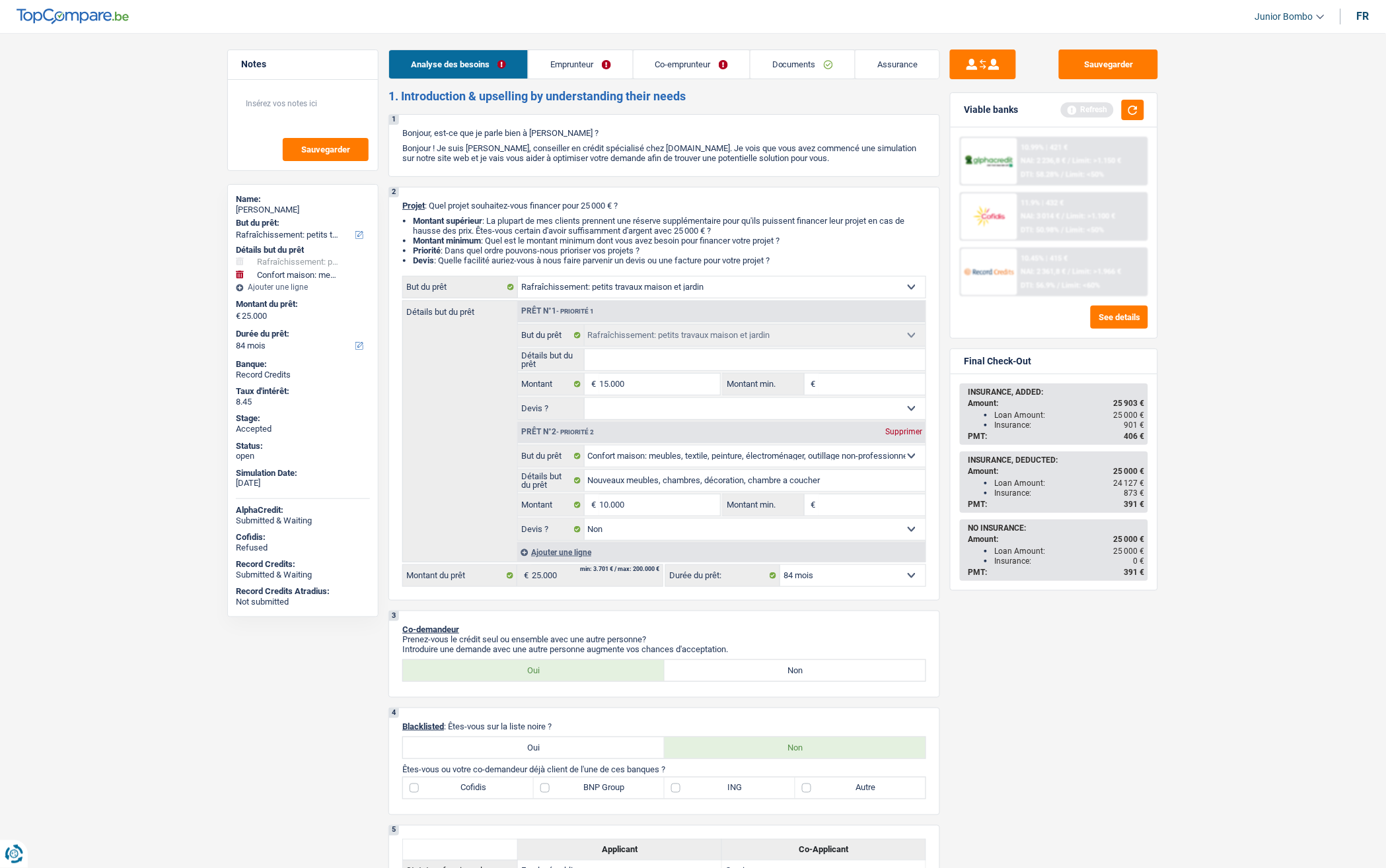
click at [562, 61] on link "Emprunteur" at bounding box center [580, 64] width 104 height 28
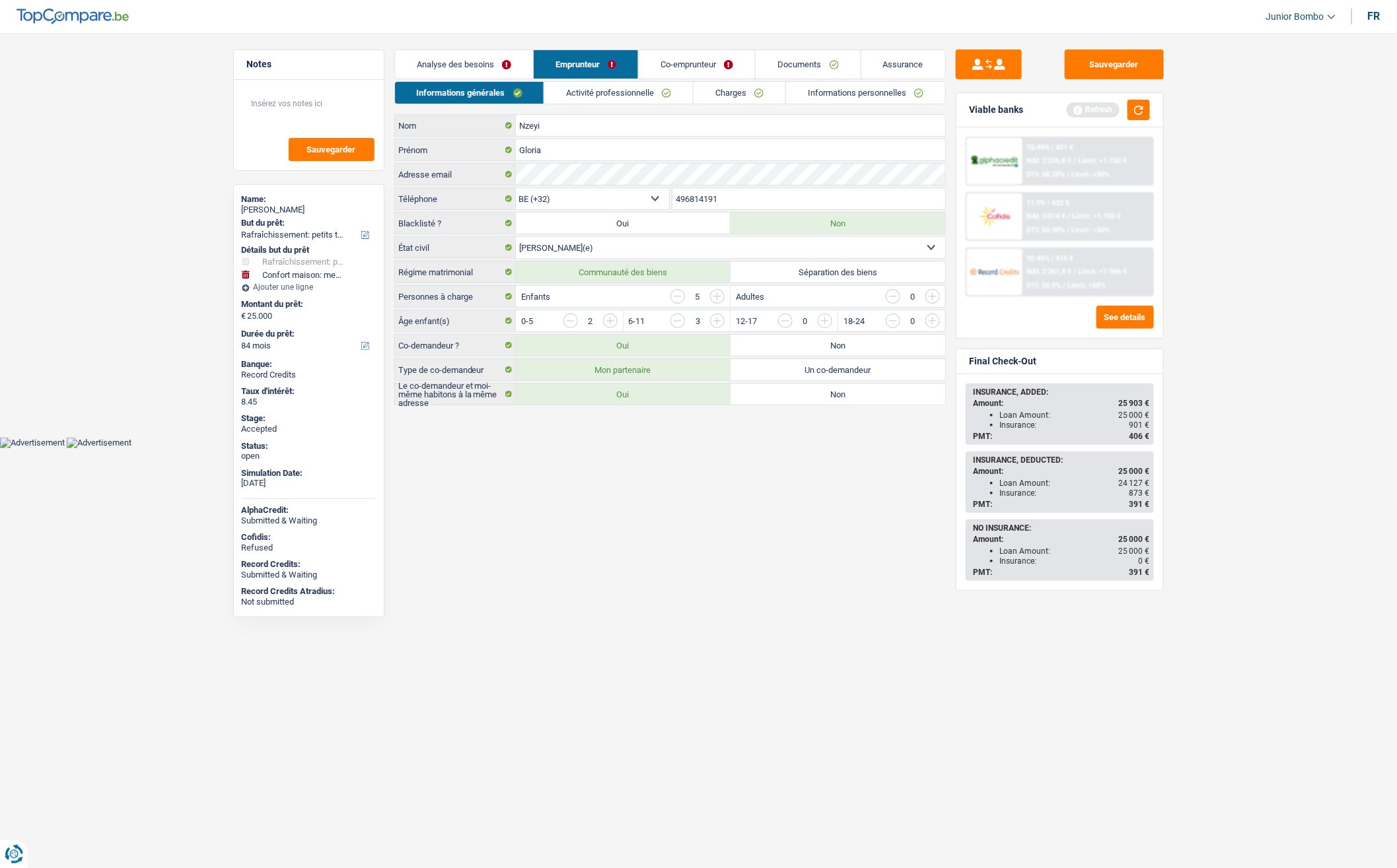
click at [710, 199] on input "496814191" at bounding box center [809, 199] width 273 height 21
click at [274, 205] on div "[PERSON_NAME]" at bounding box center [309, 210] width 134 height 10
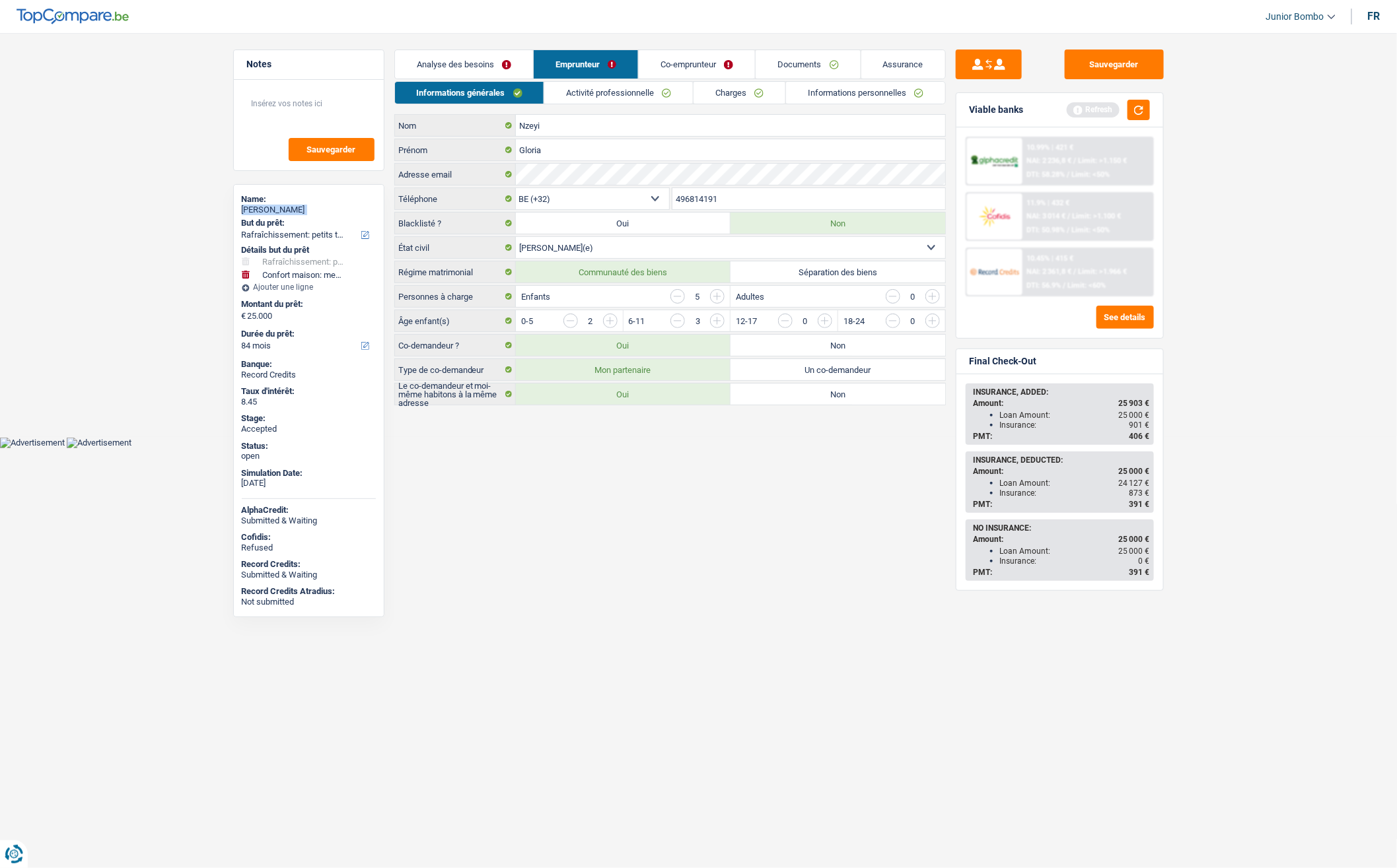
copy div "[PERSON_NAME]"
click at [731, 94] on link "Charges" at bounding box center [739, 92] width 92 height 22
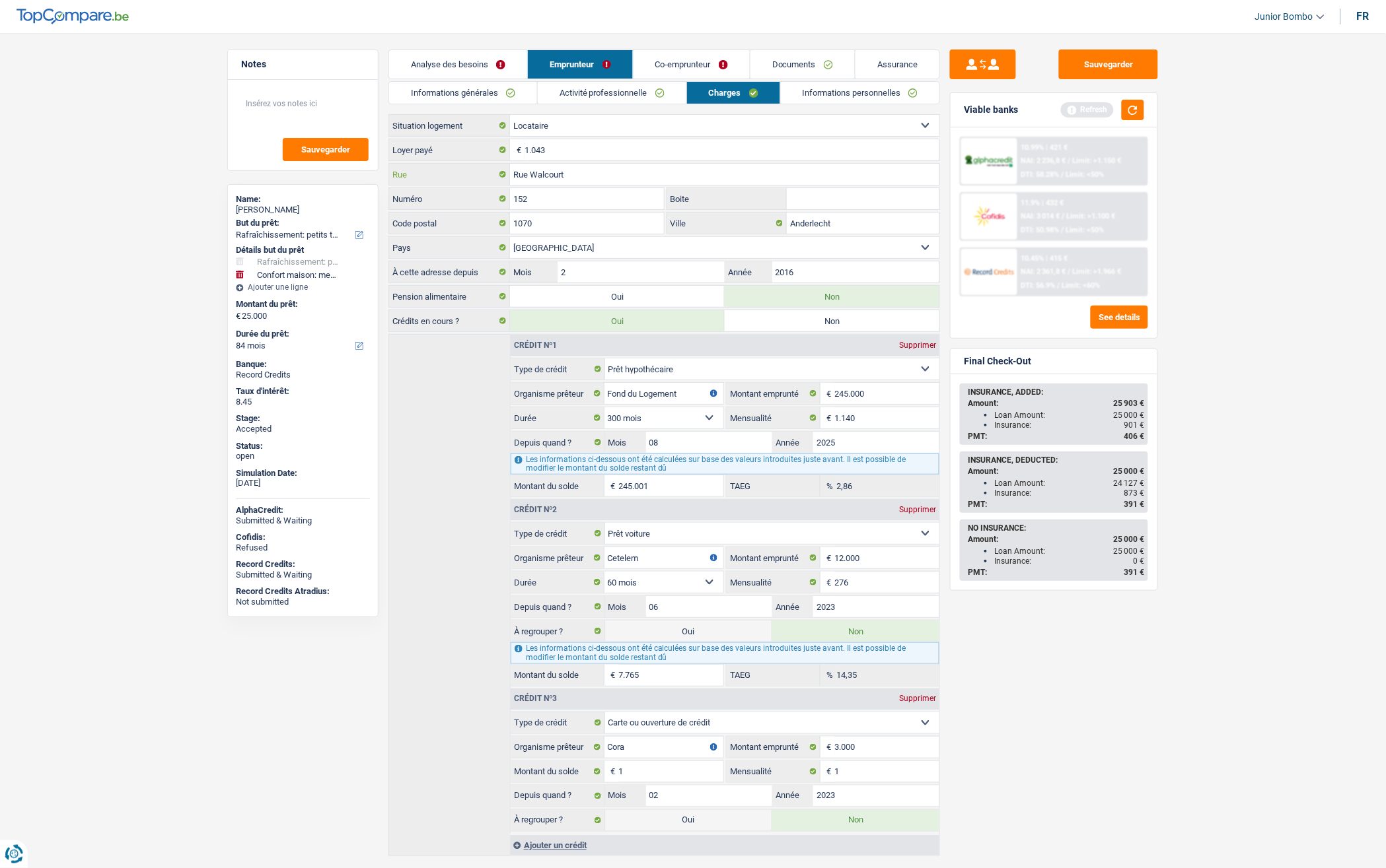
click at [582, 173] on input "Rue Walcourt" at bounding box center [725, 174] width 429 height 21
click at [556, 222] on input "1070" at bounding box center [587, 223] width 154 height 21
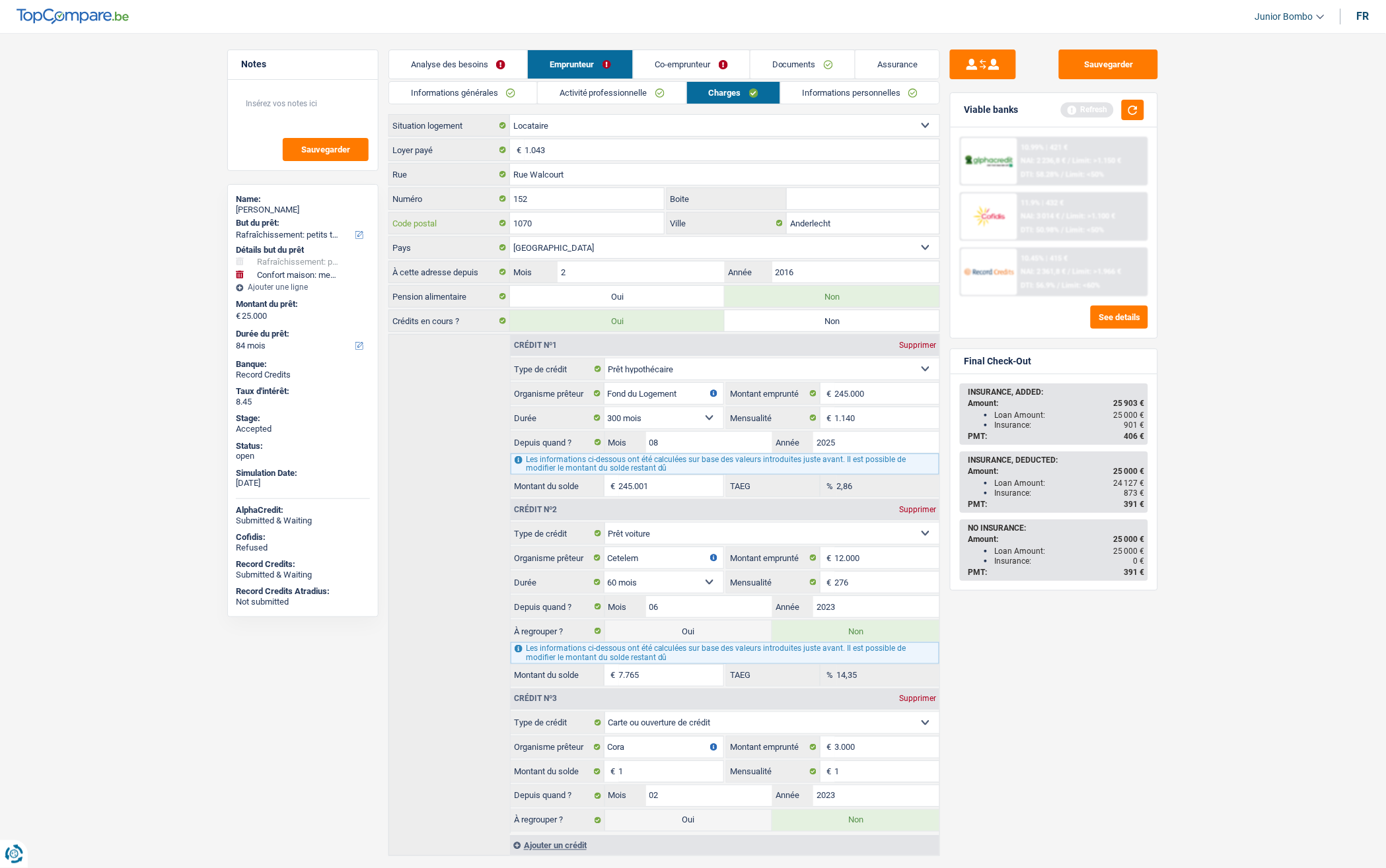
click at [556, 222] on input "1070" at bounding box center [587, 223] width 154 height 21
click at [814, 229] on input "Anderlecht" at bounding box center [862, 223] width 153 height 21
click at [781, 56] on link "Documents" at bounding box center [803, 64] width 104 height 28
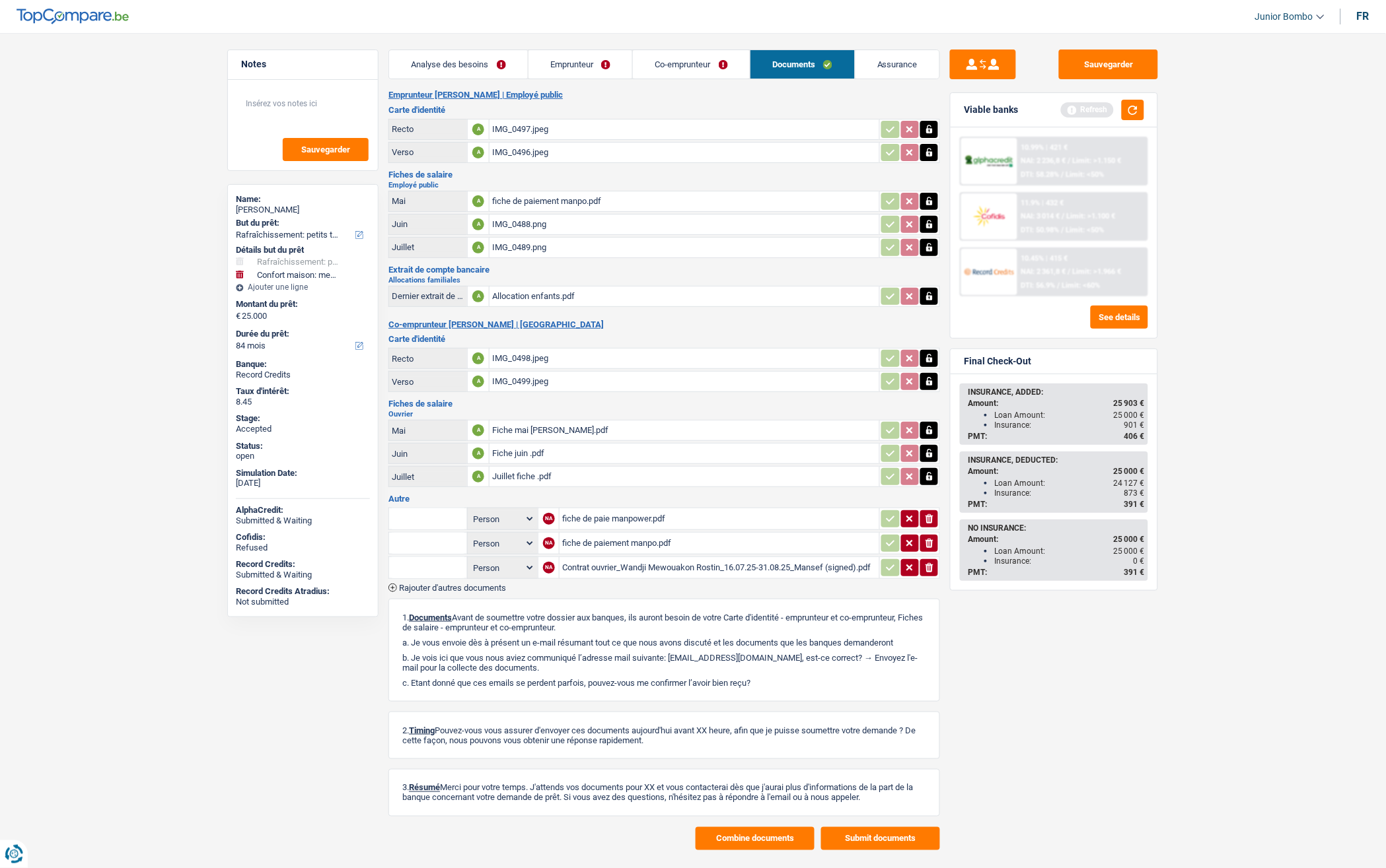
click at [534, 216] on div "IMG_0488.png" at bounding box center [684, 224] width 384 height 20
click at [527, 249] on div "IMG_0489.png" at bounding box center [684, 247] width 384 height 20
click at [520, 197] on div "fiche de paiement manpo.pdf" at bounding box center [684, 201] width 384 height 20
